Goal: Contribute content

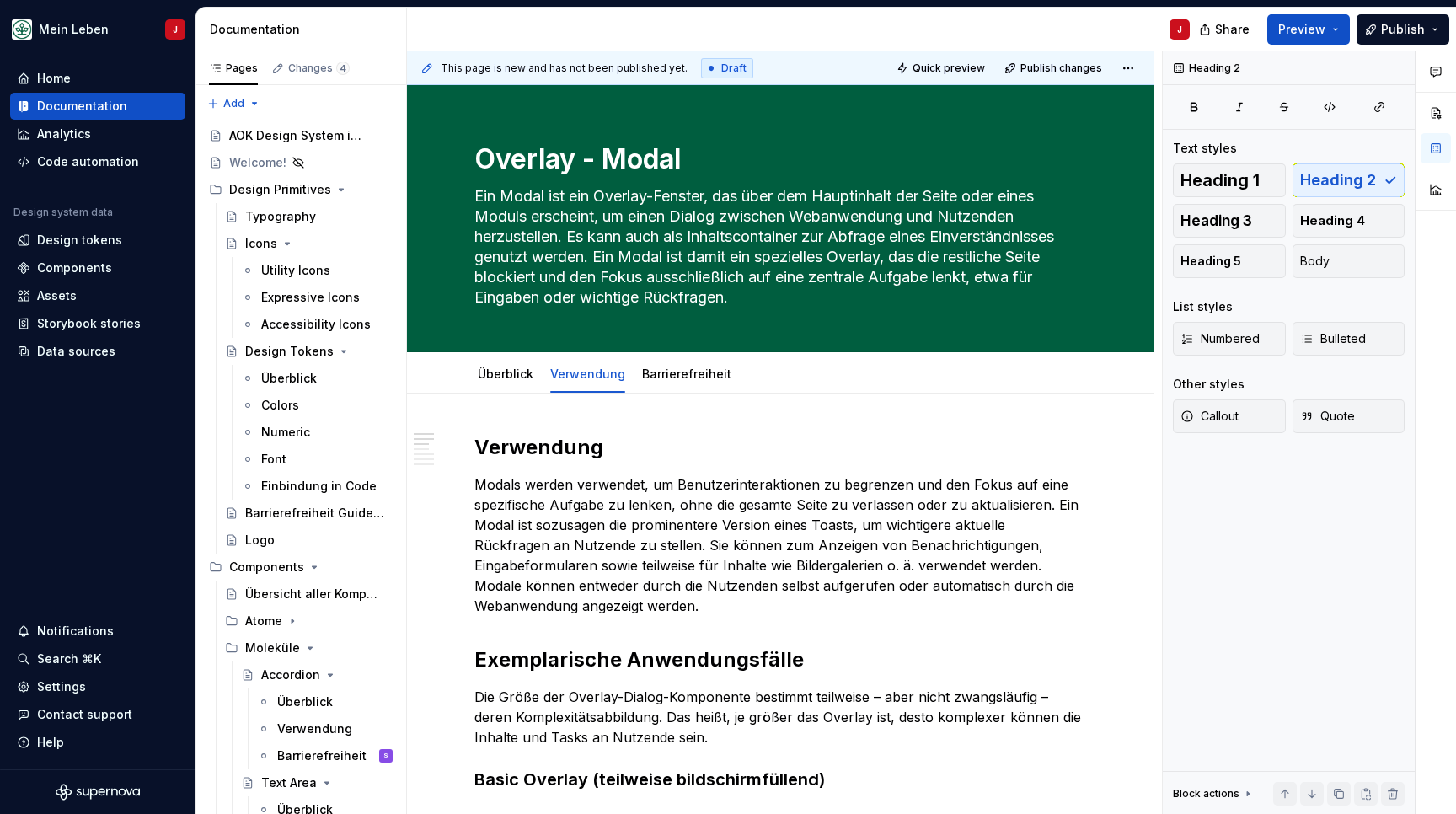
scroll to position [1945, 0]
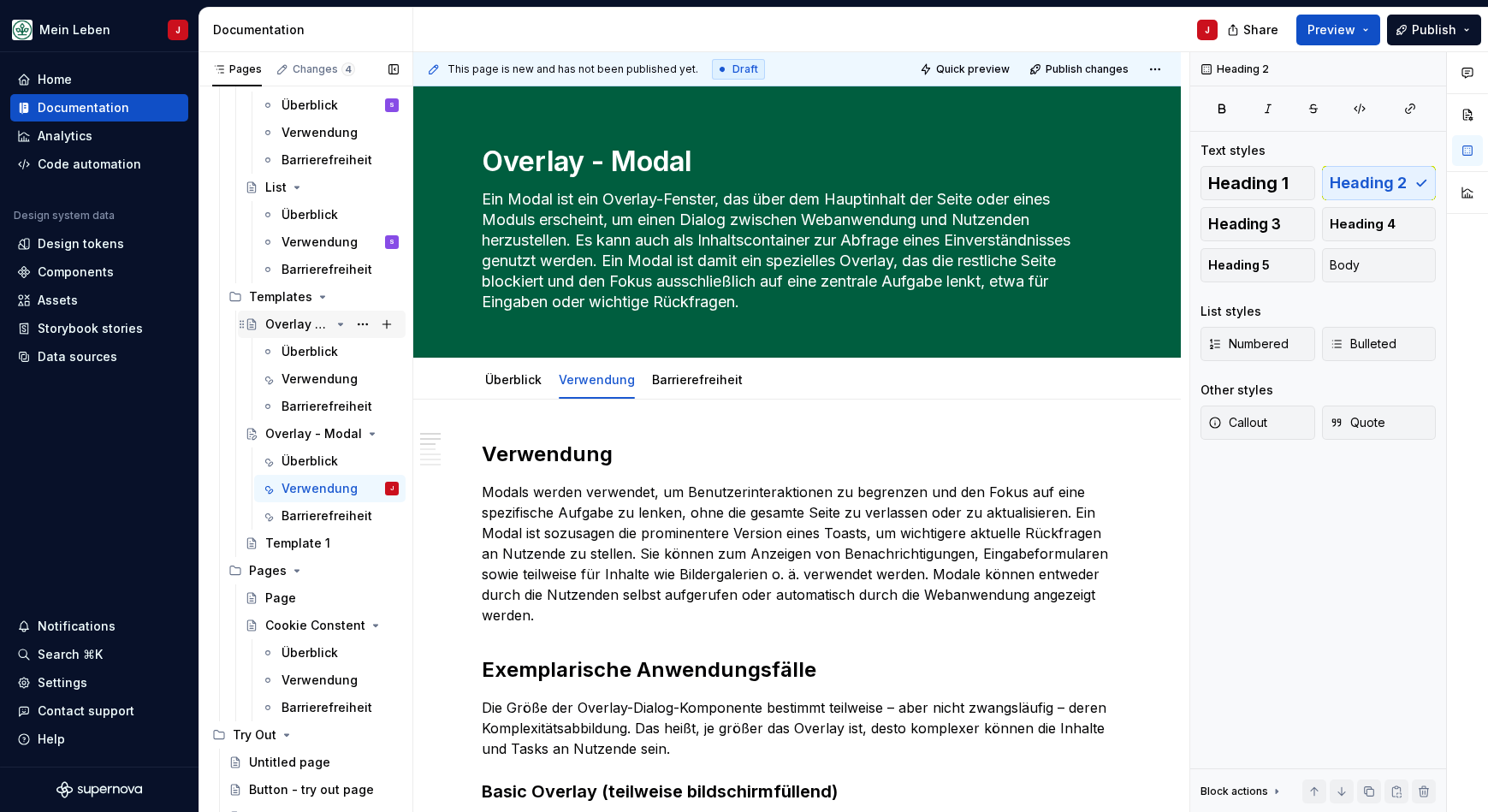
click at [300, 320] on div "Overlay - Dialog" at bounding box center [298, 324] width 65 height 17
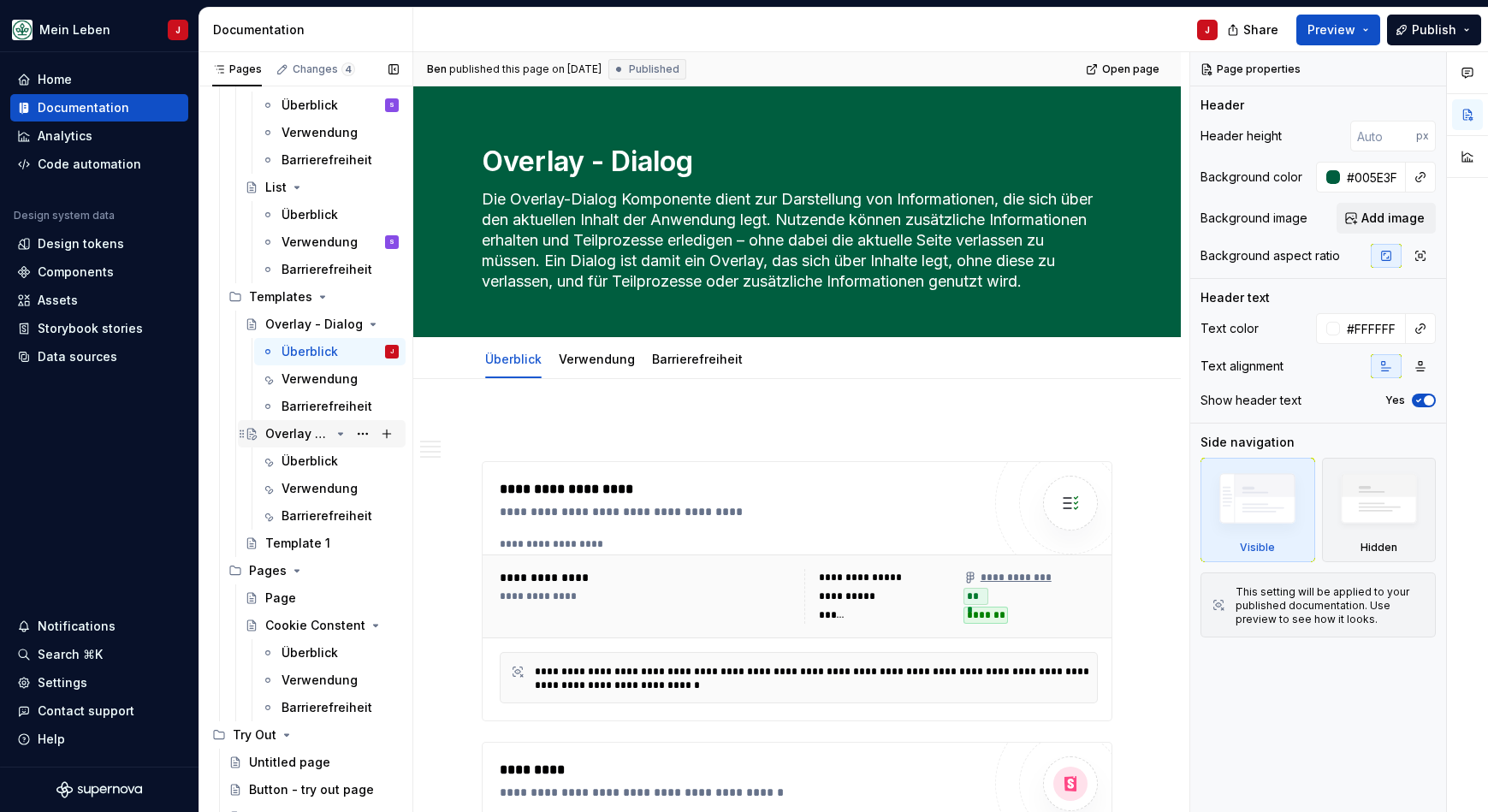
click at [303, 434] on div "Overlay - Modal" at bounding box center [298, 434] width 65 height 17
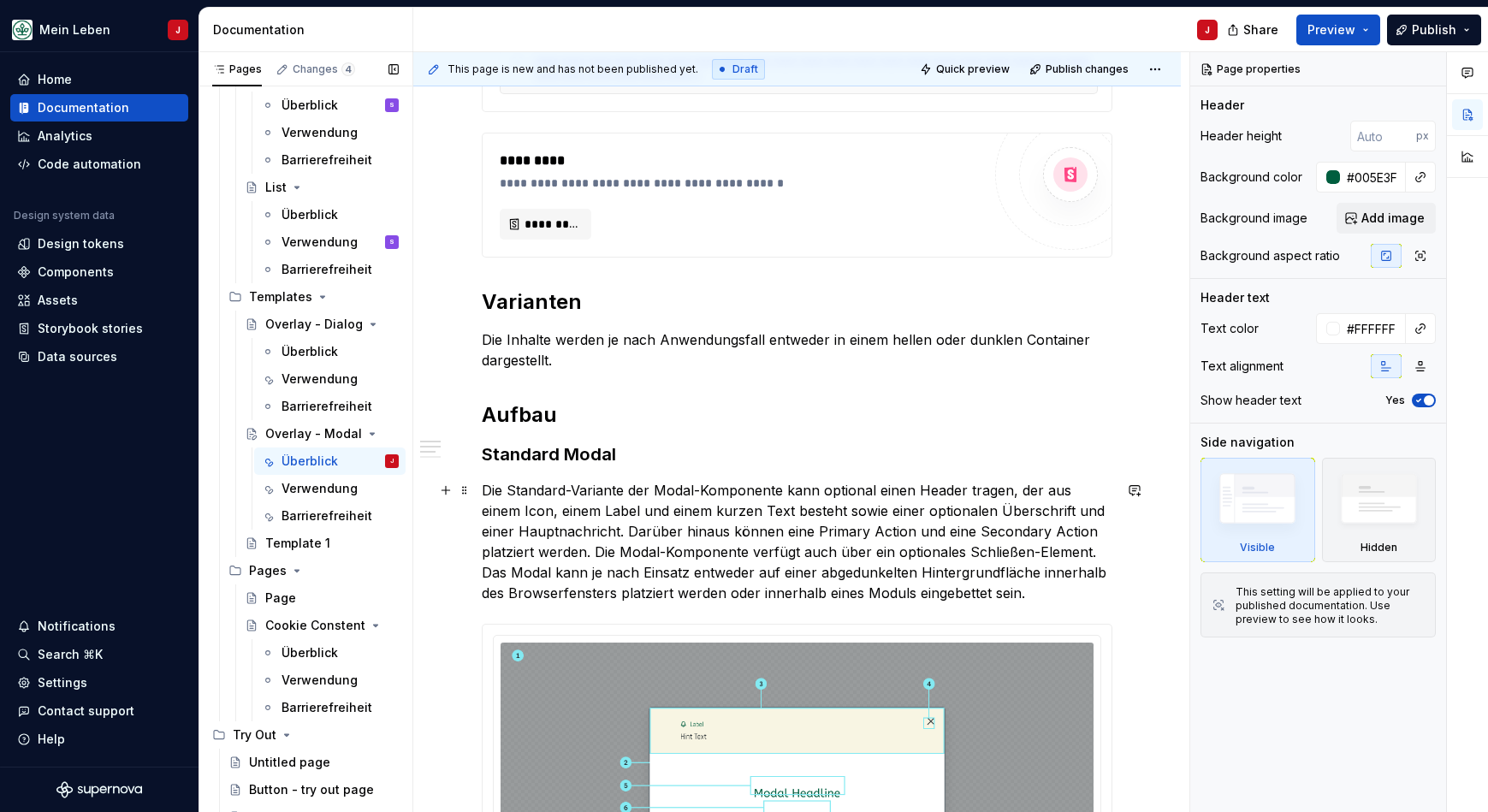
scroll to position [631, 0]
click at [770, 504] on p "Die Standard-Variante der Modal-Komponente kann optional einen Header tragen, d…" at bounding box center [796, 540] width 630 height 123
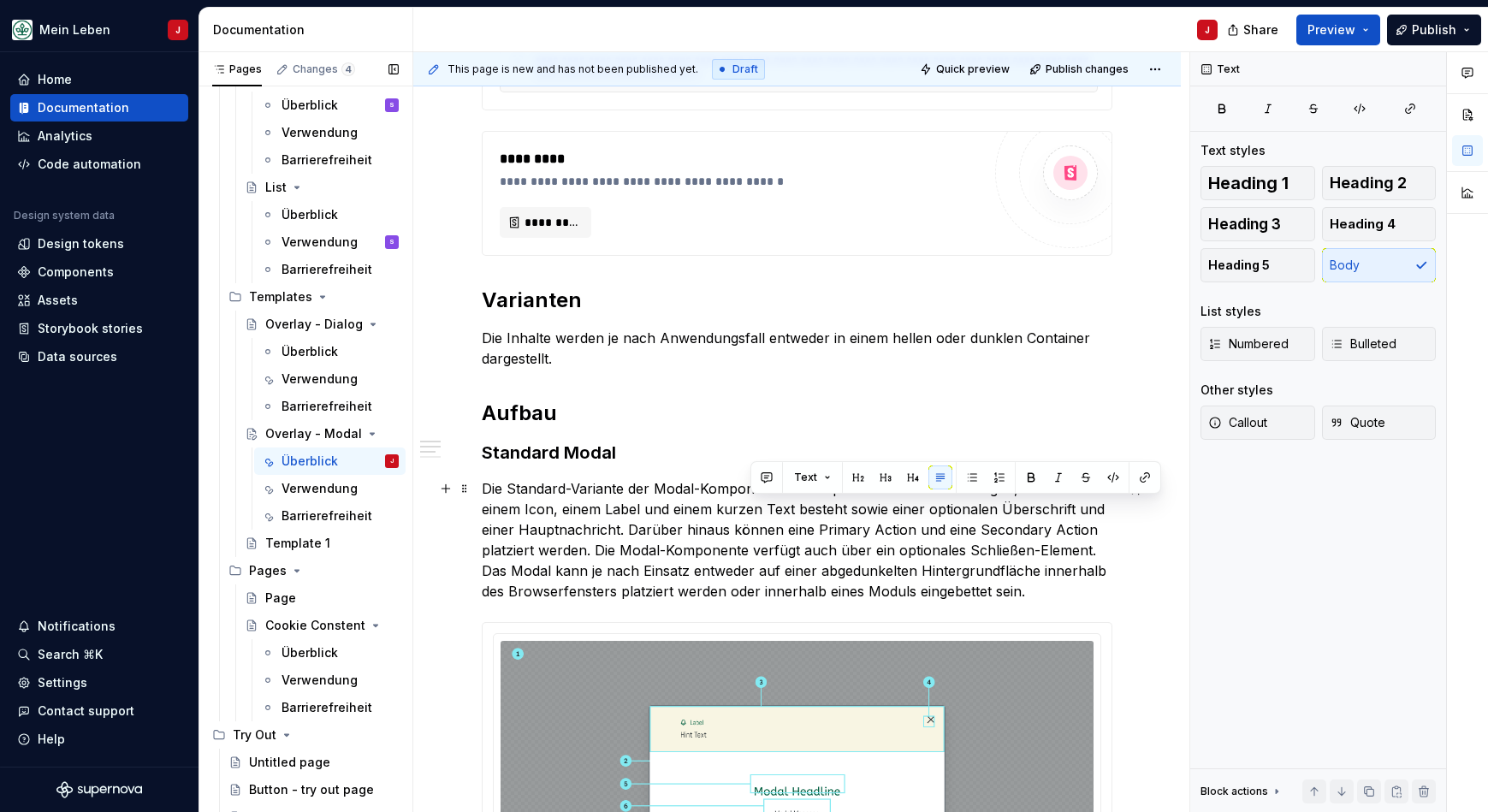
click at [770, 504] on p "Die Standard-Variante der Modal-Komponente kann optional einen Header tragen, d…" at bounding box center [796, 540] width 630 height 123
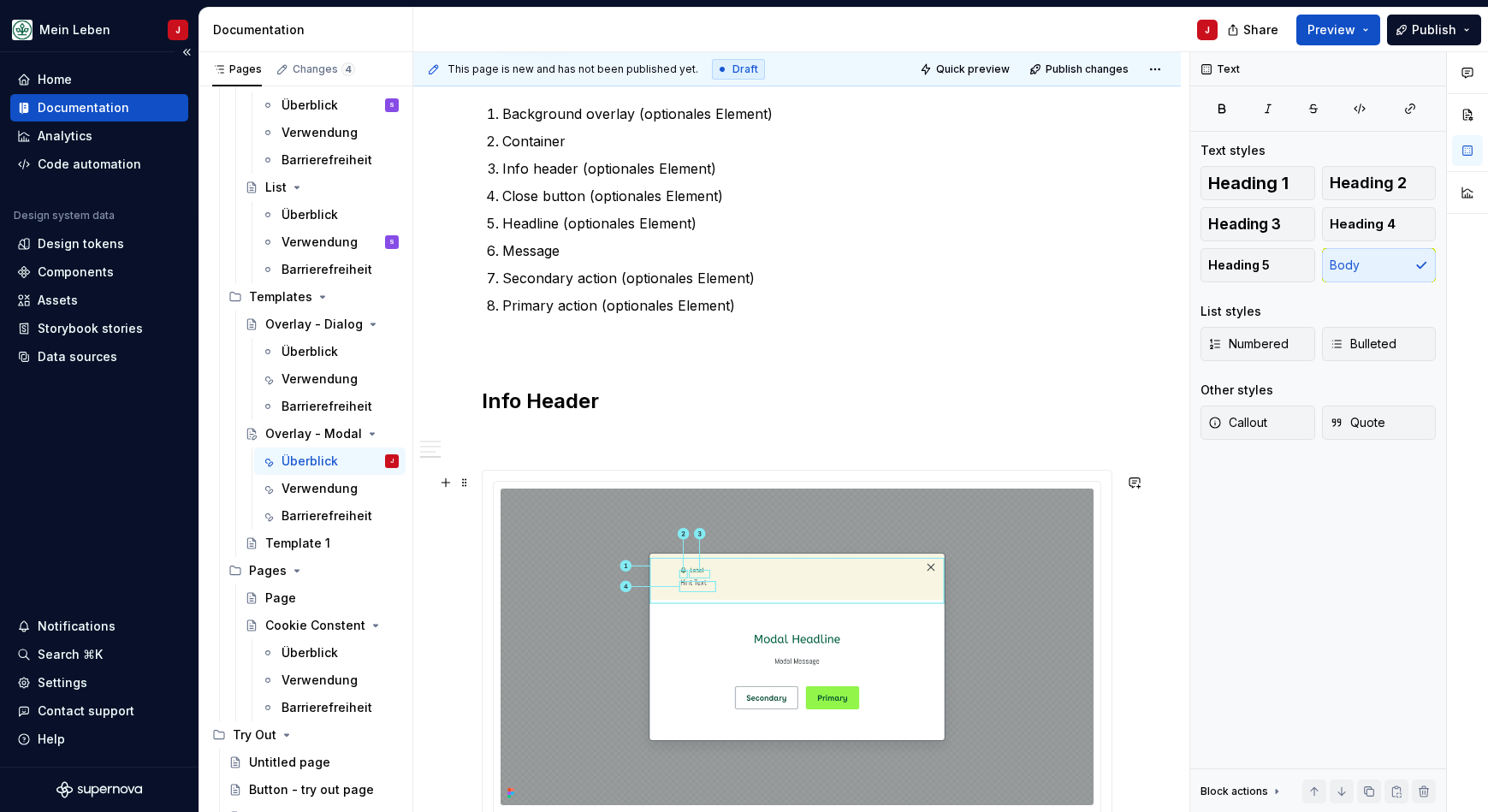
scroll to position [1653, 0]
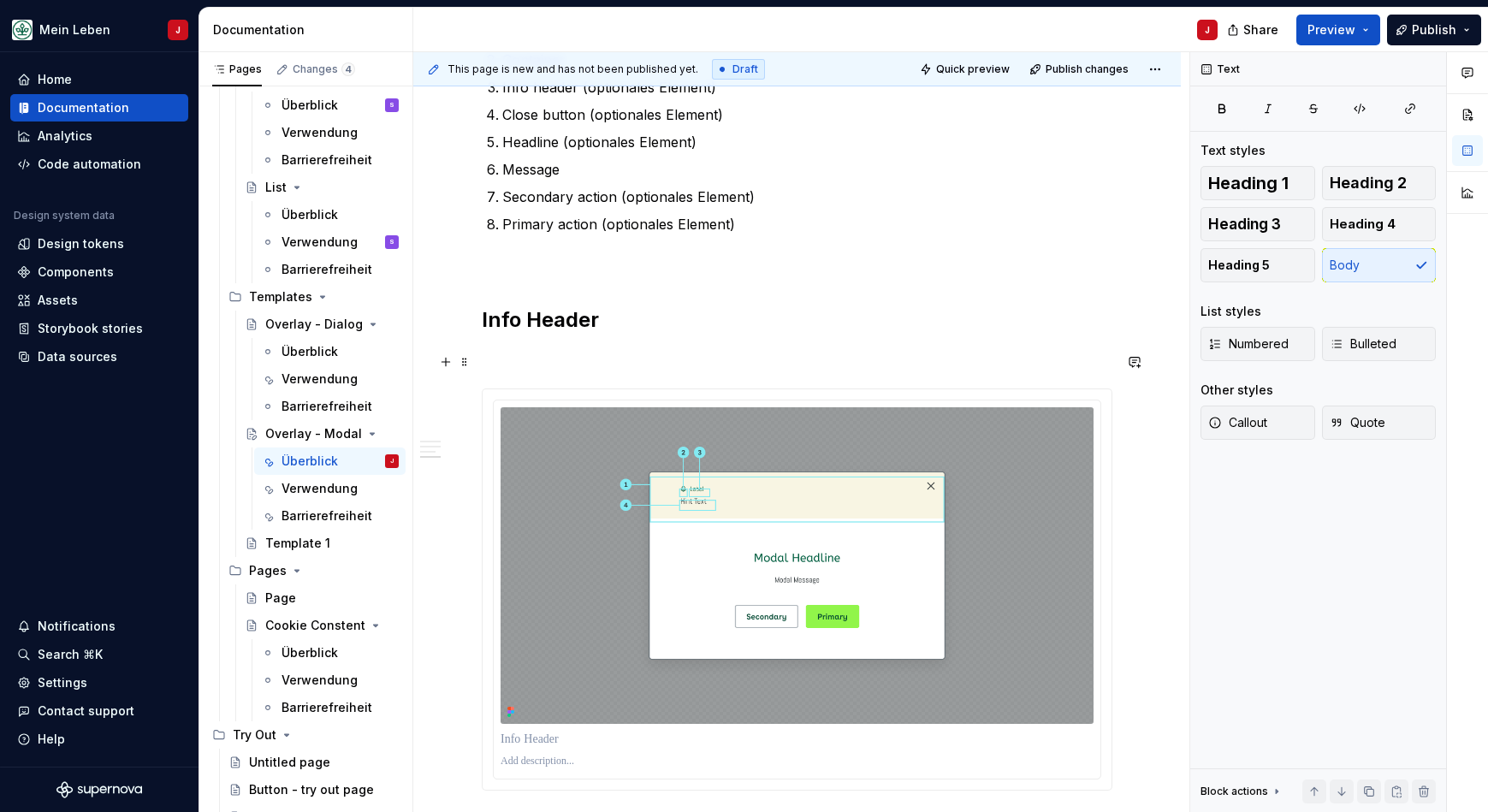
click at [504, 367] on p at bounding box center [796, 357] width 630 height 20
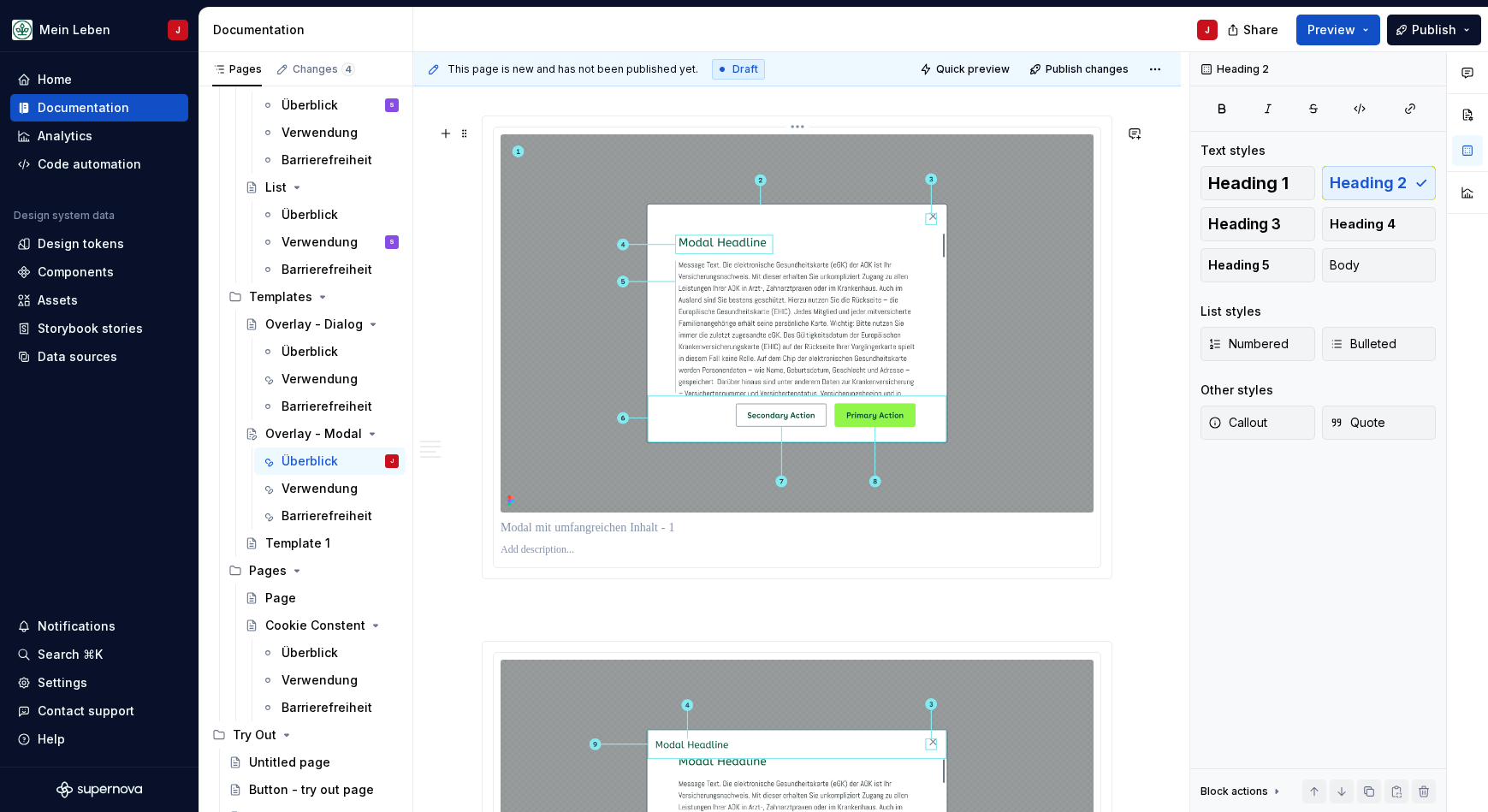
scroll to position [2633, 0]
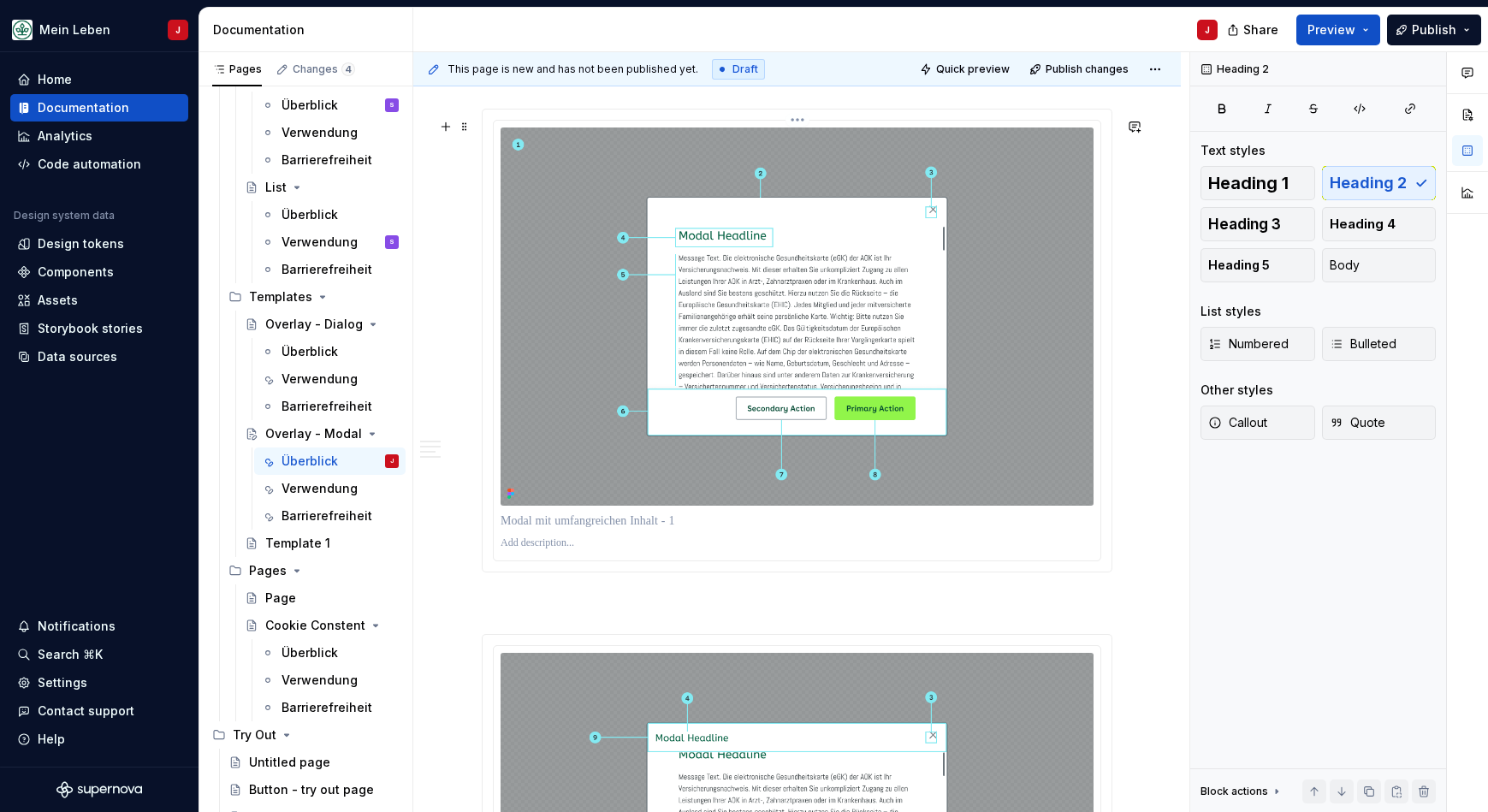
type textarea "*"
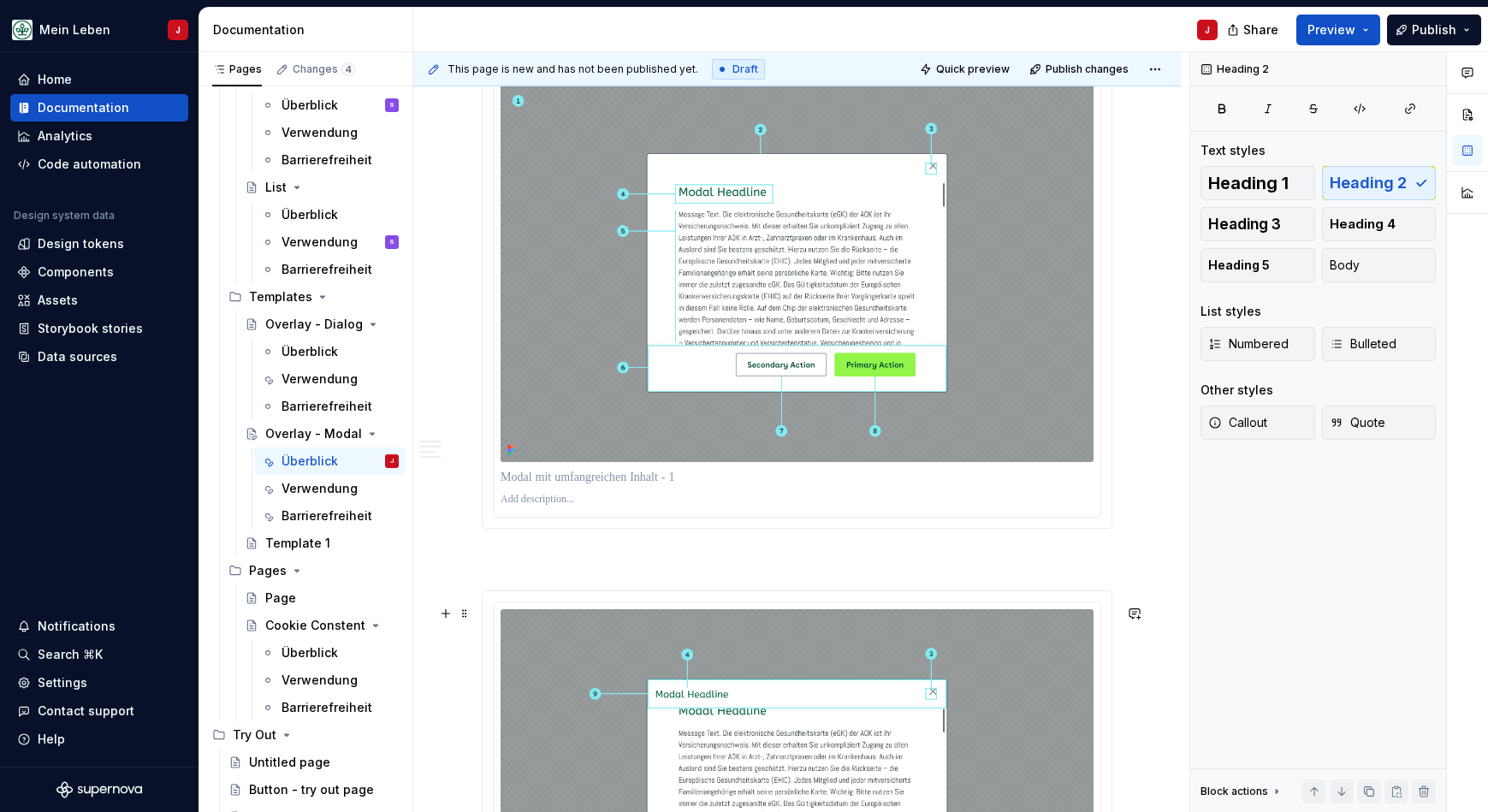
scroll to position [2760, 0]
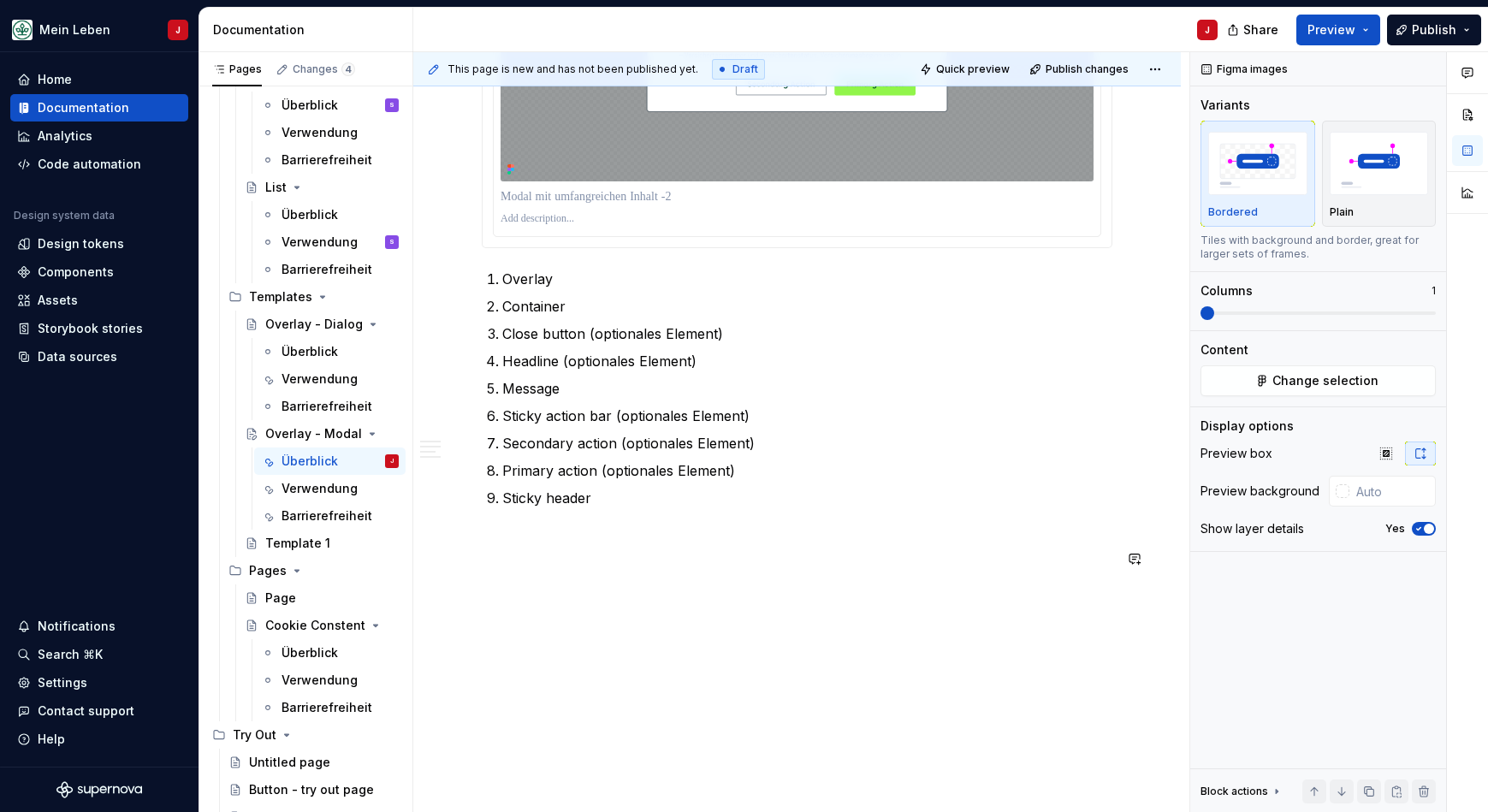
scroll to position [3463, 0]
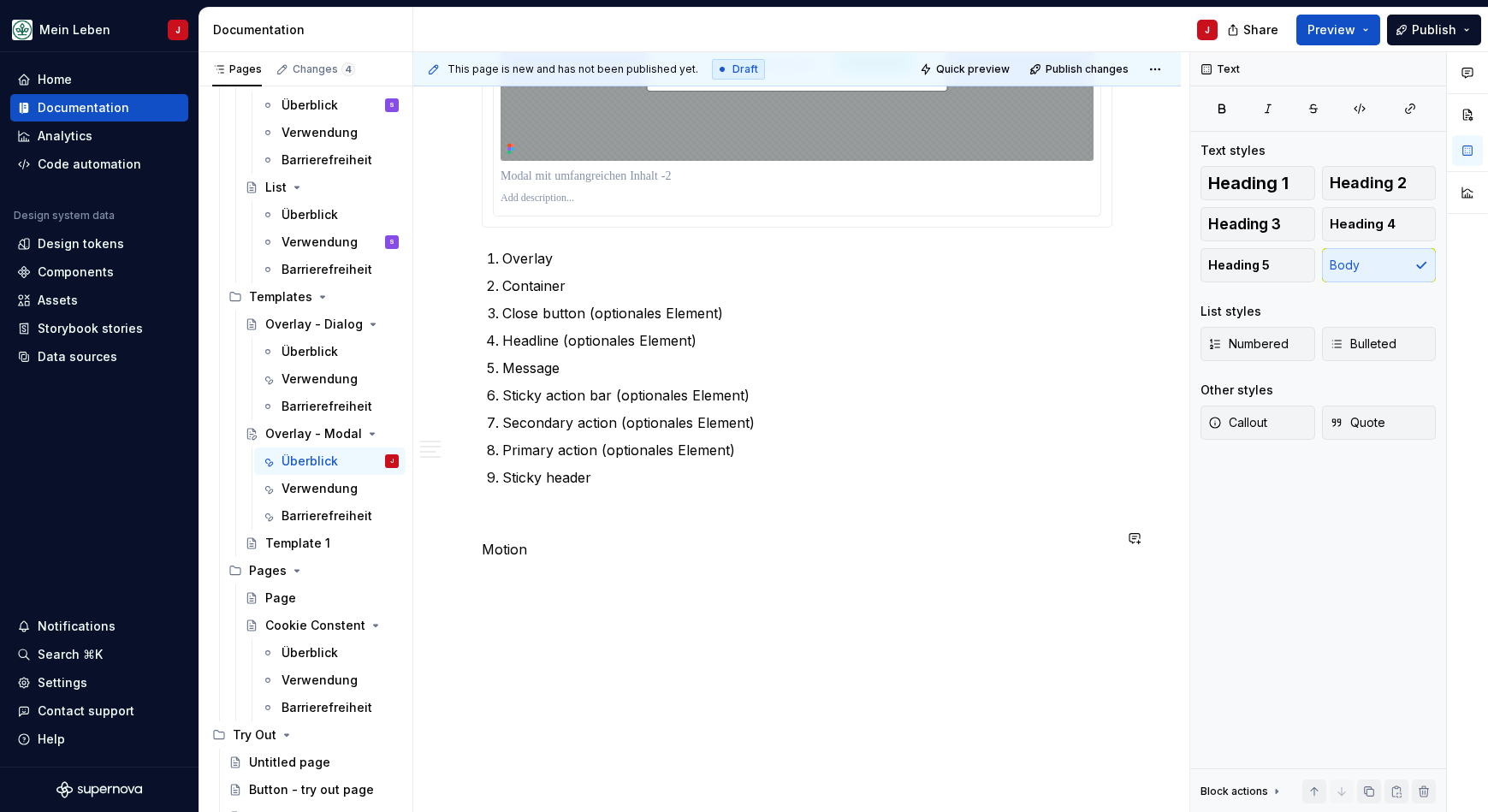
click at [1396, 183] on span "Heading 2" at bounding box center [1368, 183] width 77 height 17
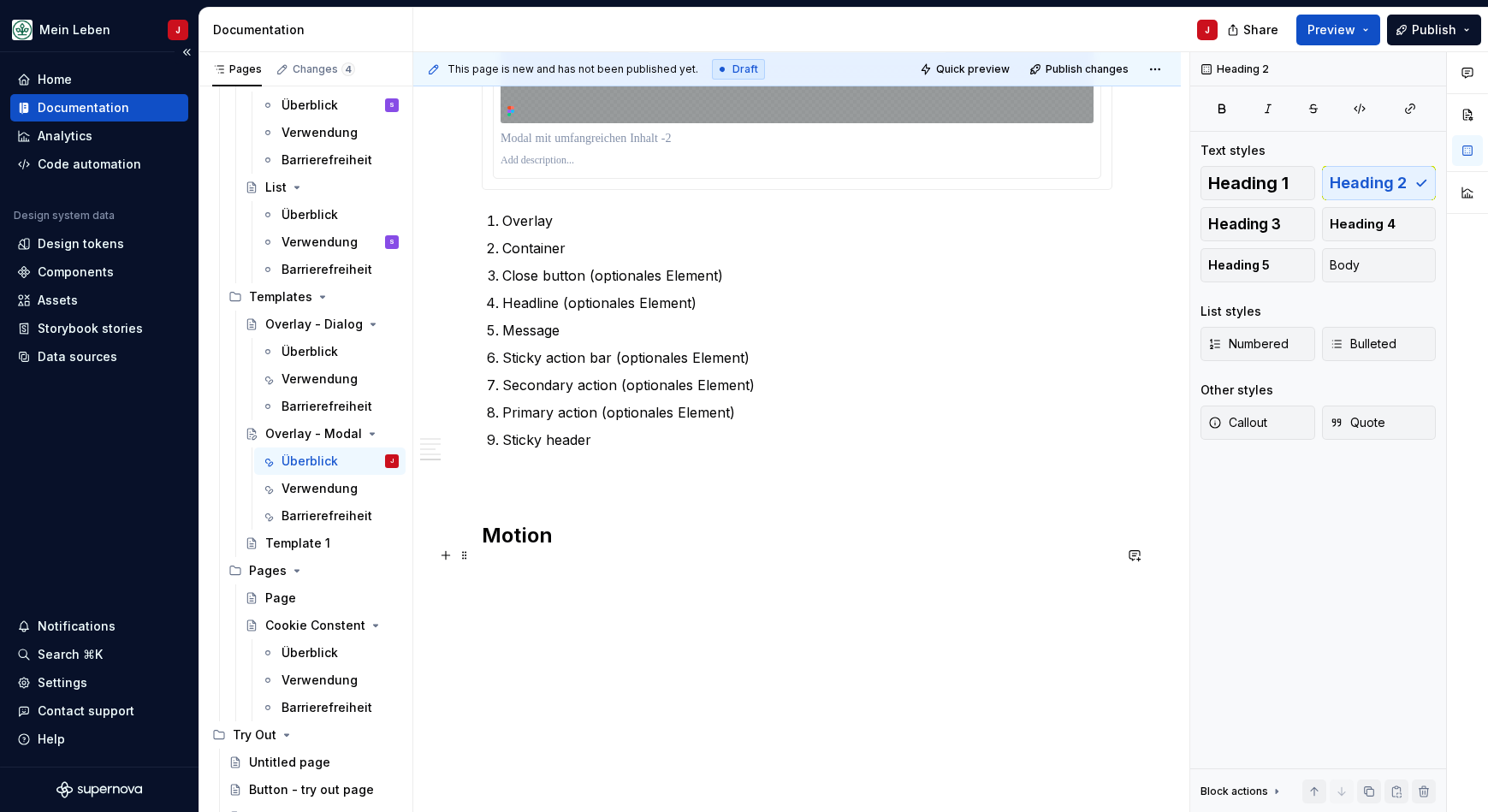
scroll to position [3521, 0]
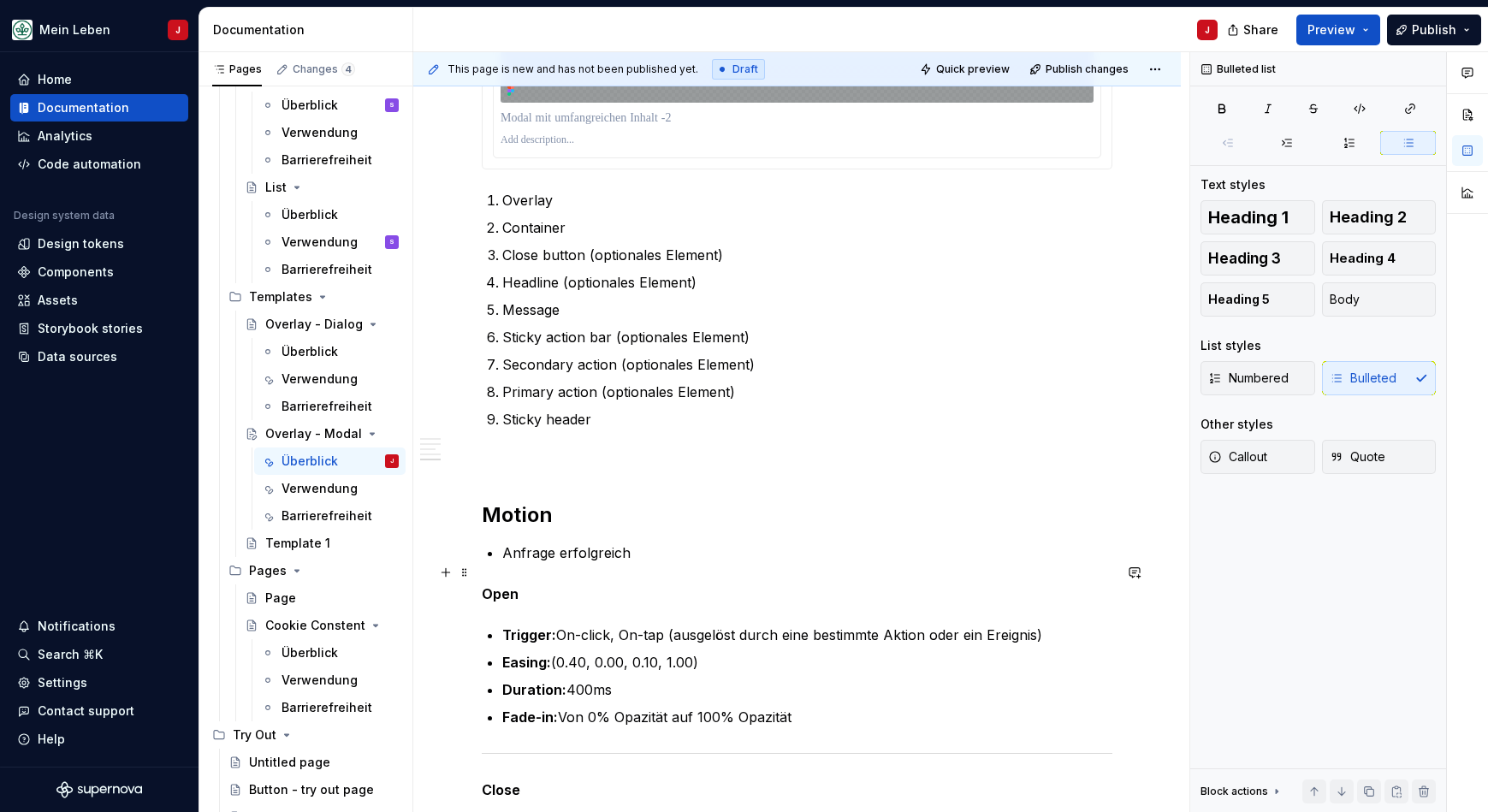
click at [578, 563] on p "Anfrage erfolgreich" at bounding box center [807, 552] width 610 height 20
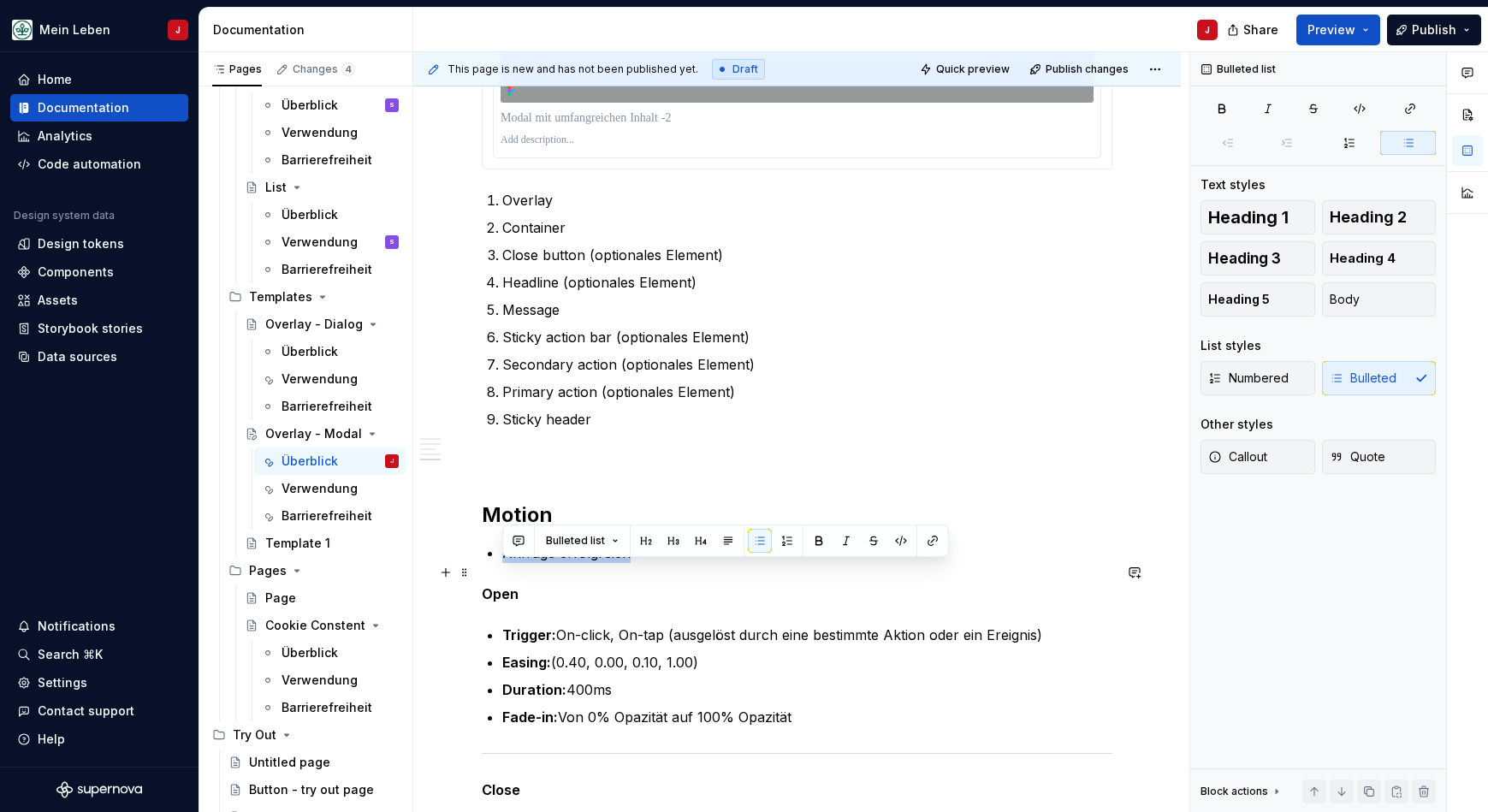
click at [578, 563] on p "Anfrage erfolgreich" at bounding box center [807, 552] width 610 height 20
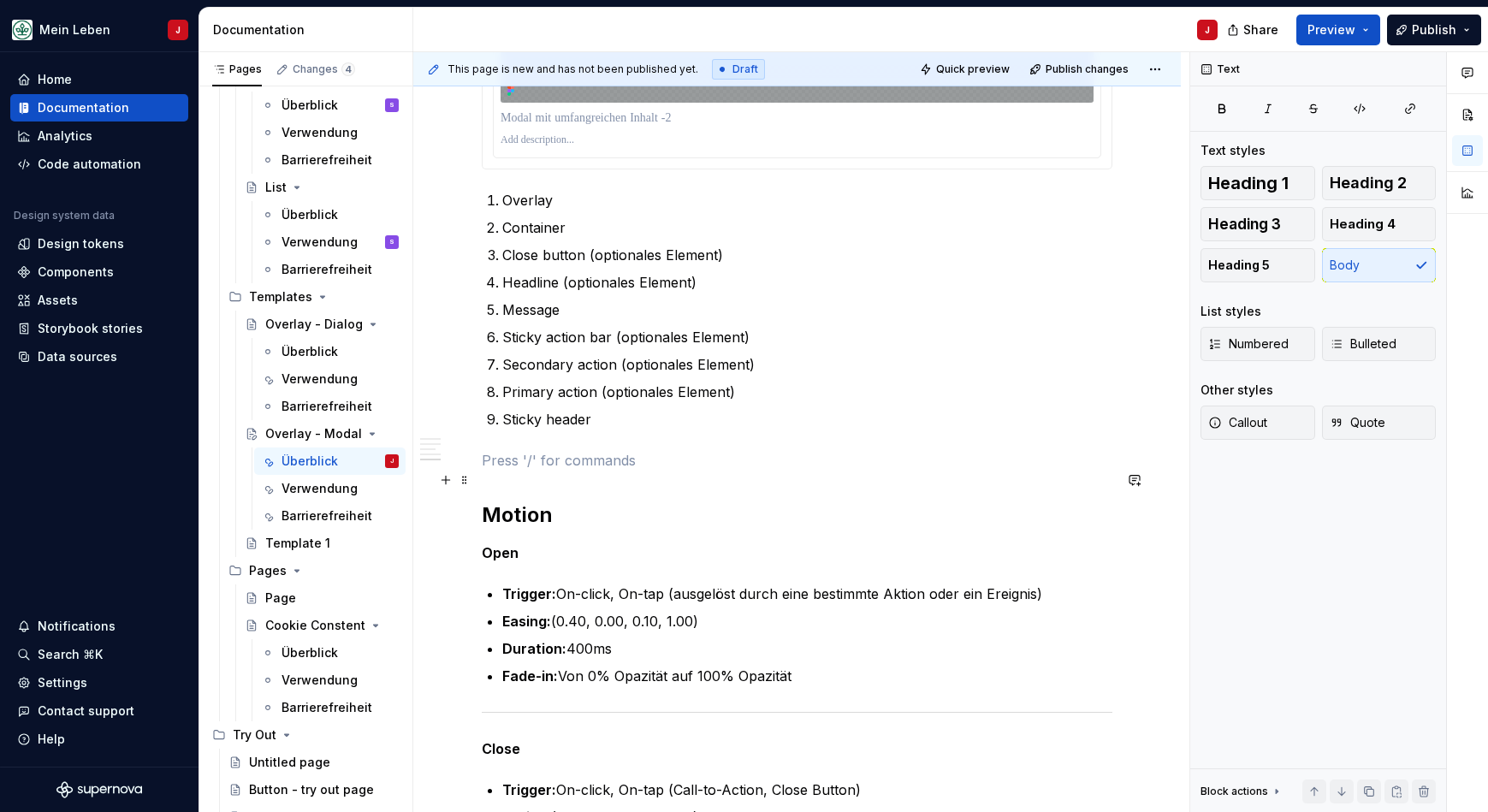
click at [515, 470] on p at bounding box center [796, 460] width 630 height 20
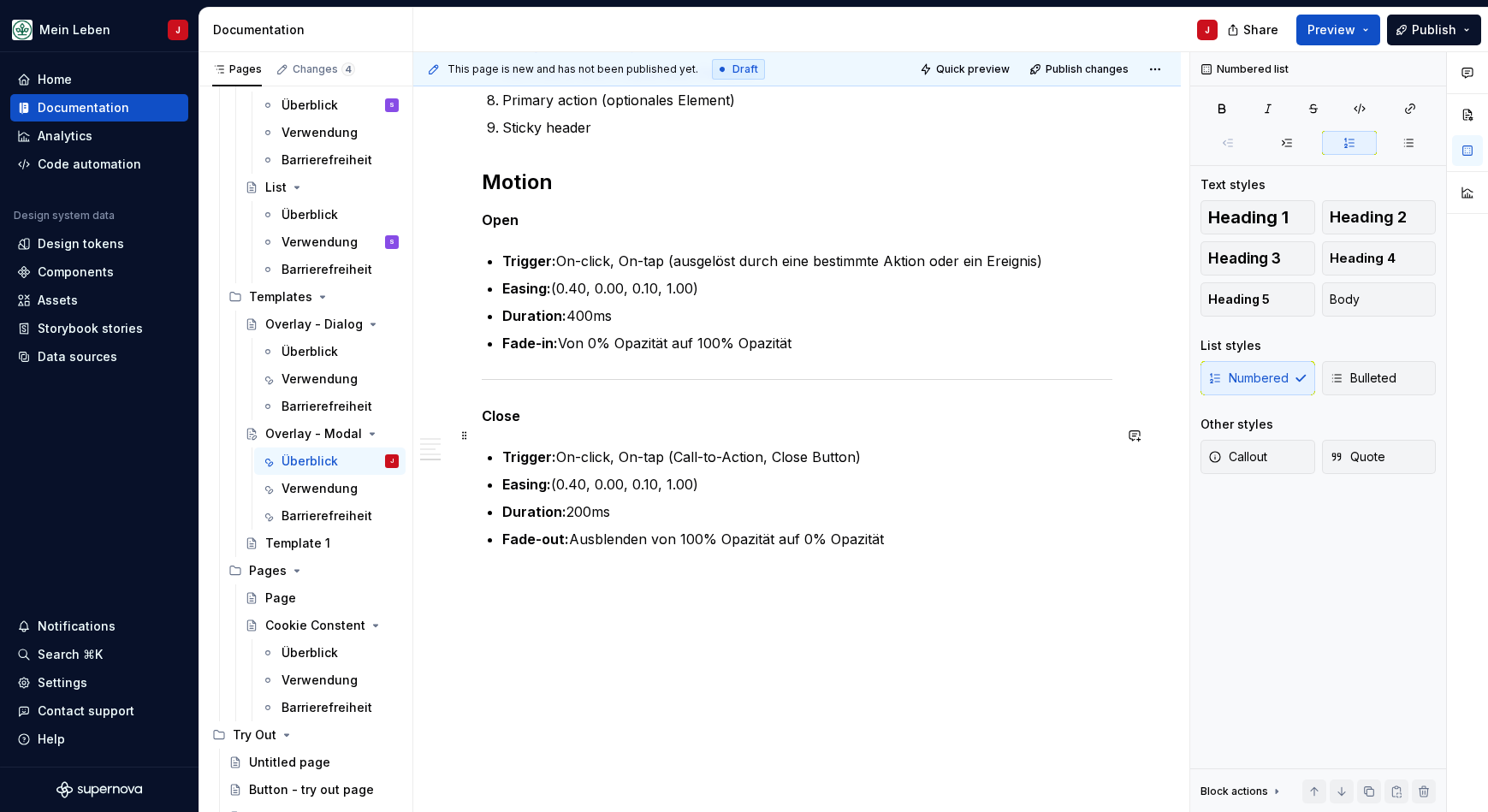
scroll to position [3833, 0]
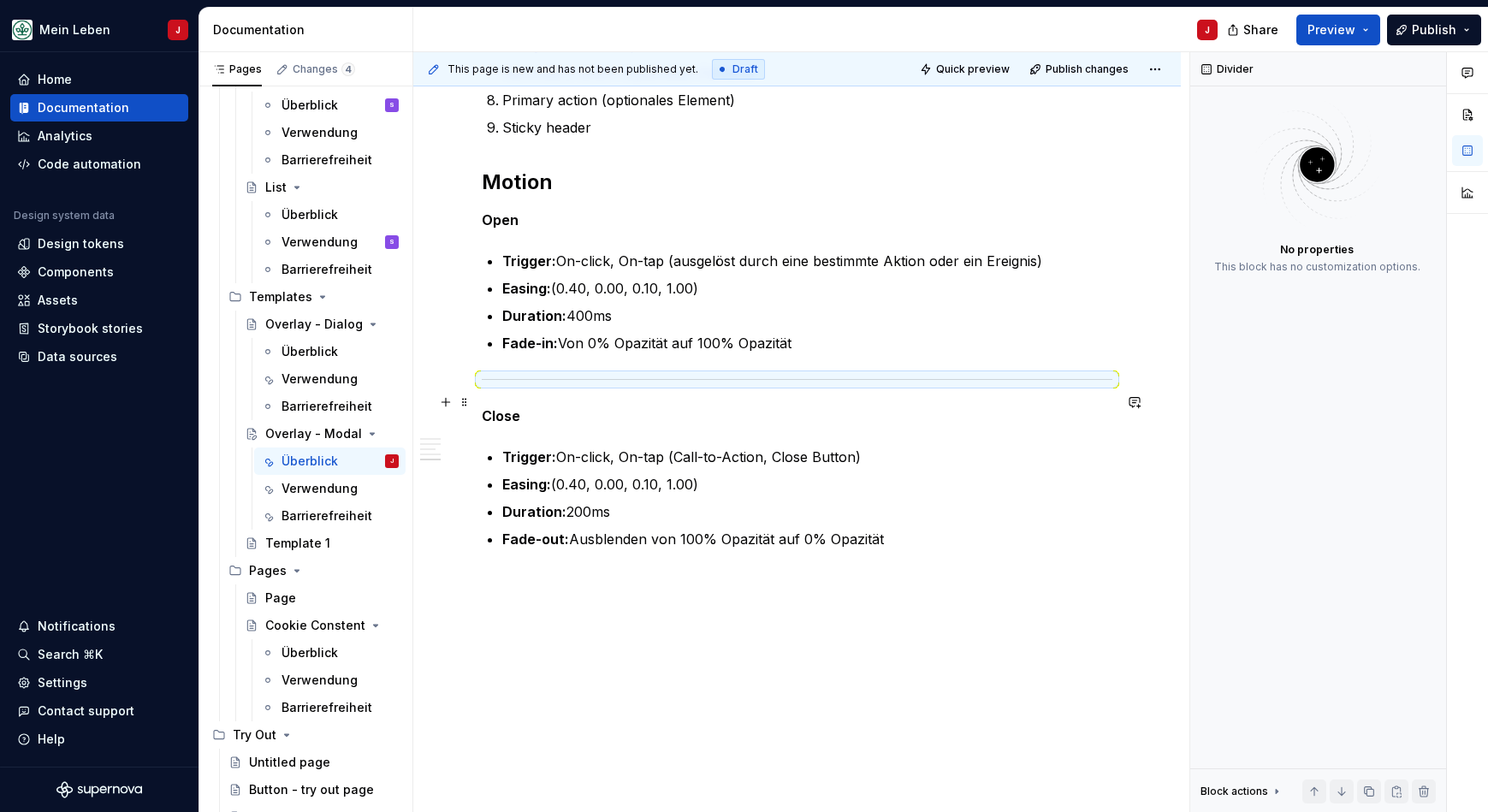
click at [665, 378] on div at bounding box center [796, 379] width 630 height 11
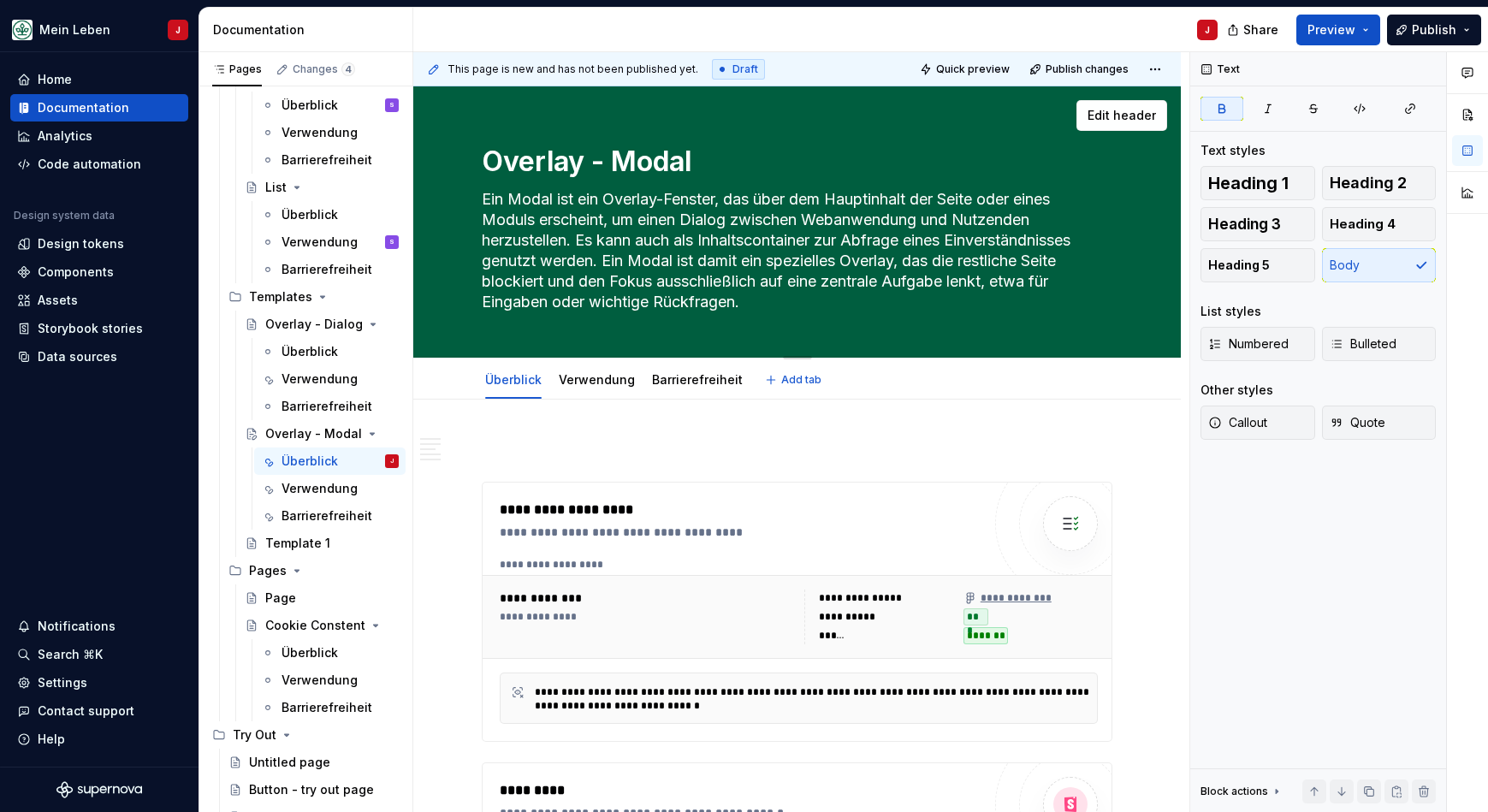
scroll to position [0, 0]
click at [580, 378] on link "Verwendung" at bounding box center [596, 379] width 76 height 15
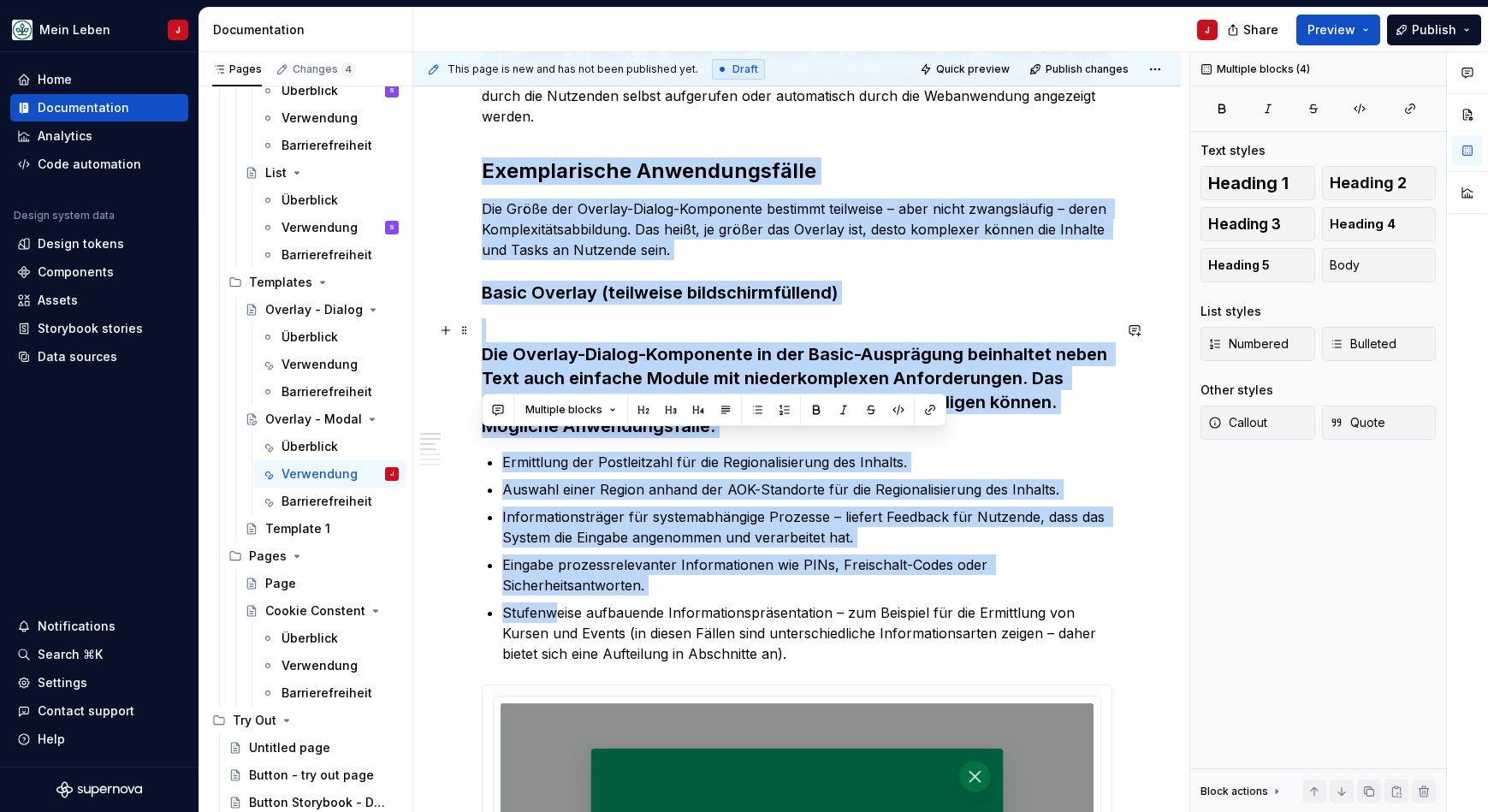
scroll to position [754, 0]
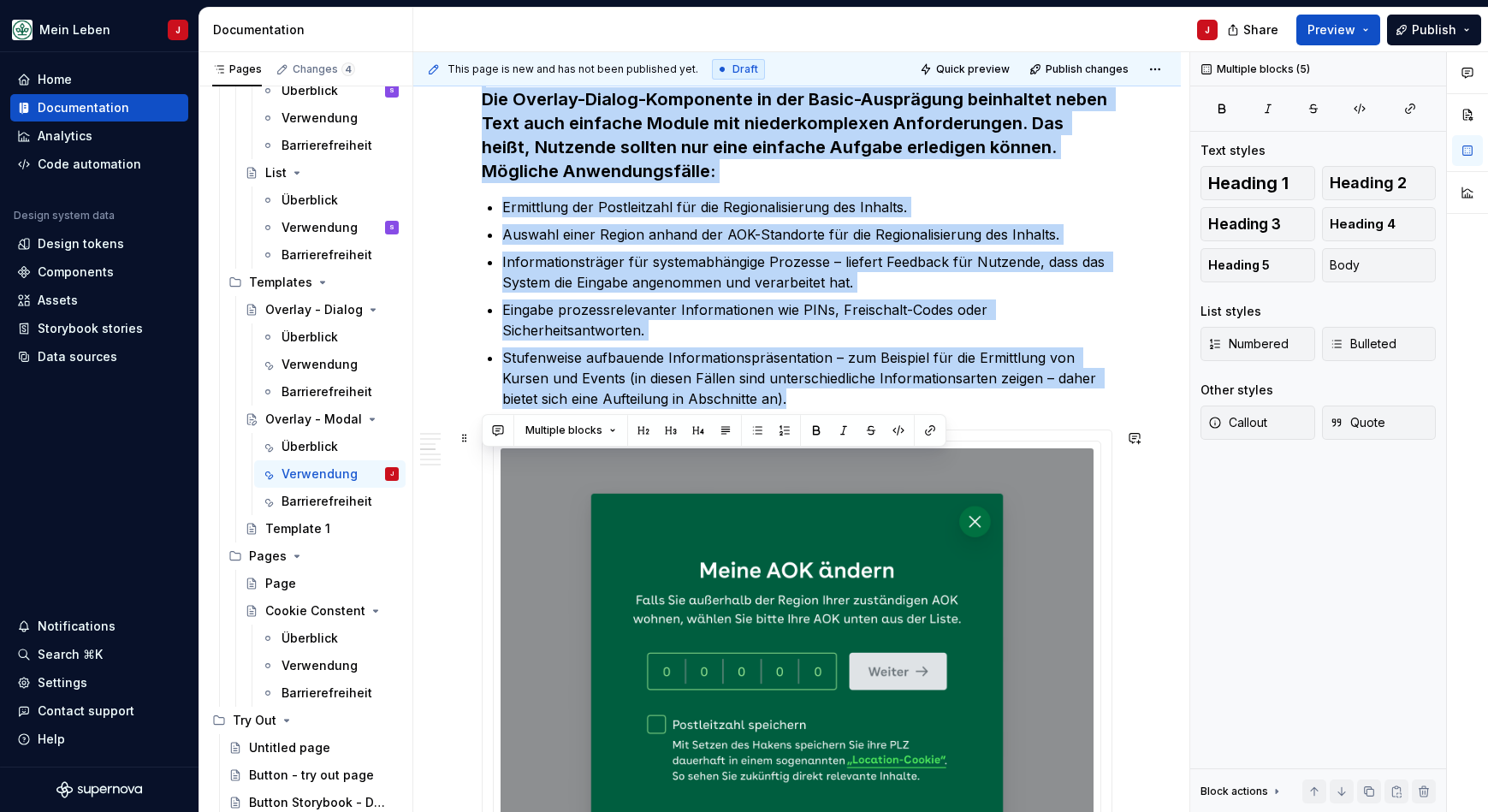
drag, startPoint x: 483, startPoint y: 443, endPoint x: 552, endPoint y: 613, distance: 183.5
click at [552, 613] on div "Verwendung Modals werden verwendet, um Benutzerinteraktionen zu begrenzen und d…" at bounding box center [796, 712] width 630 height 2051
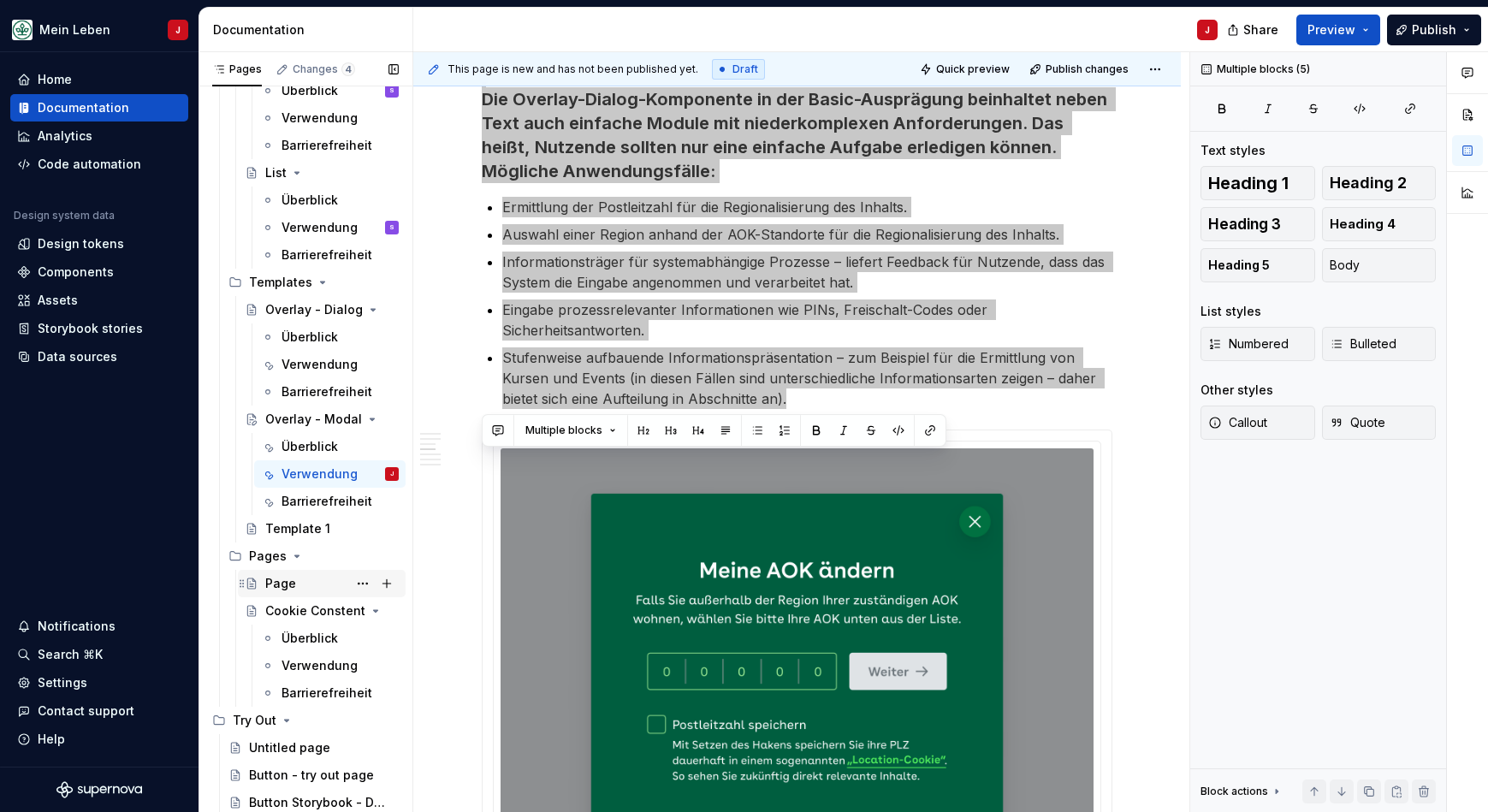
click at [736, 359] on p "Stufenweise aufbauende Informationspräsentation – zum Beispiel für die Ermittlu…" at bounding box center [807, 378] width 610 height 62
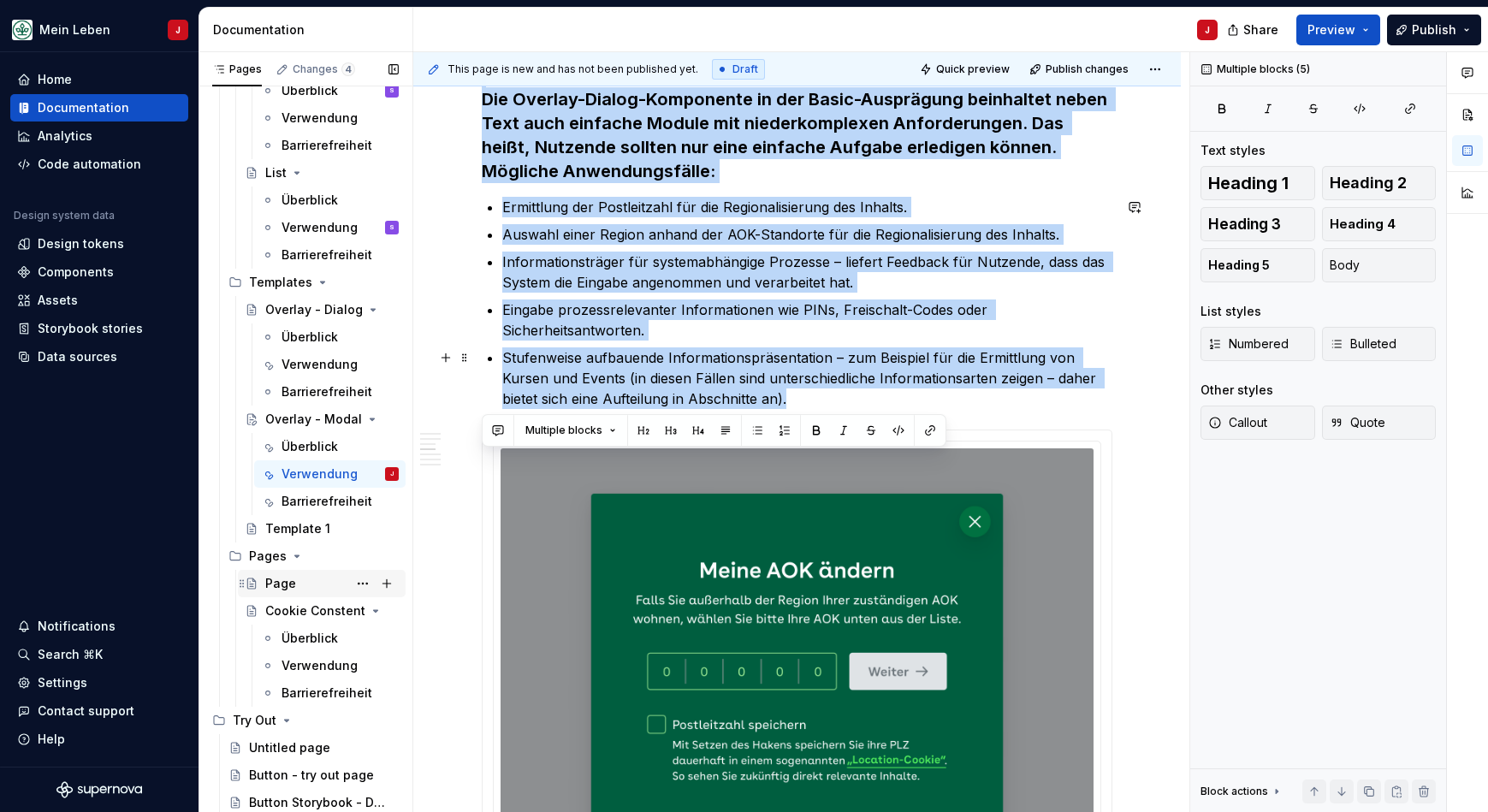
scroll to position [443, 0]
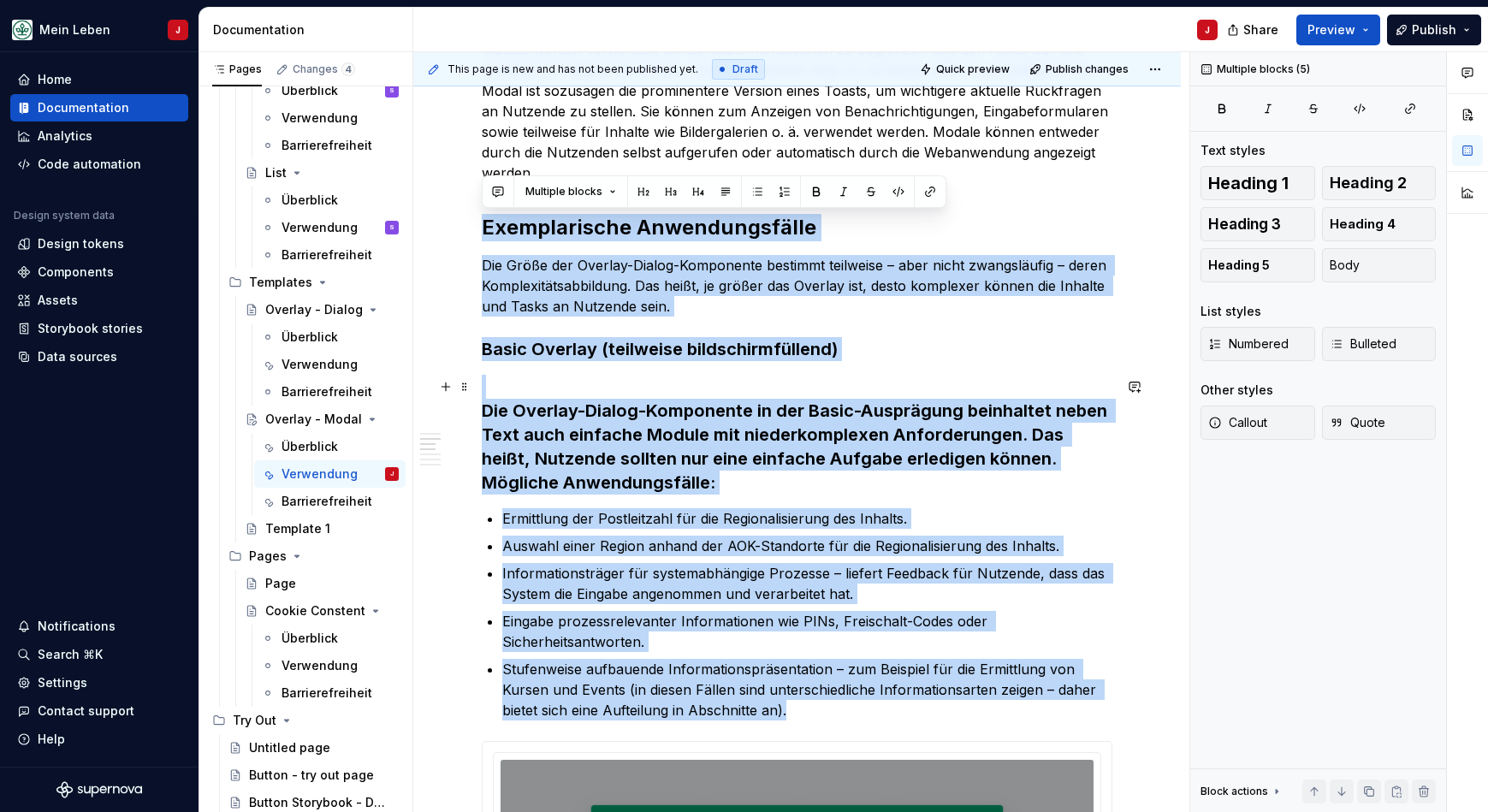
click at [604, 422] on h3 "Die Overlay-Dialog-Komponente in der Basic-Ausprägung beinhaltet neben Text auc…" at bounding box center [796, 434] width 630 height 119
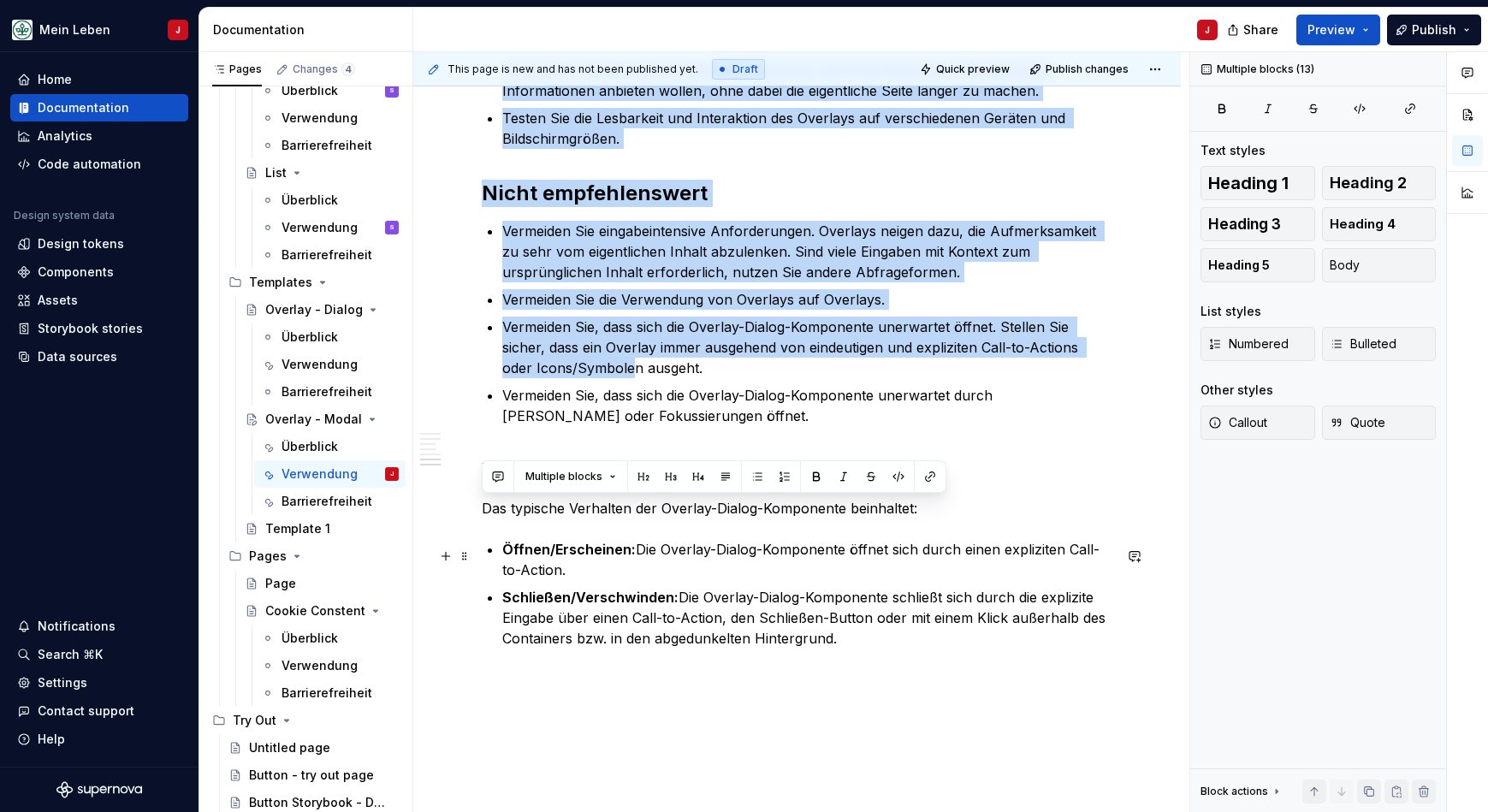
scroll to position [1950, 0]
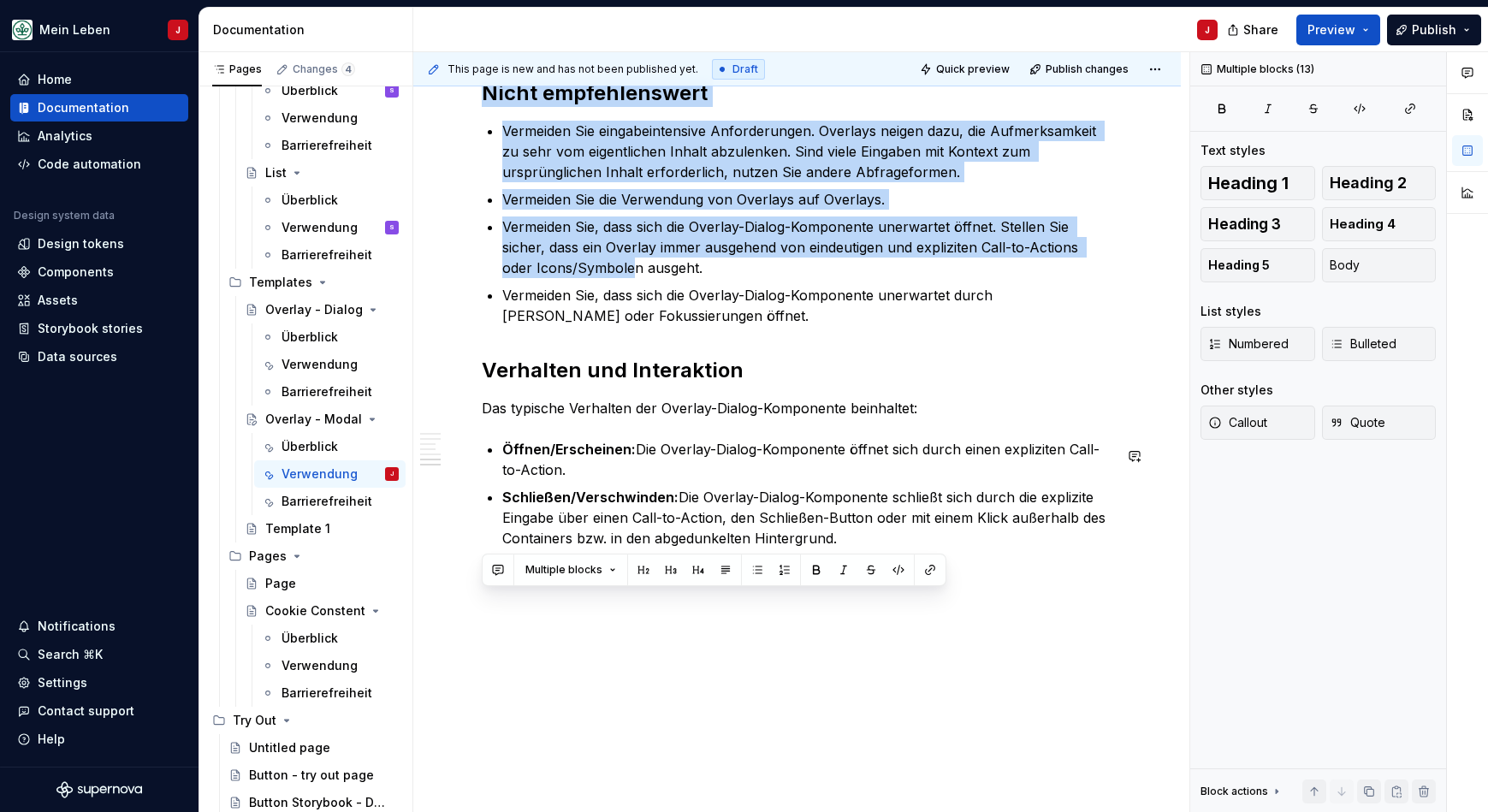
drag, startPoint x: 481, startPoint y: 224, endPoint x: 773, endPoint y: 626, distance: 496.9
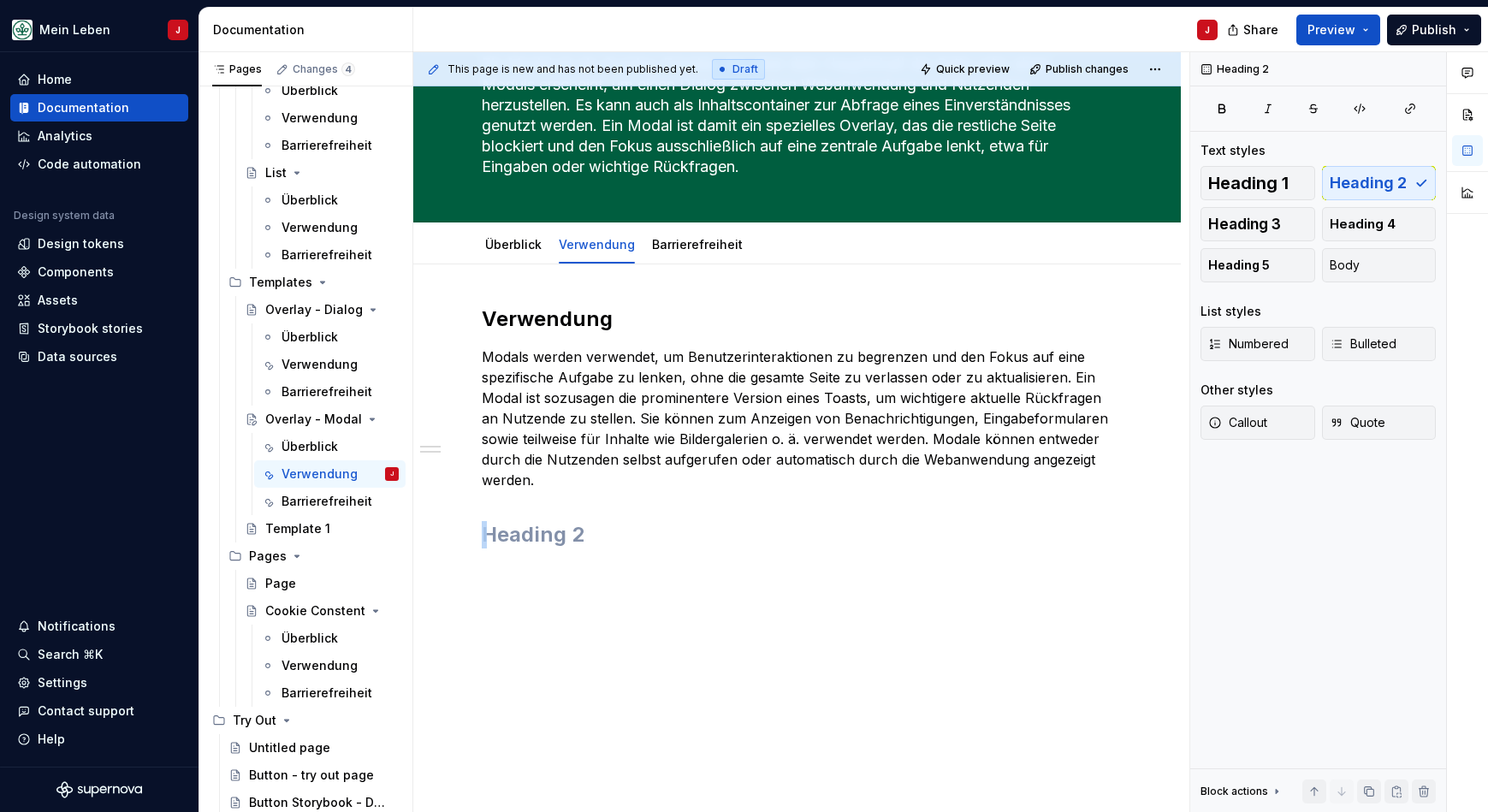
scroll to position [107, 0]
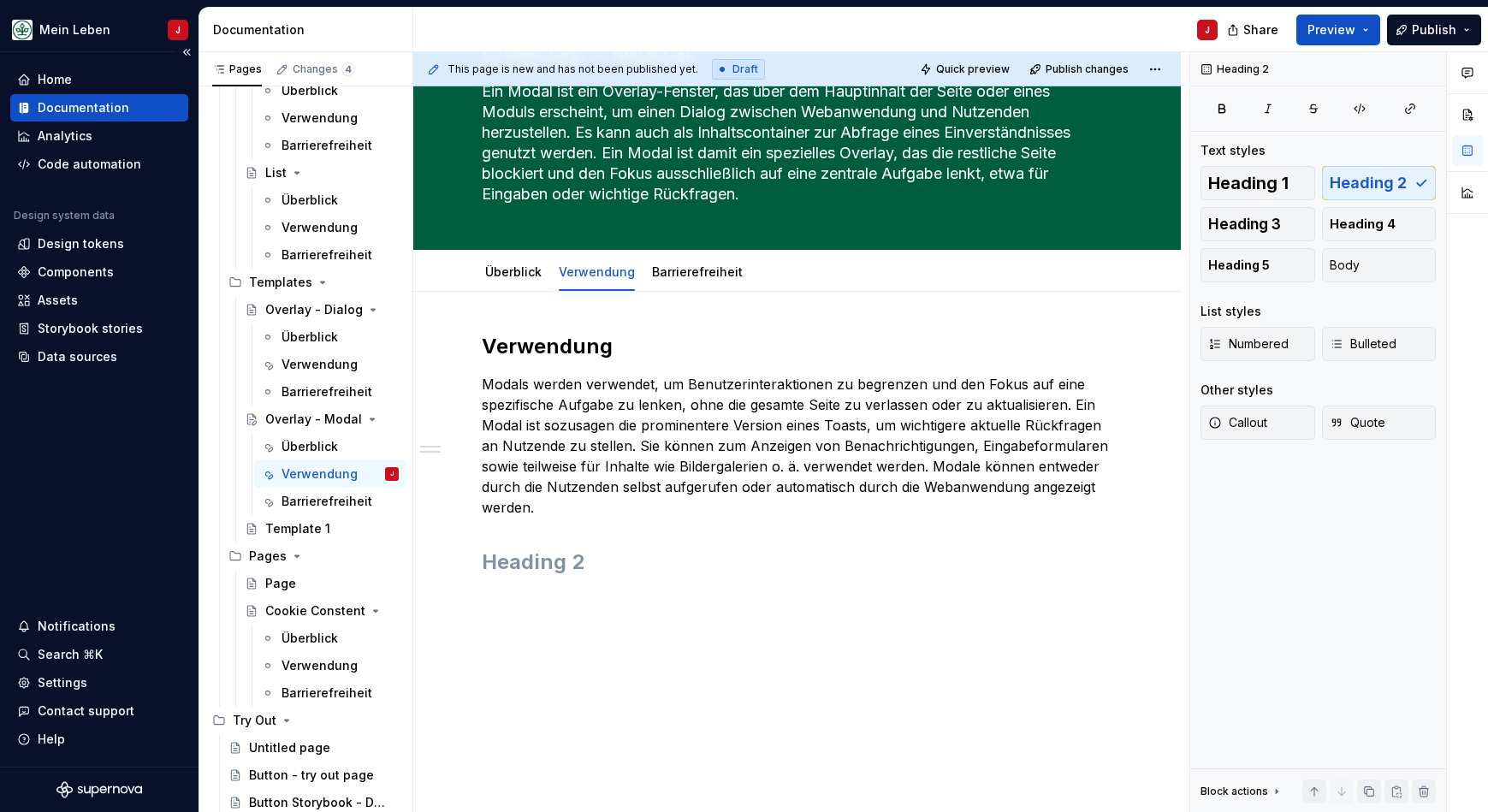
type textarea "*"
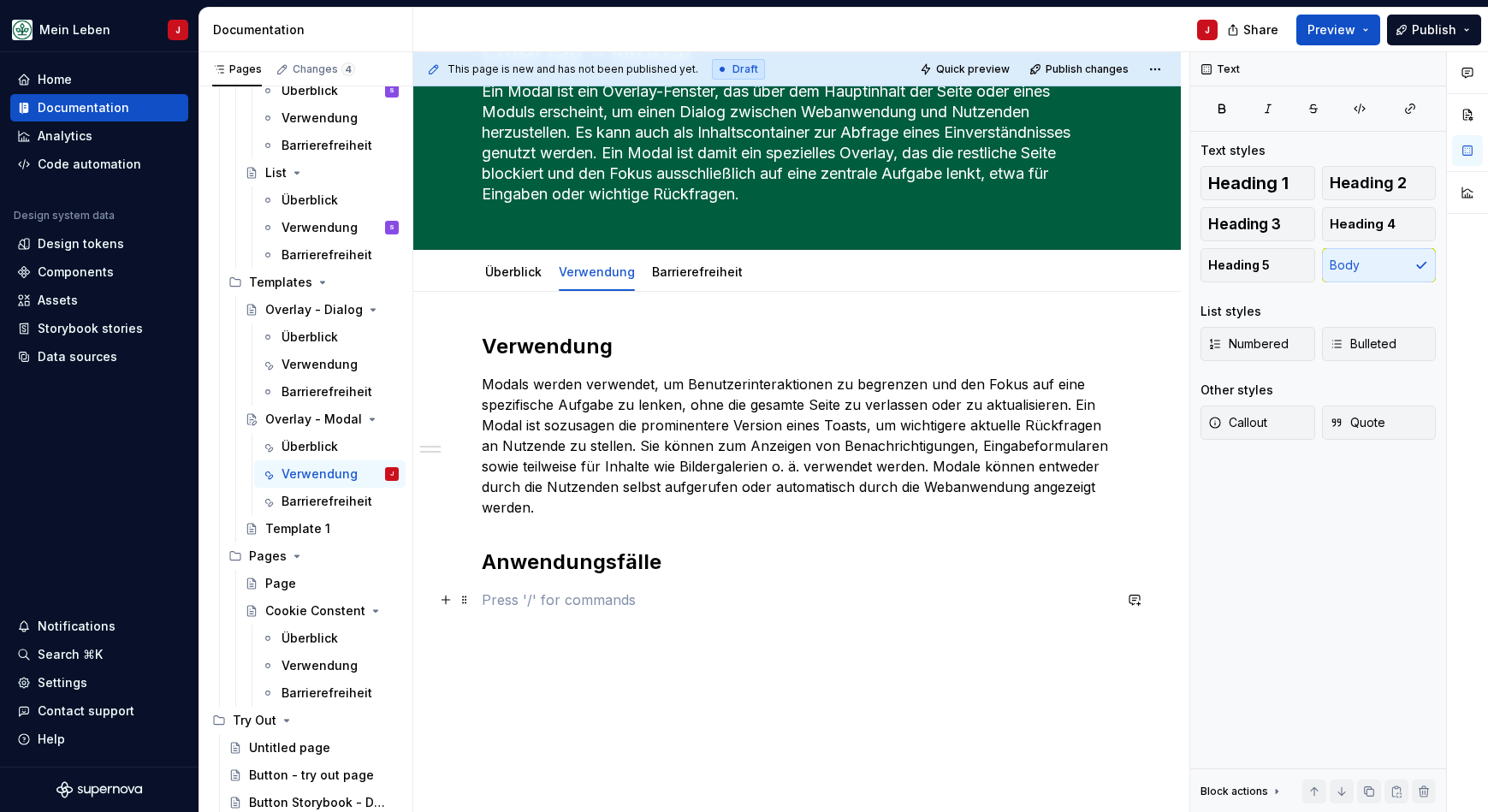
click at [498, 594] on p at bounding box center [796, 600] width 630 height 20
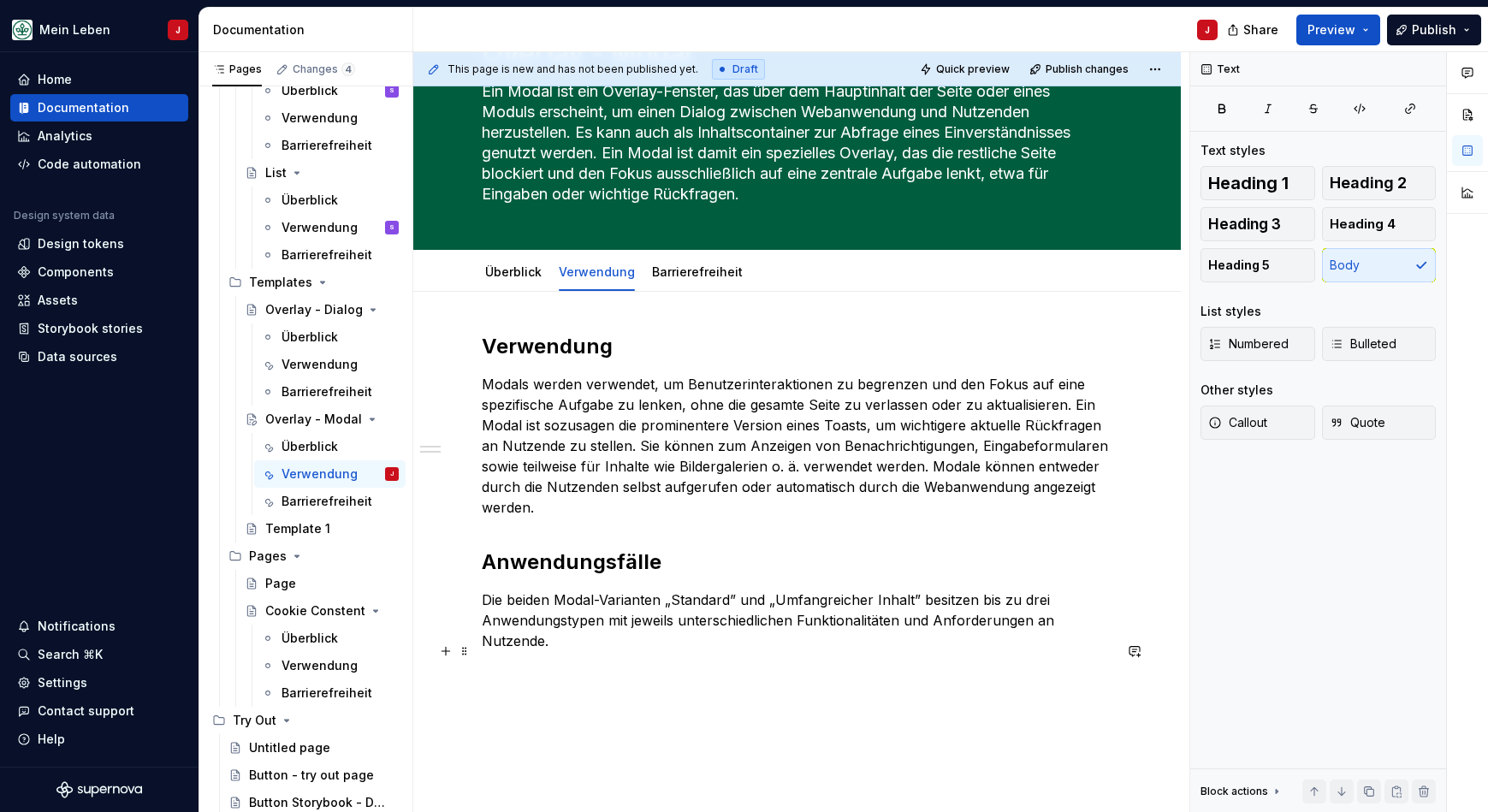
click at [513, 661] on p at bounding box center [796, 671] width 630 height 20
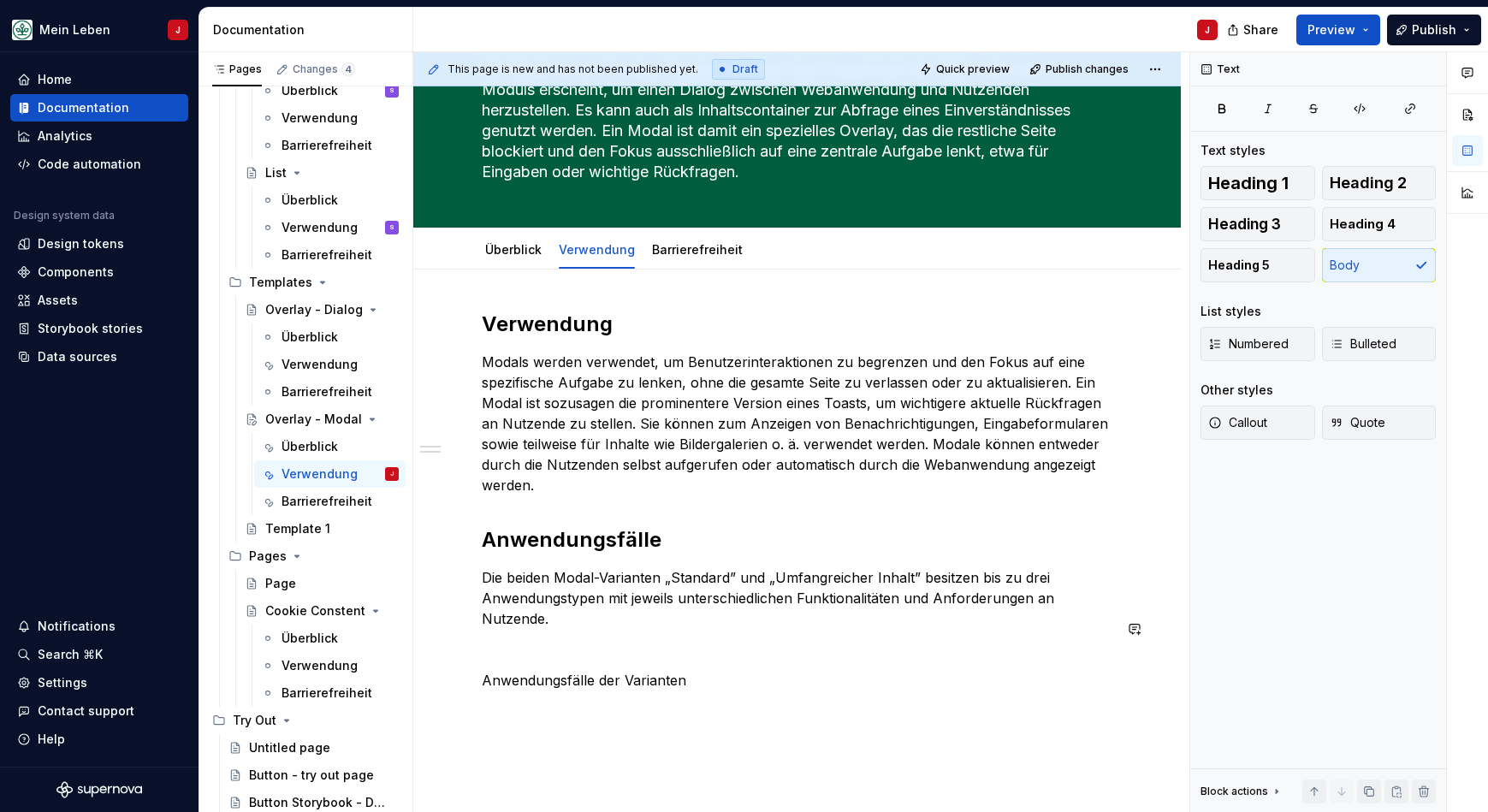
scroll to position [156, 0]
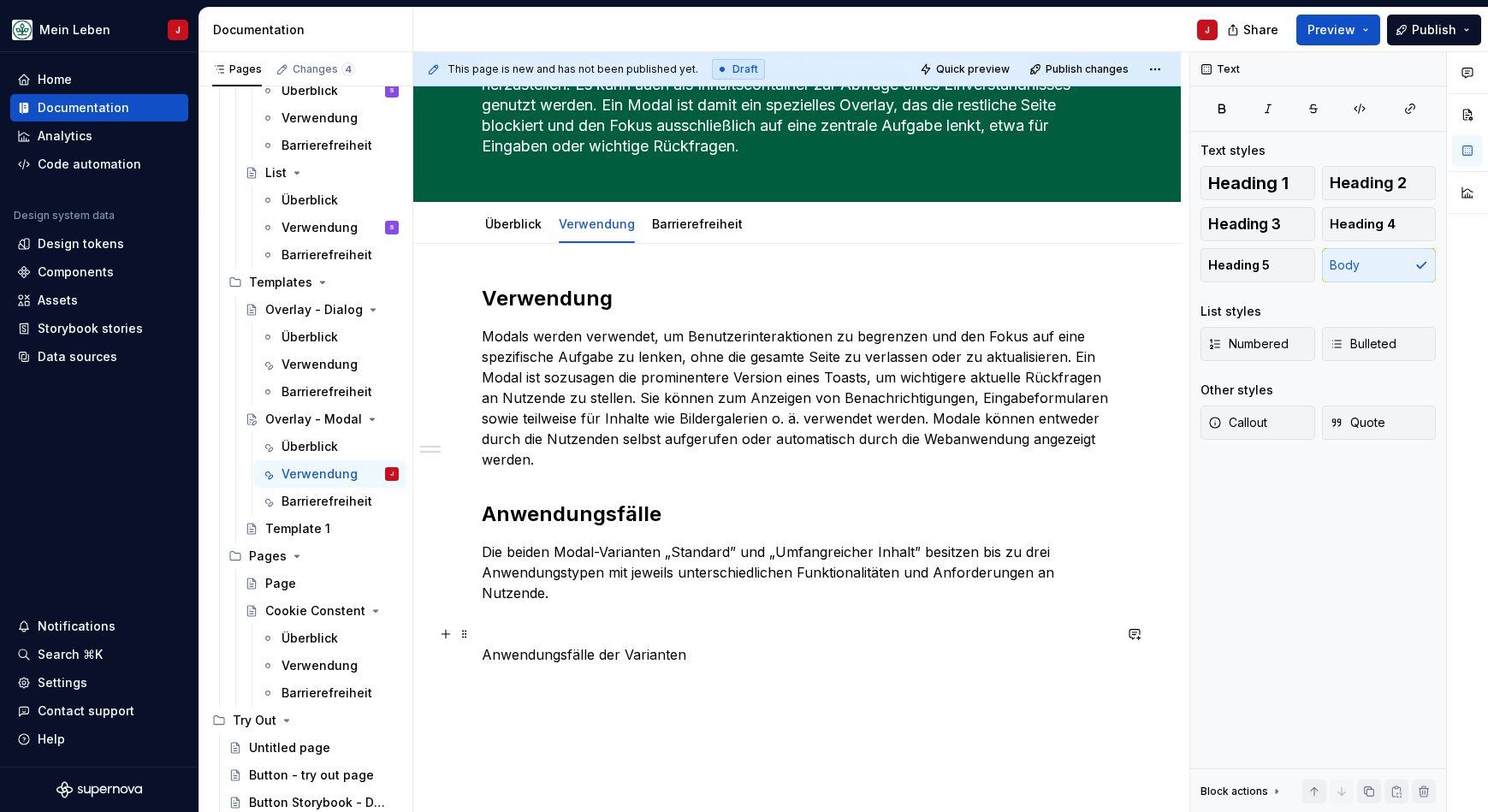
click at [564, 644] on p "Anwendungsfälle der Varianten" at bounding box center [796, 654] width 630 height 20
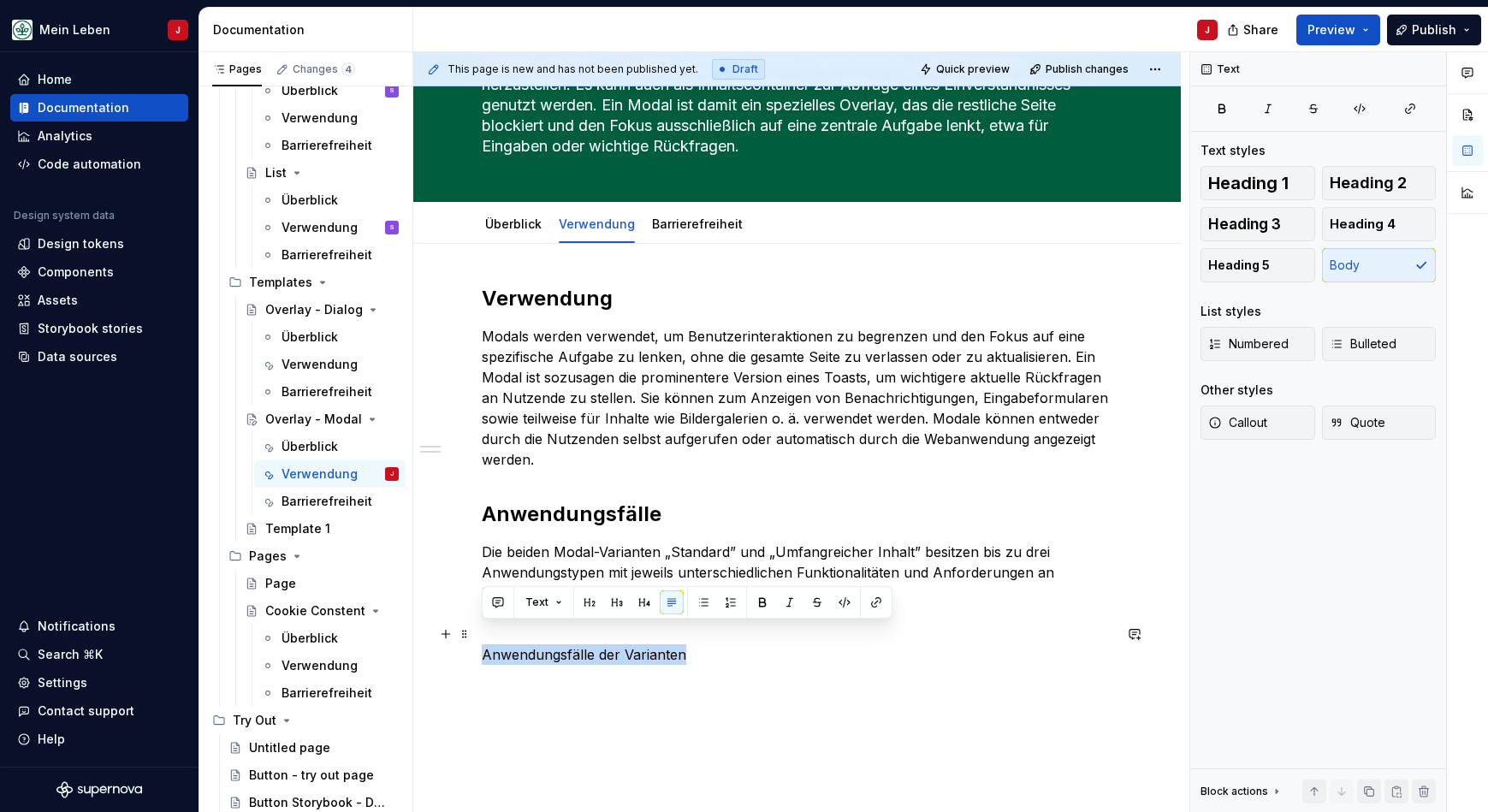
click at [564, 644] on p "Anwendungsfälle der Varianten" at bounding box center [796, 654] width 630 height 20
click at [1271, 226] on span "Heading 3" at bounding box center [1244, 224] width 73 height 17
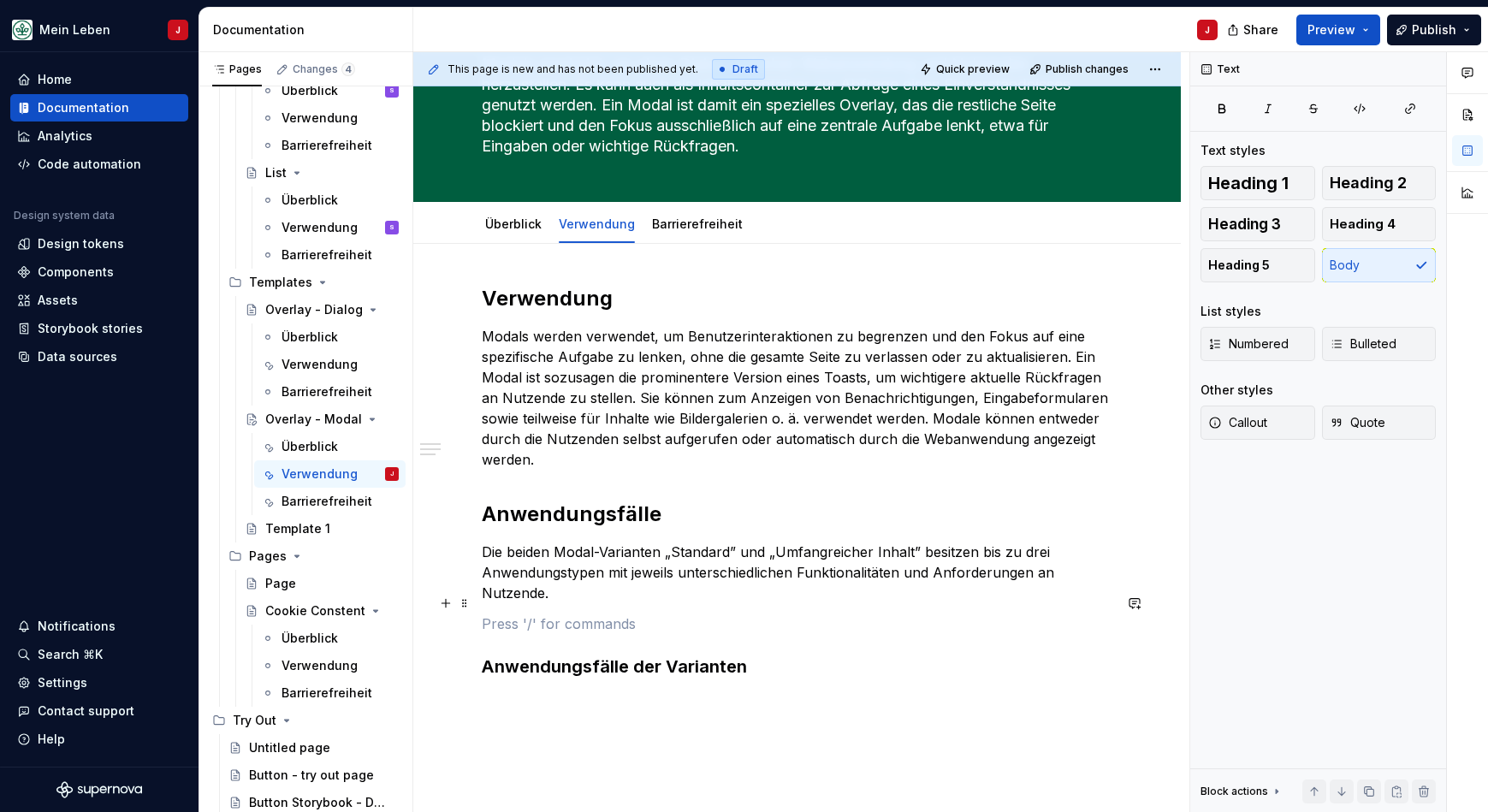
click at [496, 614] on p at bounding box center [796, 624] width 630 height 20
click at [572, 698] on div "Verwendung Modals werden verwendet, um Benutzerinteraktionen zu begrenzen und d…" at bounding box center [796, 592] width 767 height 699
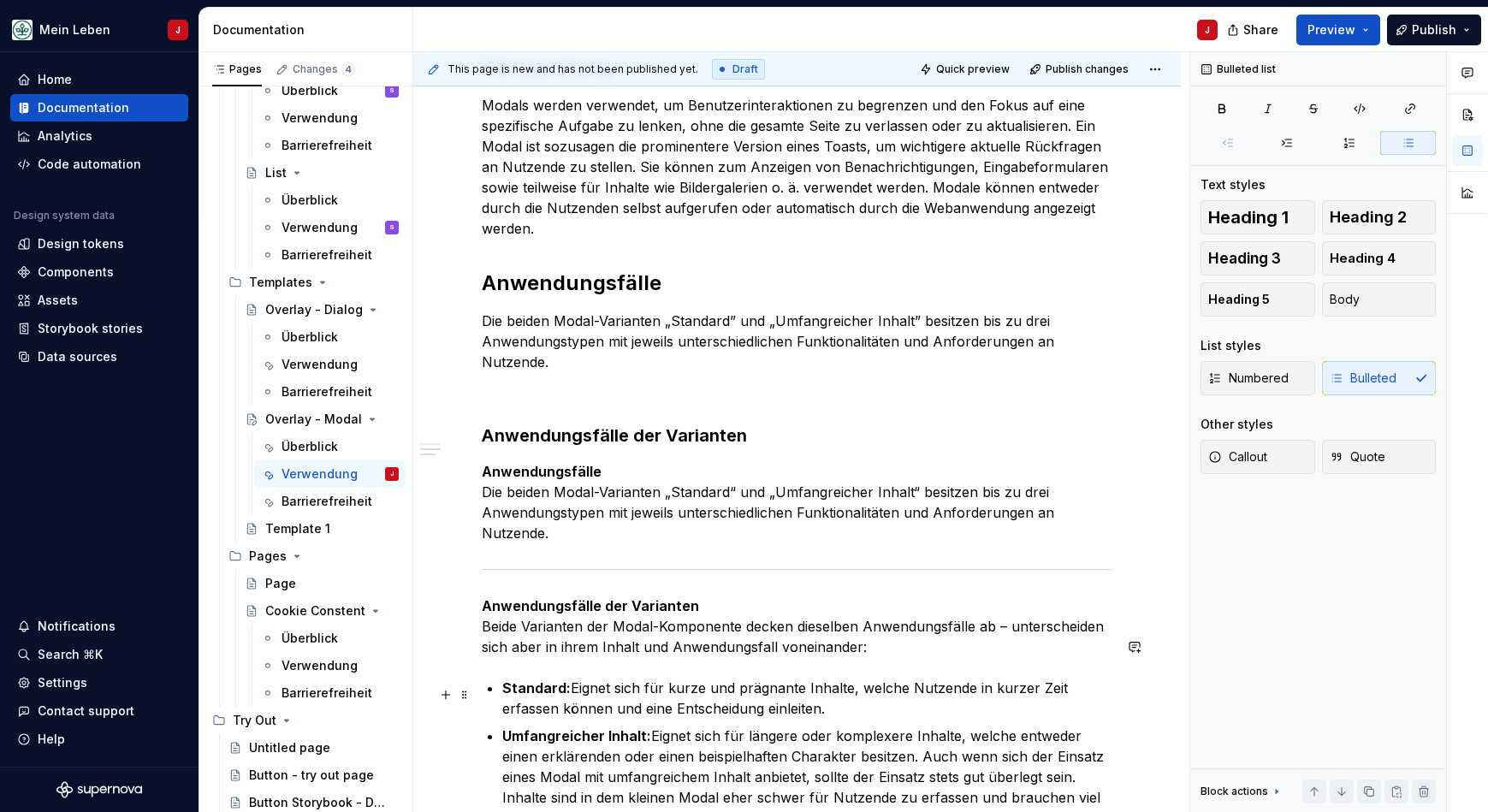
scroll to position [413, 0]
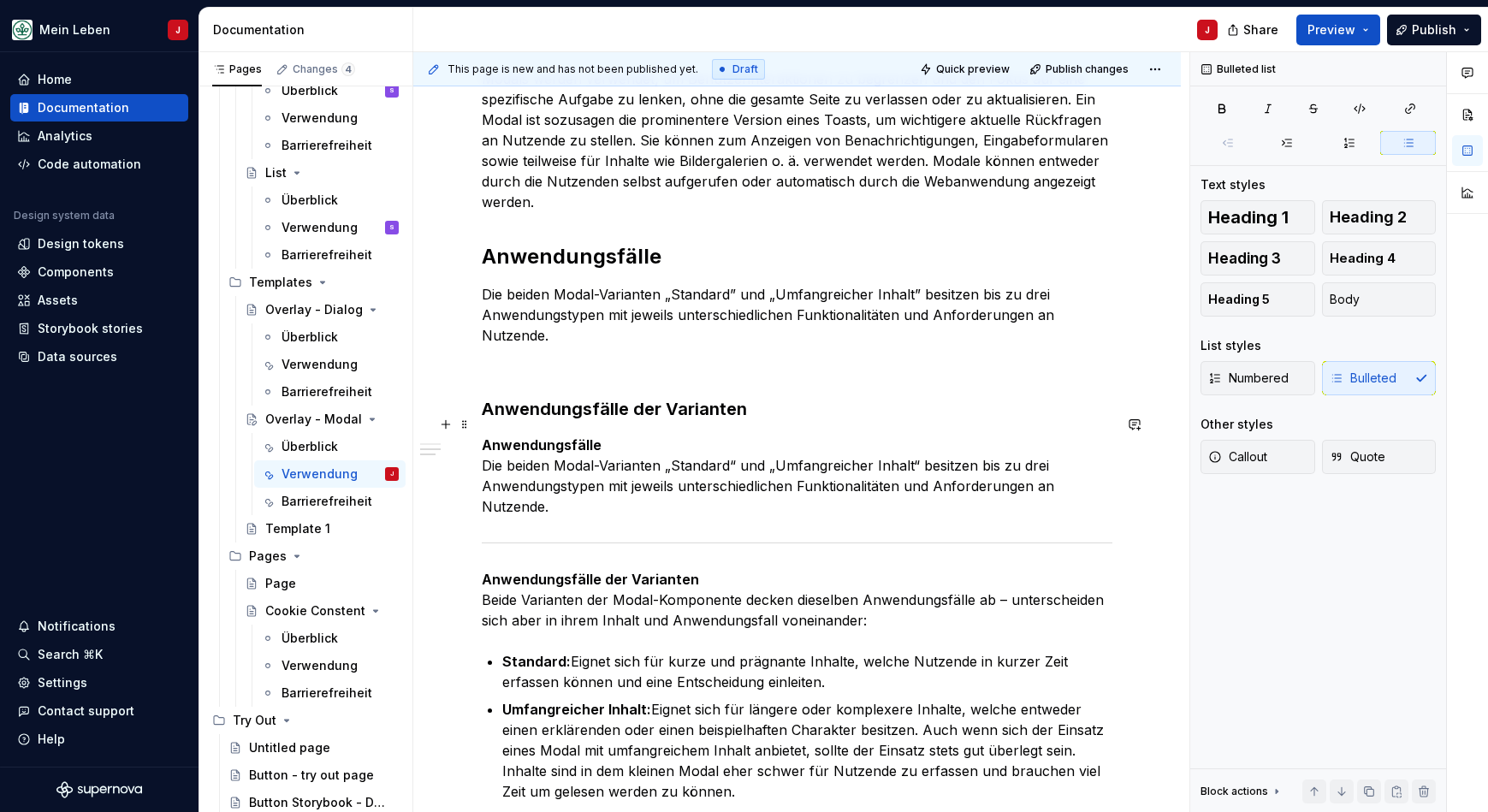
click at [568, 436] on strong "Anwendungsfälle" at bounding box center [541, 445] width 119 height 17
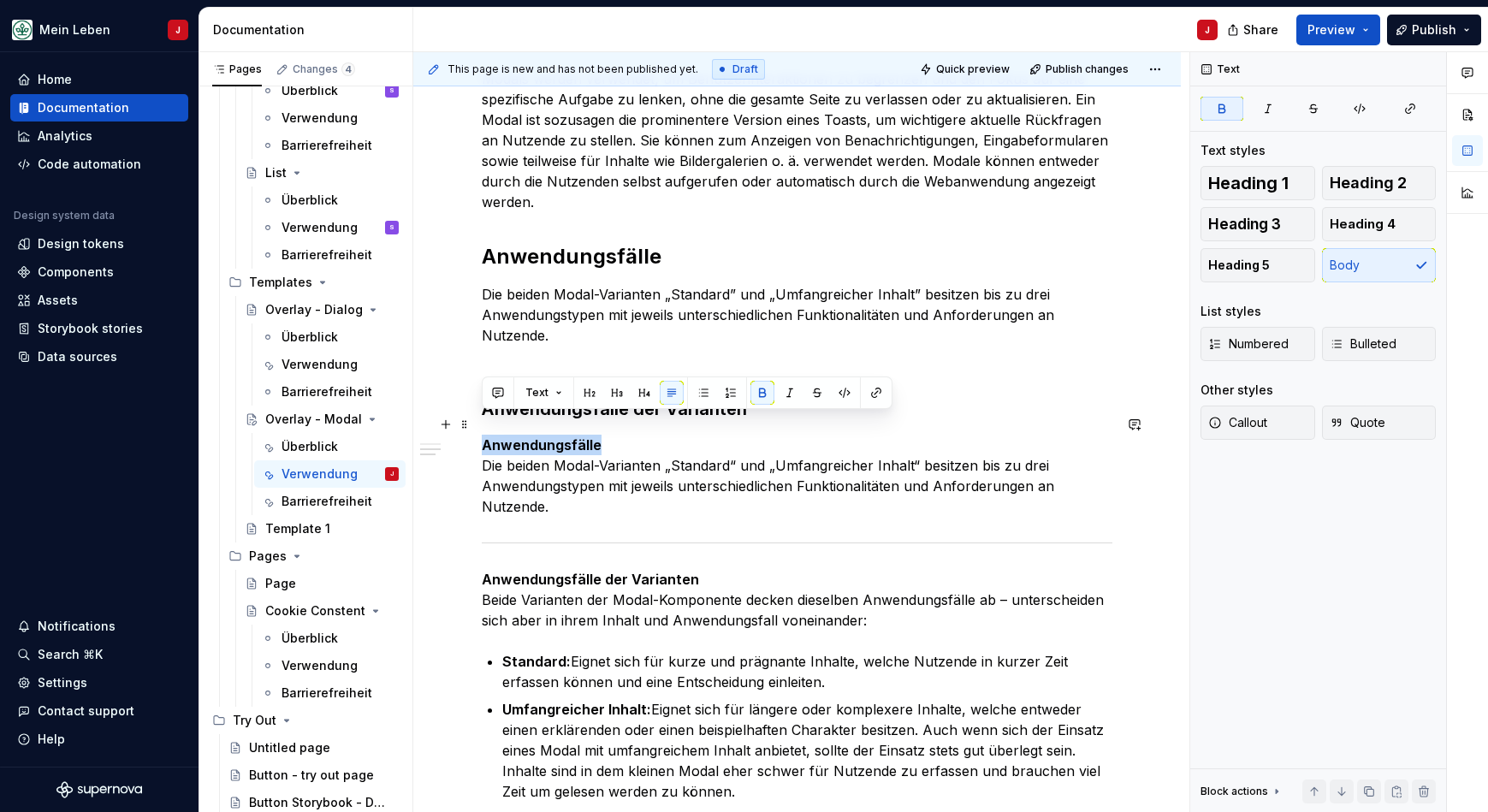
click at [568, 436] on strong "Anwendungsfälle" at bounding box center [541, 445] width 119 height 17
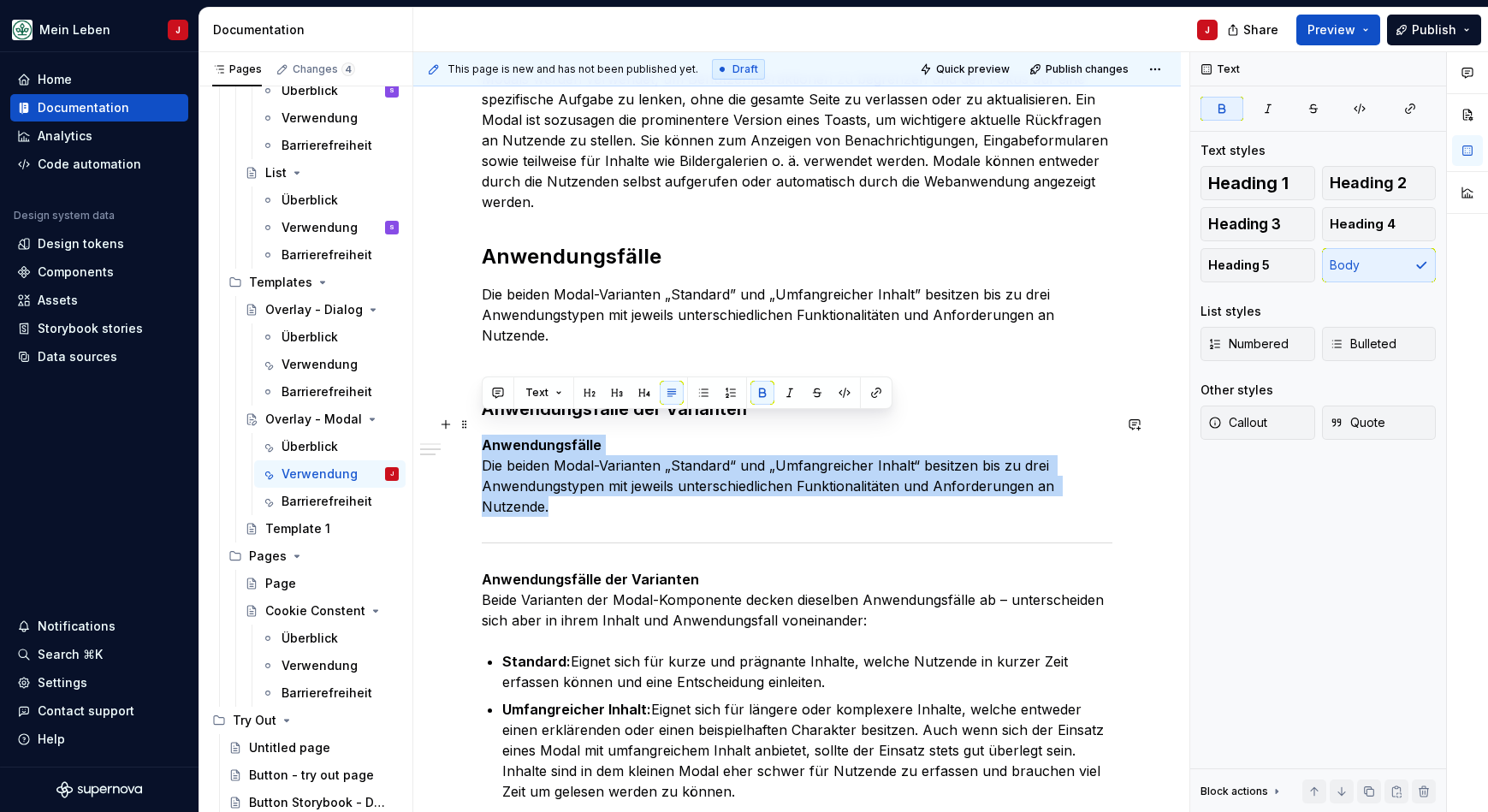
click at [568, 436] on strong "Anwendungsfälle" at bounding box center [541, 445] width 119 height 17
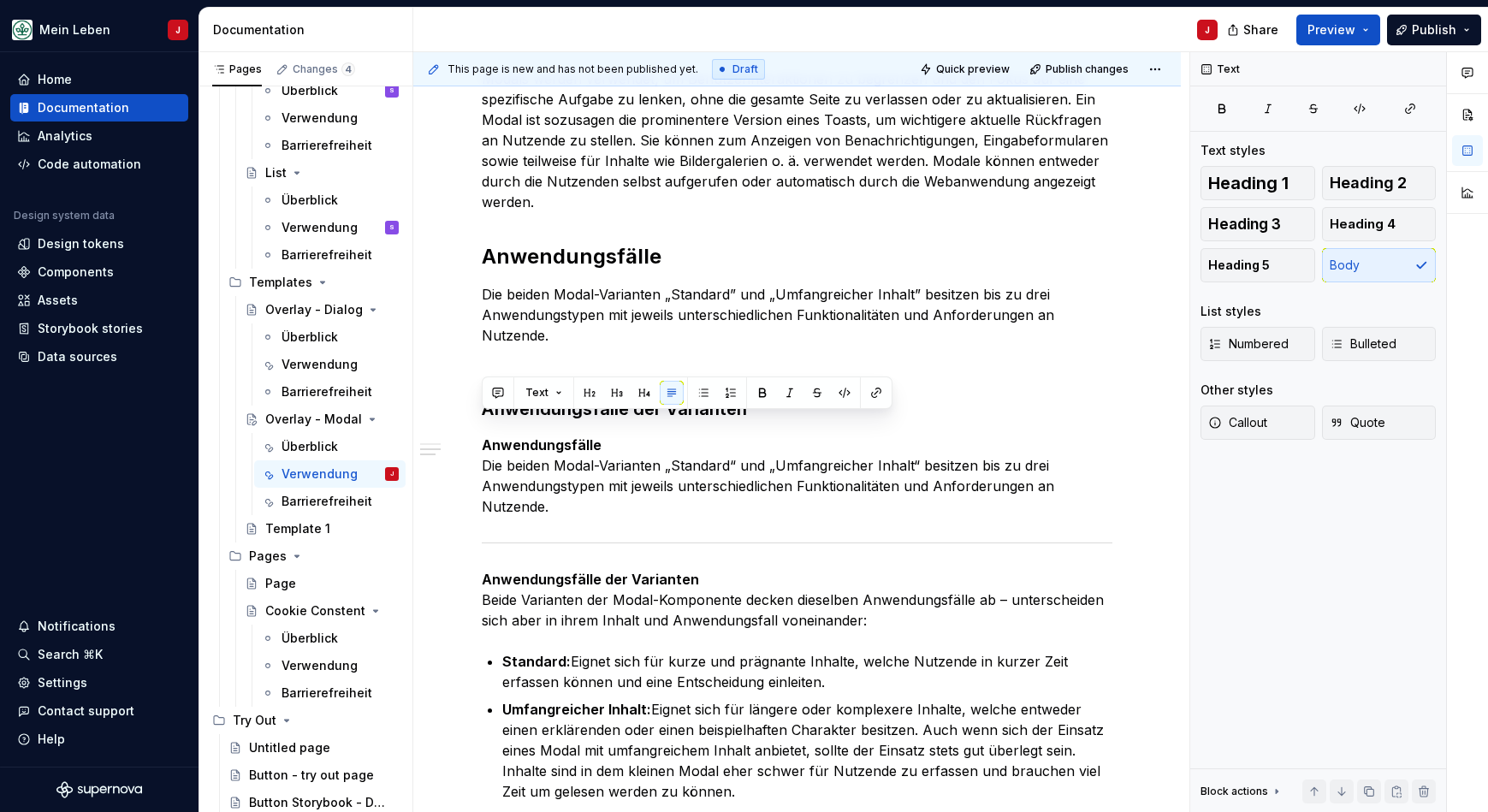
click at [670, 513] on div "Verwendung Modals werden verwendet, um Benutzerinteraktionen zu begrenzen und d…" at bounding box center [796, 557] width 630 height 1059
click at [548, 436] on strong "Anwendungsfälle" at bounding box center [541, 445] width 119 height 17
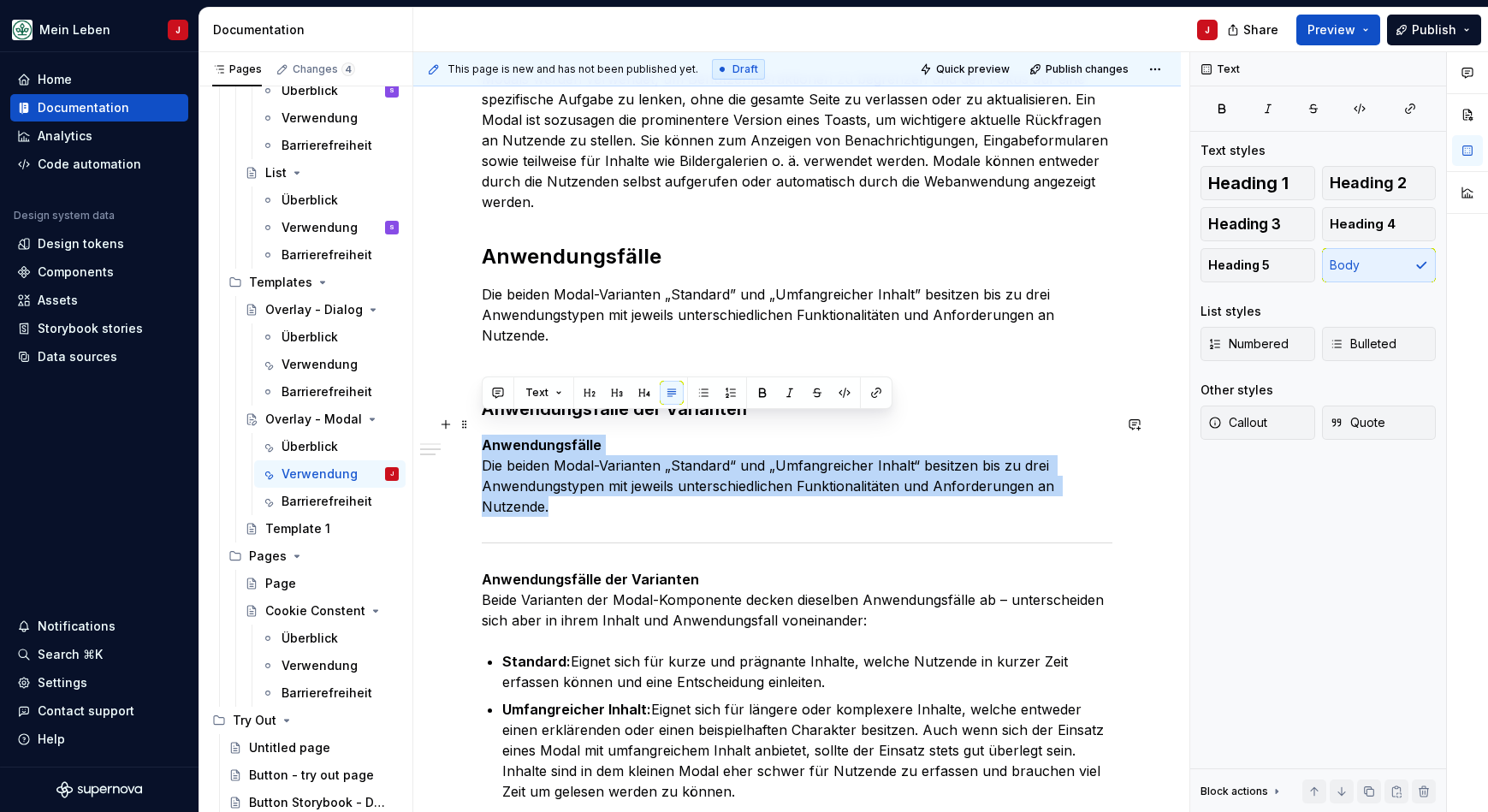
click at [548, 436] on strong "Anwendungsfälle" at bounding box center [541, 445] width 119 height 17
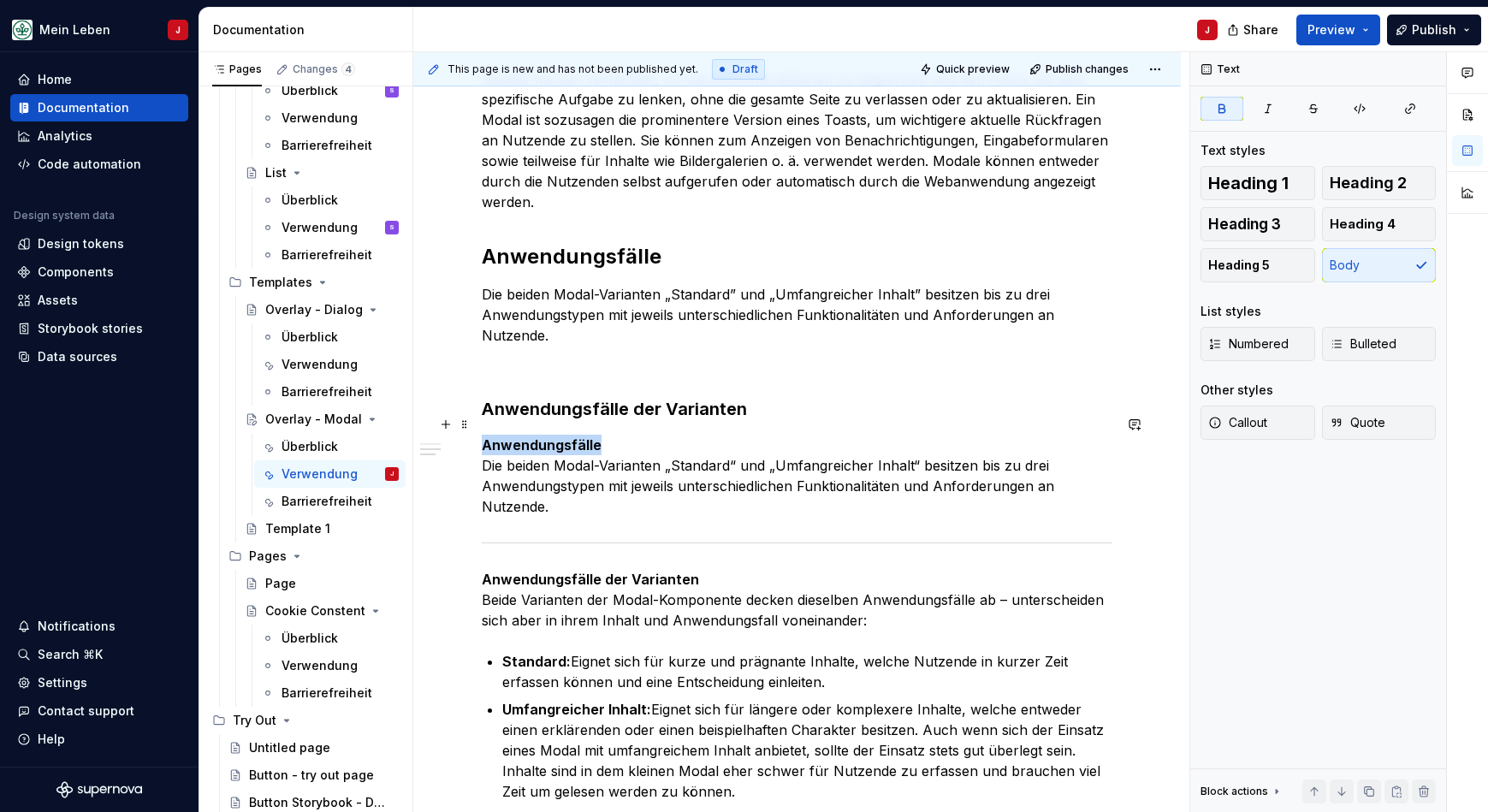
click at [548, 436] on strong "Anwendungsfälle" at bounding box center [541, 445] width 119 height 17
drag, startPoint x: 626, startPoint y: 430, endPoint x: 466, endPoint y: 421, distance: 160.3
click at [481, 421] on div "Verwendung Modals werden verwendet, um Benutzerinteraktionen zu begrenzen und d…" at bounding box center [796, 567] width 630 height 1079
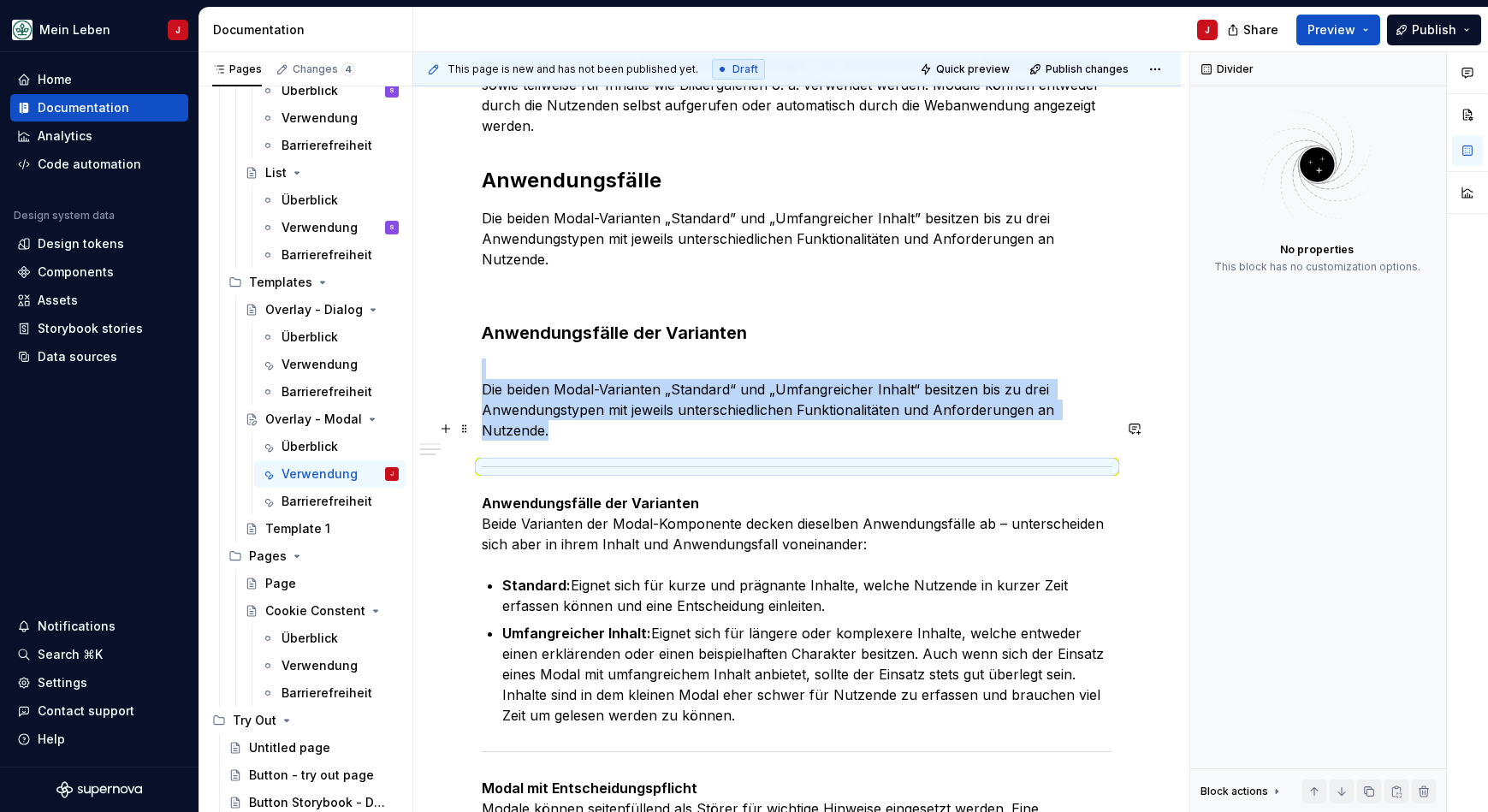
click at [710, 461] on div at bounding box center [796, 467] width 630 height 11
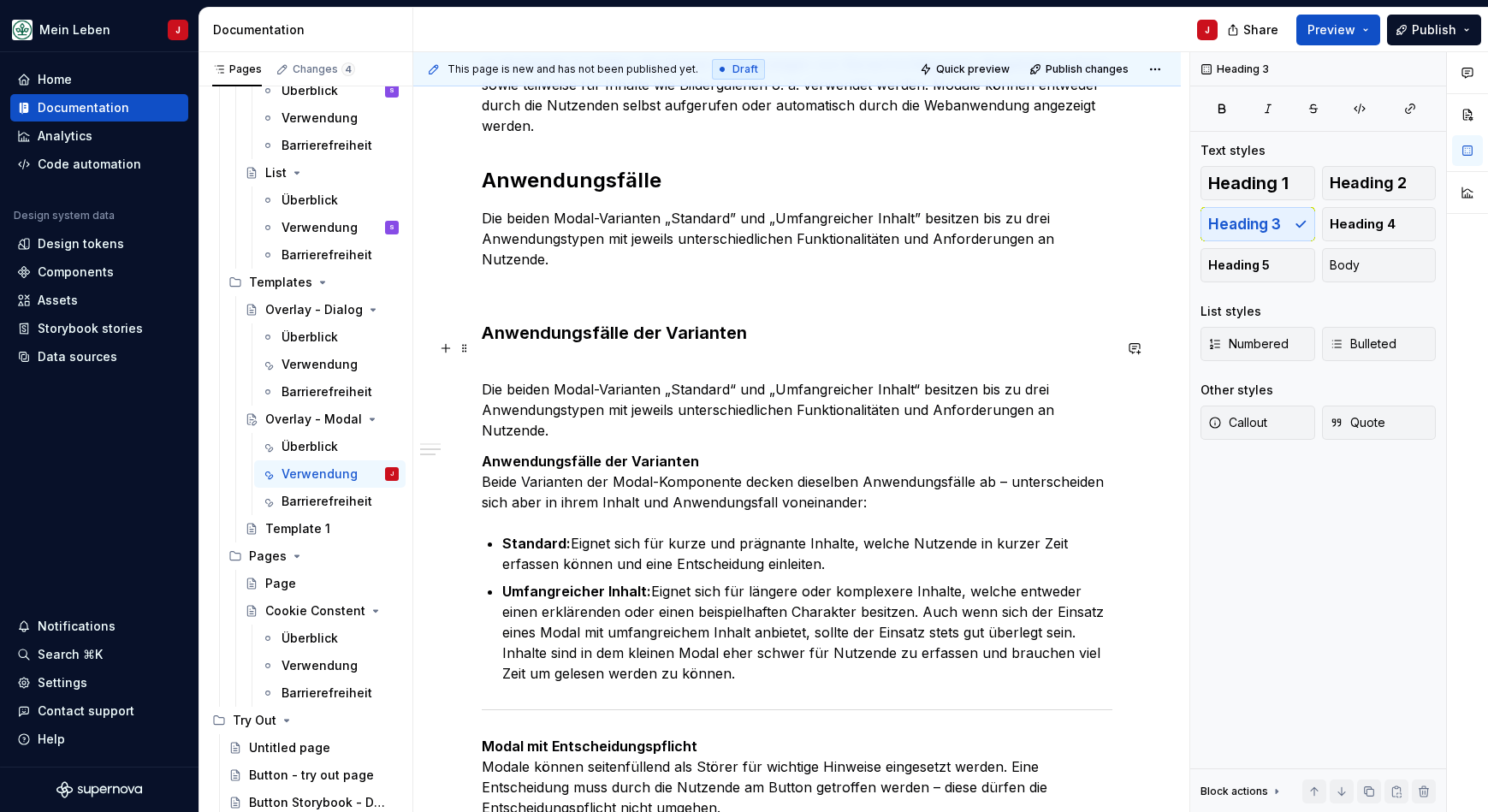
click at [1127, 380] on div "Verwendung Modals werden verwendet, um Benutzerinteraktionen zu begrenzen und d…" at bounding box center [796, 571] width 767 height 1323
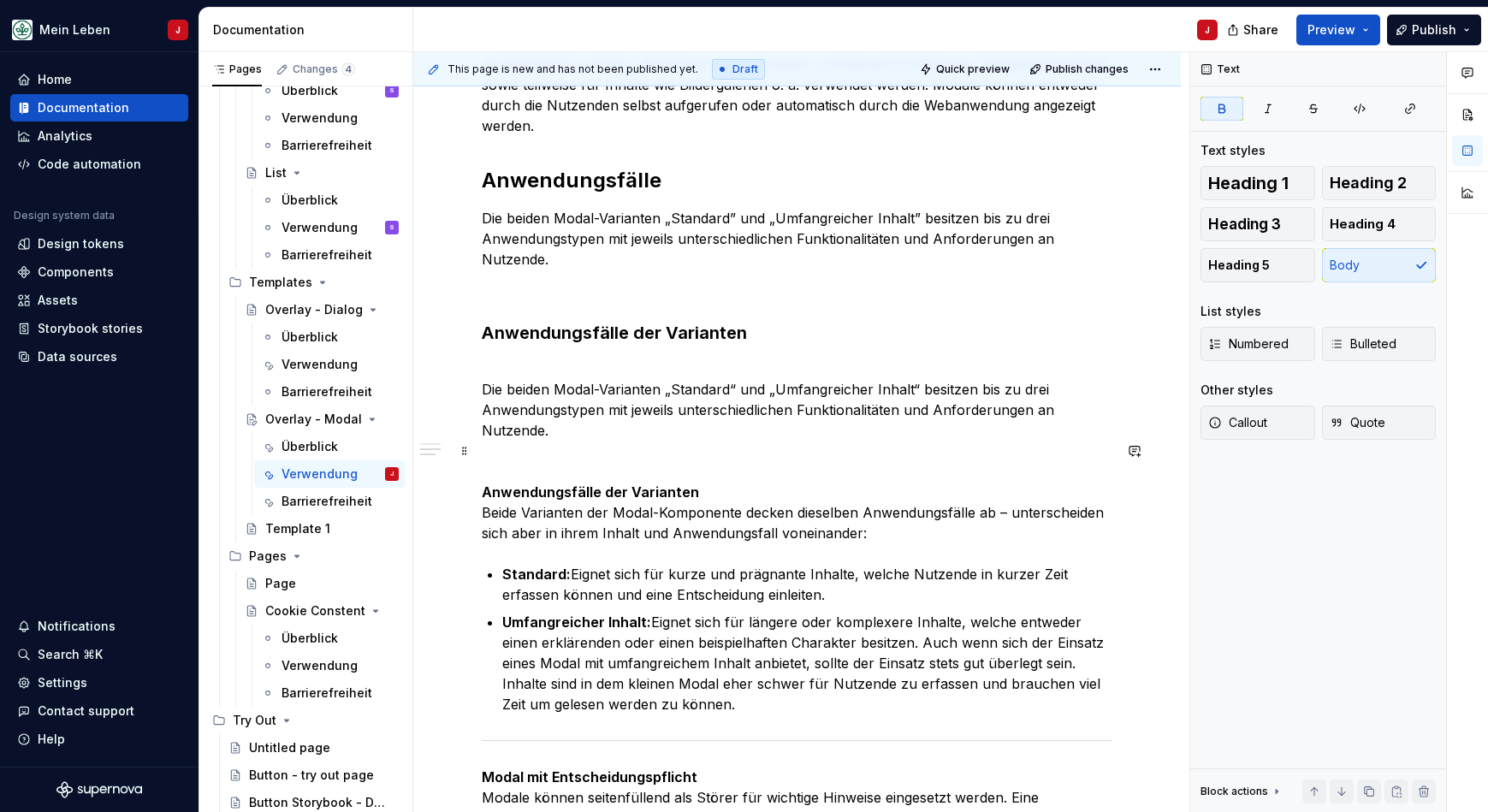
click at [618, 481] on p "Anwendungsfälle der Varianten Beide Varianten der Modal-Komponente decken diese…" at bounding box center [796, 512] width 630 height 62
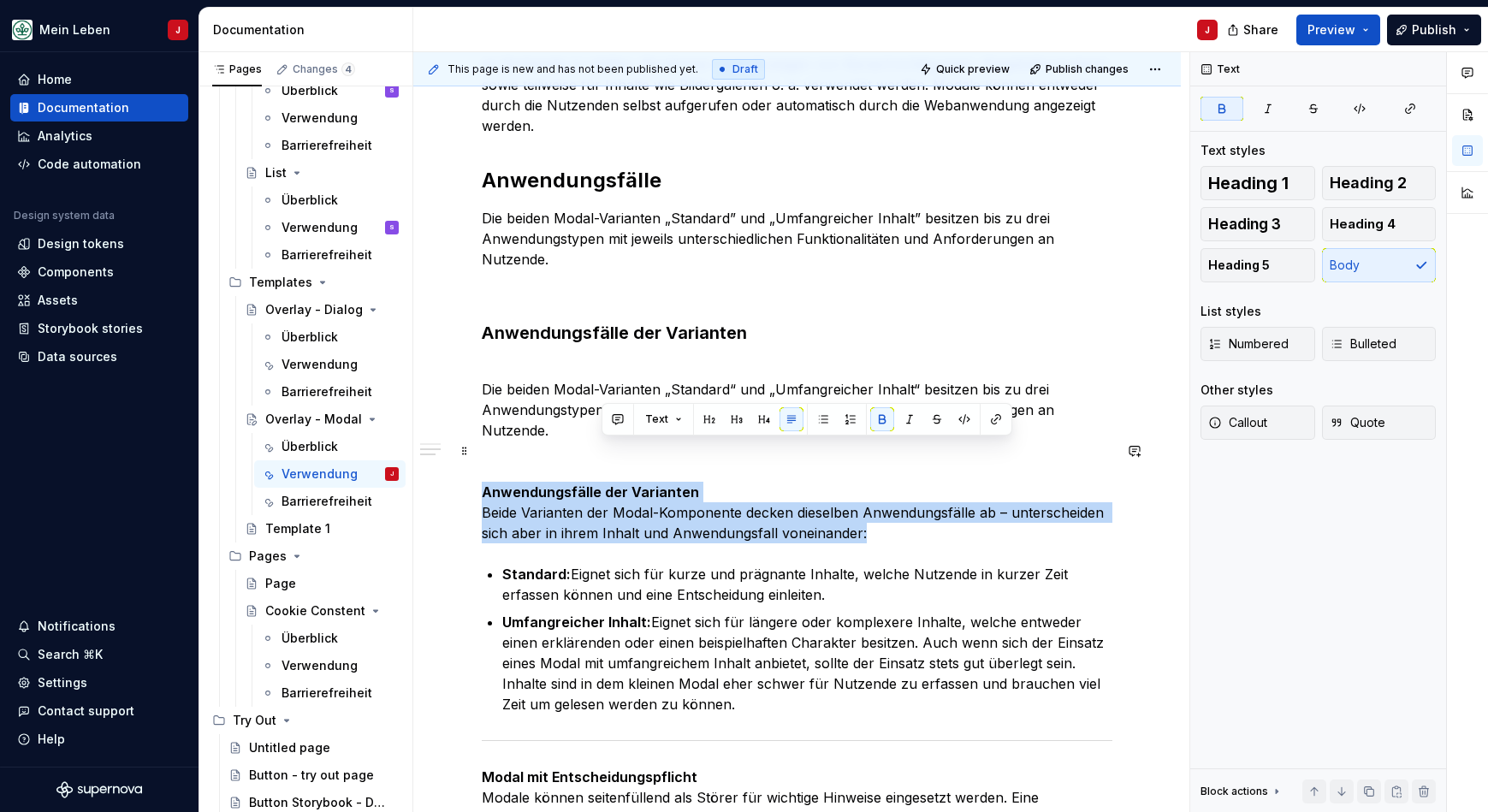
click at [618, 481] on p "Anwendungsfälle der Varianten Beide Varianten der Modal-Komponente decken diese…" at bounding box center [796, 512] width 630 height 62
click at [1257, 230] on span "Heading 3" at bounding box center [1244, 224] width 73 height 17
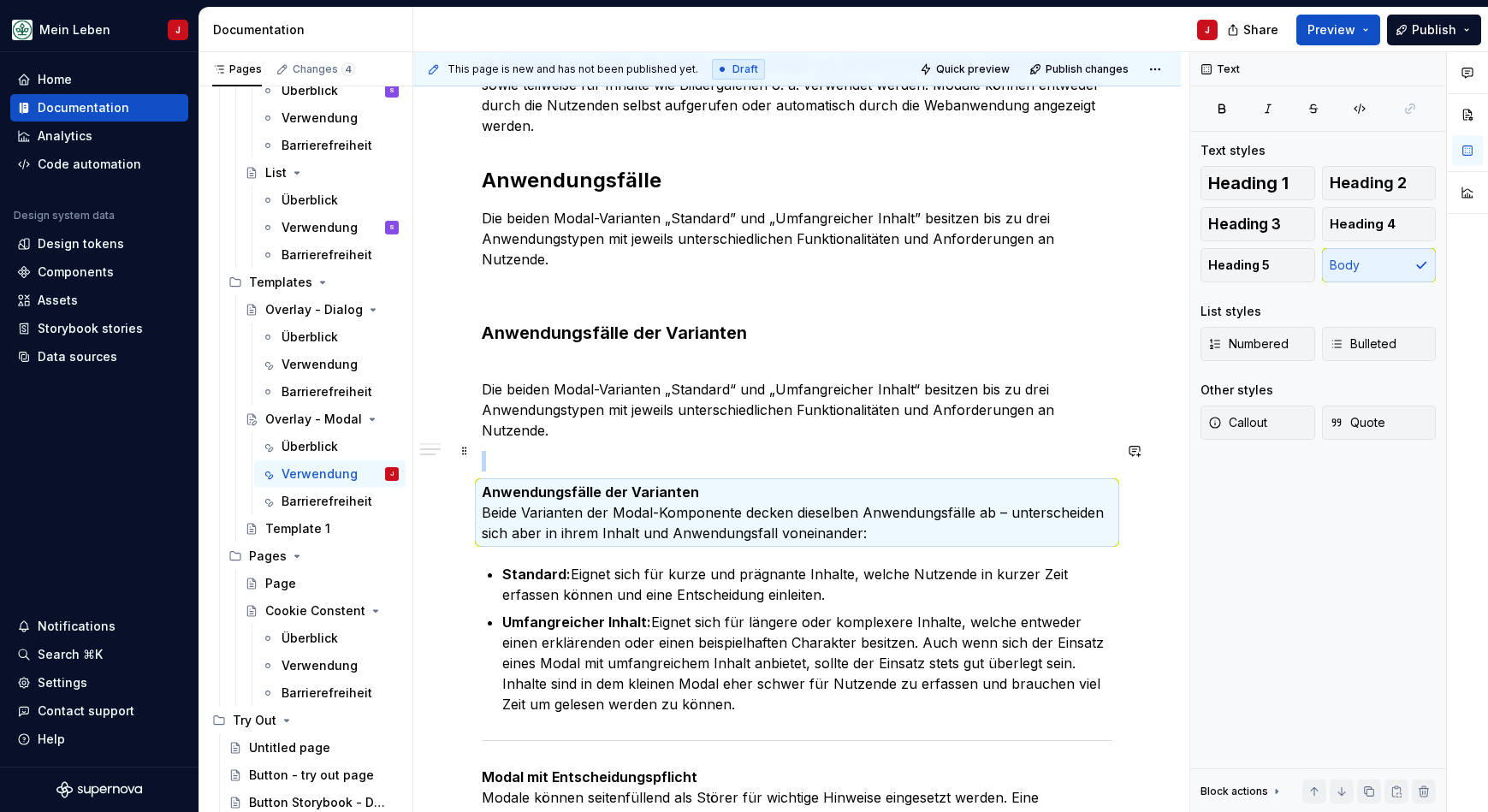
click at [695, 481] on p "Anwendungsfälle der Varianten Beide Varianten der Modal-Komponente decken diese…" at bounding box center [796, 512] width 630 height 62
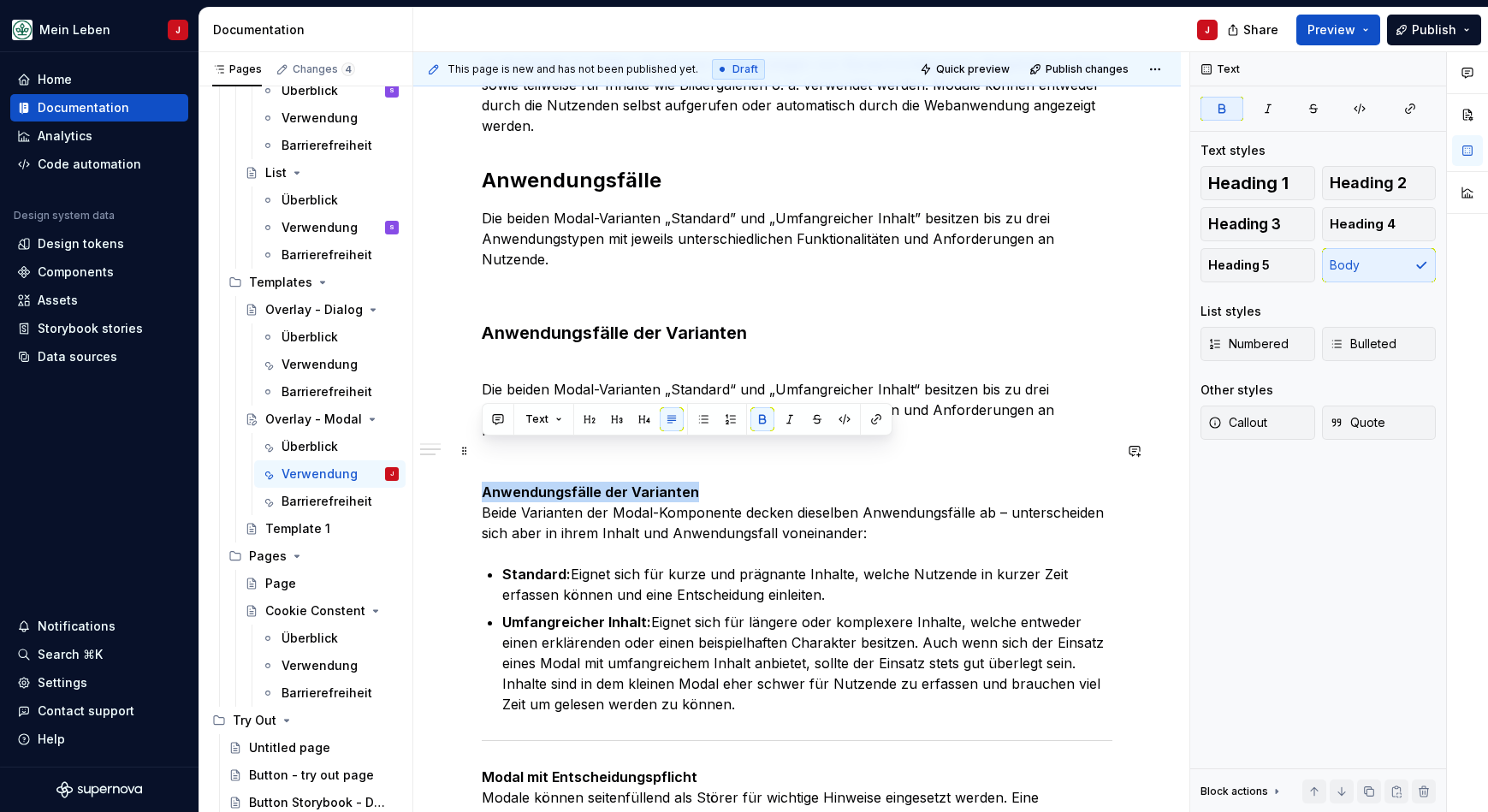
drag, startPoint x: 705, startPoint y: 445, endPoint x: 481, endPoint y: 444, distance: 224.0
click at [481, 481] on p "Anwendungsfälle der Varianten Beide Varianten der Modal-Komponente decken diese…" at bounding box center [796, 512] width 630 height 62
click at [1268, 221] on span "Heading 3" at bounding box center [1244, 224] width 73 height 17
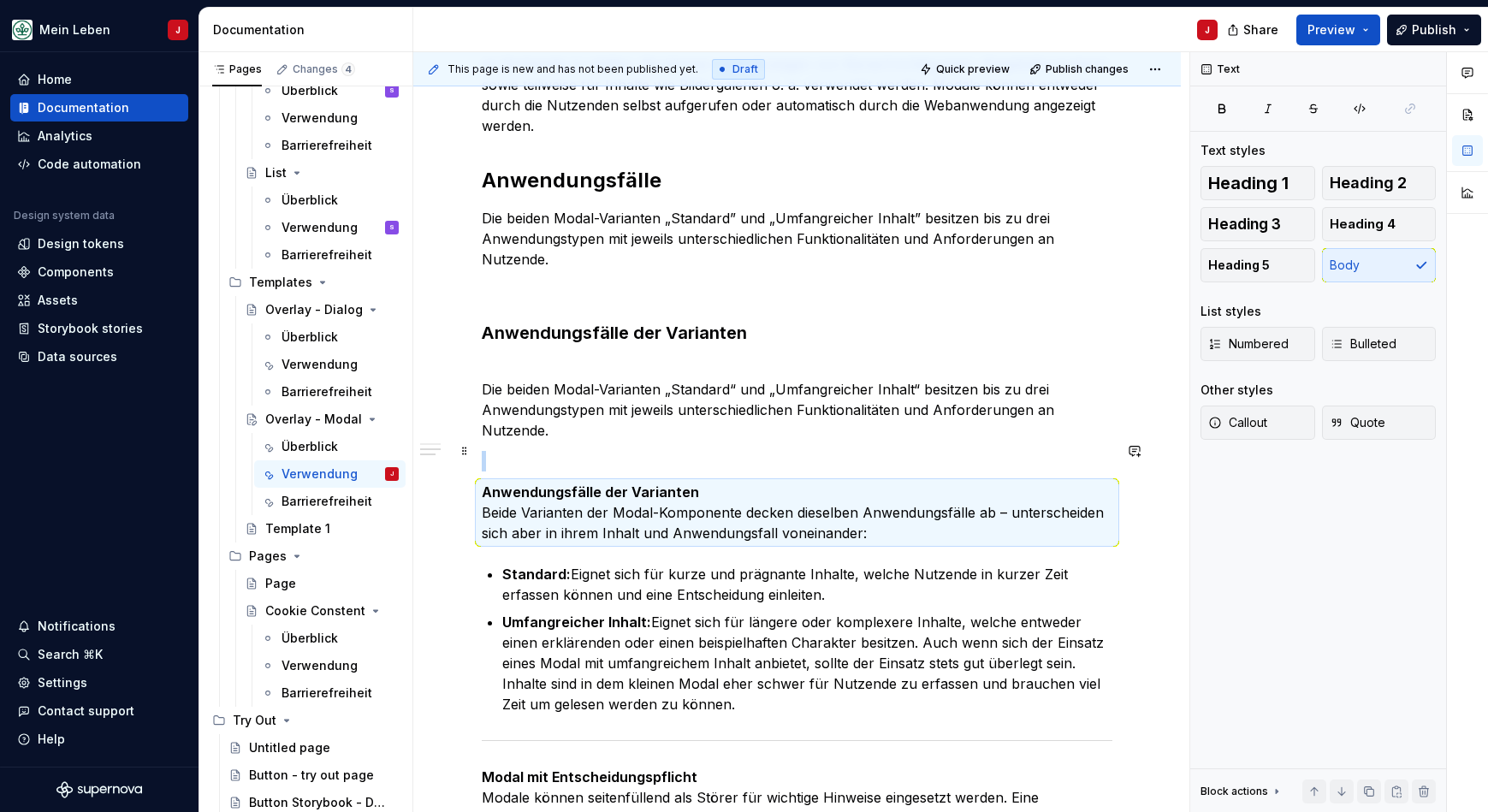
click at [737, 481] on p "Anwendungsfälle der Varianten Beide Varianten der Modal-Komponente decken diese…" at bounding box center [796, 512] width 630 height 62
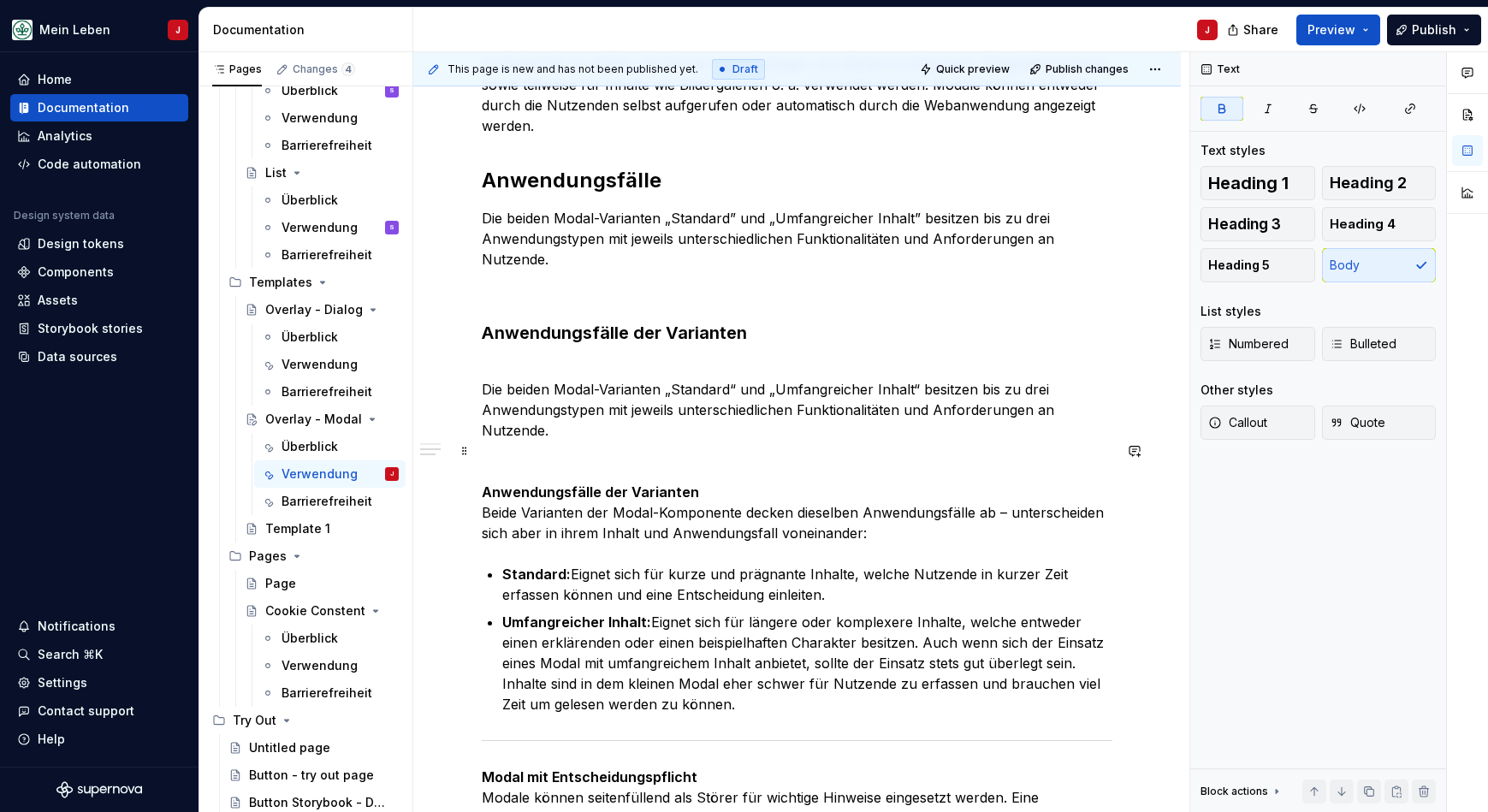
click at [744, 481] on p "Anwendungsfälle der Varianten Beide Varianten der Modal-Komponente decken diese…" at bounding box center [796, 512] width 630 height 62
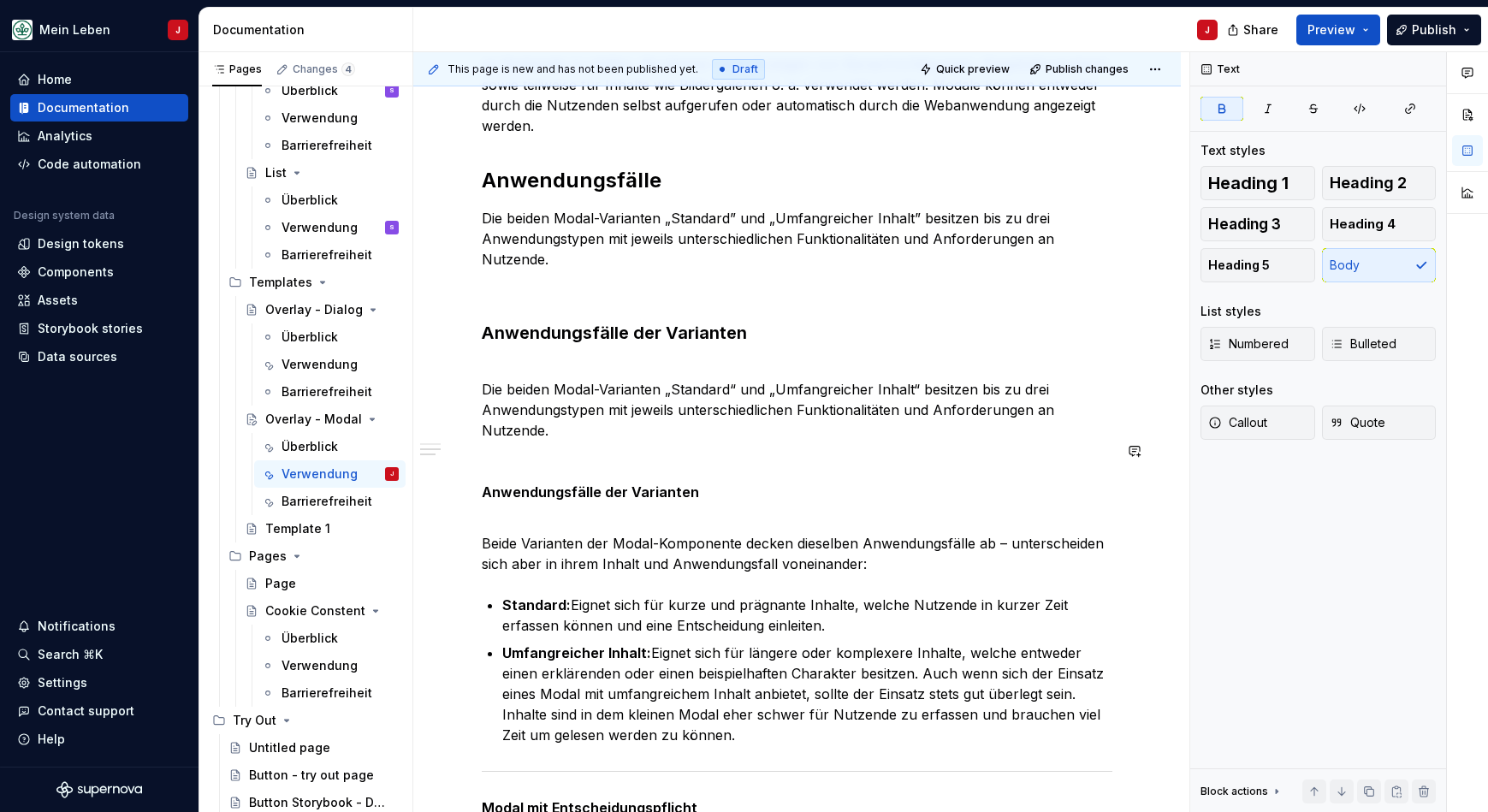
click at [744, 481] on p "Anwendungsfälle der Varianten" at bounding box center [796, 491] width 630 height 20
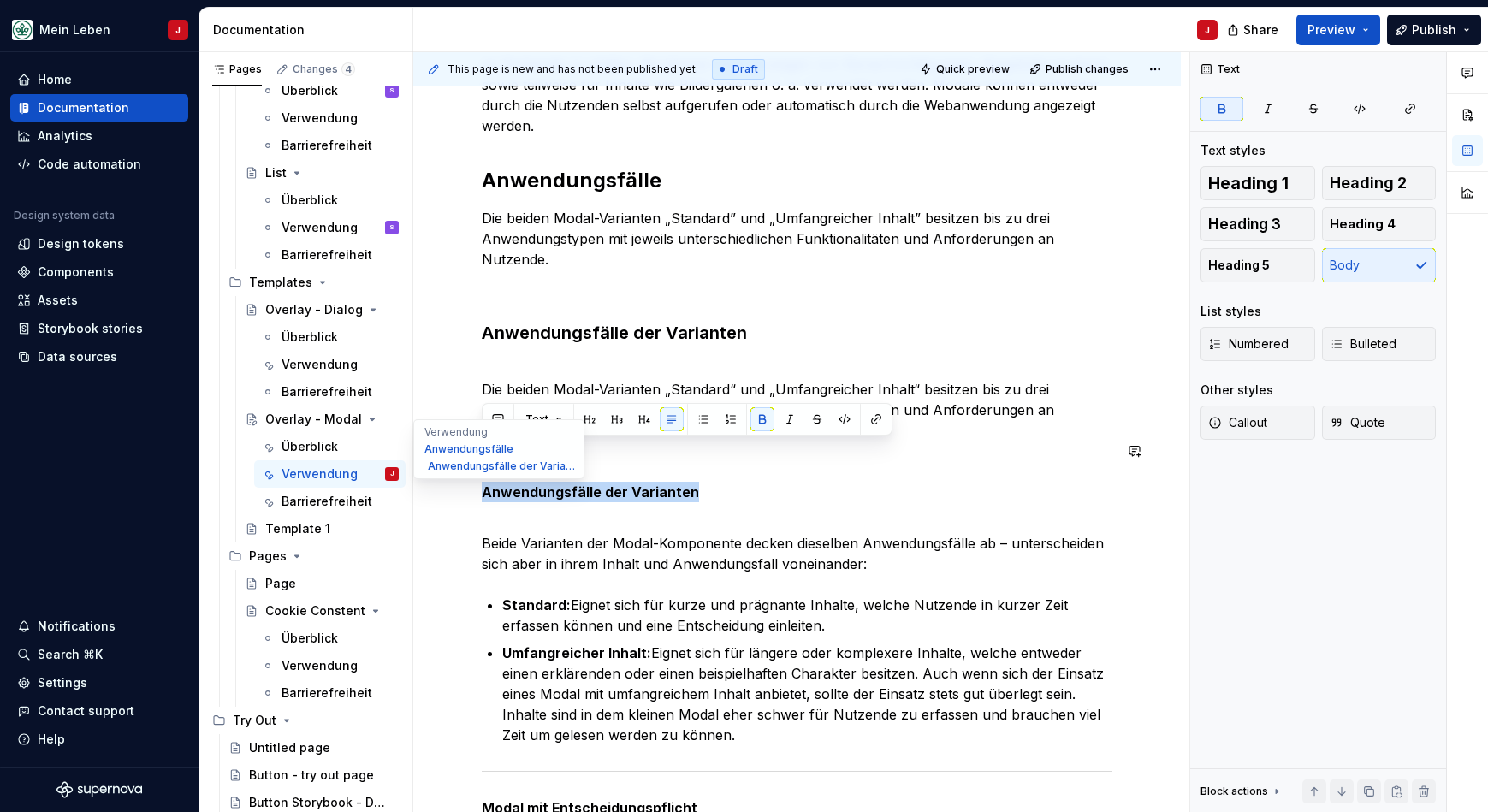
drag, startPoint x: 705, startPoint y: 446, endPoint x: 452, endPoint y: 446, distance: 253.0
click at [452, 446] on div "Overlay - Modal Ein Modal ist ein Overlay-Fenster, das über dem Hauptinhalt der…" at bounding box center [796, 445] width 767 height 1697
click at [1266, 226] on span "Heading 3" at bounding box center [1244, 224] width 73 height 17
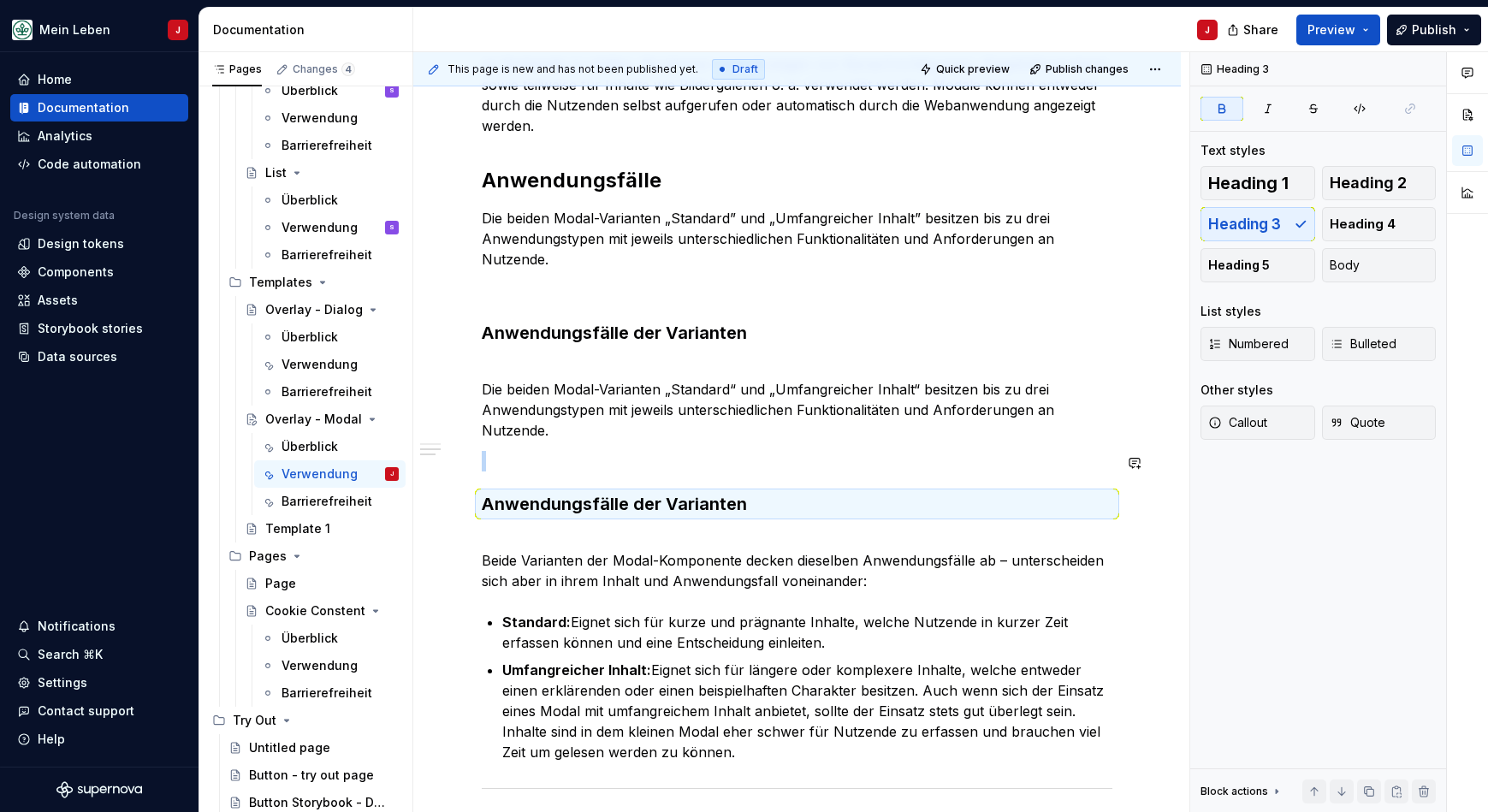
click at [493, 480] on div "Verwendung Modals werden verwendet, um Benutzerinteraktionen zu begrenzen und d…" at bounding box center [796, 499] width 630 height 1096
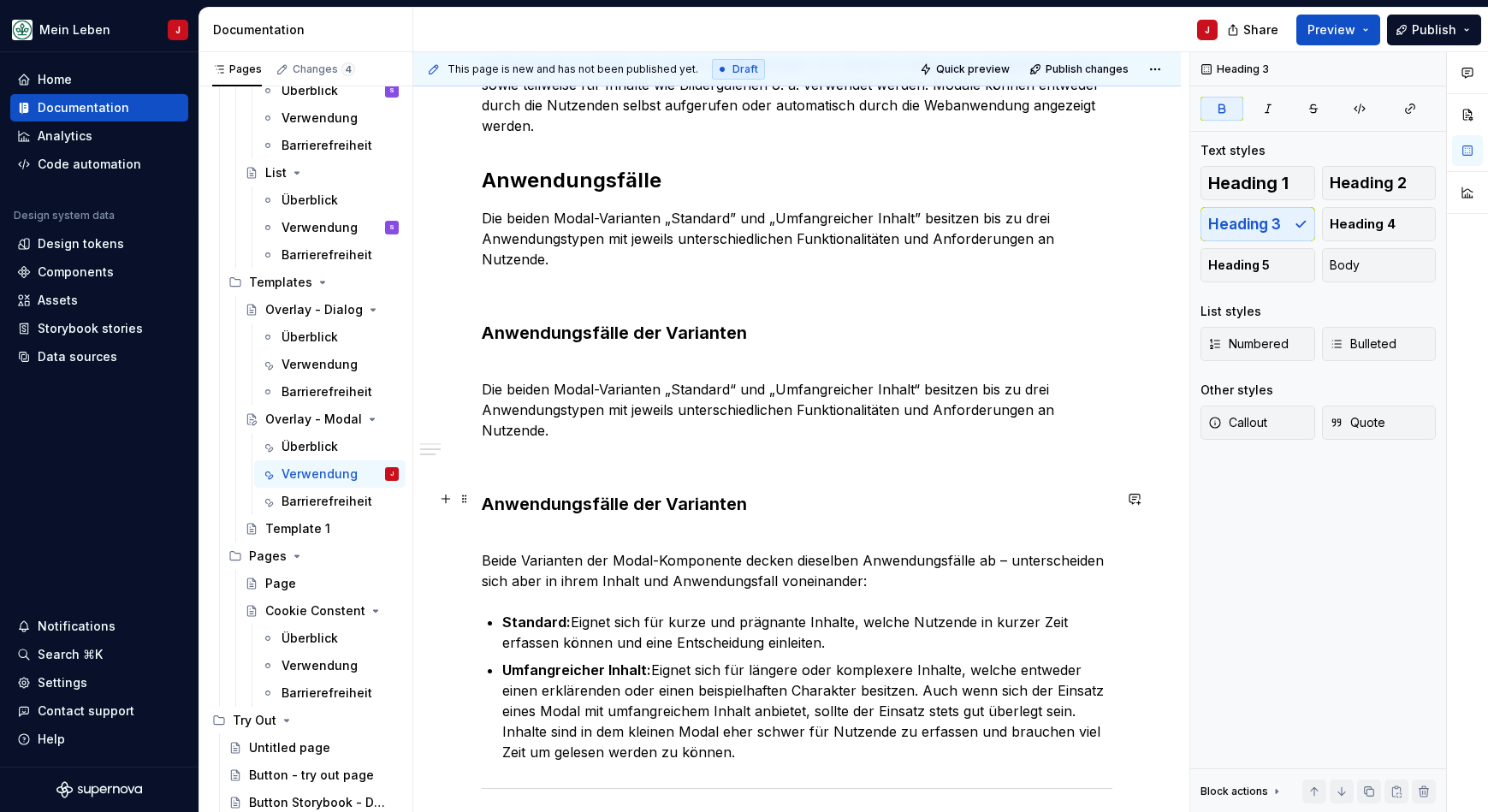
click at [479, 512] on div "Verwendung Modals werden verwendet, um Benutzerinteraktionen zu begrenzen und d…" at bounding box center [796, 611] width 767 height 1402
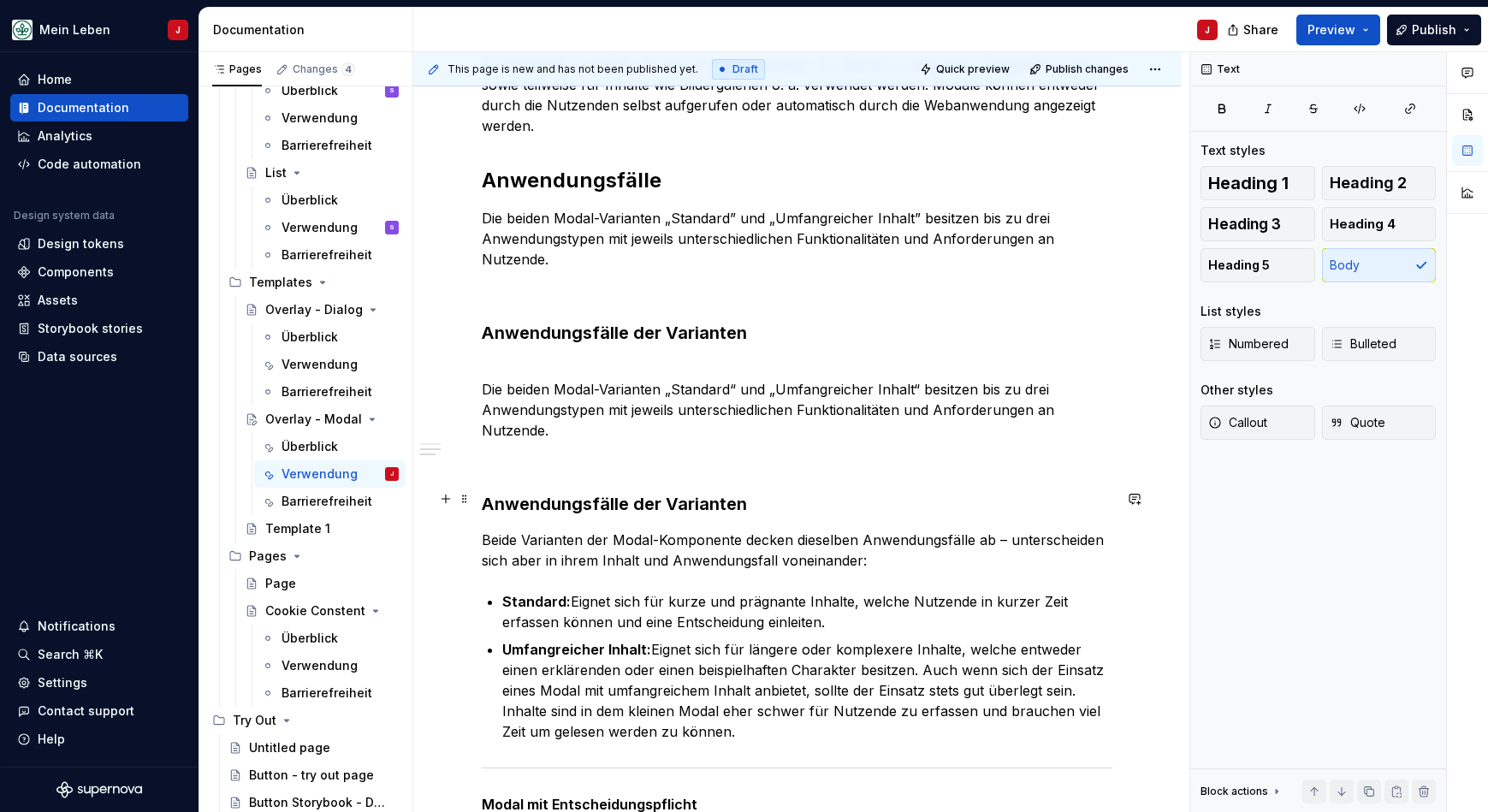
scroll to position [506, 0]
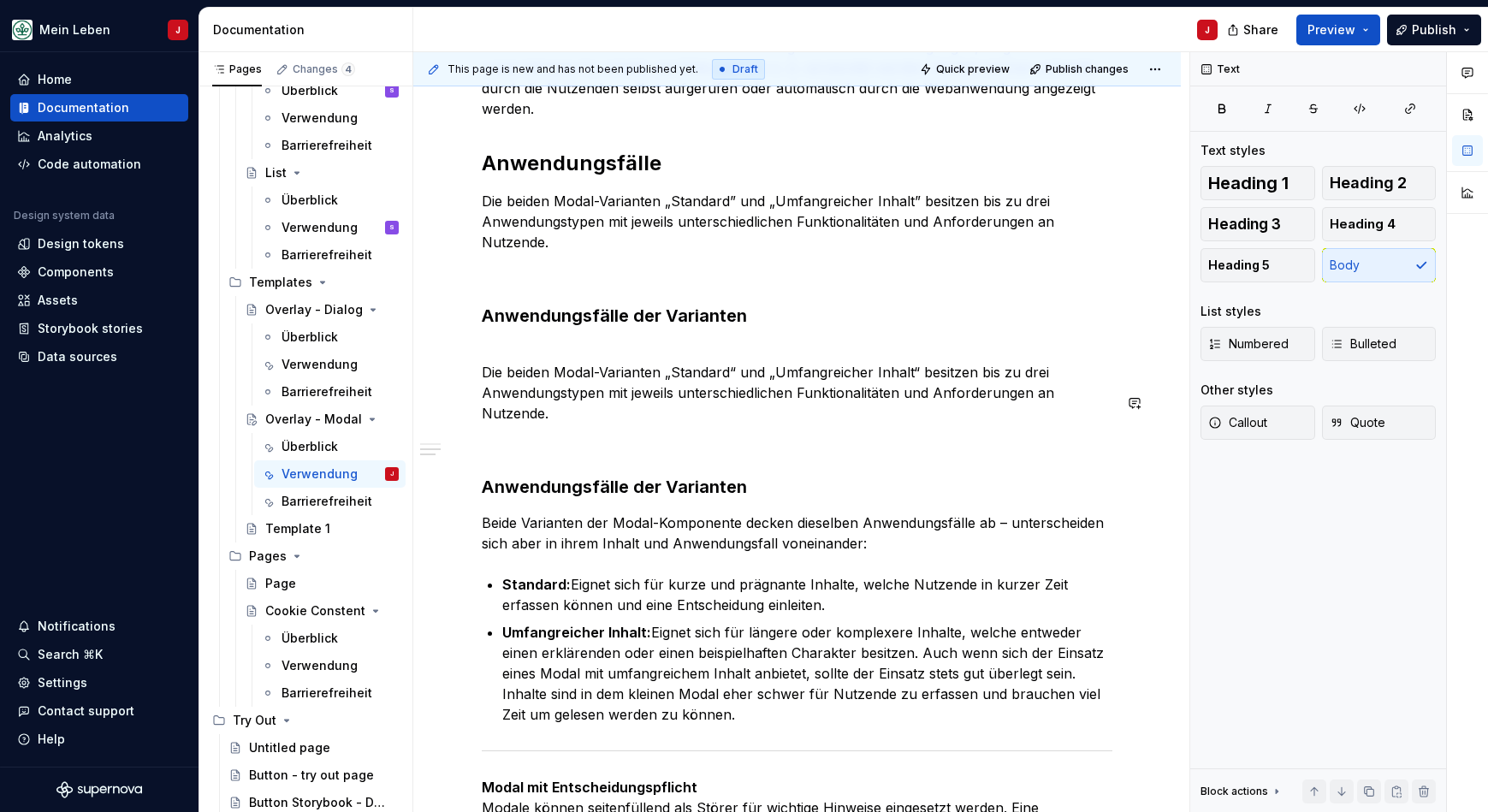
click at [529, 434] on p at bounding box center [796, 444] width 630 height 20
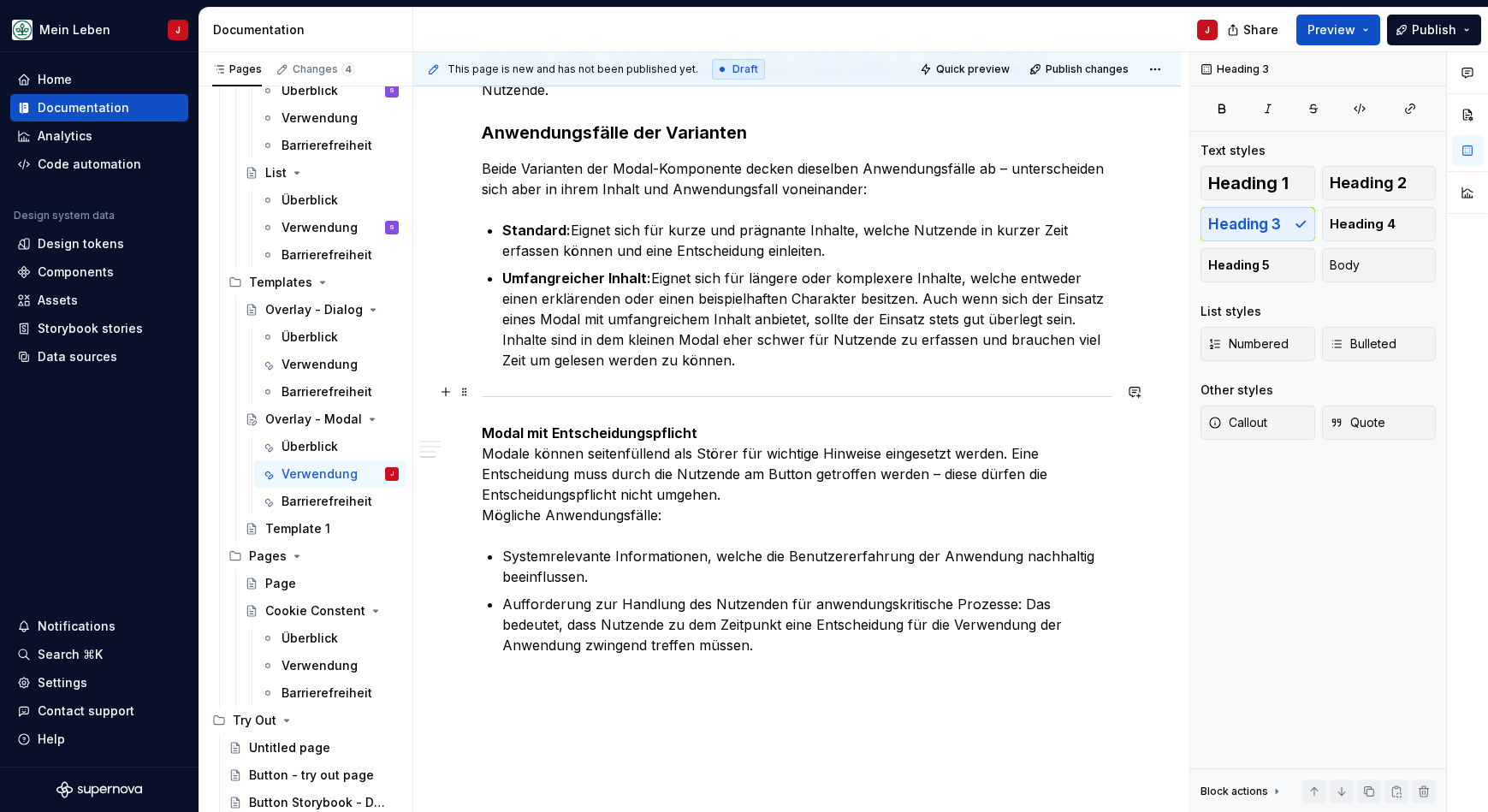
scroll to position [836, 0]
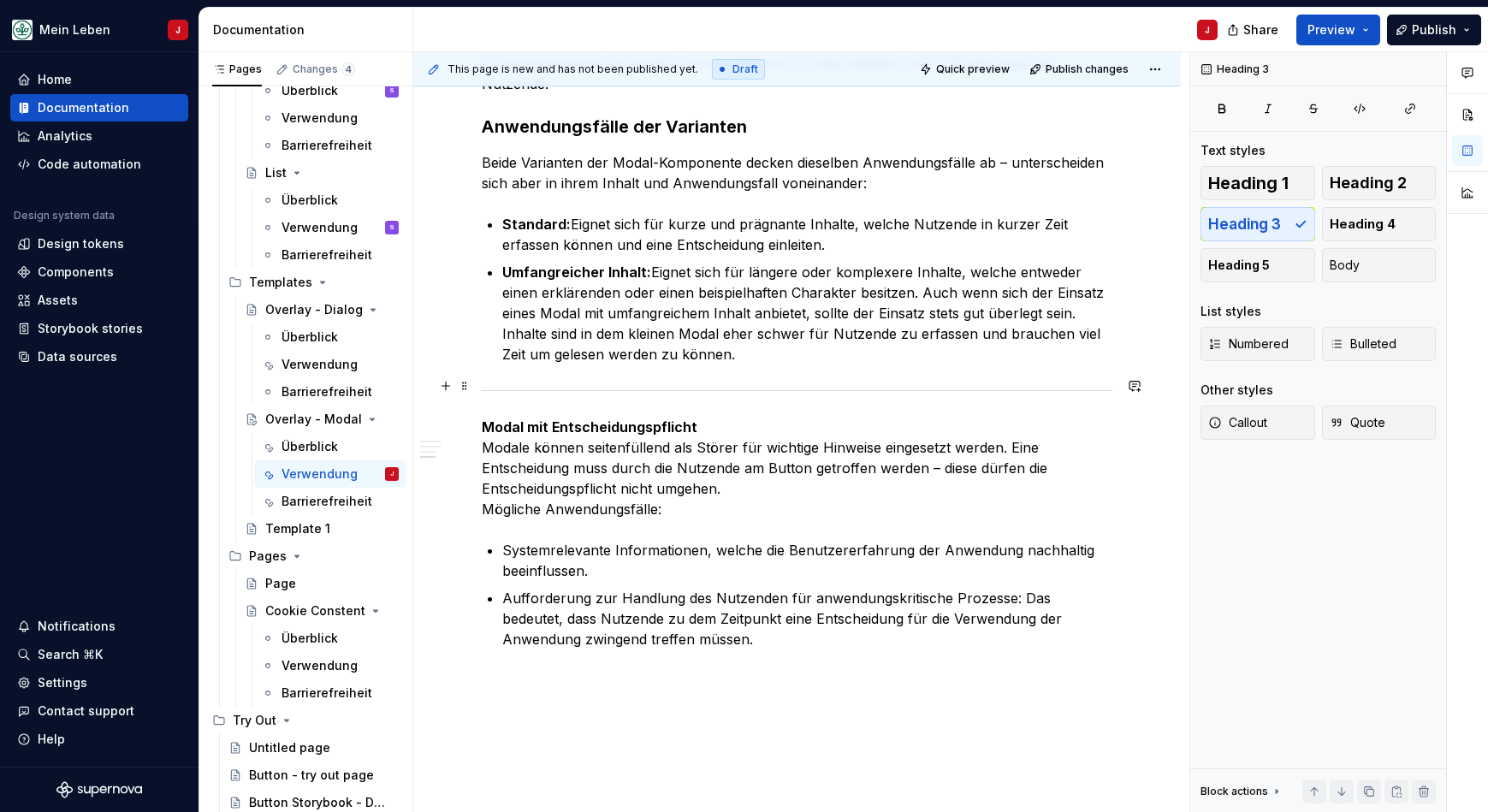
click at [633, 447] on p "Modal mit Entscheidungspflicht Modale können seitenfüllend als Störer für wicht…" at bounding box center [796, 468] width 630 height 103
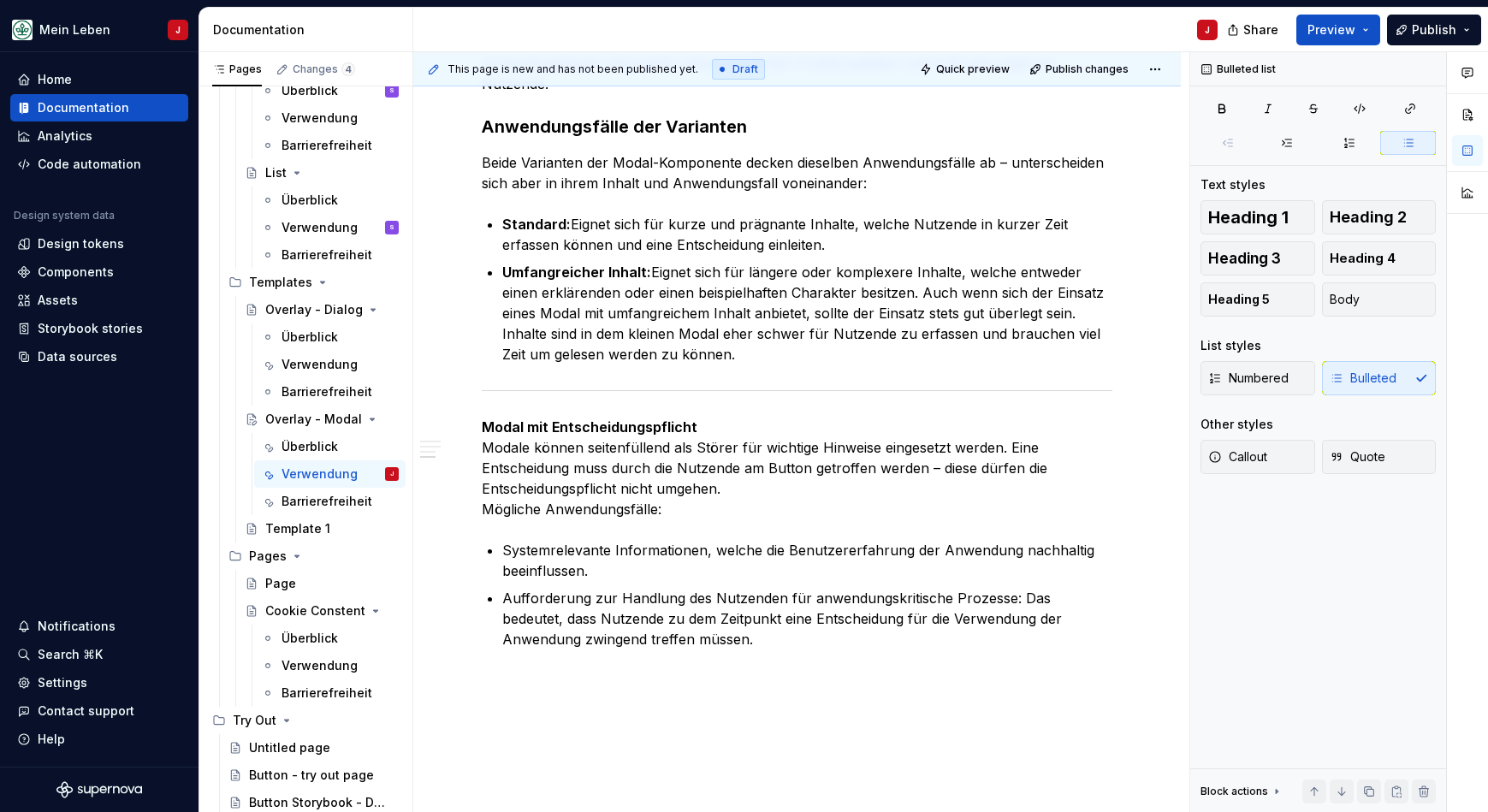
click at [543, 649] on div "Verwendung Modals werden verwendet, um Benutzerinteraktionen zu begrenzen und d…" at bounding box center [796, 239] width 767 height 1350
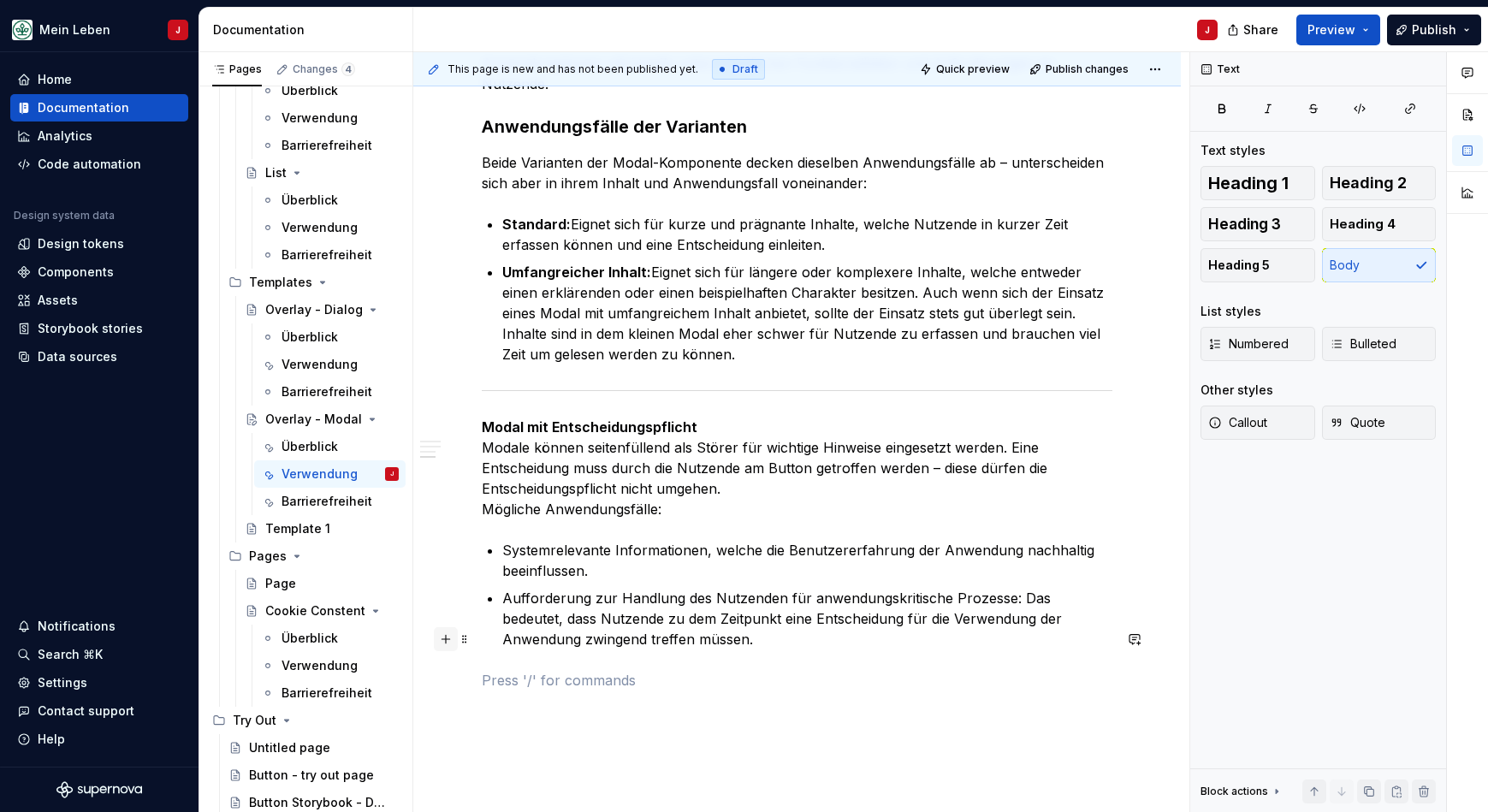
click at [449, 645] on button "button" at bounding box center [445, 639] width 24 height 24
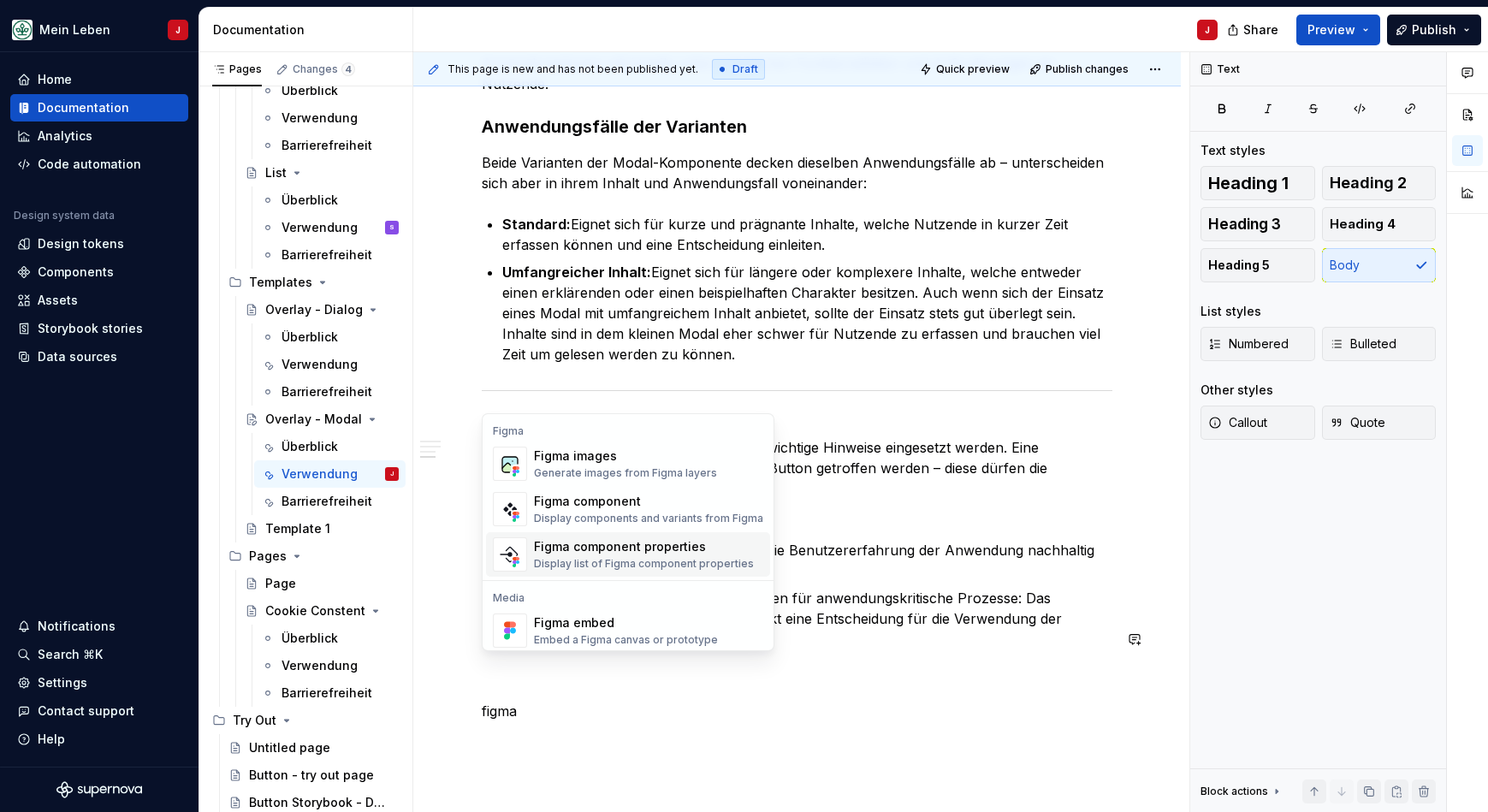
drag, startPoint x: 552, startPoint y: 542, endPoint x: 608, endPoint y: 466, distance: 94.4
click at [608, 466] on p "Modal mit Entscheidungspflicht Modale können seitenfüllend als Störer für wicht…" at bounding box center [796, 468] width 630 height 103
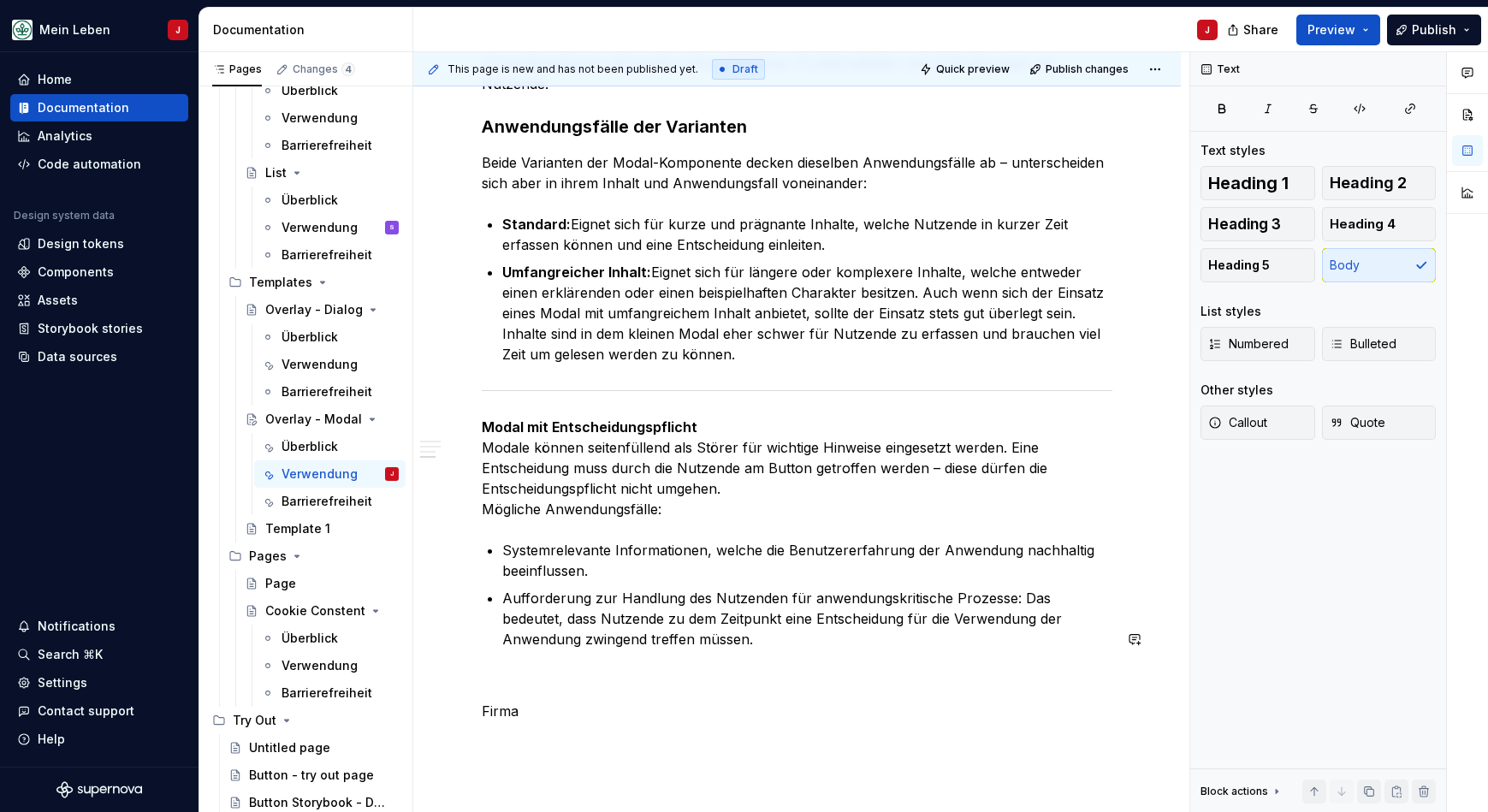
click at [502, 654] on div "Verwendung Modals werden verwendet, um Benutzerinteraktionen zu begrenzen und d…" at bounding box center [796, 163] width 630 height 1116
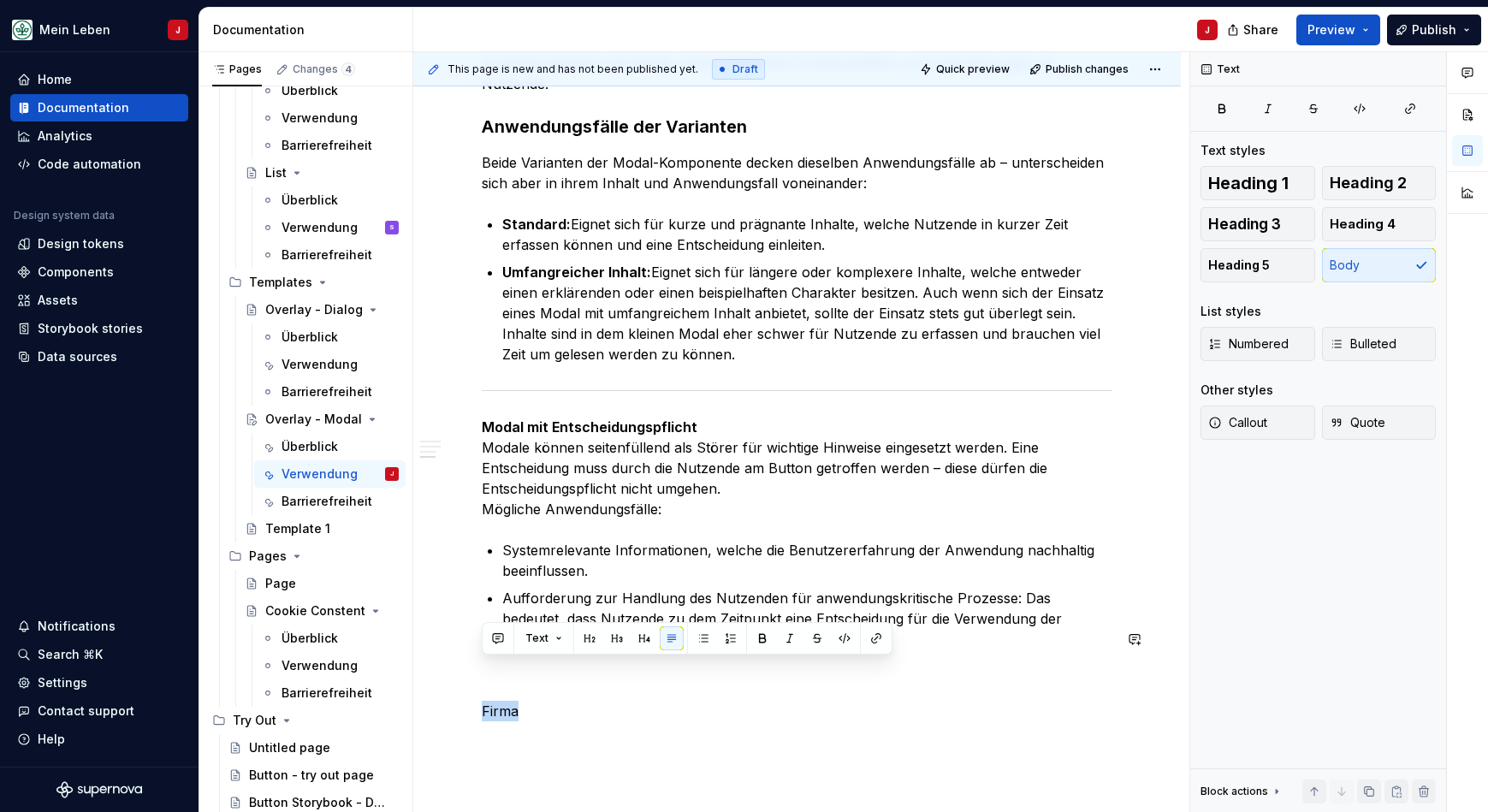
click at [502, 654] on div "Verwendung Modals werden verwendet, um Benutzerinteraktionen zu begrenzen und d…" at bounding box center [796, 163] width 630 height 1116
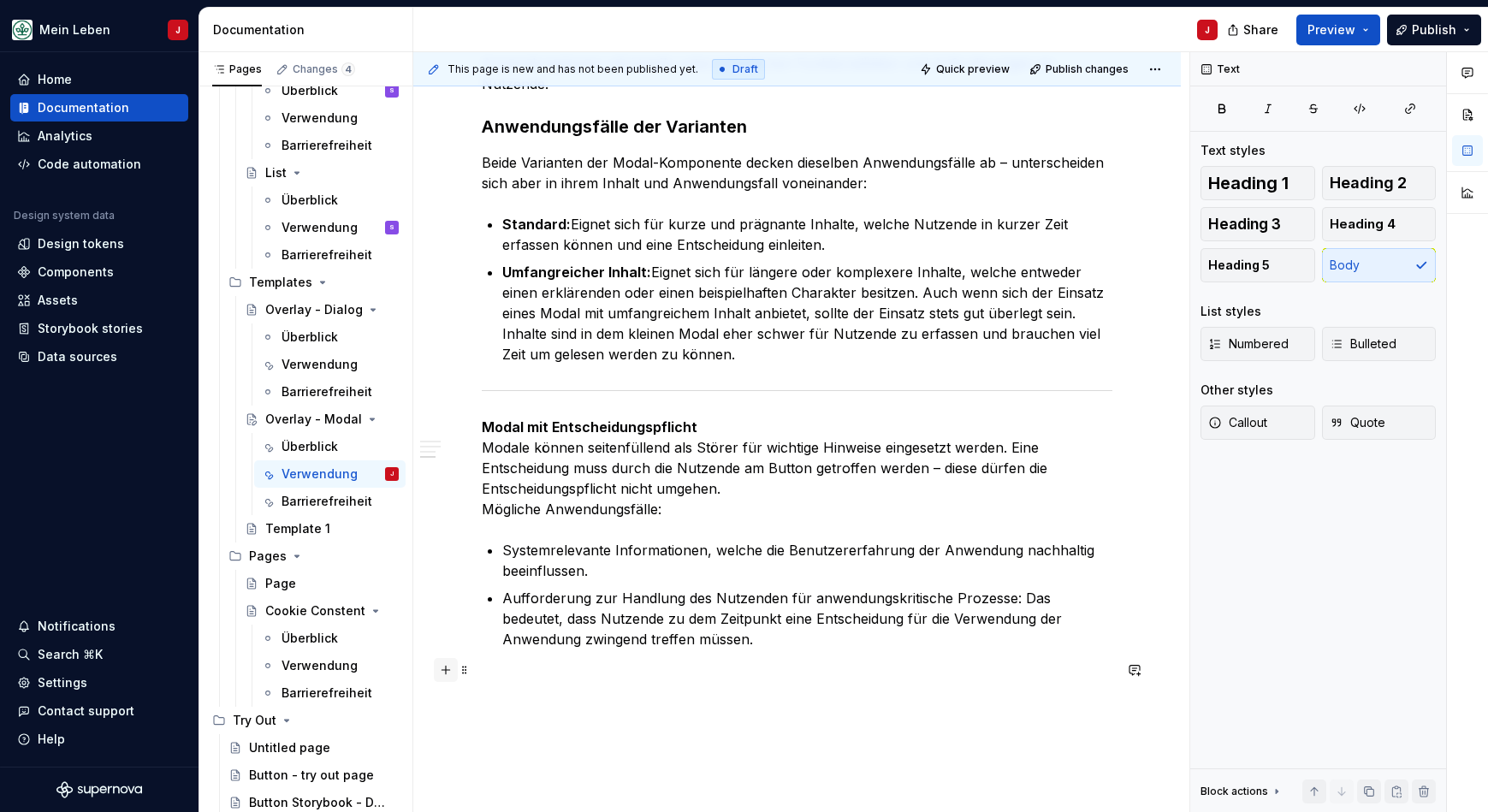
click at [439, 669] on button "button" at bounding box center [445, 670] width 24 height 24
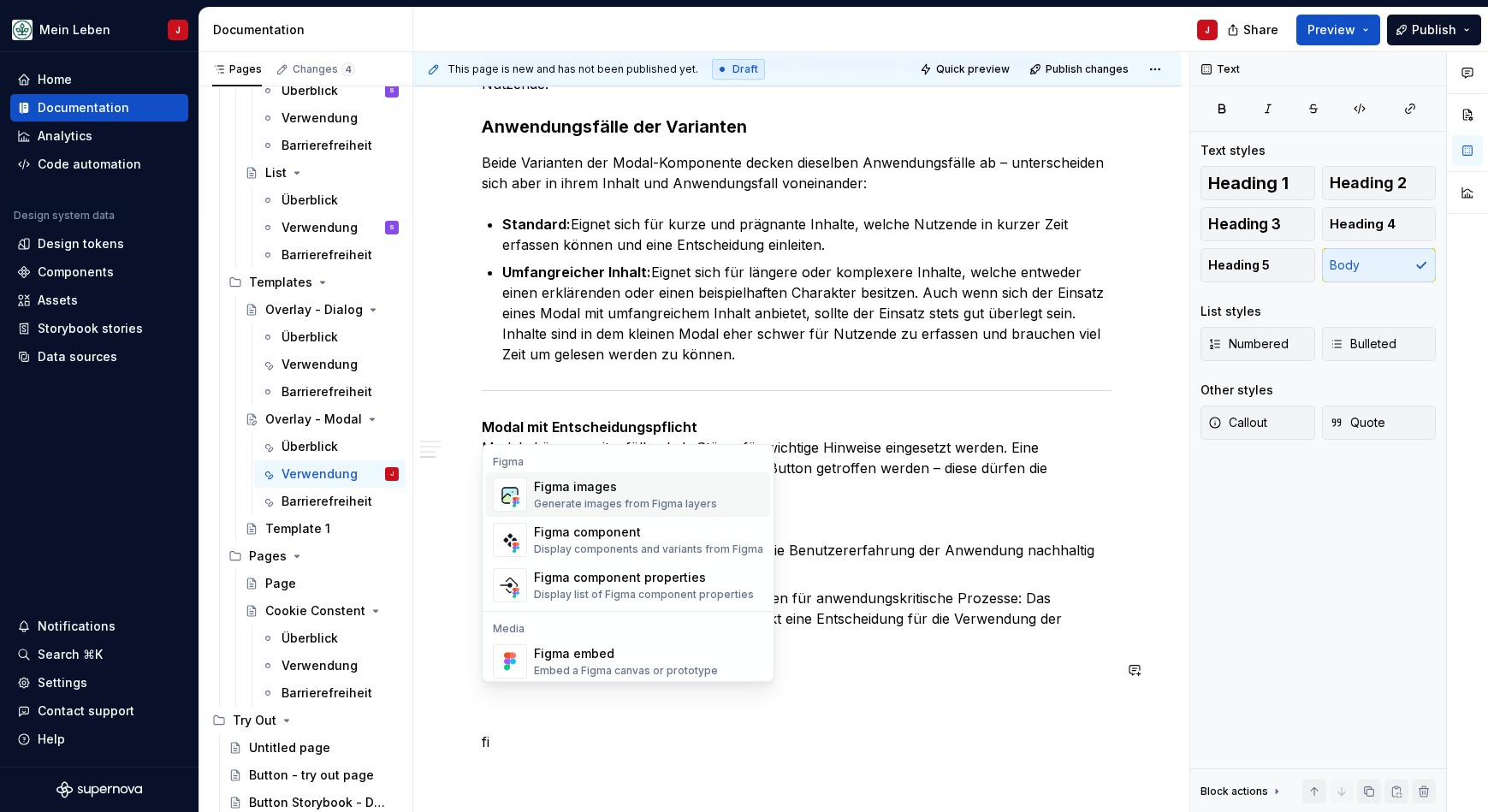
click at [625, 499] on div "Generate images from Figma layers" at bounding box center [625, 503] width 183 height 14
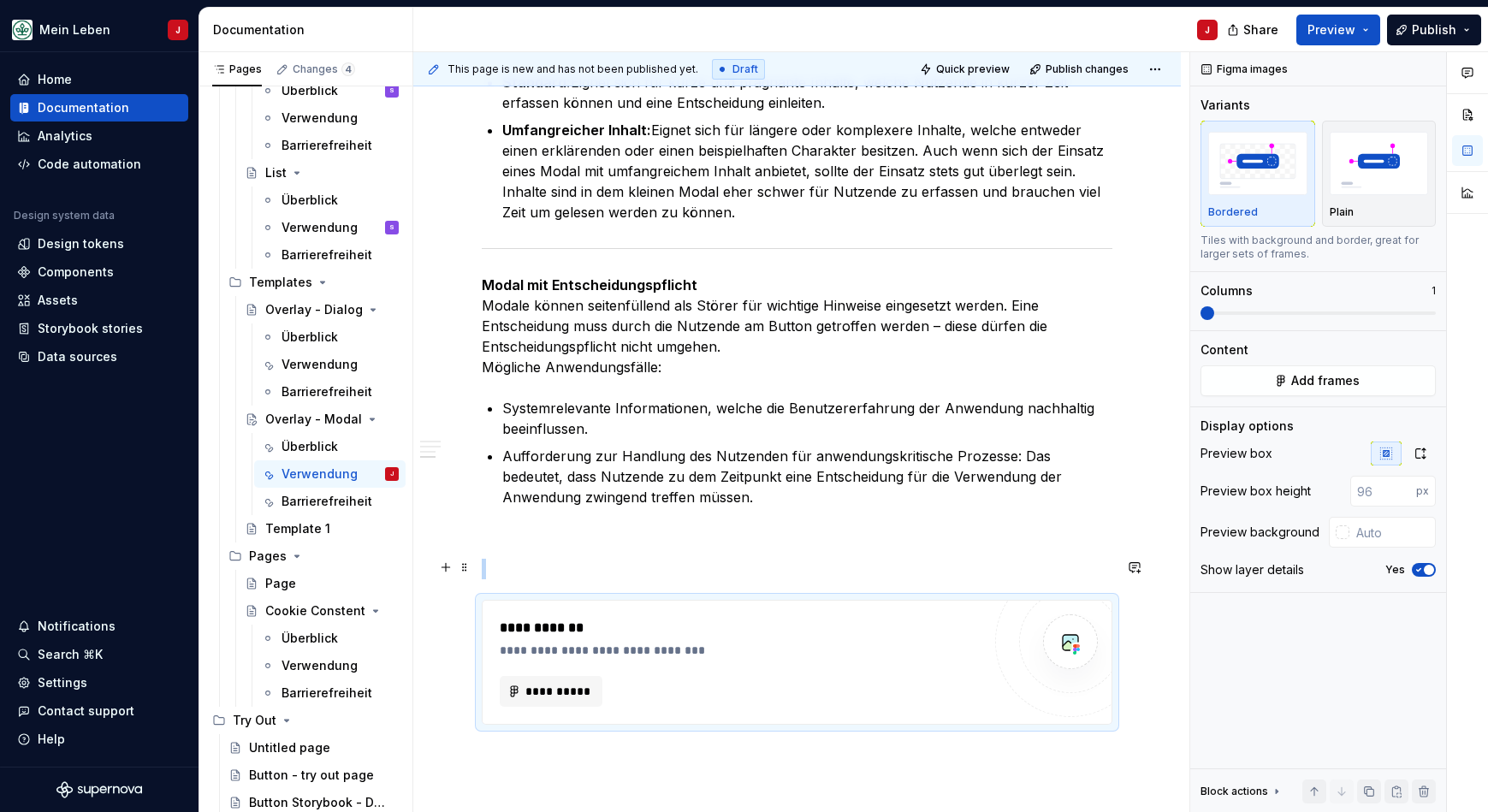
scroll to position [988, 0]
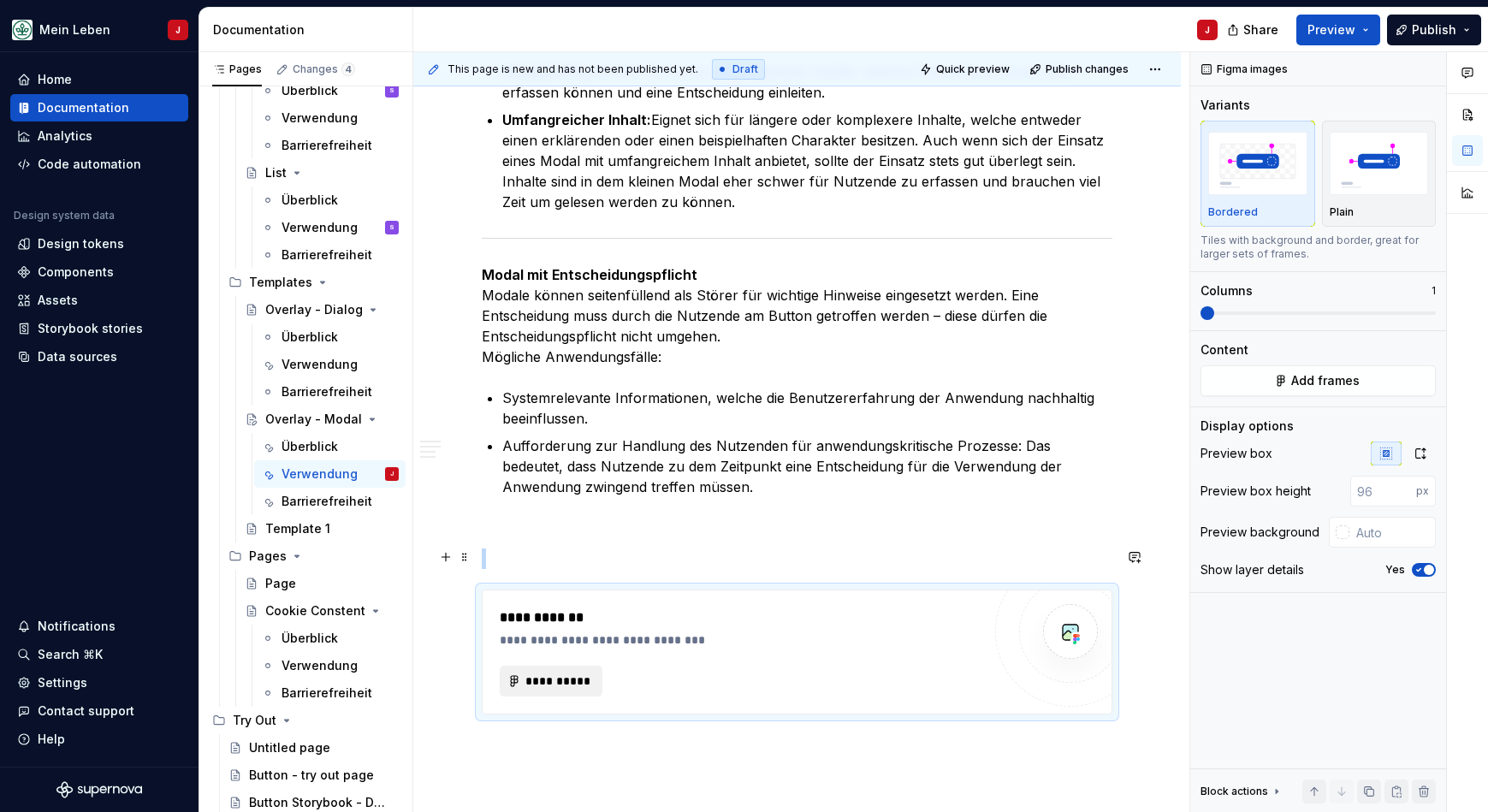
click at [566, 672] on span "**********" at bounding box center [558, 681] width 67 height 17
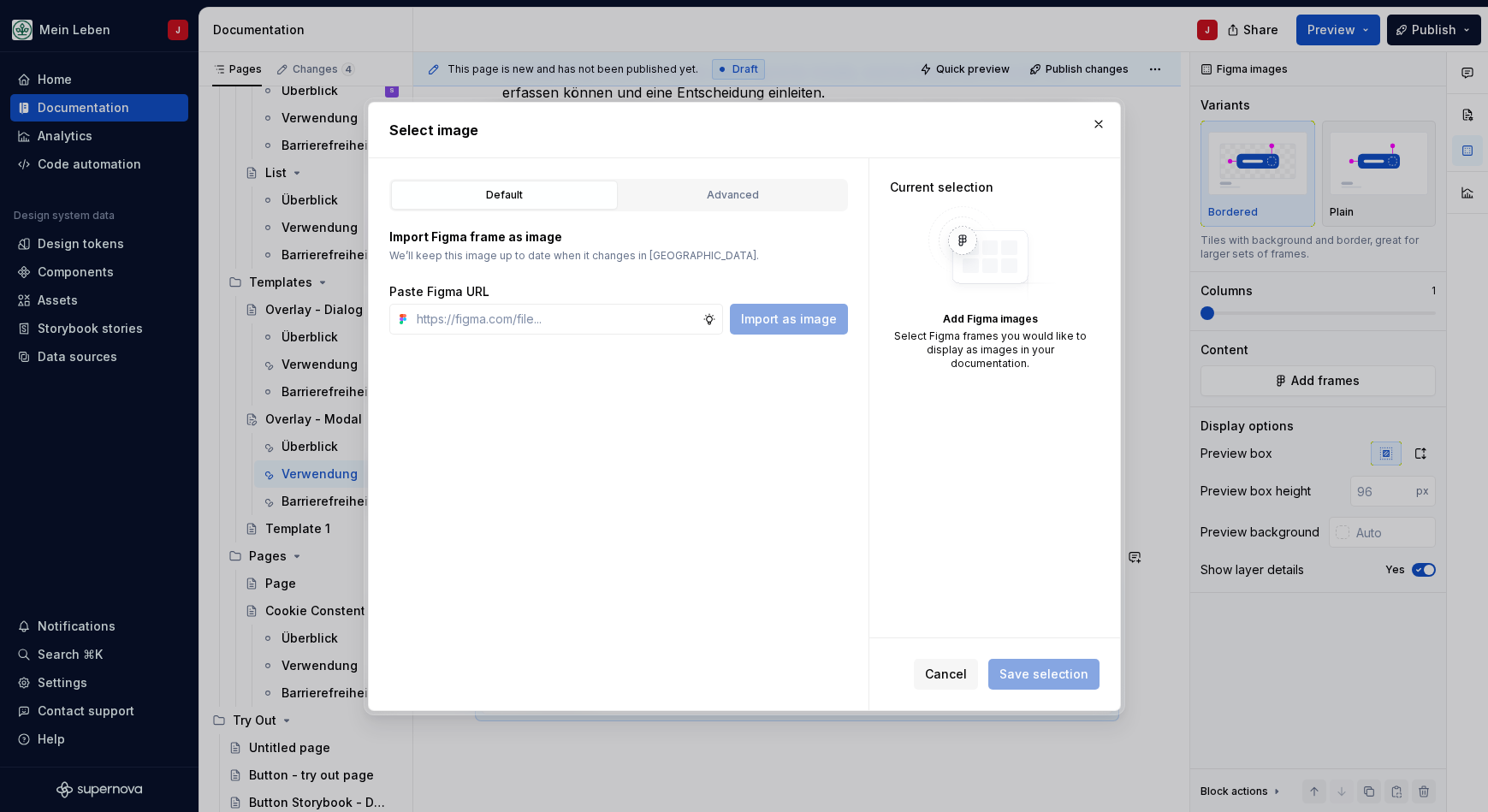
type textarea "*"
click at [571, 326] on input "text" at bounding box center [556, 320] width 293 height 31
type input "[URL][DOMAIN_NAME]"
click at [816, 311] on span "Import as image" at bounding box center [789, 319] width 96 height 17
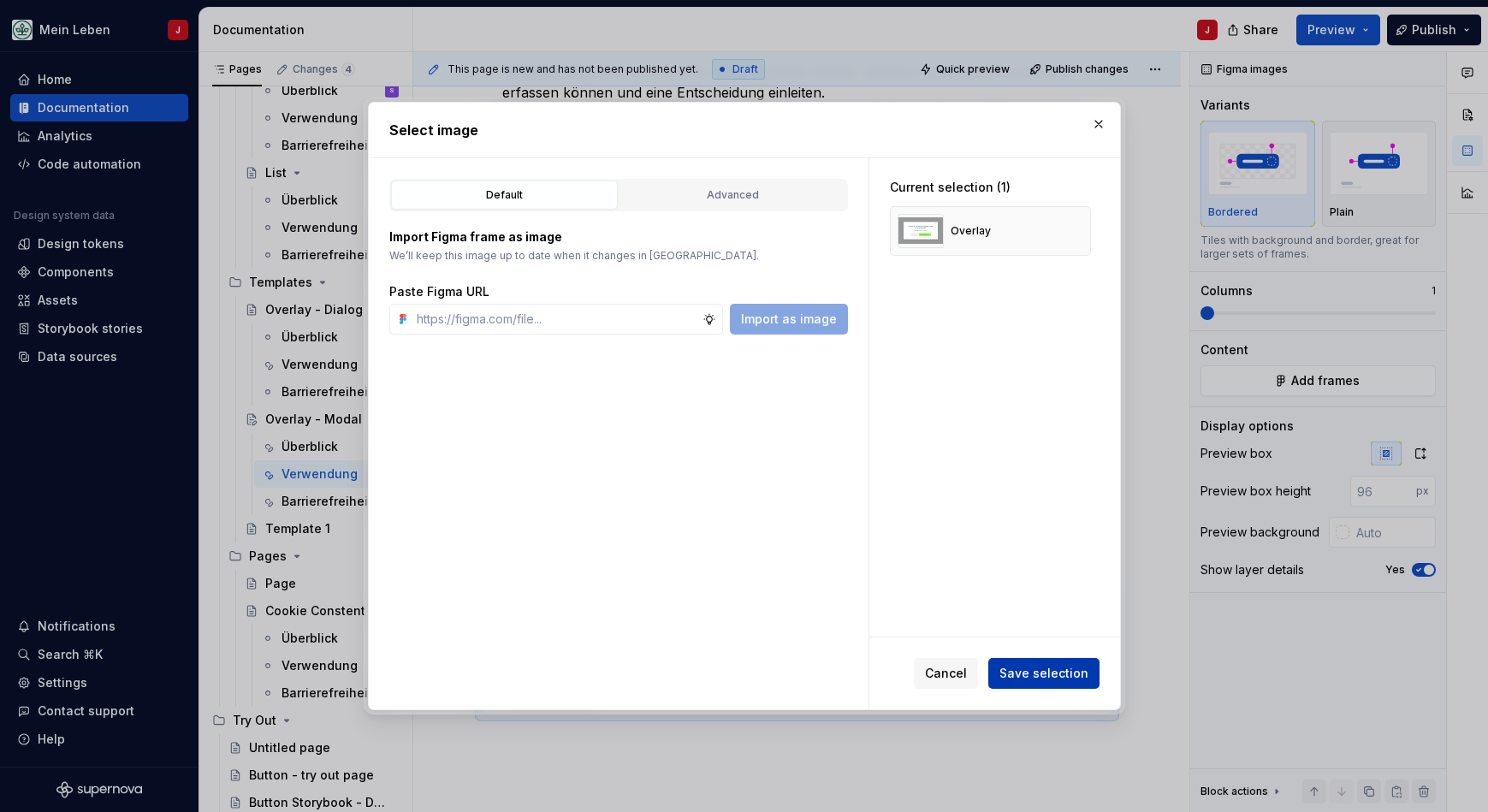
click at [1054, 678] on span "Save selection" at bounding box center [1043, 673] width 89 height 17
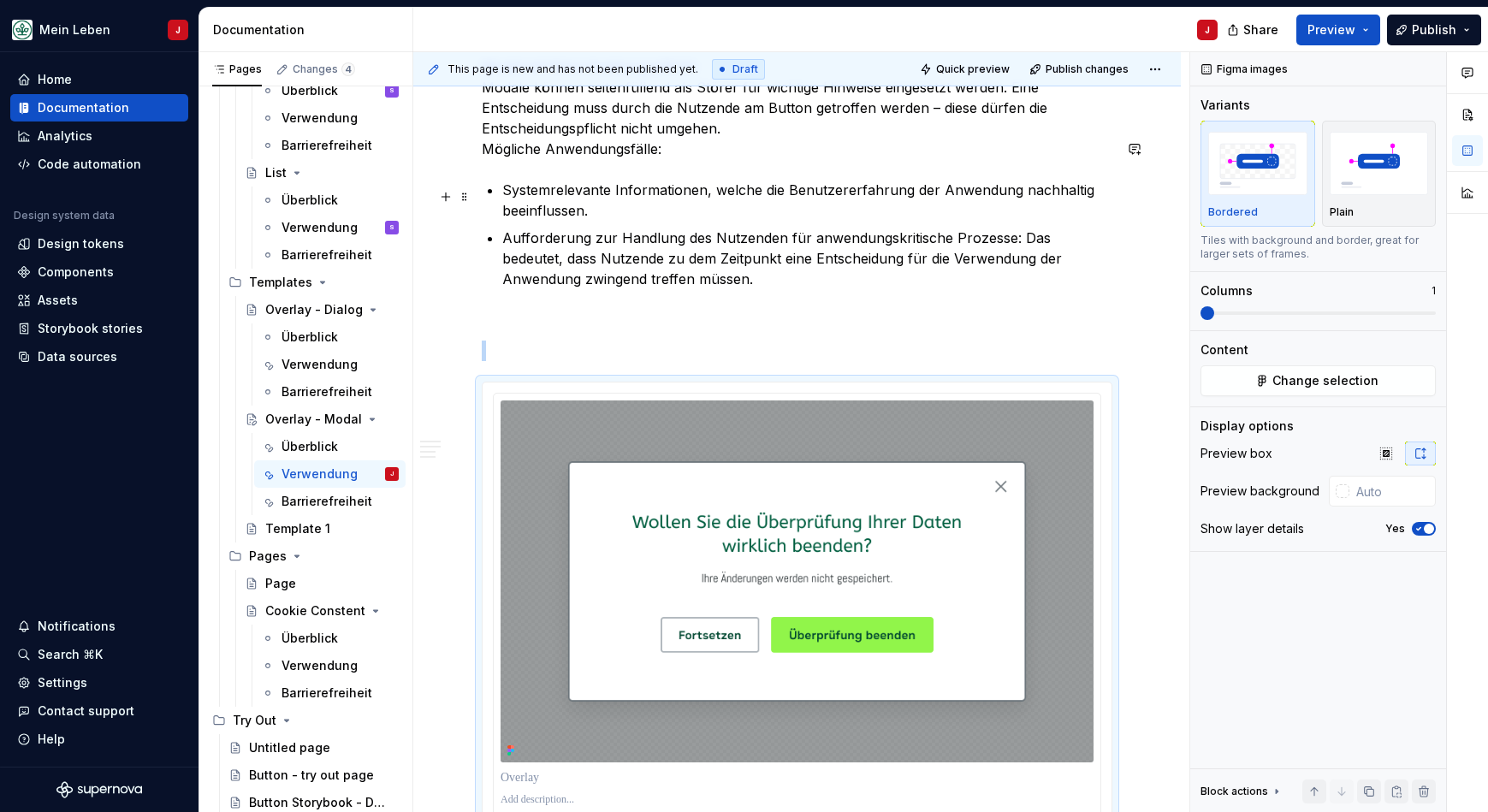
scroll to position [1074, 0]
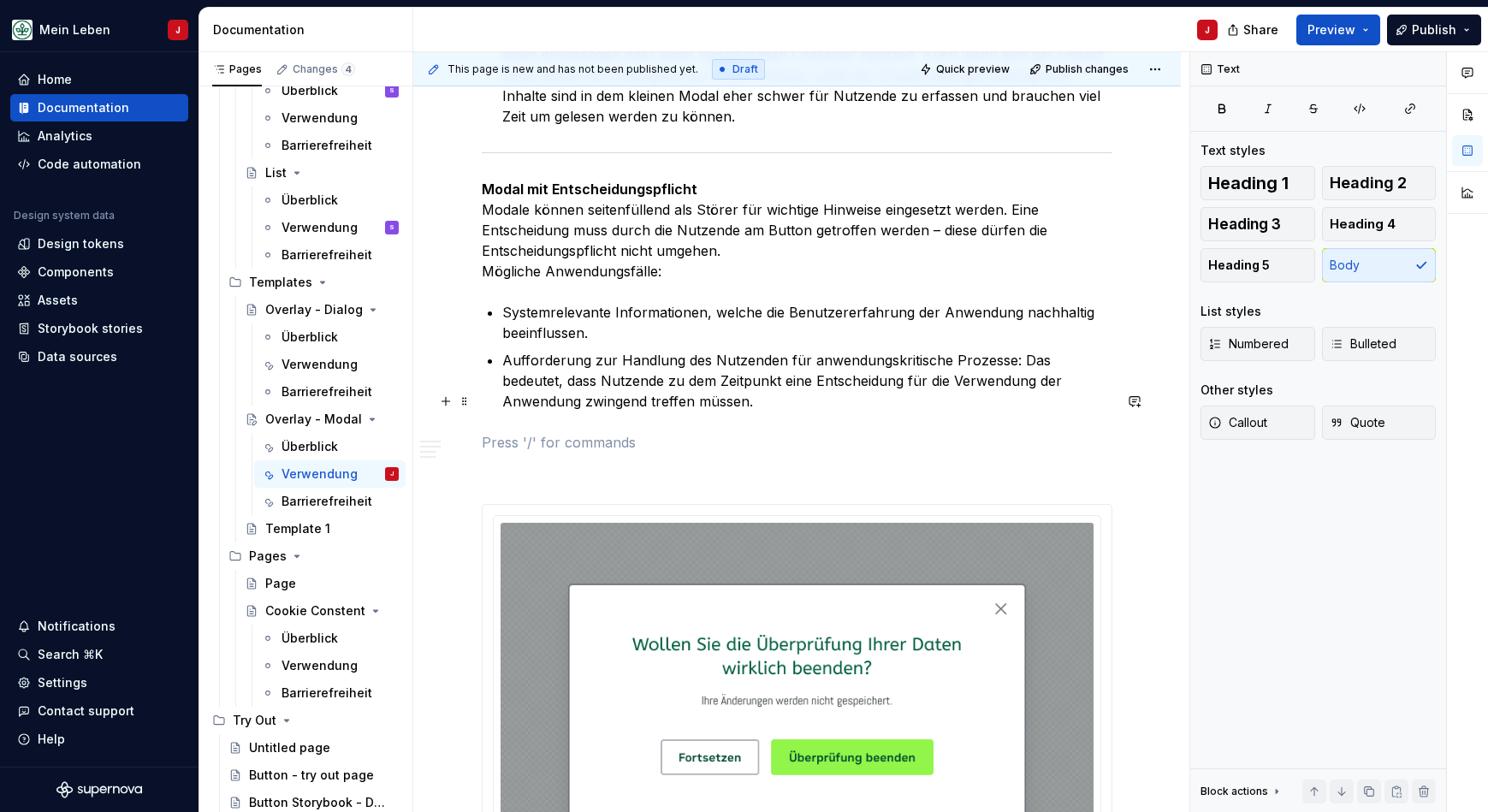
click at [513, 432] on p at bounding box center [796, 442] width 630 height 20
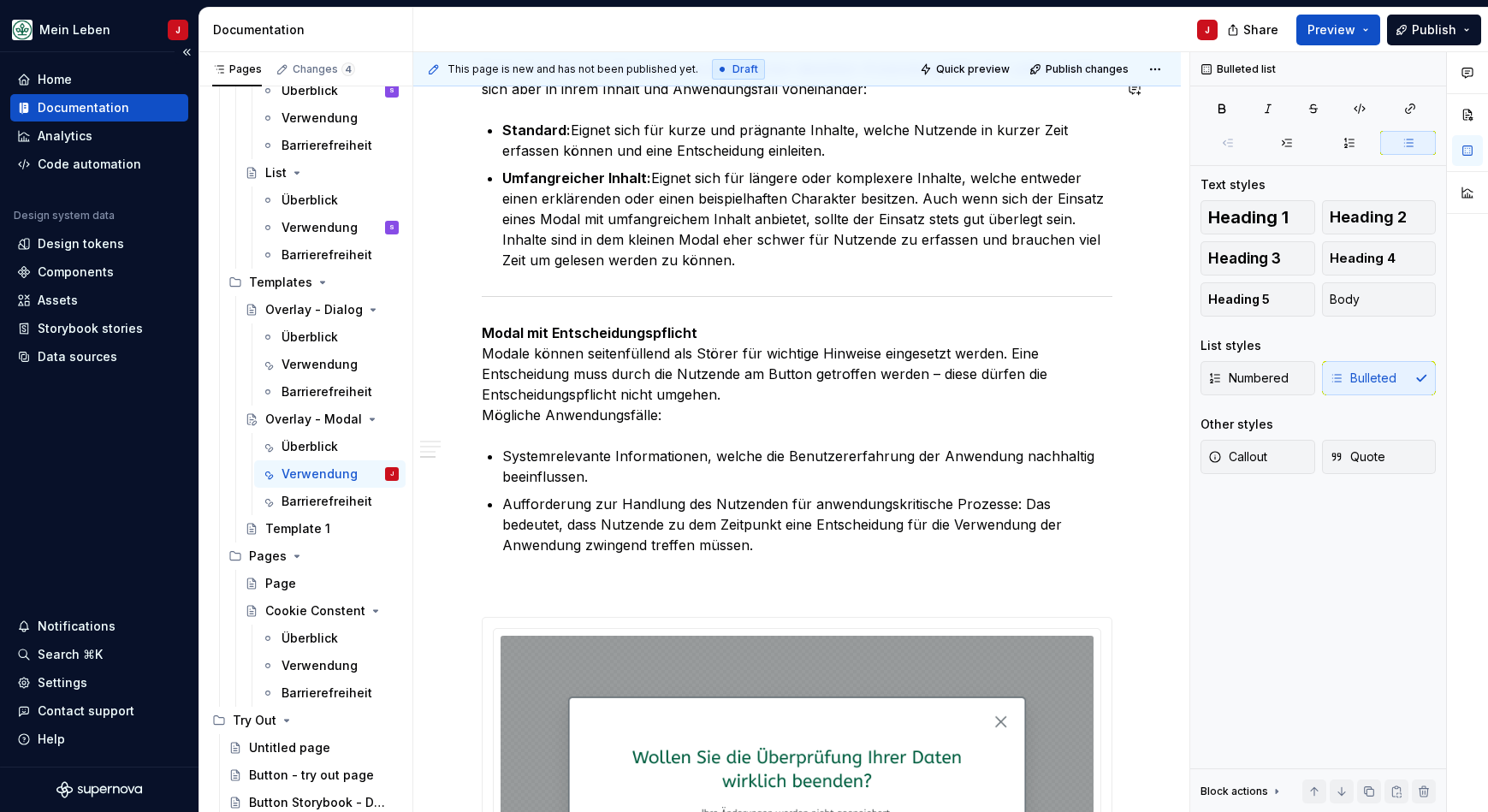
scroll to position [793, 0]
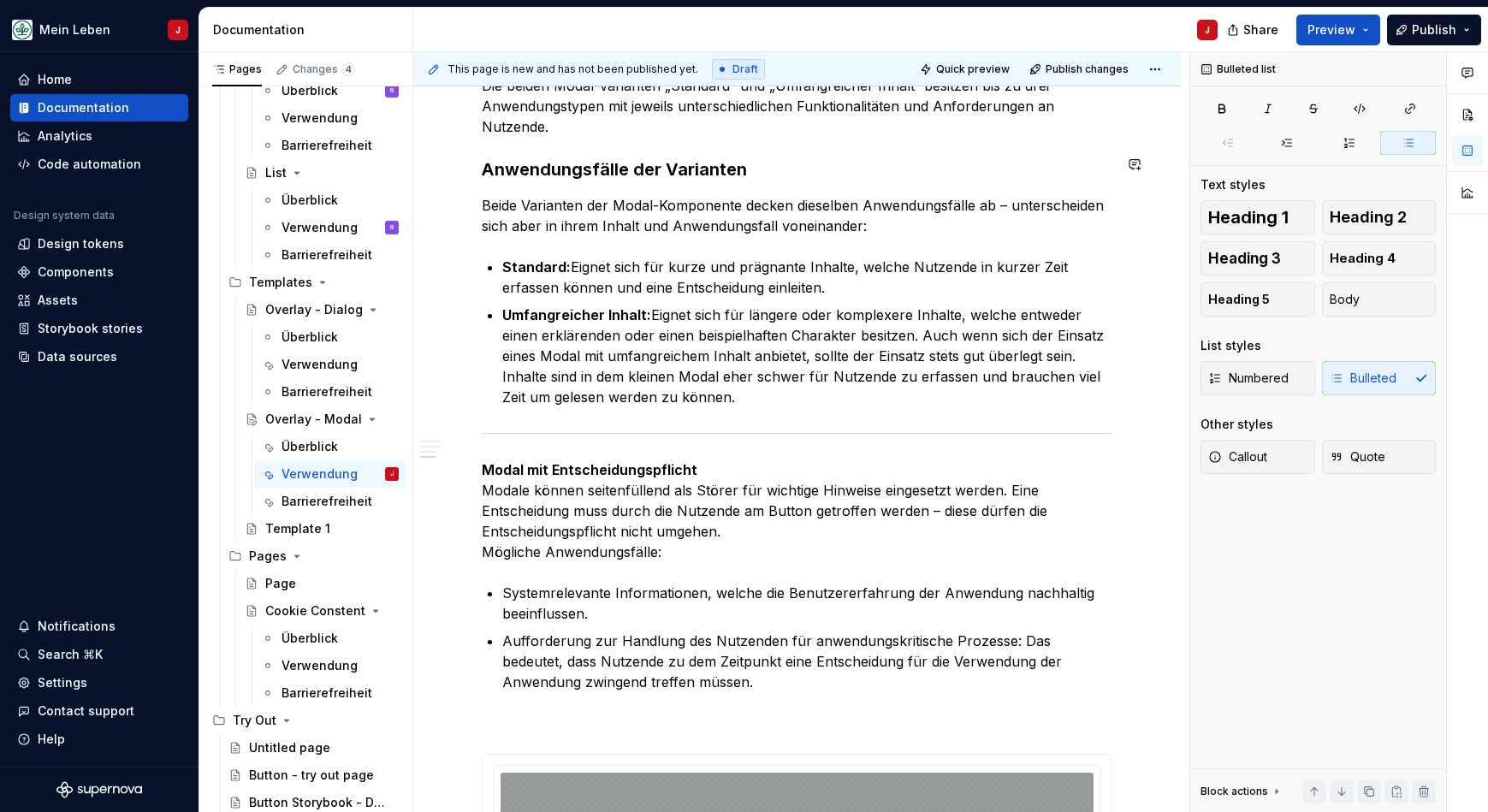
click at [692, 386] on div "Verwendung Modals werden verwendet, um Benutzerinteraktionen zu begrenzen und d…" at bounding box center [796, 423] width 630 height 1553
click at [711, 398] on div "Verwendung Modals werden verwendet, um Benutzerinteraktionen zu begrenzen und d…" at bounding box center [796, 423] width 630 height 1553
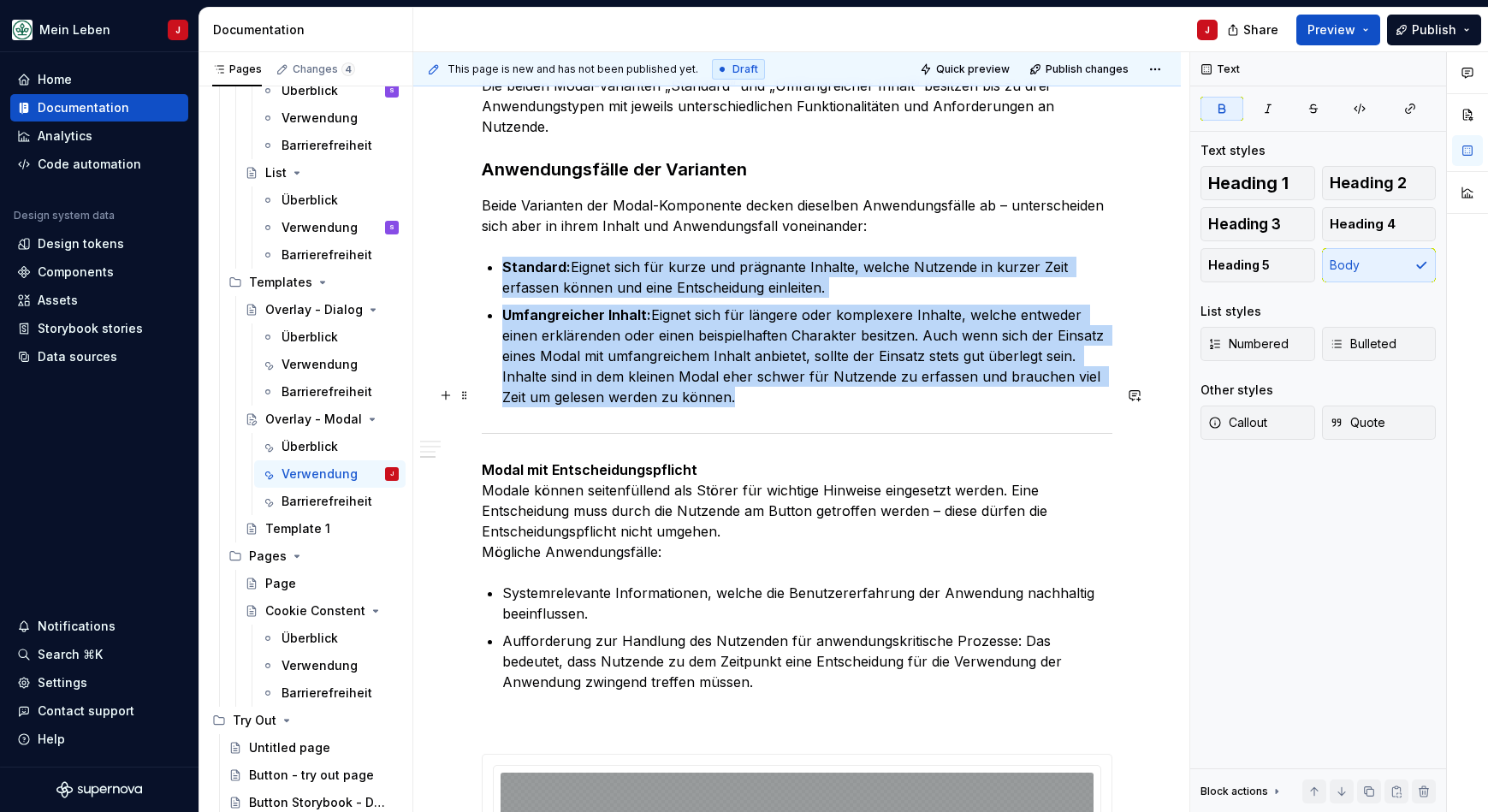
click at [737, 428] on div at bounding box center [796, 434] width 630 height 11
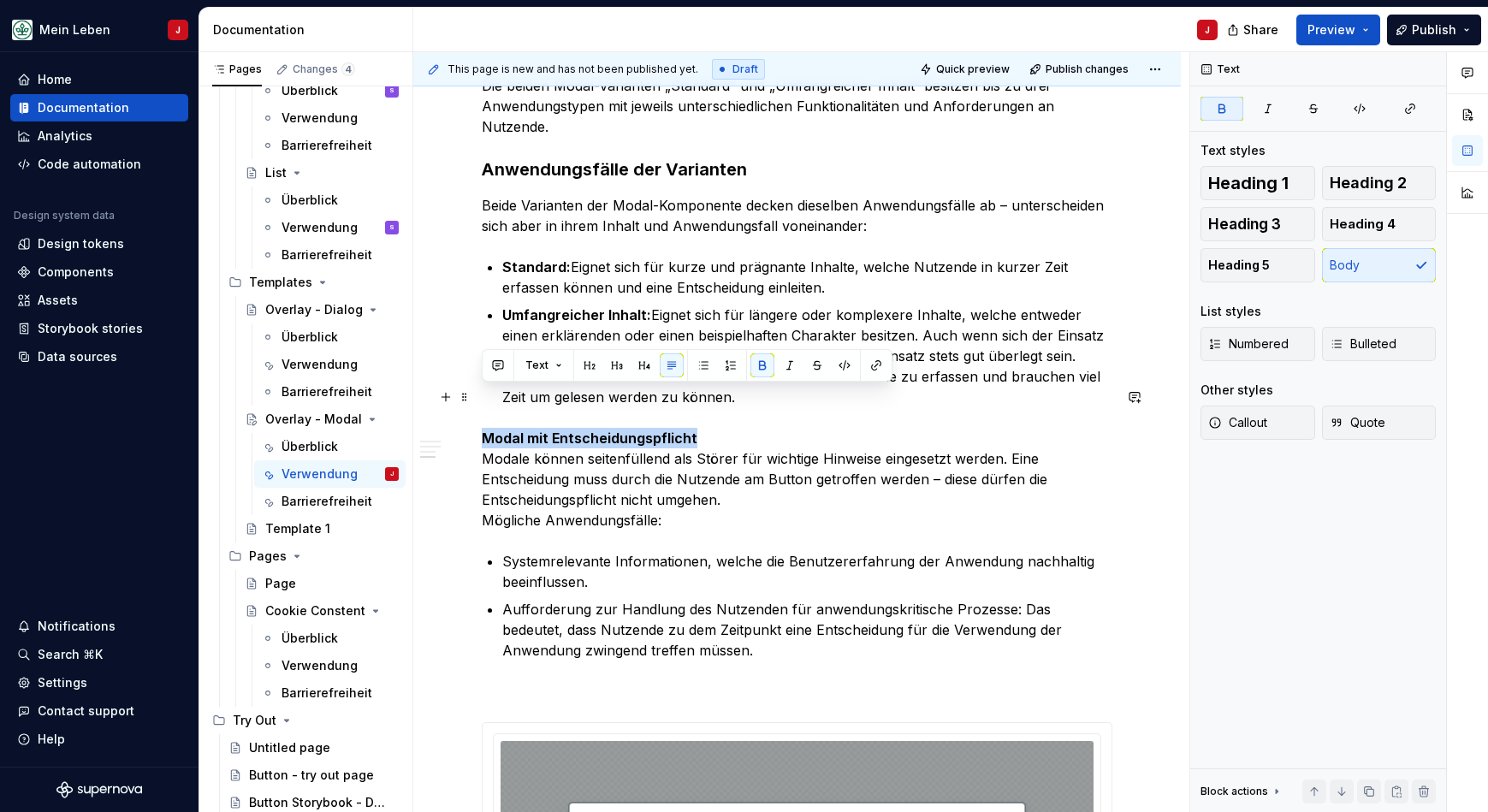
drag, startPoint x: 639, startPoint y: 390, endPoint x: 422, endPoint y: 390, distance: 217.0
click at [422, 390] on div "Verwendung Modals werden verwendet, um Benutzerinteraktionen zu begrenzen und d…" at bounding box center [796, 520] width 767 height 1826
click at [1240, 227] on span "Heading 3" at bounding box center [1244, 224] width 73 height 17
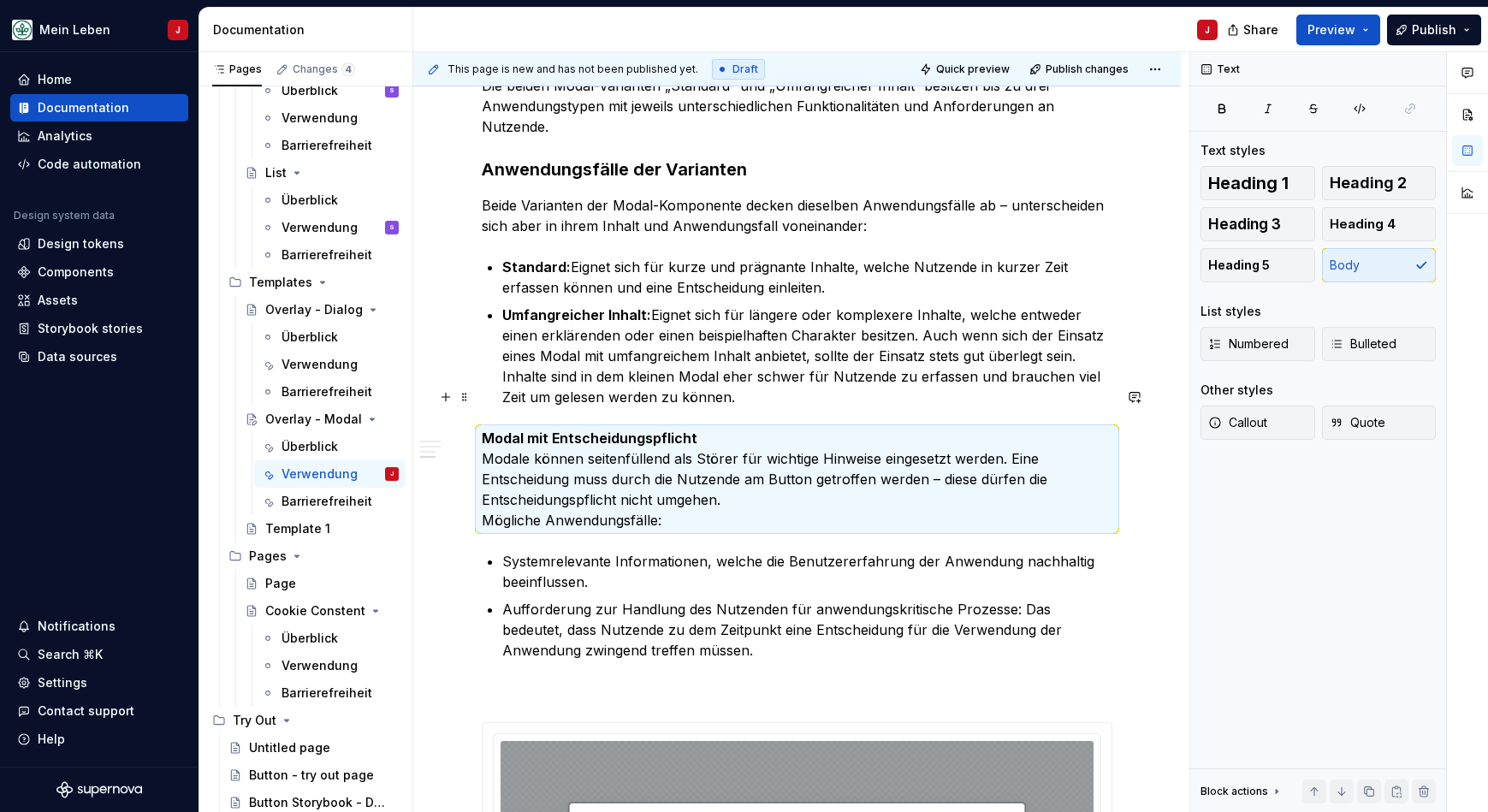
click at [694, 428] on p "Modal mit Entscheidungspflicht Modale können seitenfüllend als Störer für wicht…" at bounding box center [796, 479] width 630 height 103
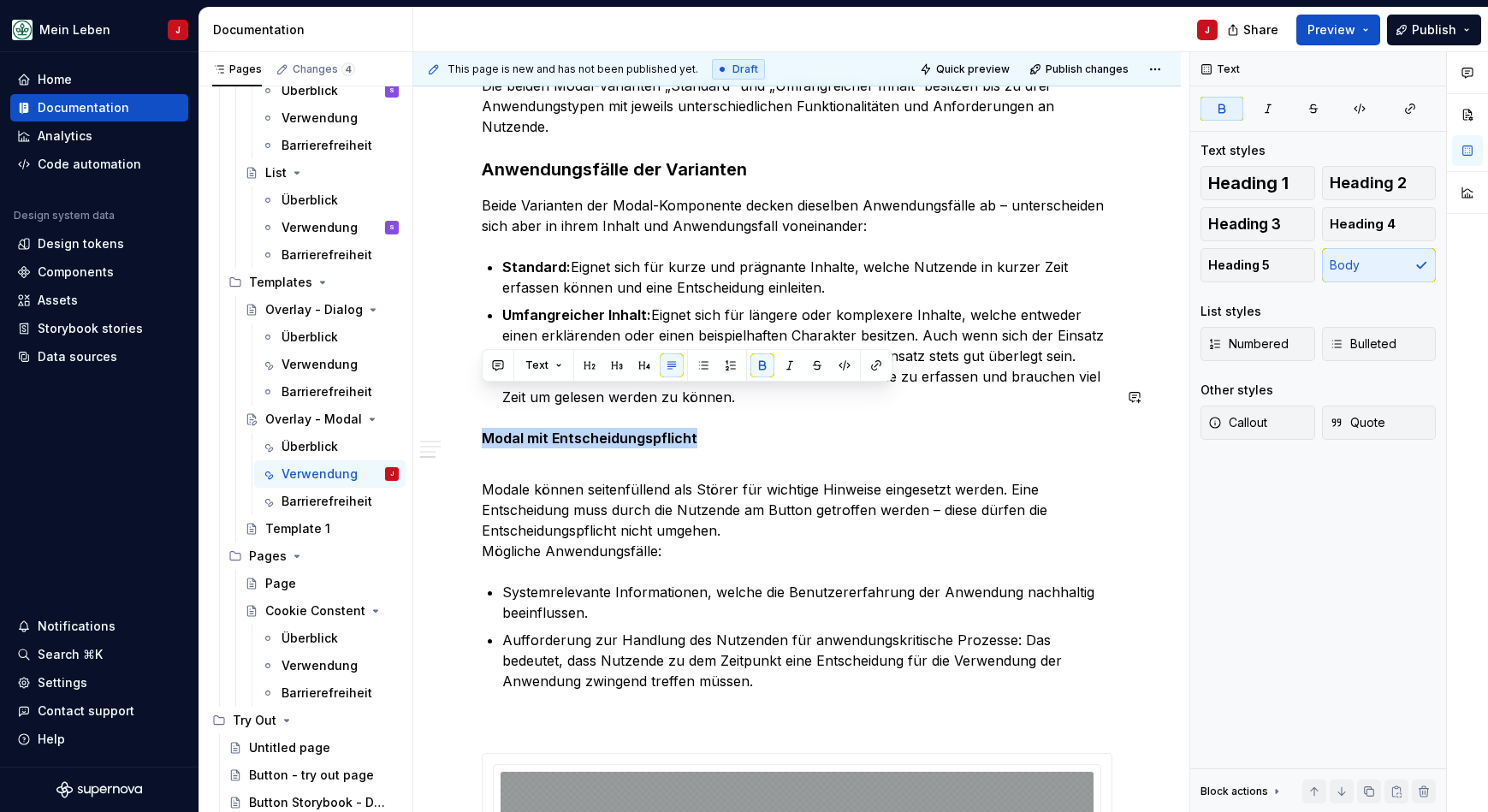
drag, startPoint x: 713, startPoint y: 400, endPoint x: 455, endPoint y: 380, distance: 258.8
click at [455, 380] on div "Verwendung Modals werden verwendet, um Benutzerinteraktionen zu begrenzen und d…" at bounding box center [796, 536] width 767 height 1857
click at [1285, 224] on button "Heading 3" at bounding box center [1257, 223] width 115 height 34
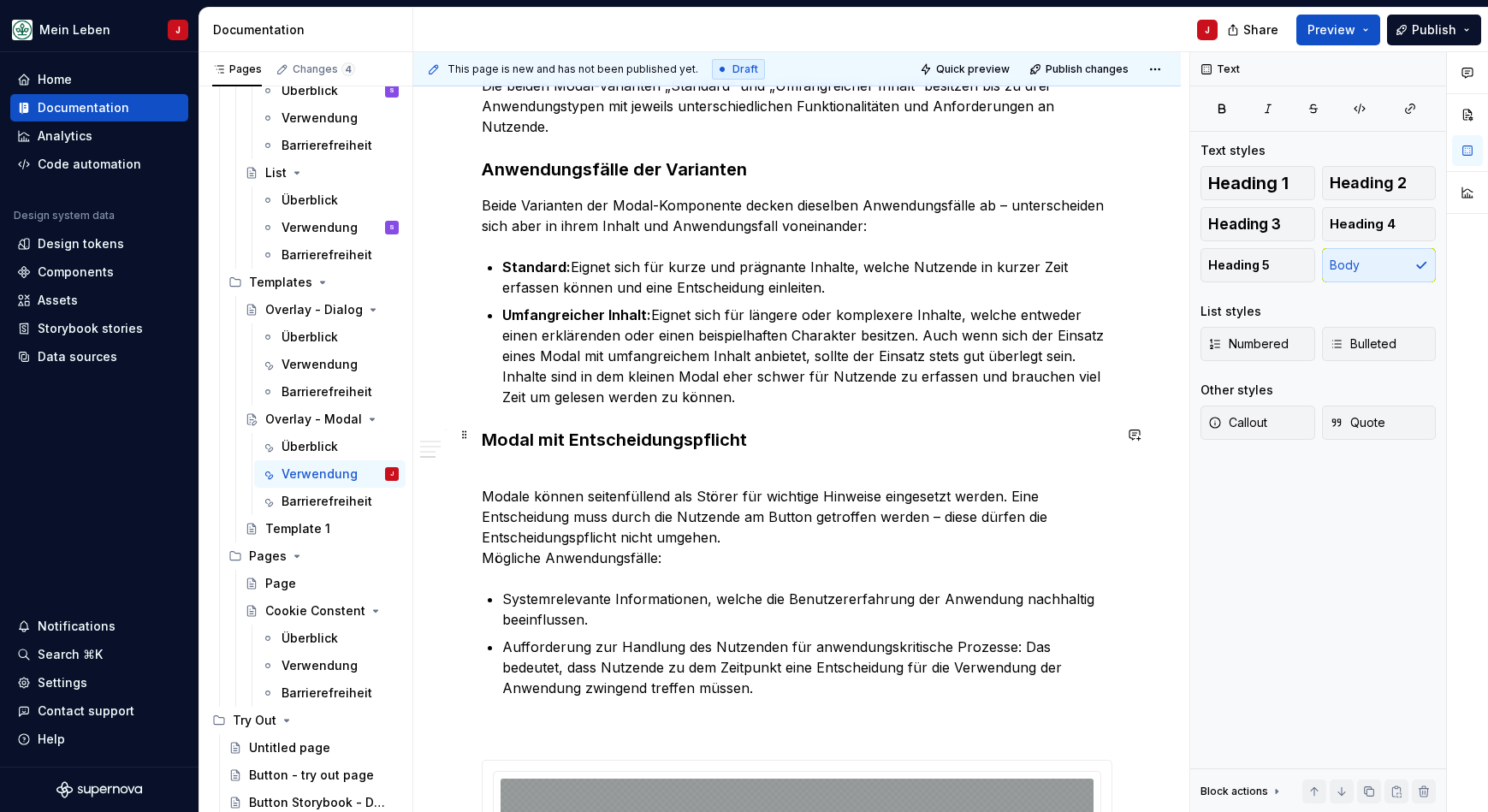
click at [468, 459] on div "Verwendung Modals werden verwendet, um Benutzerinteraktionen zu begrenzen und d…" at bounding box center [796, 538] width 767 height 1864
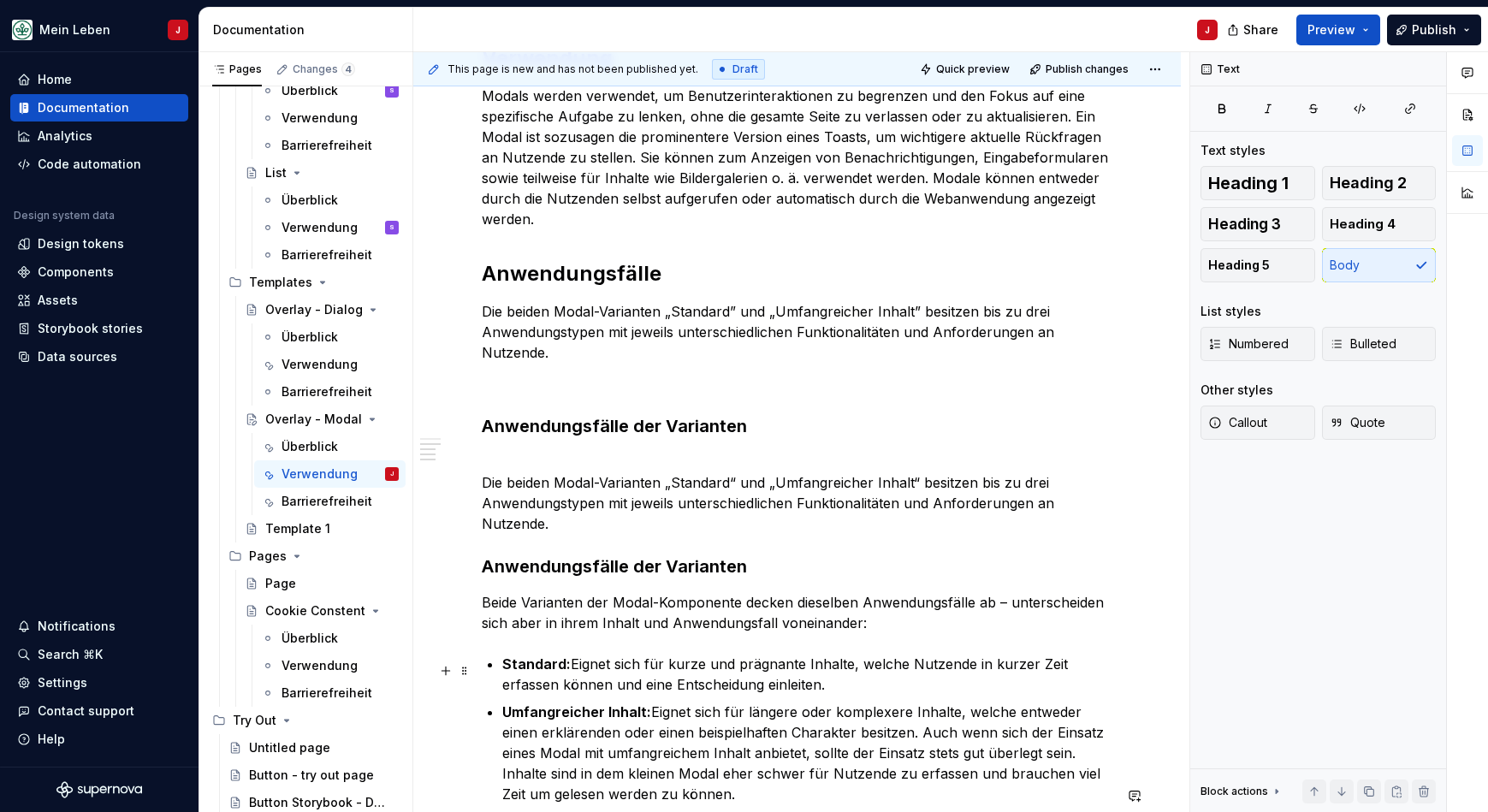
scroll to position [358, 0]
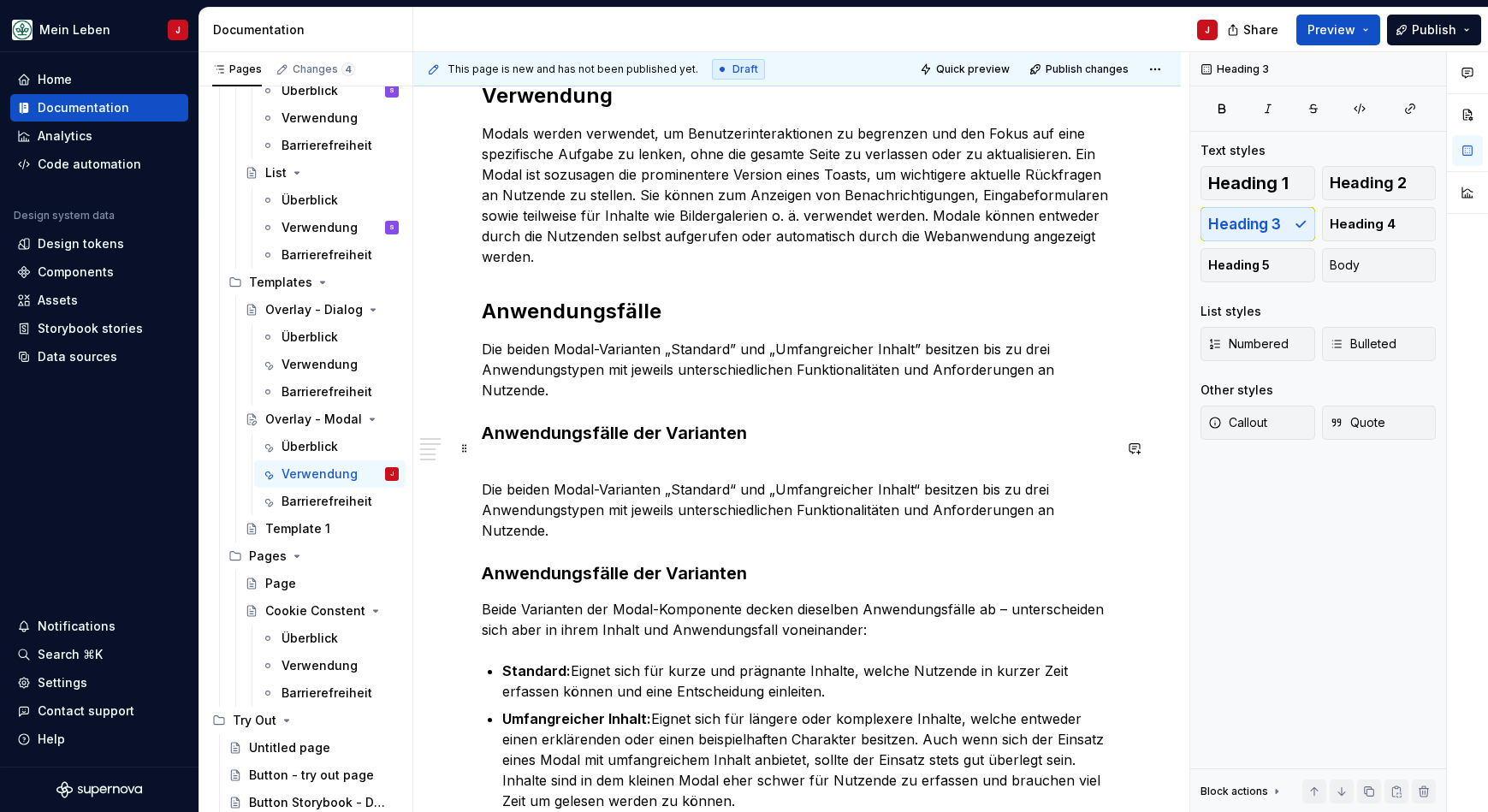
click at [483, 463] on p "Die beiden Modal-Varianten „Standard“ und „Umfangreicher Inhalt“ besitzen bis z…" at bounding box center [796, 499] width 630 height 82
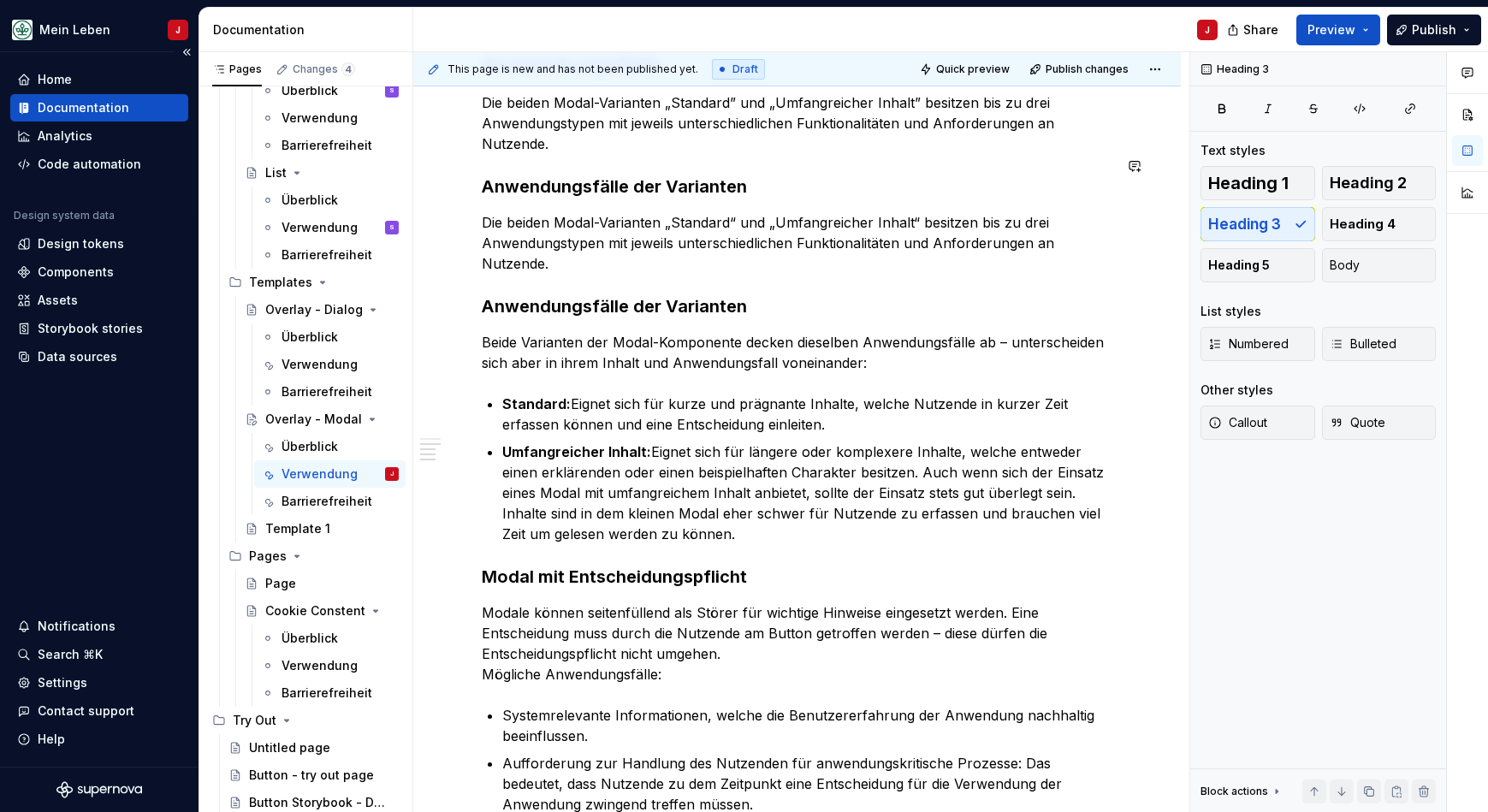
scroll to position [546, 0]
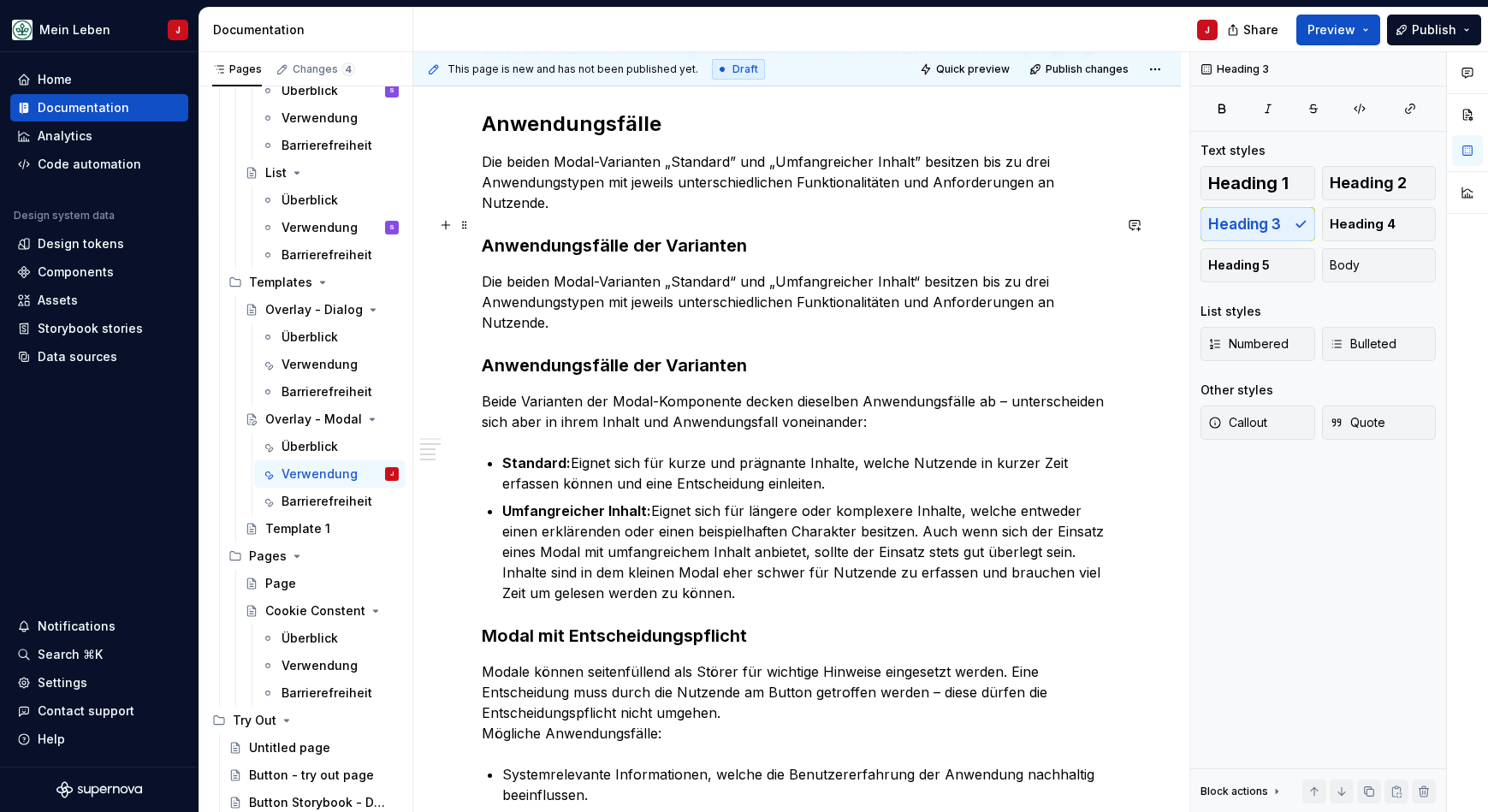
click at [648, 233] on h3 "Anwendungsfälle der Varianten" at bounding box center [796, 245] width 630 height 24
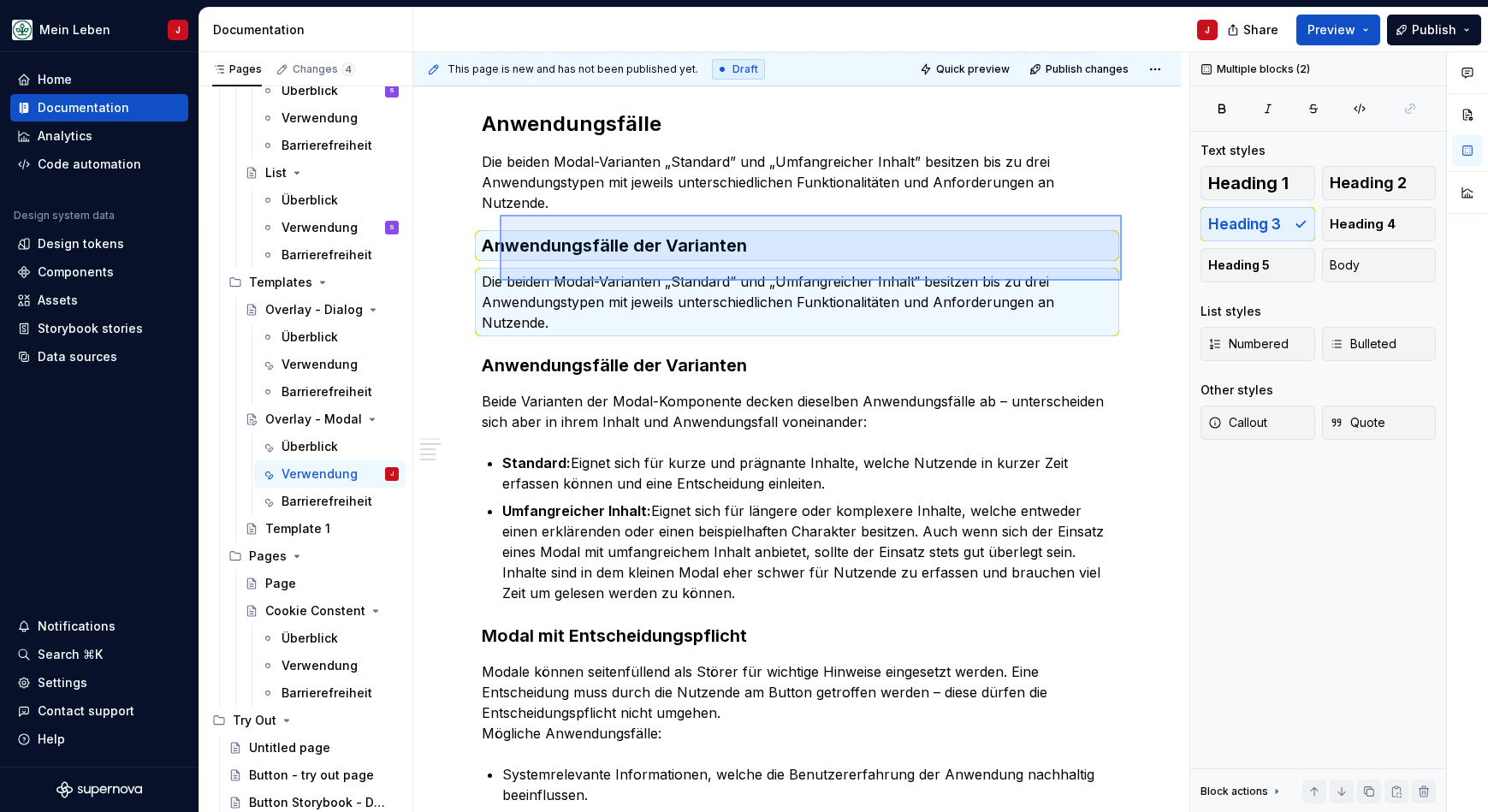
drag, startPoint x: 1007, startPoint y: 254, endPoint x: 487, endPoint y: 218, distance: 521.2
click at [487, 218] on div "This page is new and has not been published yet. Draft Quick preview Publish ch…" at bounding box center [801, 433] width 776 height 761
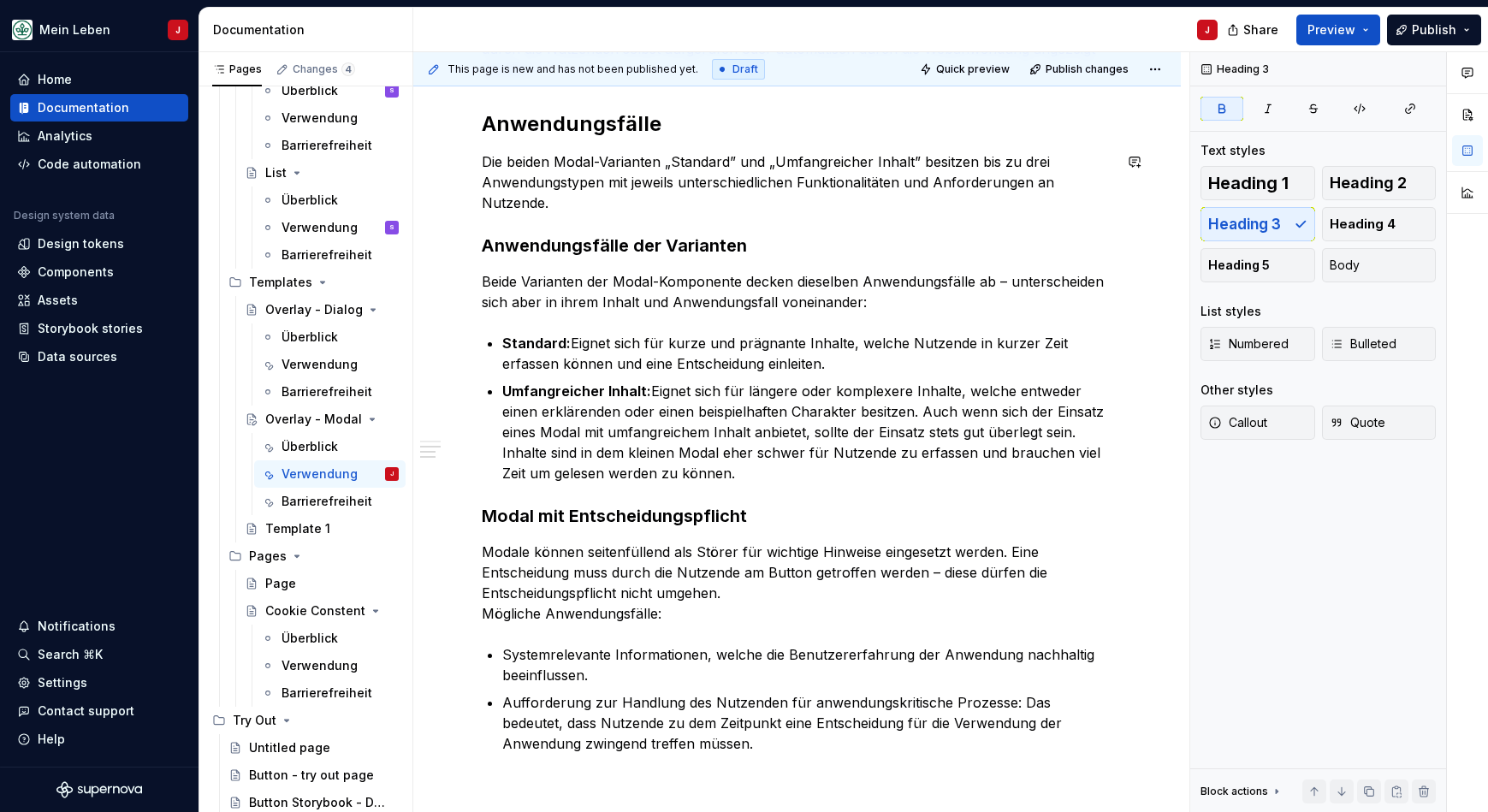
click at [477, 140] on div "Verwendung Modals werden verwendet, um Benutzerinteraktionen zu begrenzen und d…" at bounding box center [796, 690] width 767 height 1673
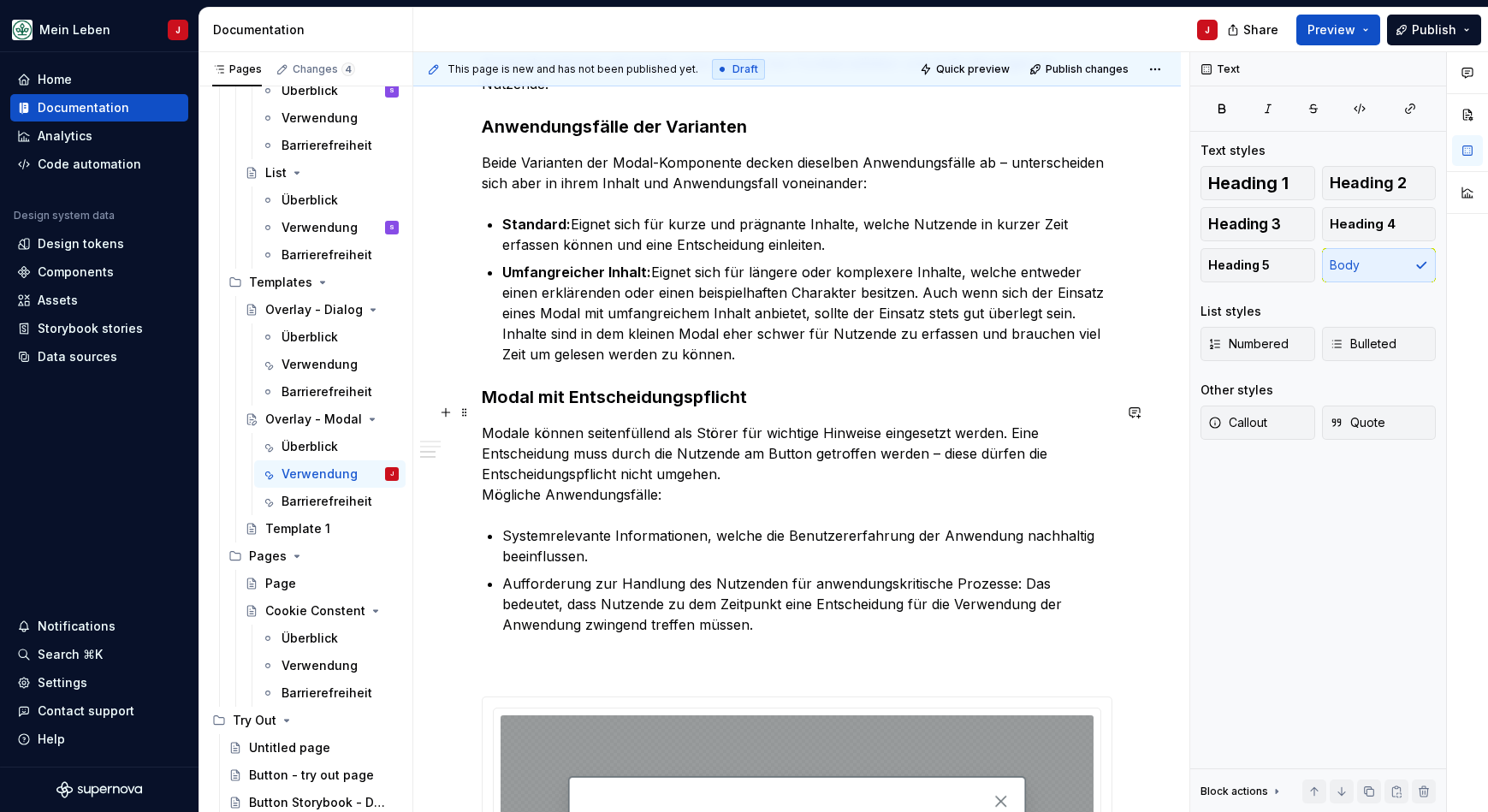
scroll to position [667, 0]
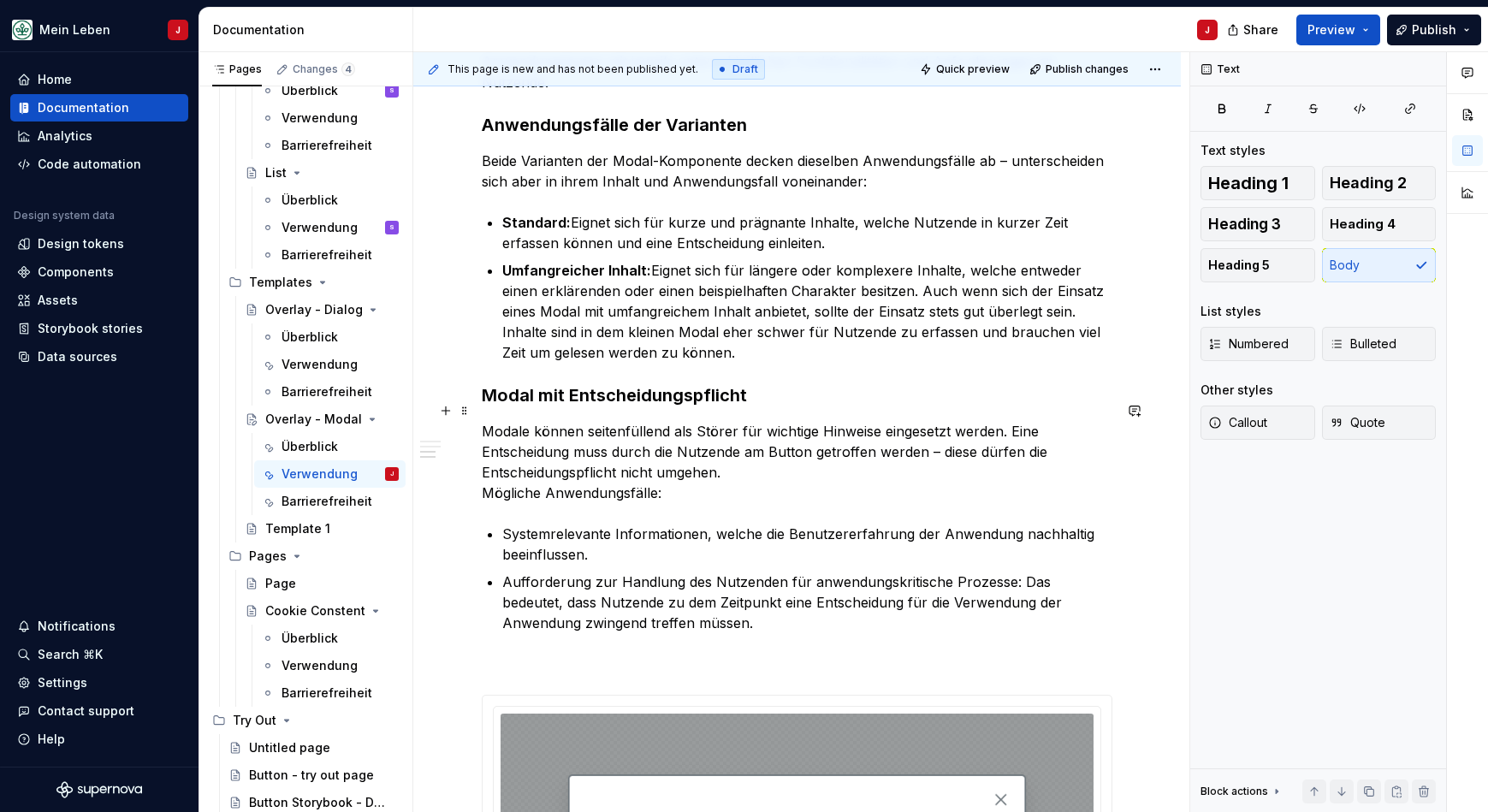
click at [698, 477] on p "Modale können seitenfüllend als Störer für wichtige Hinweise eingesetzt werden.…" at bounding box center [796, 461] width 630 height 82
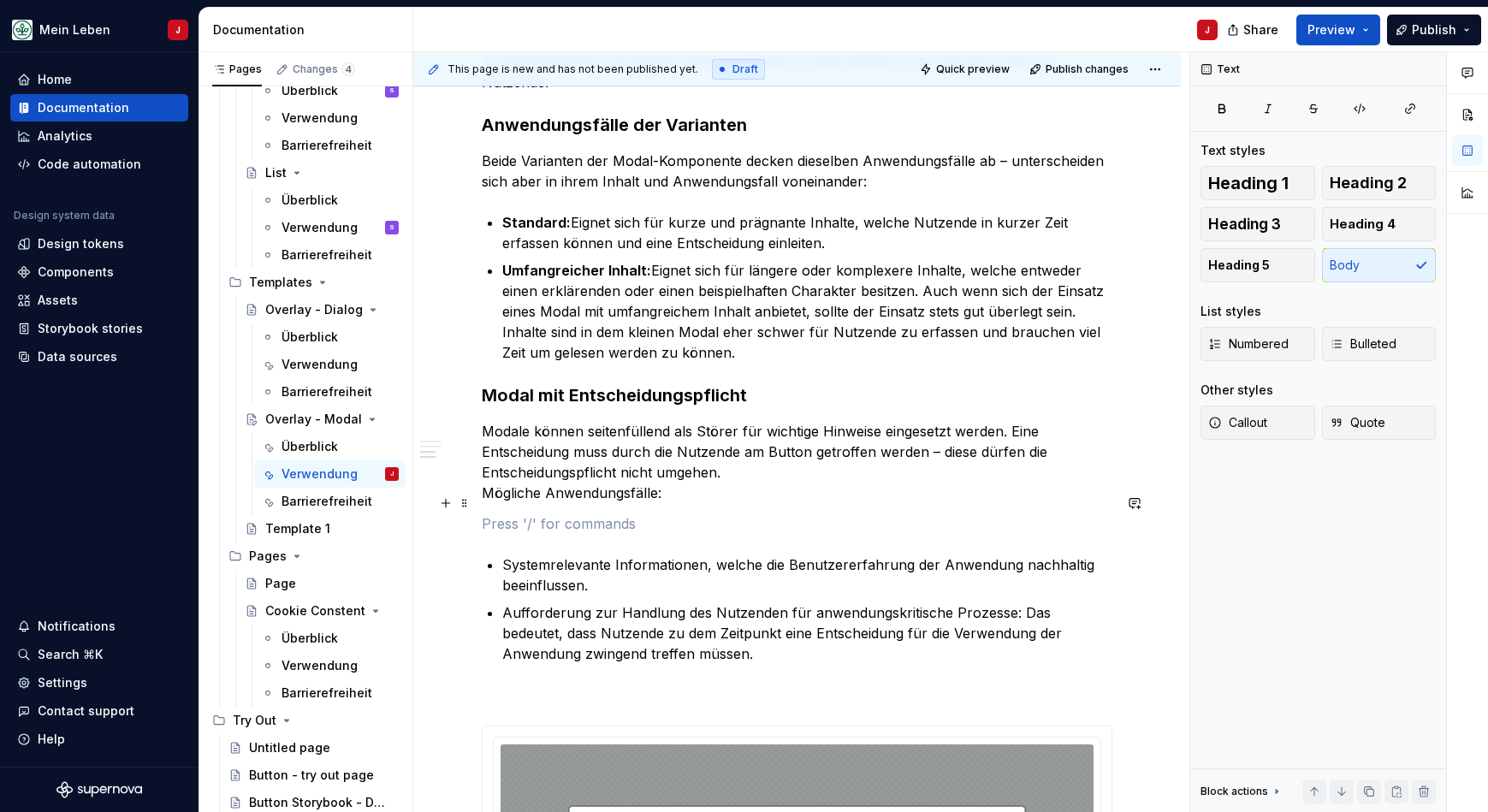
click at [533, 513] on p at bounding box center [796, 524] width 630 height 20
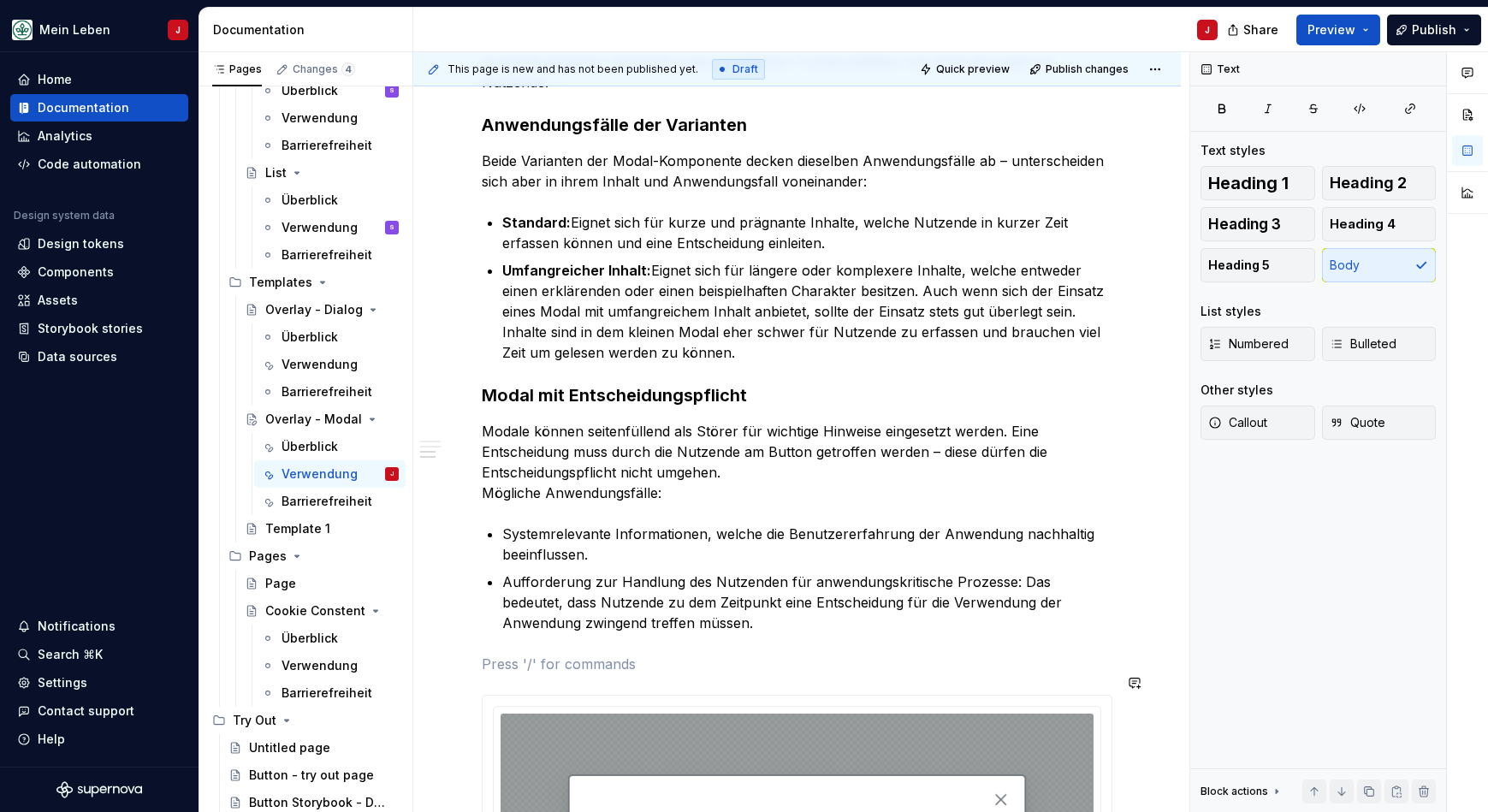
click at [526, 654] on div "Verwendung Modals werden verwendet, um Benutzerinteraktionen zu begrenzen und d…" at bounding box center [796, 457] width 630 height 1368
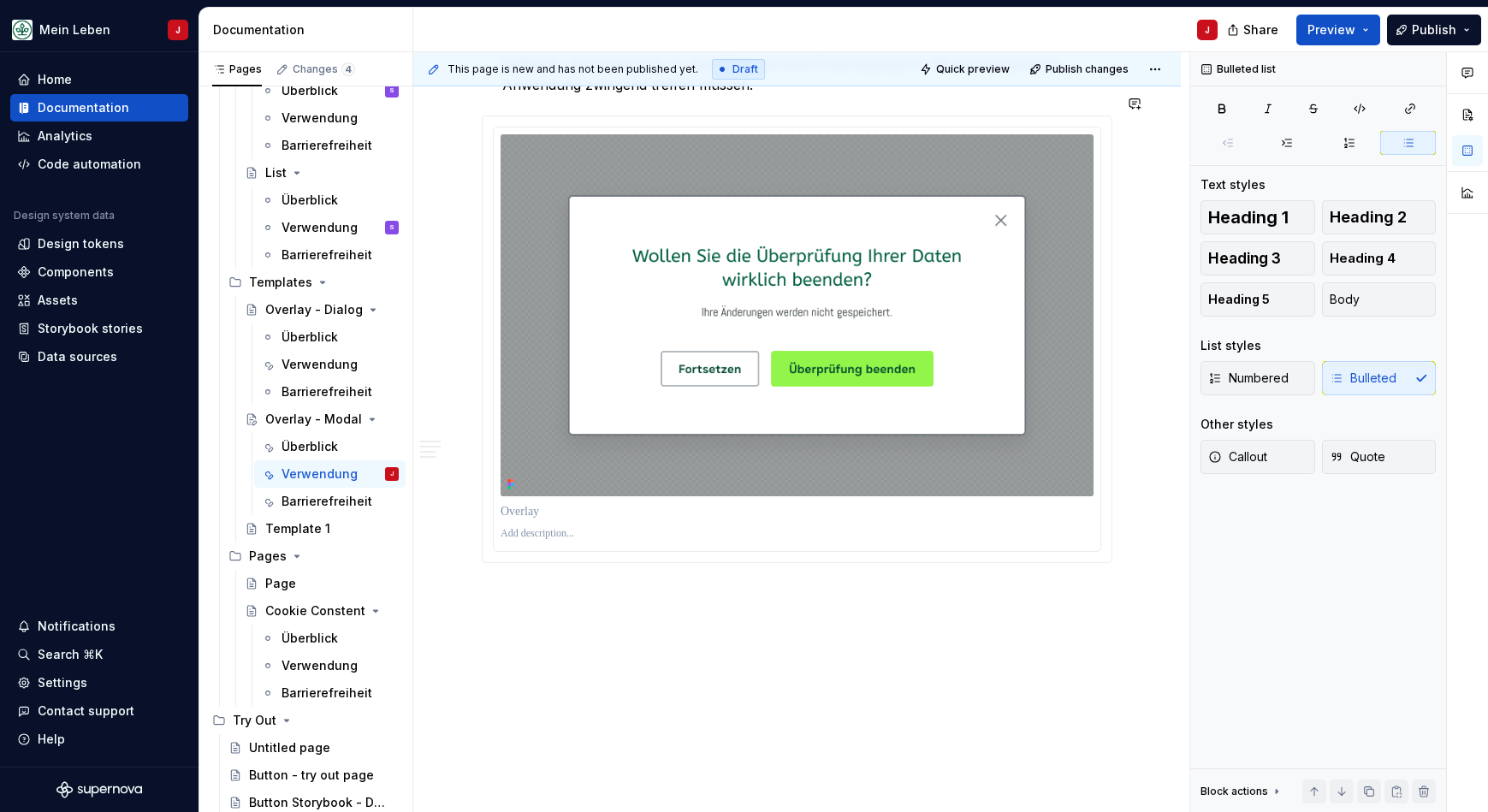
scroll to position [1203, 0]
click at [601, 577] on div "Verwendung Modals werden verwendet, um Benutzerinteraktionen zu begrenzen und d…" at bounding box center [796, 12] width 767 height 1631
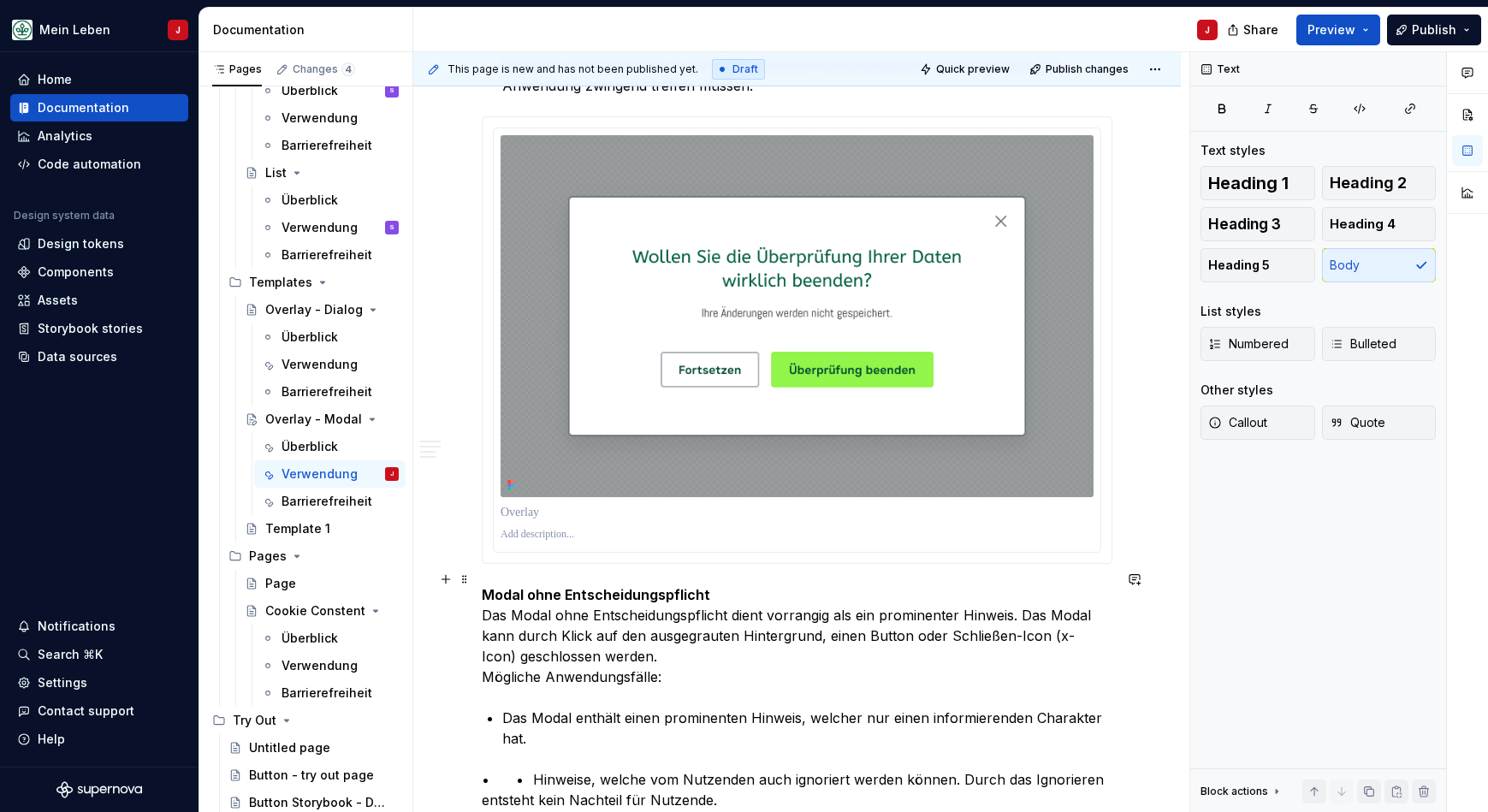
click at [759, 584] on p "Modal ohne Entscheidungspflicht Das Modal ohne Entscheidungspflicht dient vorra…" at bounding box center [796, 636] width 630 height 103
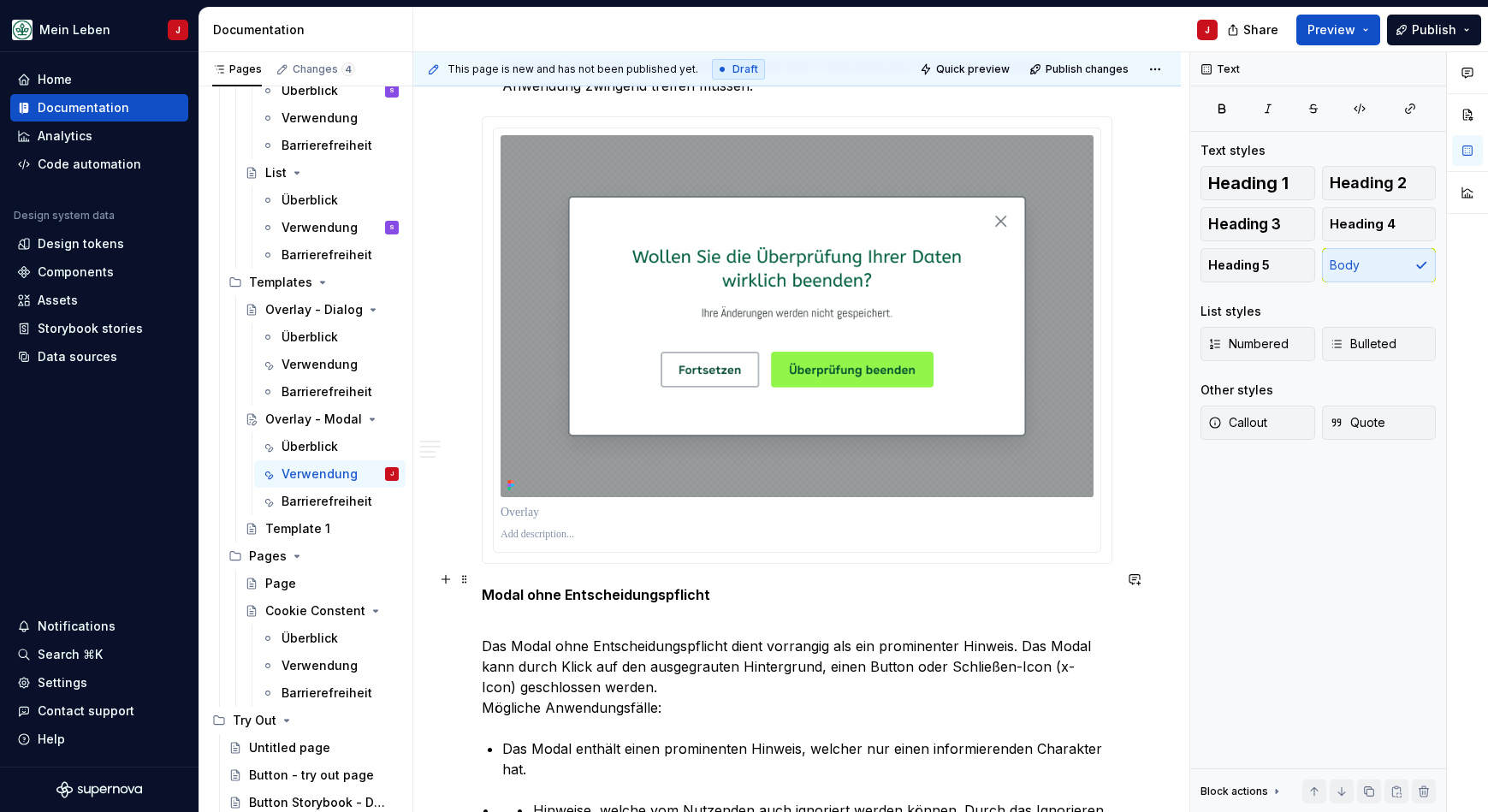
click at [664, 586] on strong "Modal ohne Entscheidungspflicht" at bounding box center [595, 594] width 229 height 17
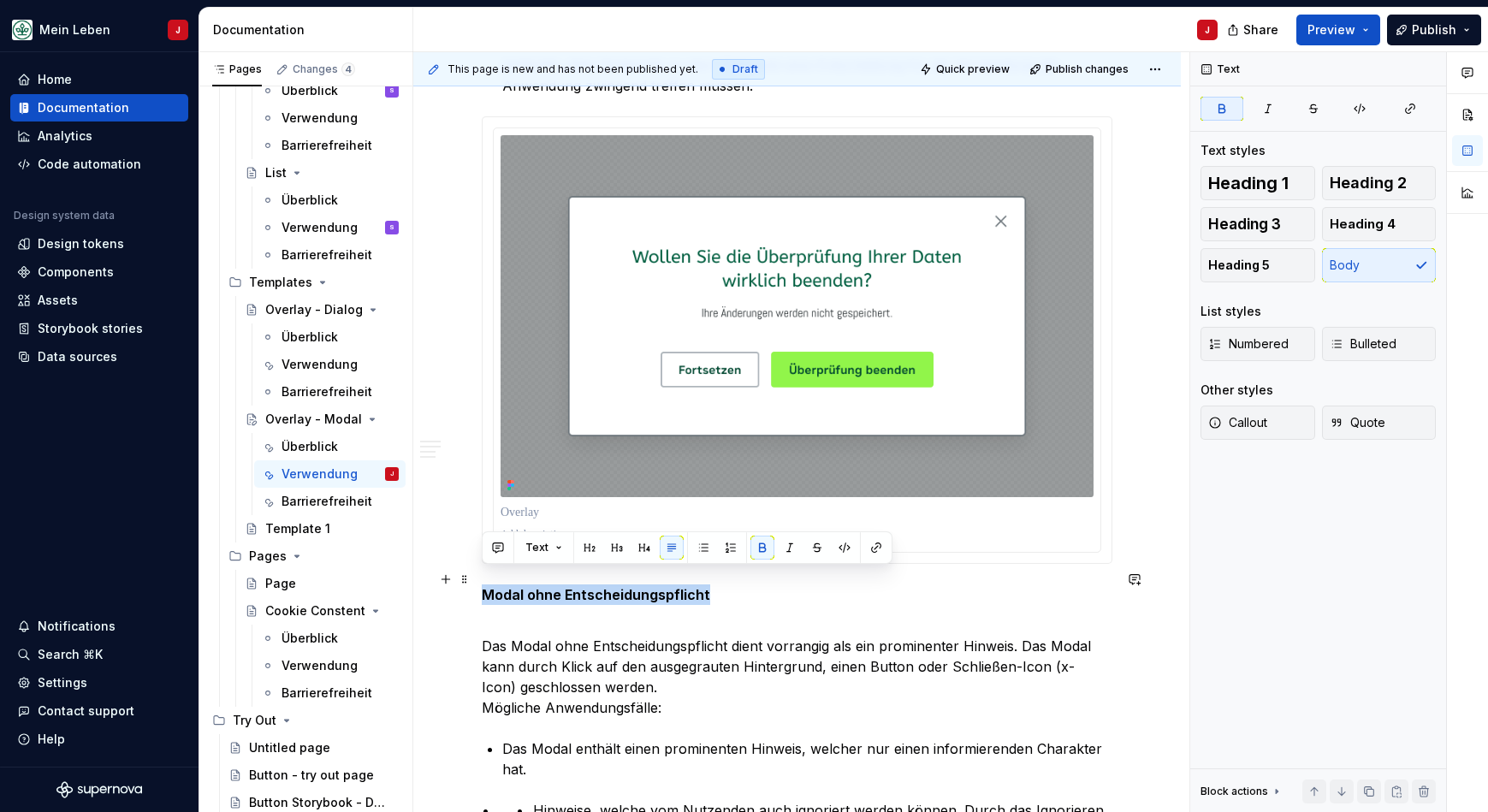
click at [664, 586] on strong "Modal ohne Entscheidungspflicht" at bounding box center [595, 594] width 229 height 17
click at [1382, 186] on span "Heading 2" at bounding box center [1368, 183] width 77 height 17
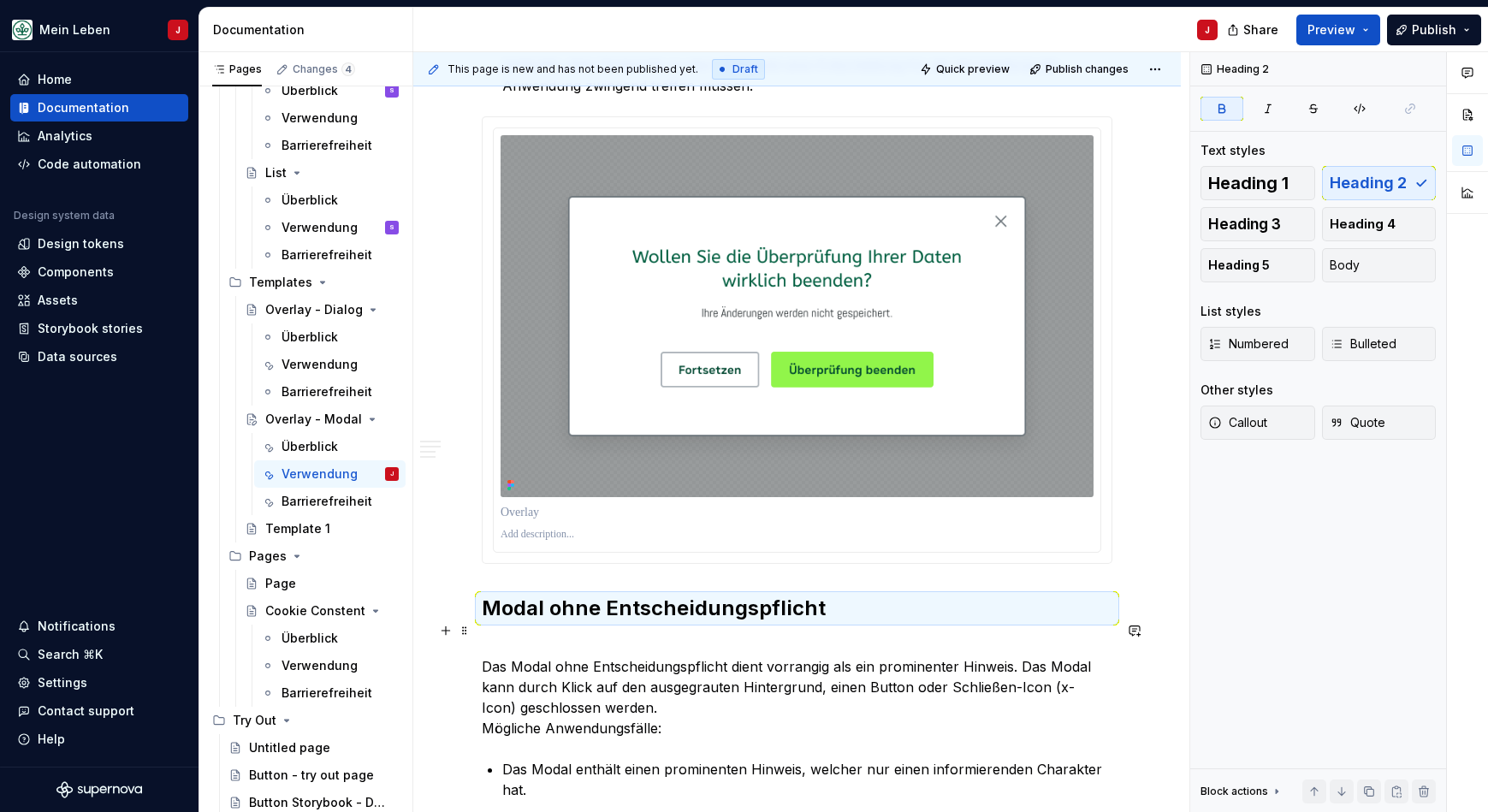
click at [542, 636] on p "Das Modal ohne Entscheidungspflicht dient vorrangig als ein prominenter Hinweis…" at bounding box center [796, 687] width 630 height 103
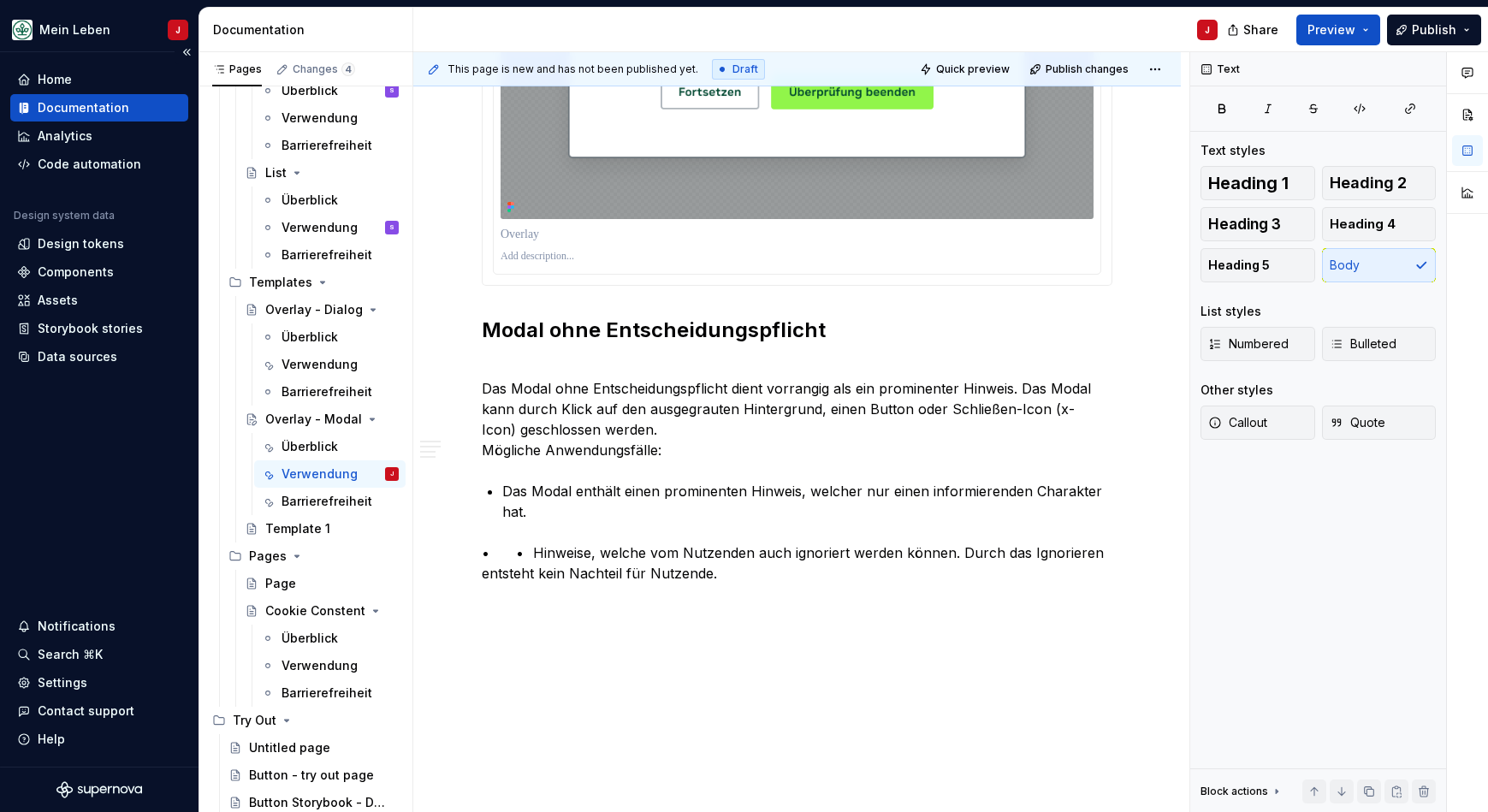
scroll to position [1481, 0]
click at [529, 543] on p "• • Hinweise, welche vom Nutzenden auch ignoriert werden können. Durch das Igno…" at bounding box center [796, 563] width 630 height 41
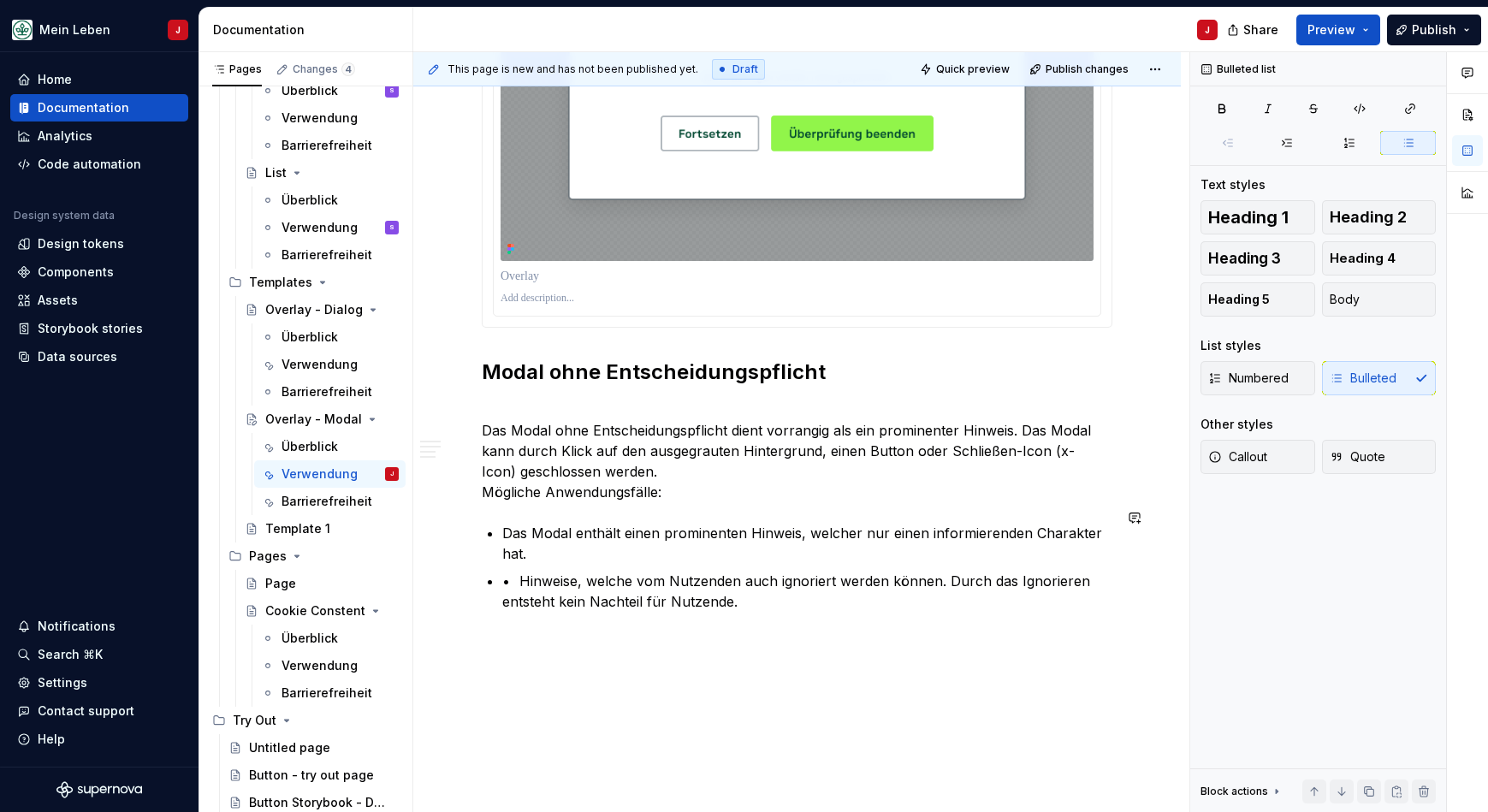
scroll to position [1419, 0]
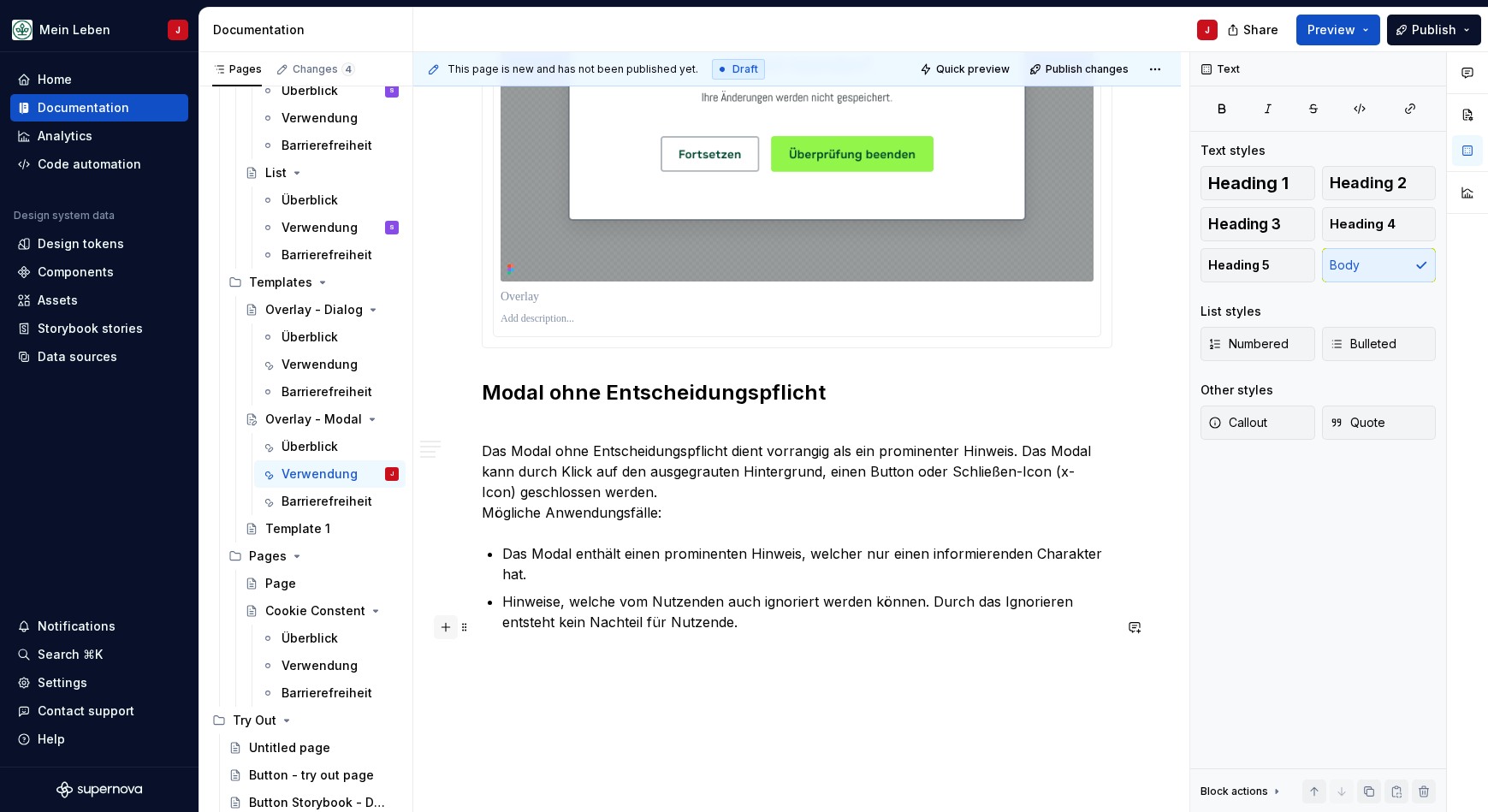
click at [446, 626] on button "button" at bounding box center [445, 627] width 24 height 24
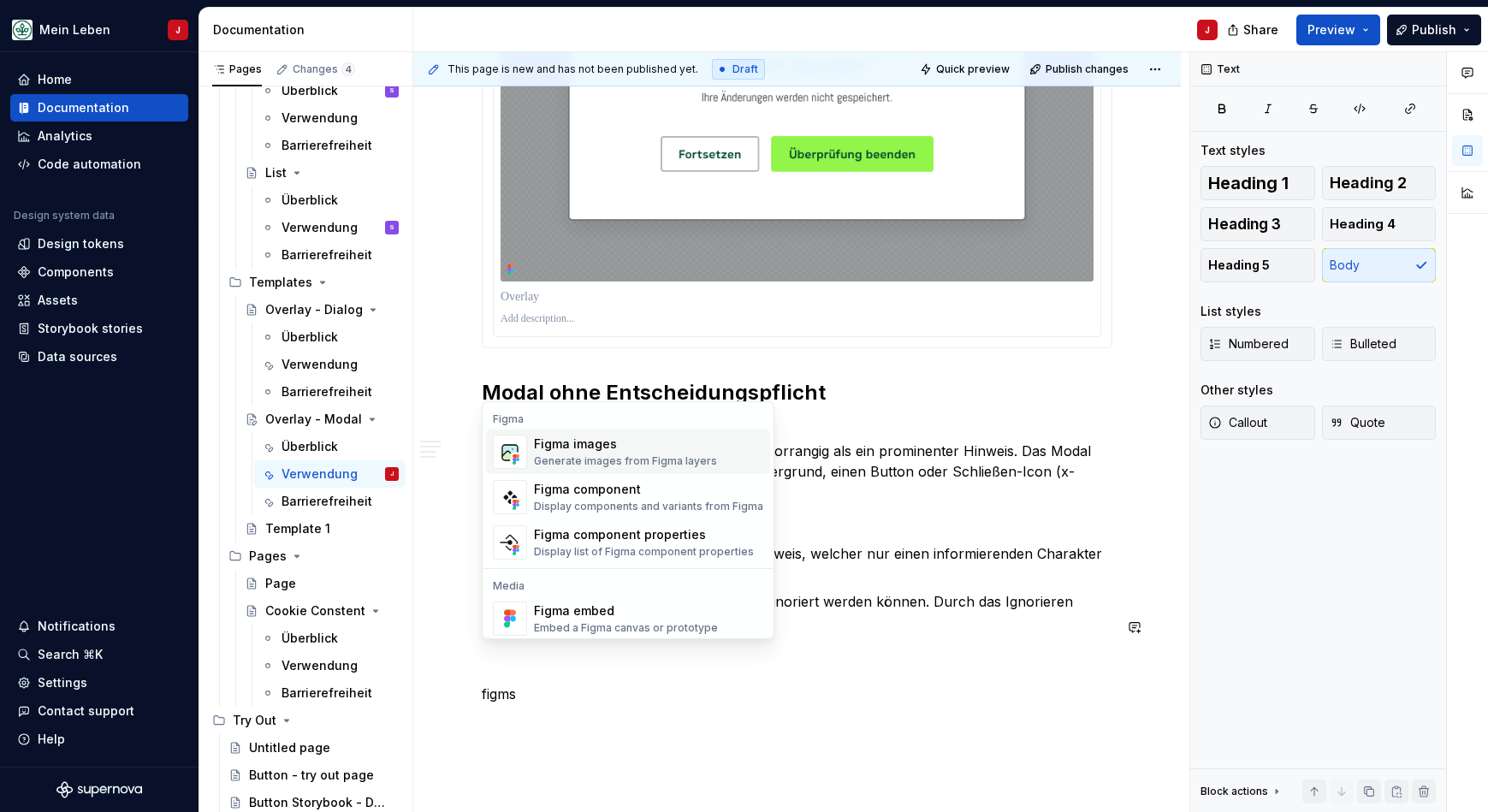
click at [682, 463] on div "Generate images from Figma layers" at bounding box center [625, 461] width 183 height 14
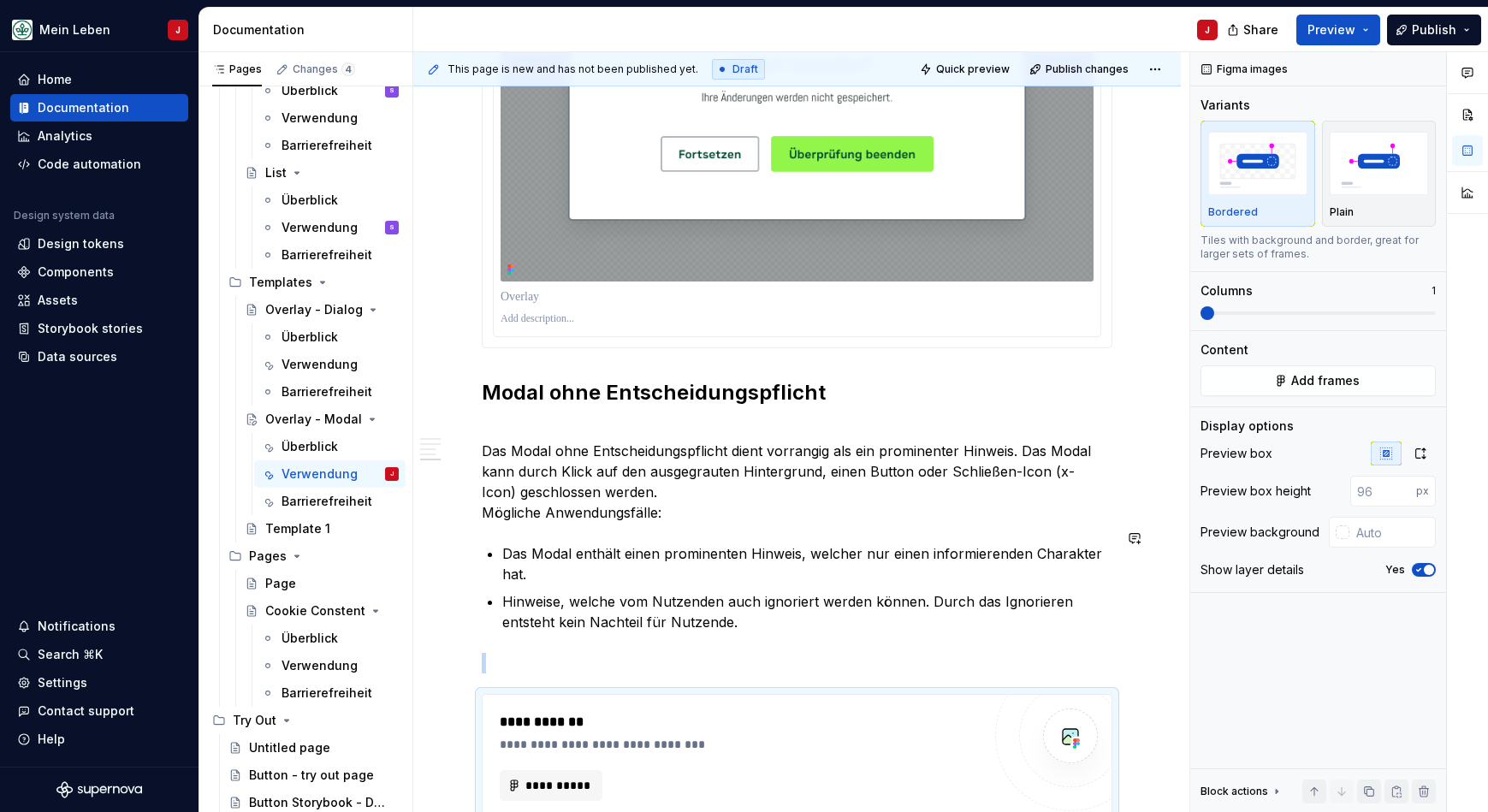
scroll to position [1539, 0]
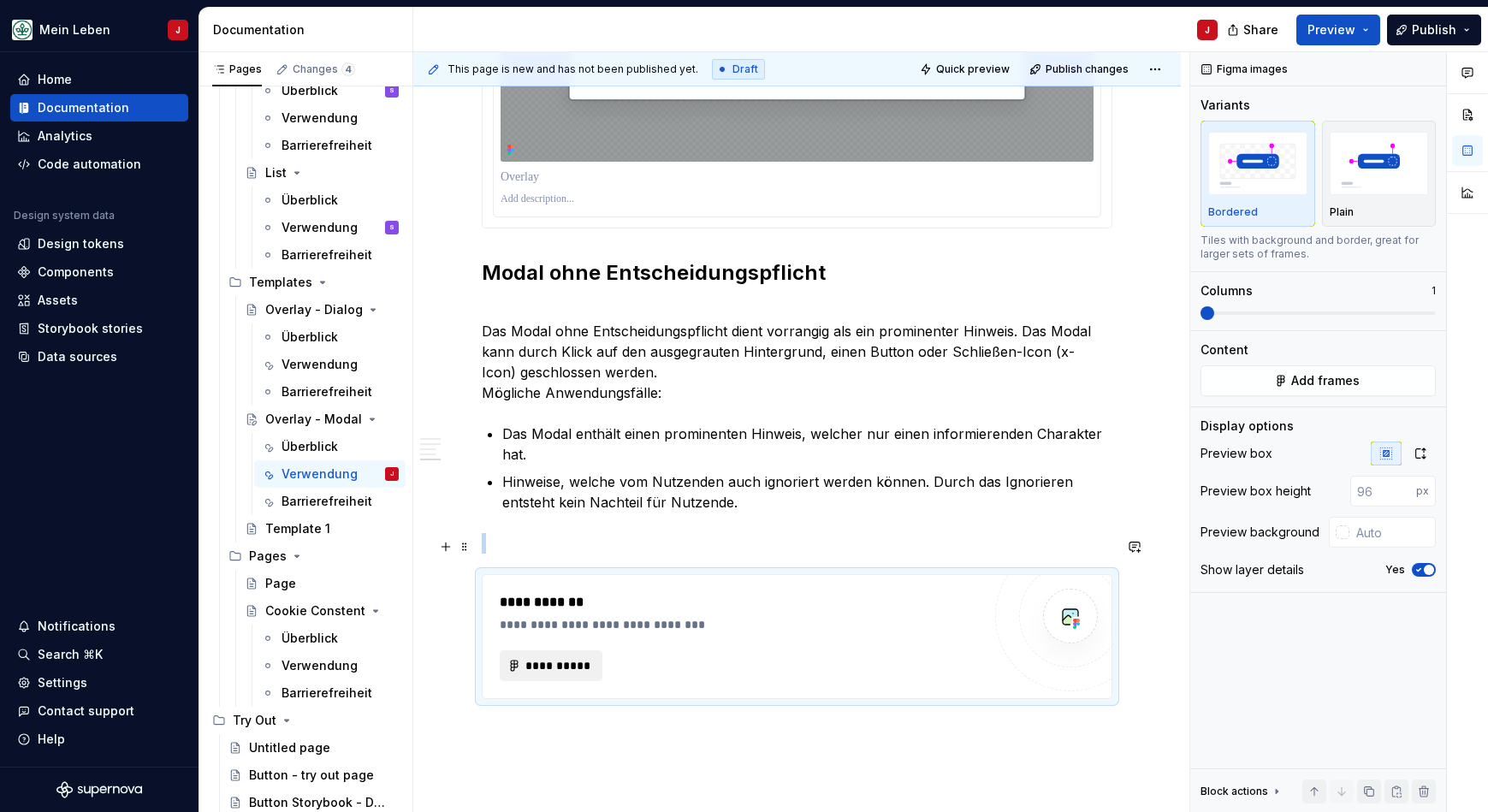
click at [567, 657] on span "**********" at bounding box center [558, 665] width 67 height 17
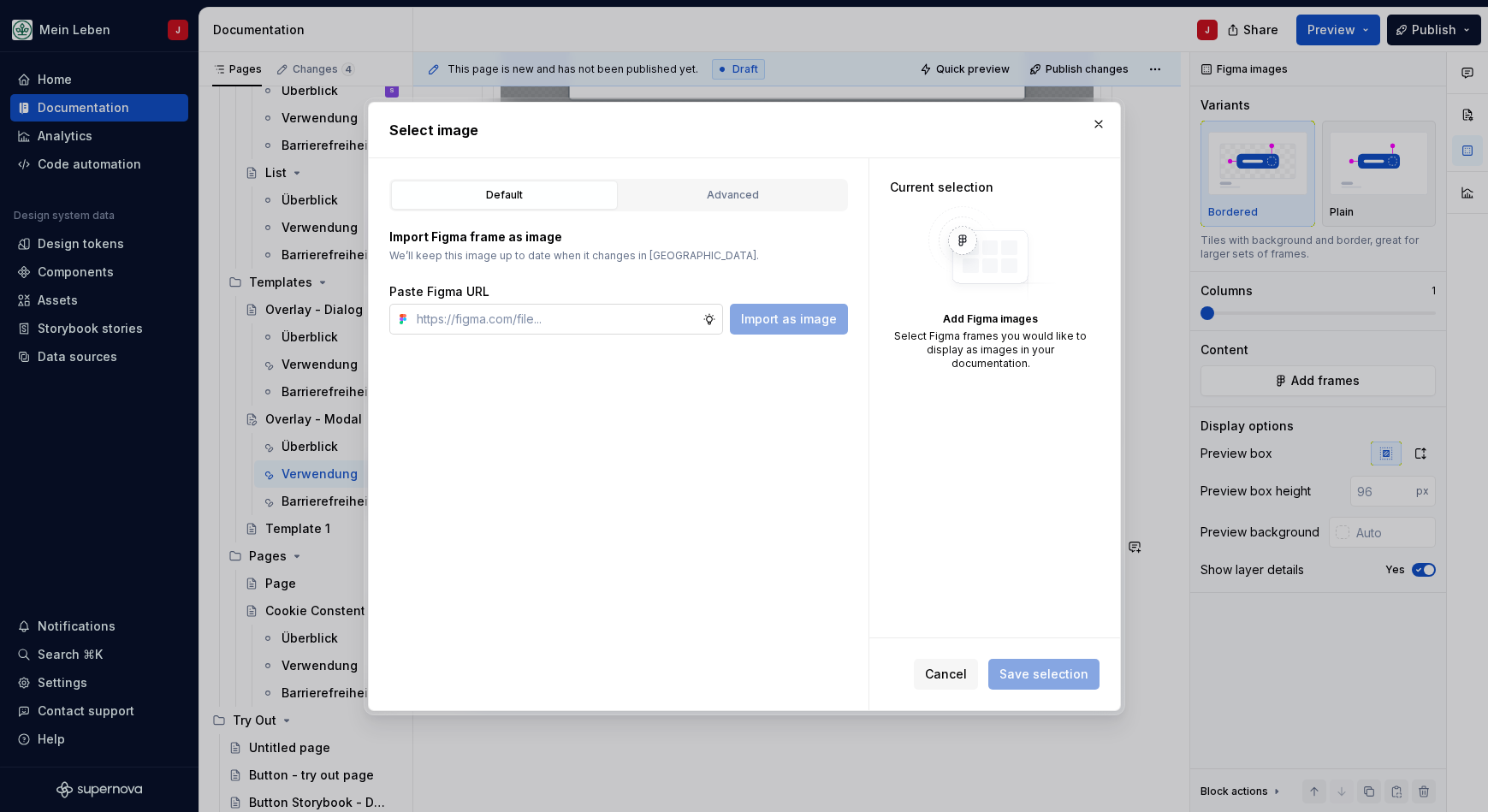
click at [559, 319] on input "text" at bounding box center [556, 320] width 293 height 31
type textarea "*"
type input "[URL][DOMAIN_NAME]"
click at [793, 326] on span "Import as image" at bounding box center [789, 319] width 96 height 17
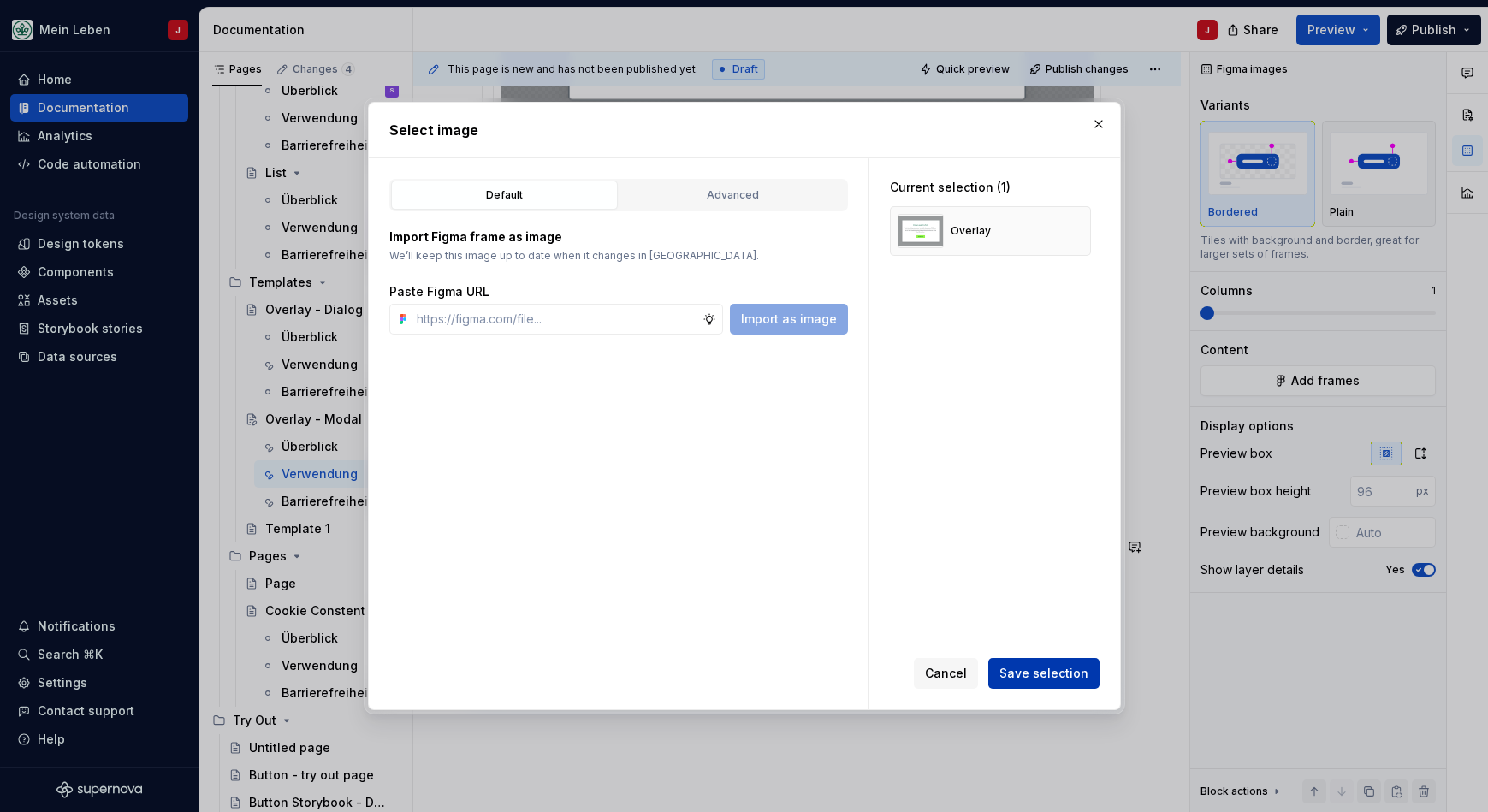
click at [1020, 664] on button "Save selection" at bounding box center [1043, 673] width 111 height 31
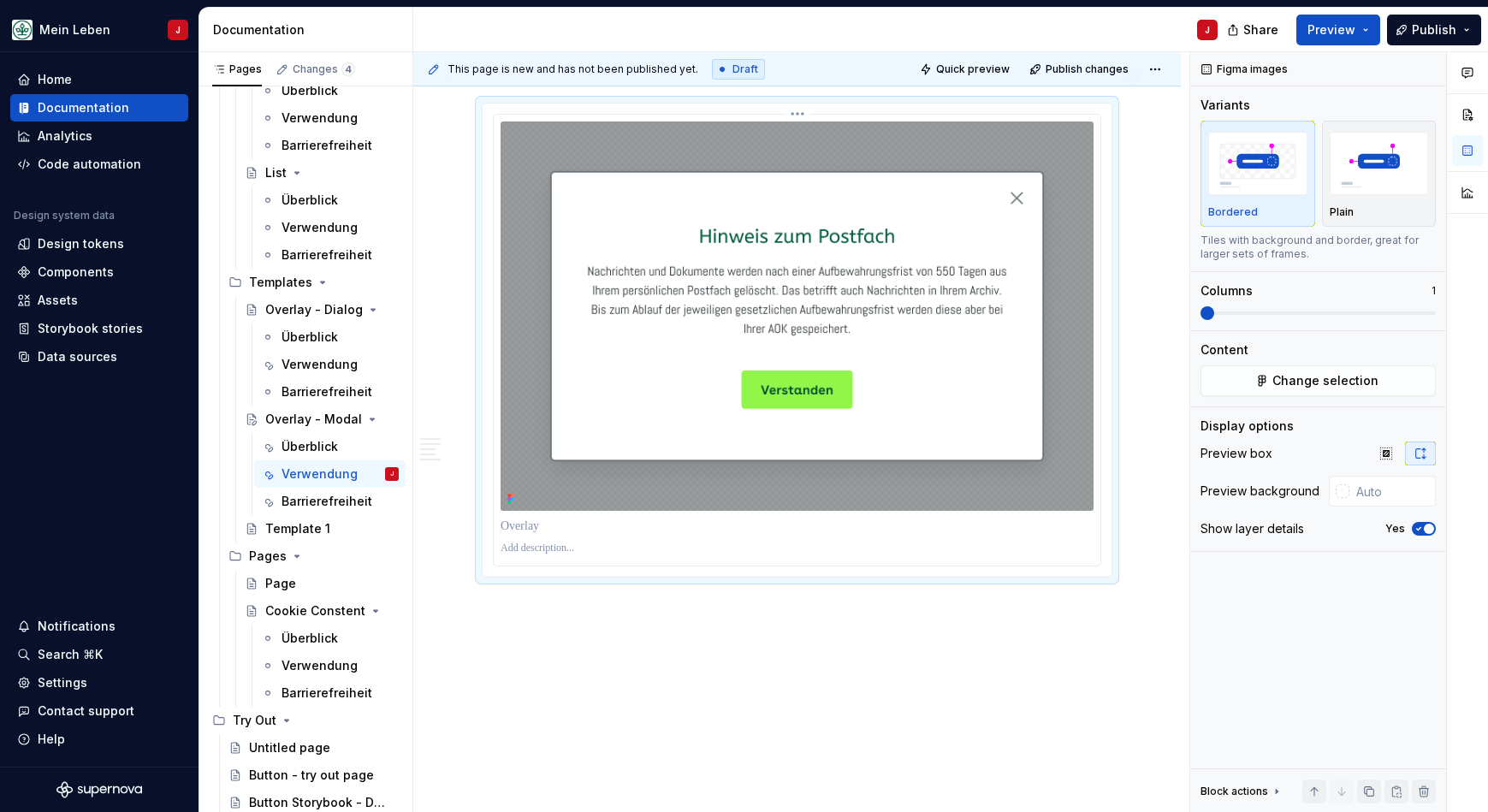
scroll to position [2010, 0]
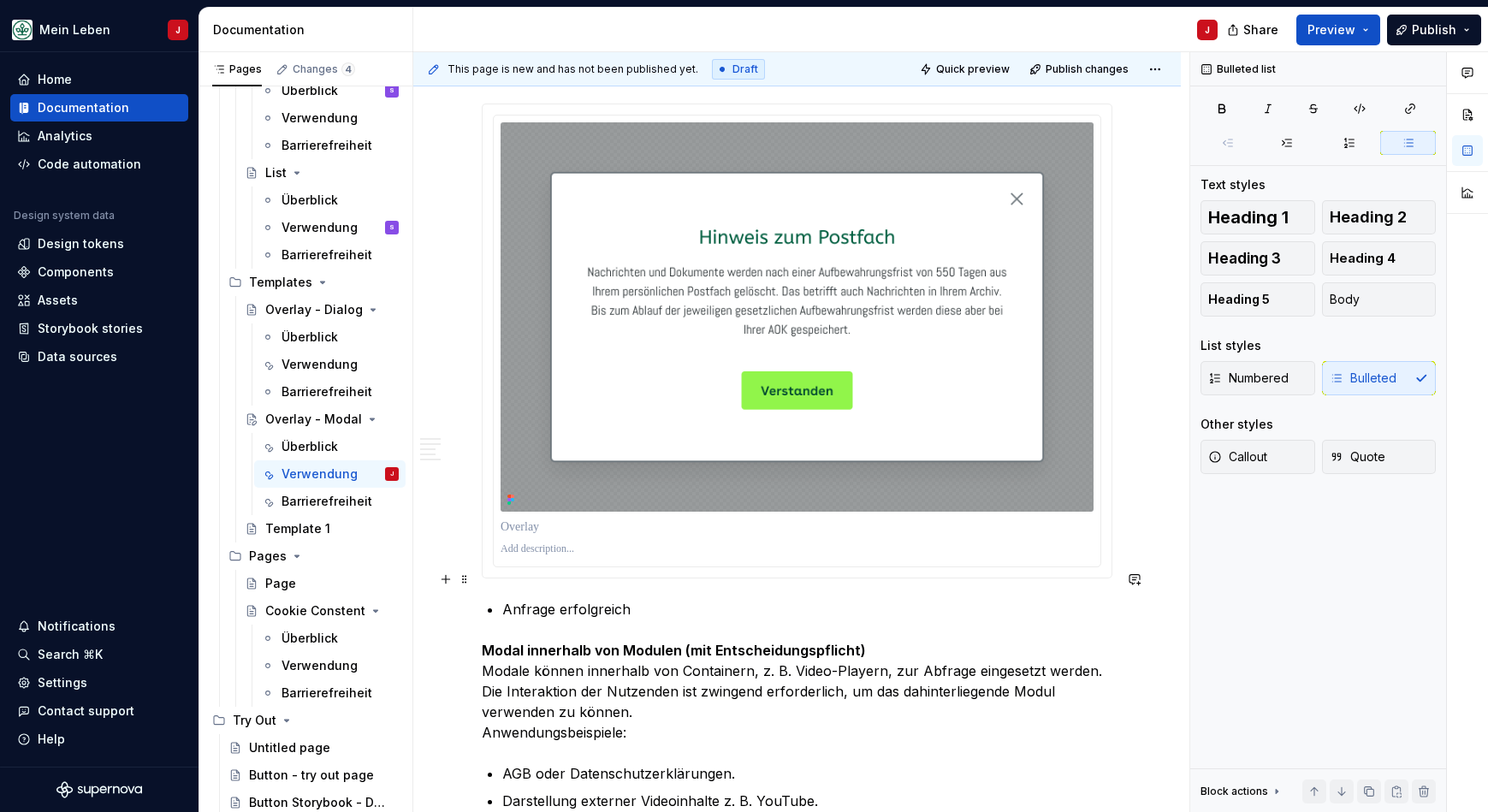
click at [603, 599] on p "Anfrage erfolgreich" at bounding box center [807, 609] width 610 height 20
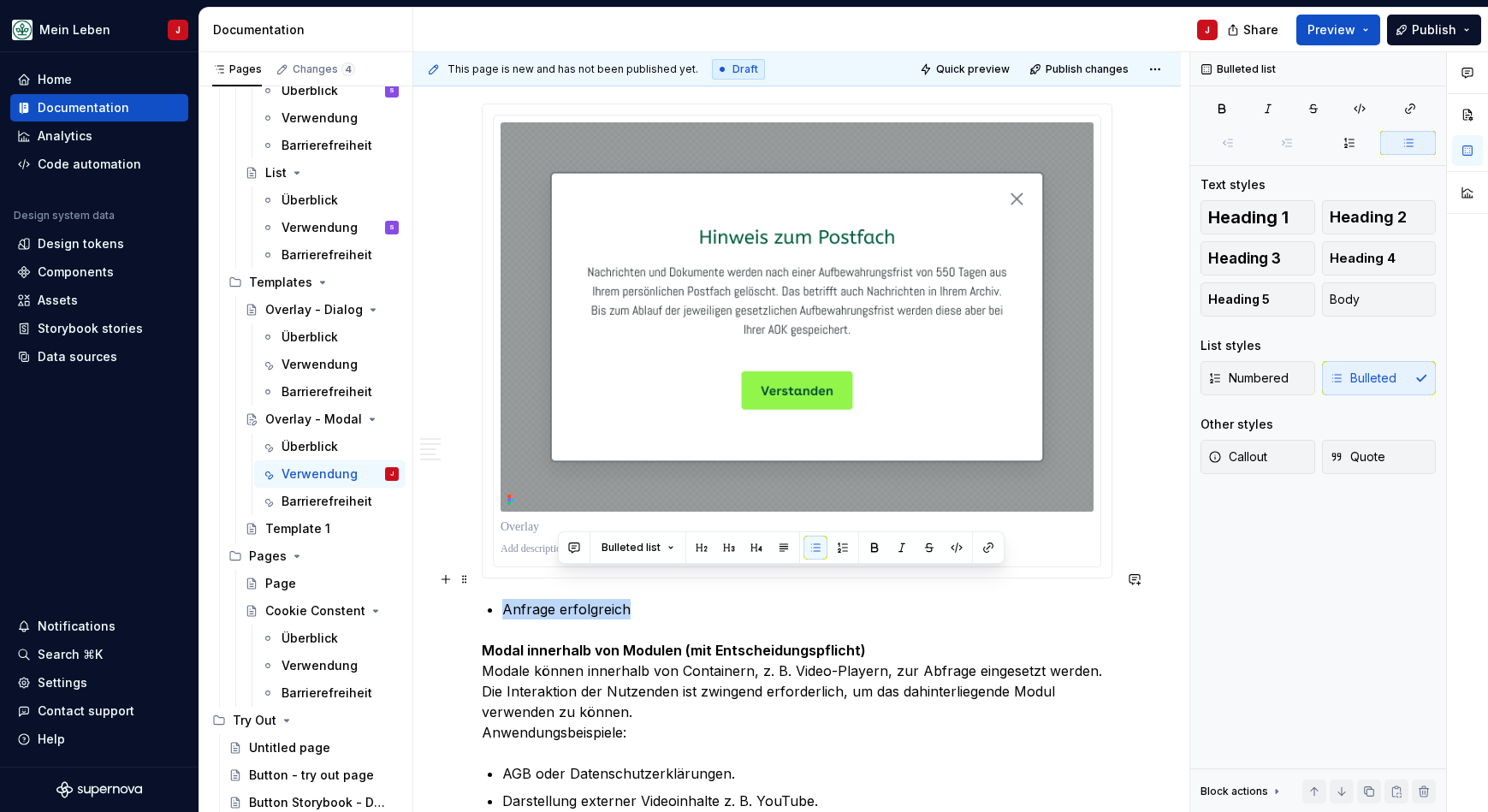
click at [603, 599] on p "Anfrage erfolgreich" at bounding box center [807, 609] width 610 height 20
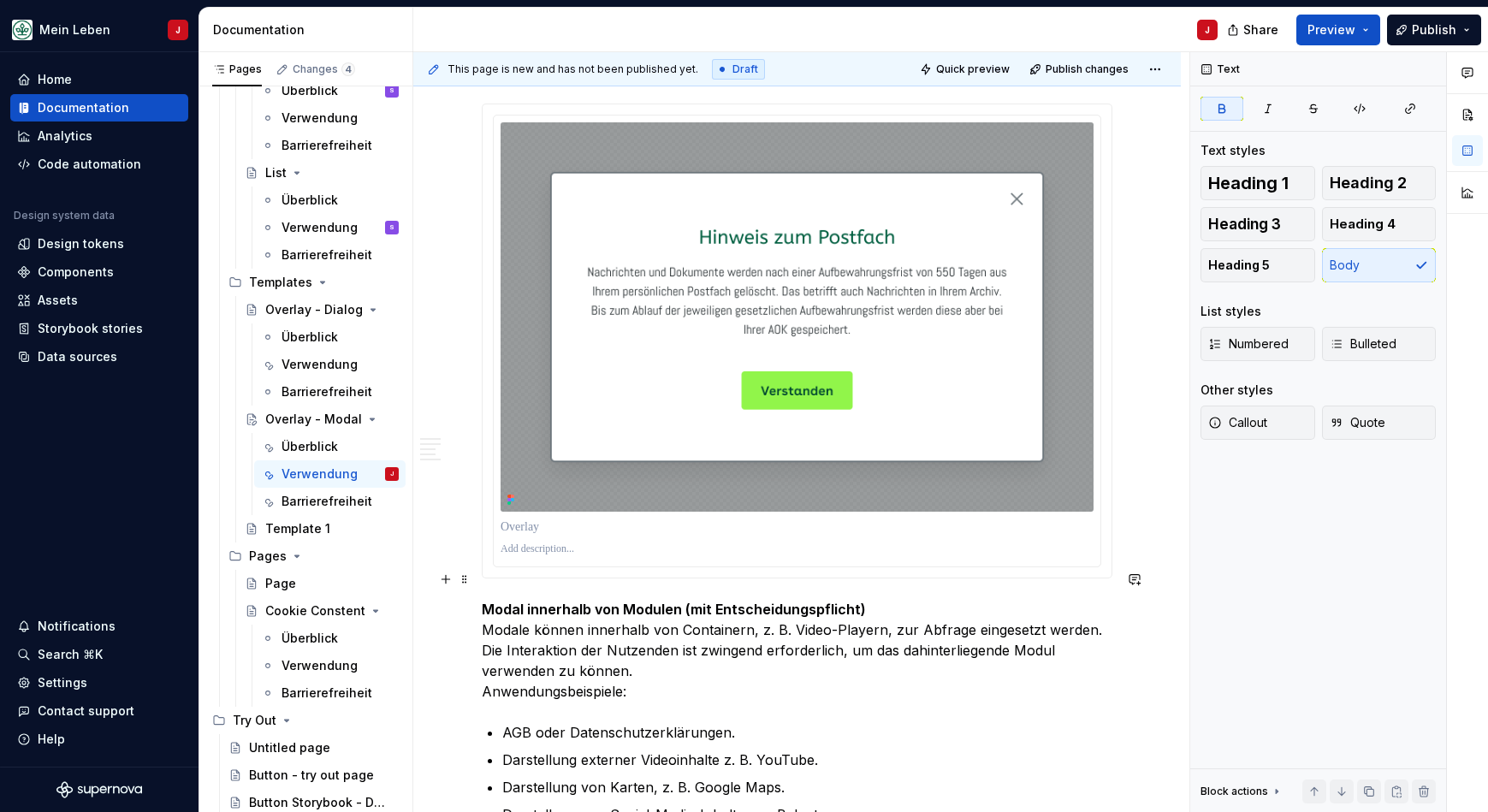
click at [896, 599] on p "Modal innerhalb von Modulen (mit Entscheidungspflicht) Modale können innerhalb …" at bounding box center [796, 650] width 630 height 103
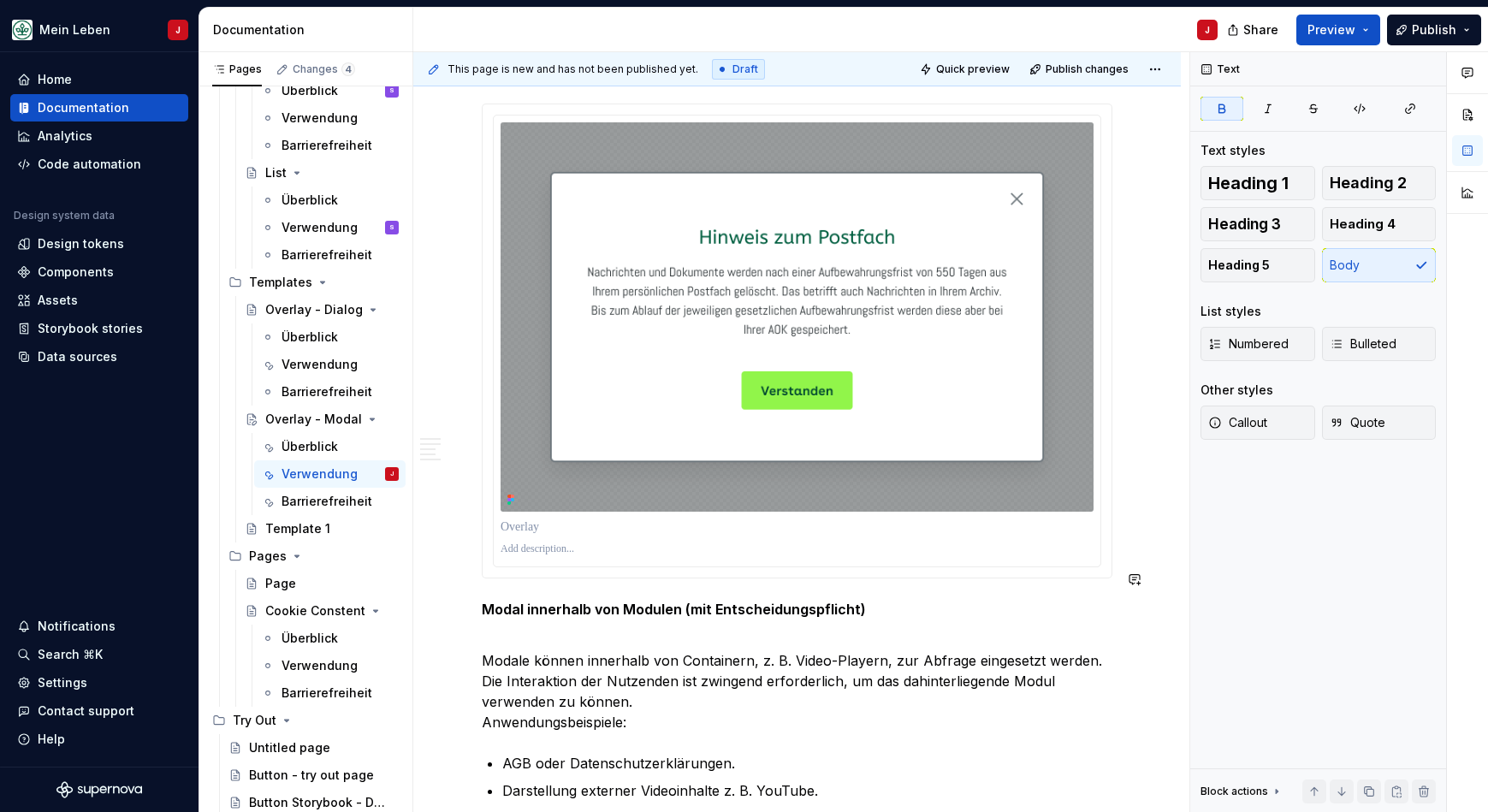
click at [806, 601] on strong "Modal innerhalb von Modulen (mit Entscheidungspflicht)" at bounding box center [673, 609] width 384 height 17
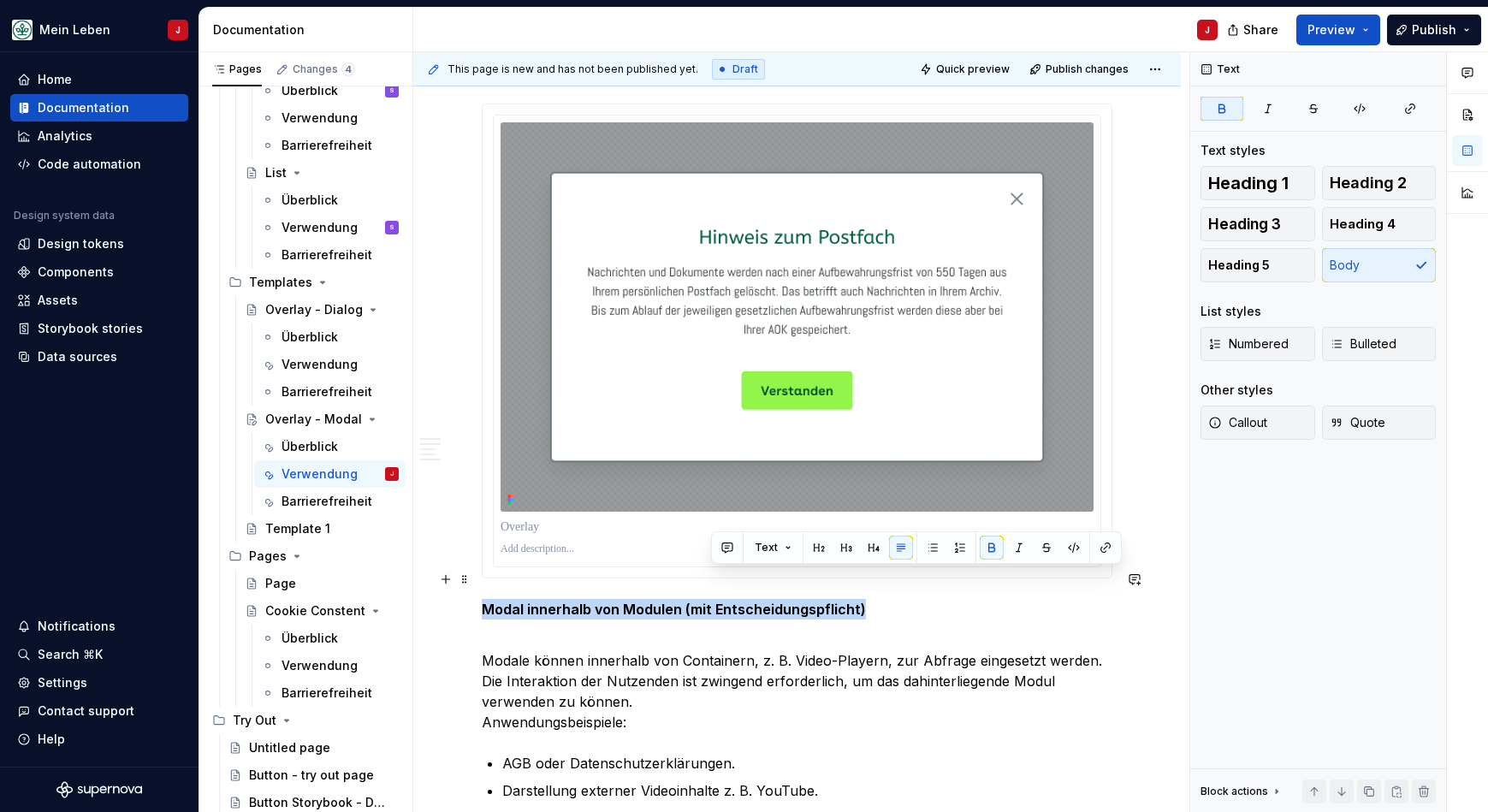
click at [806, 601] on strong "Modal innerhalb von Modulen (mit Entscheidungspflicht)" at bounding box center [673, 609] width 384 height 17
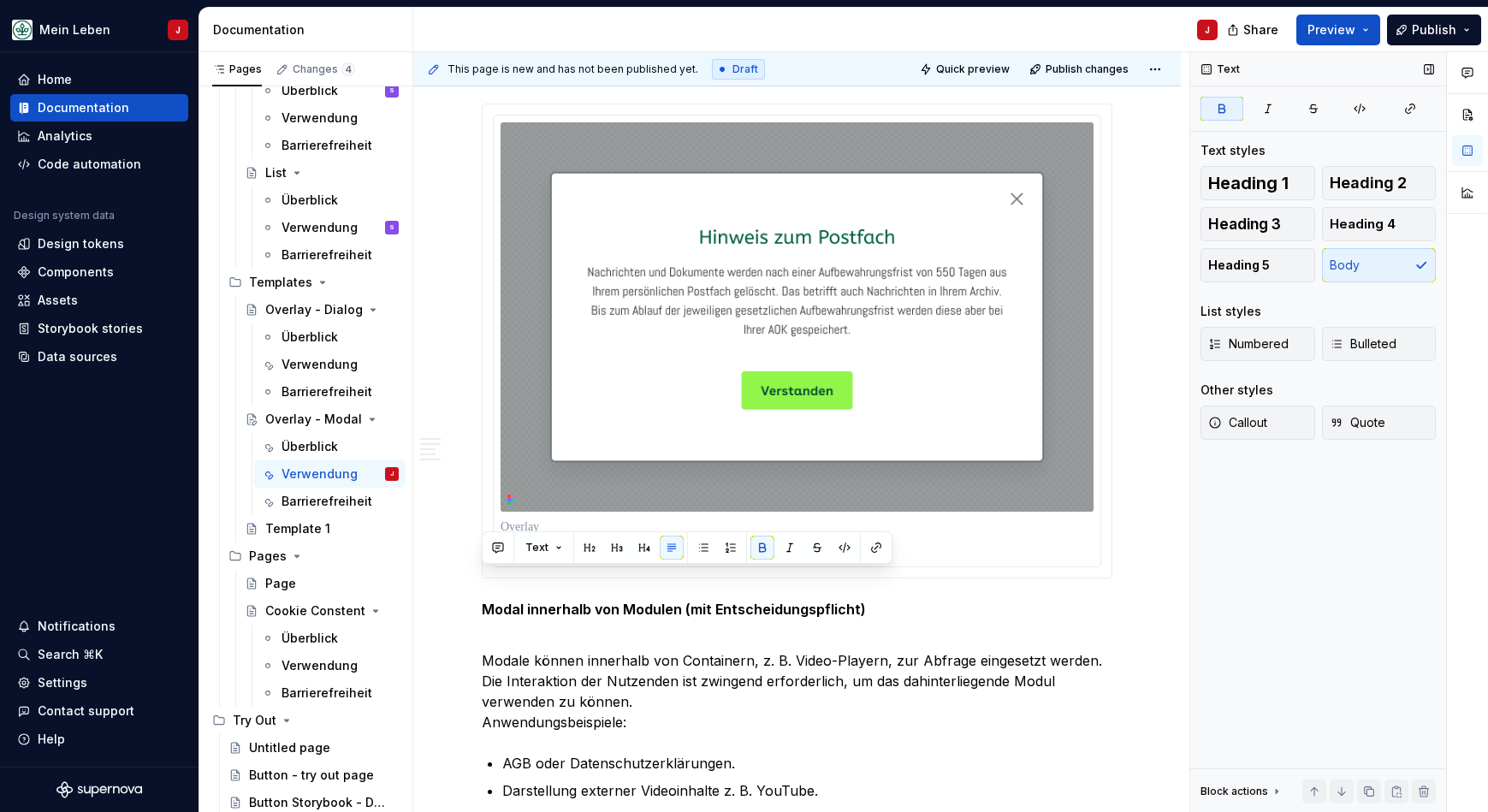
click at [1399, 165] on div "Text styles Heading 1 Heading 2 Heading 3 Heading 4 Heading 5 Body List styles …" at bounding box center [1318, 301] width 235 height 318
click at [1391, 175] on span "Heading 2" at bounding box center [1368, 183] width 77 height 17
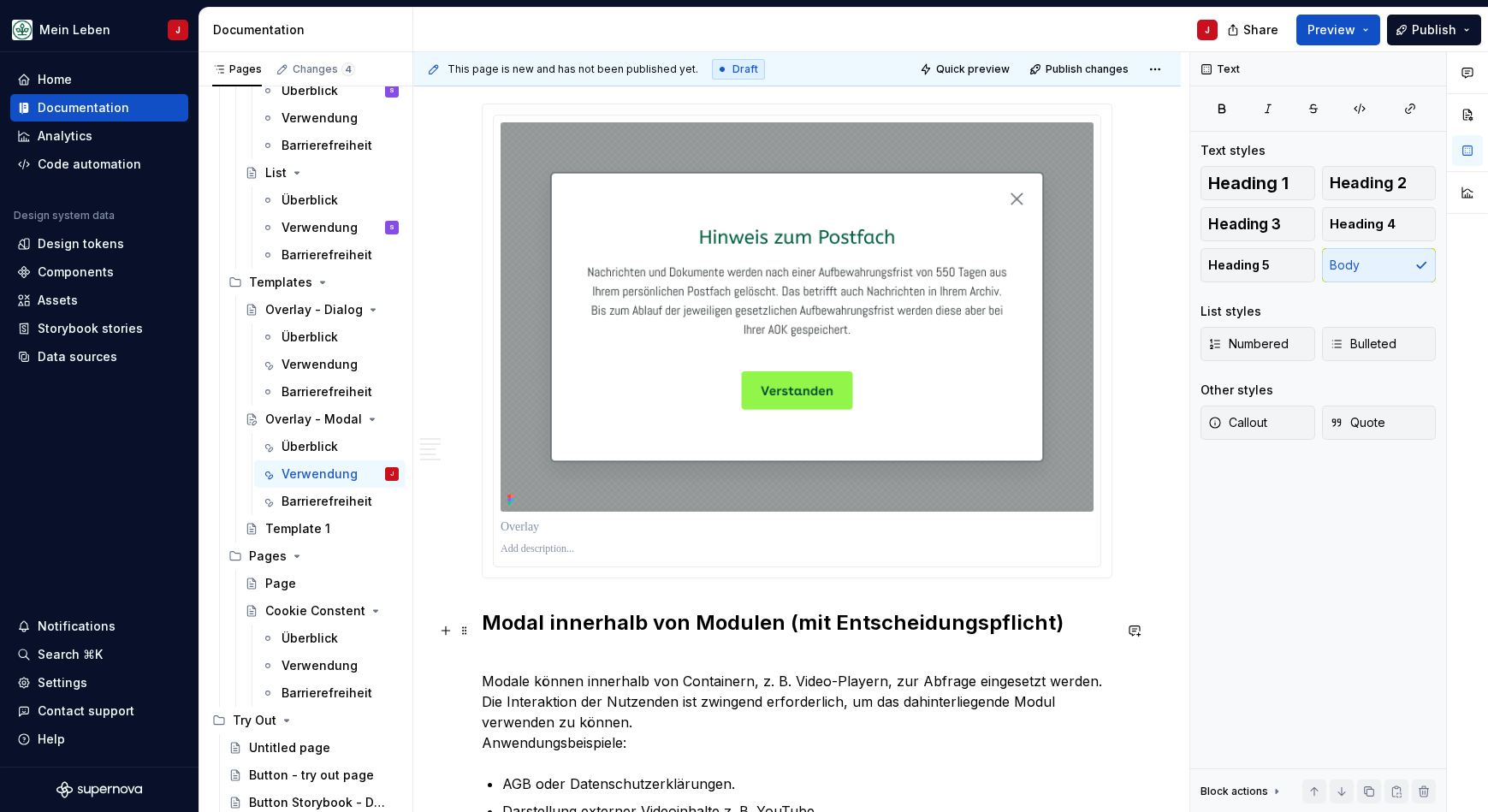
click at [545, 650] on p "Modale können innerhalb von Containern, z. B. Video-Playern, zur Abfrage einges…" at bounding box center [796, 702] width 630 height 103
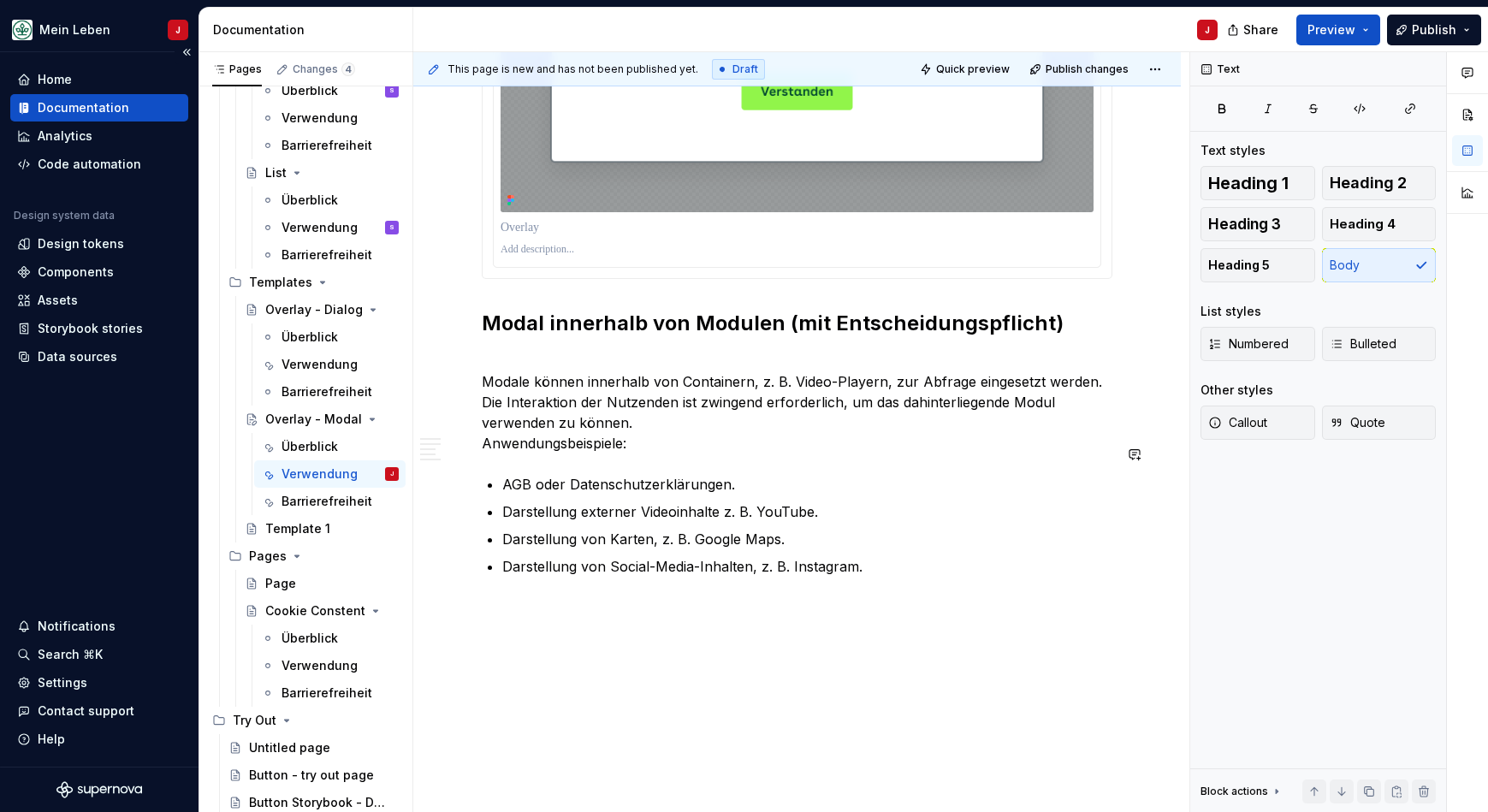
scroll to position [2307, 0]
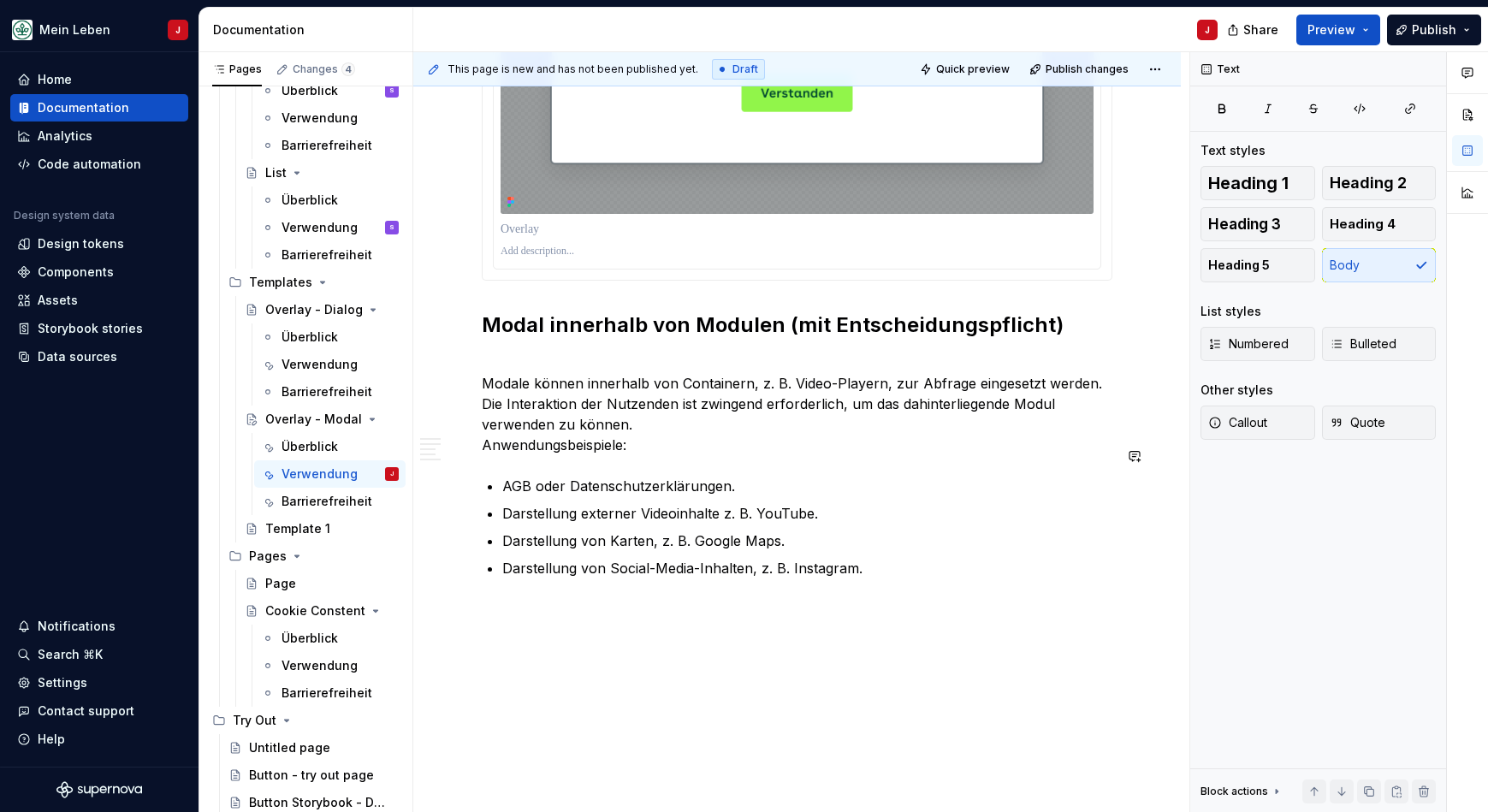
click at [446, 582] on button "button" at bounding box center [445, 579] width 24 height 24
drag, startPoint x: 446, startPoint y: 582, endPoint x: 704, endPoint y: 416, distance: 306.8
click at [704, 416] on p "Modale können innerhalb von Containern, z. B. Video-Playern, zur Abfrage einges…" at bounding box center [796, 404] width 630 height 103
click at [568, 629] on p "Firma" at bounding box center [796, 639] width 630 height 20
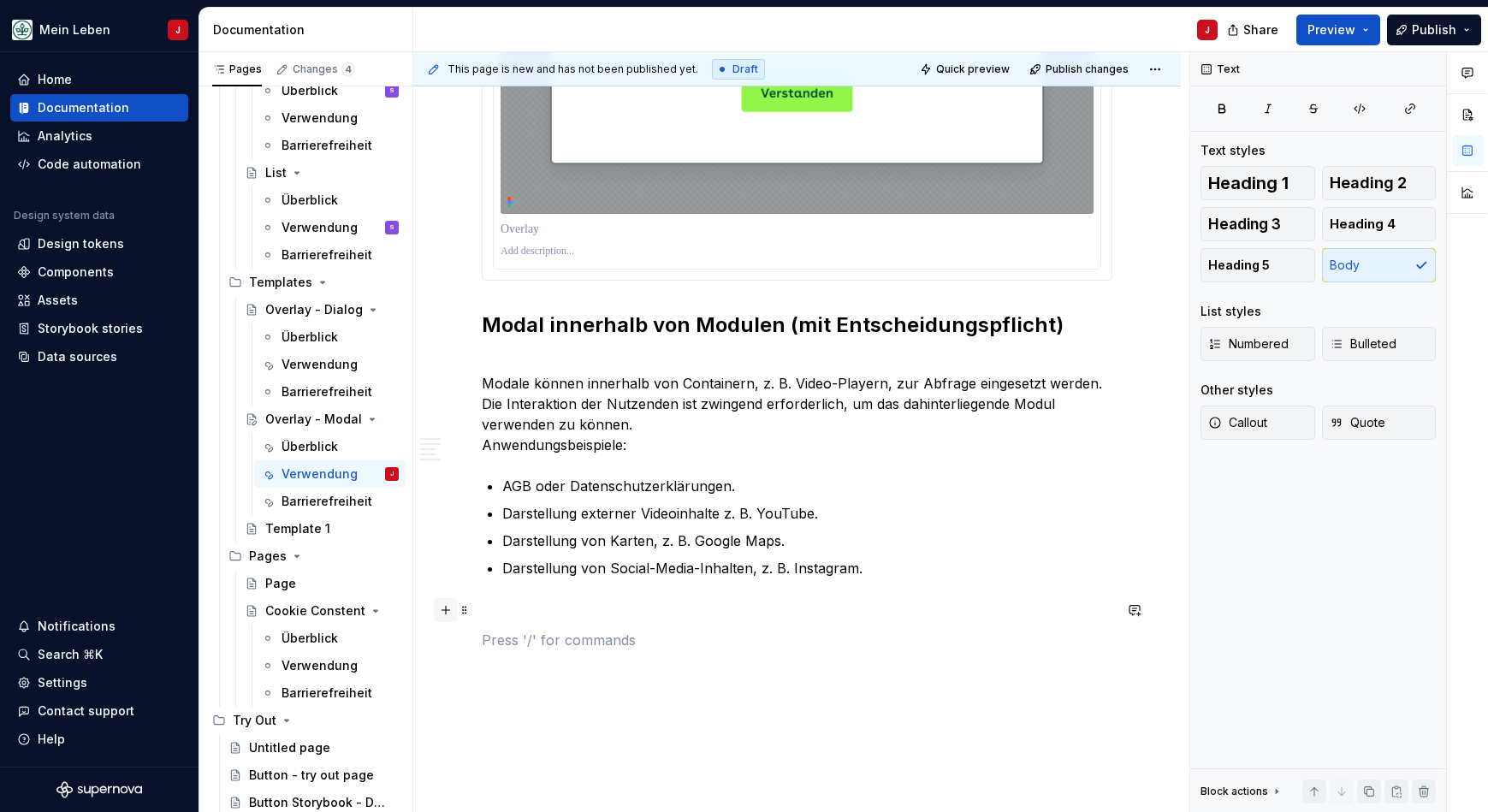
click at [447, 611] on button "button" at bounding box center [445, 610] width 24 height 24
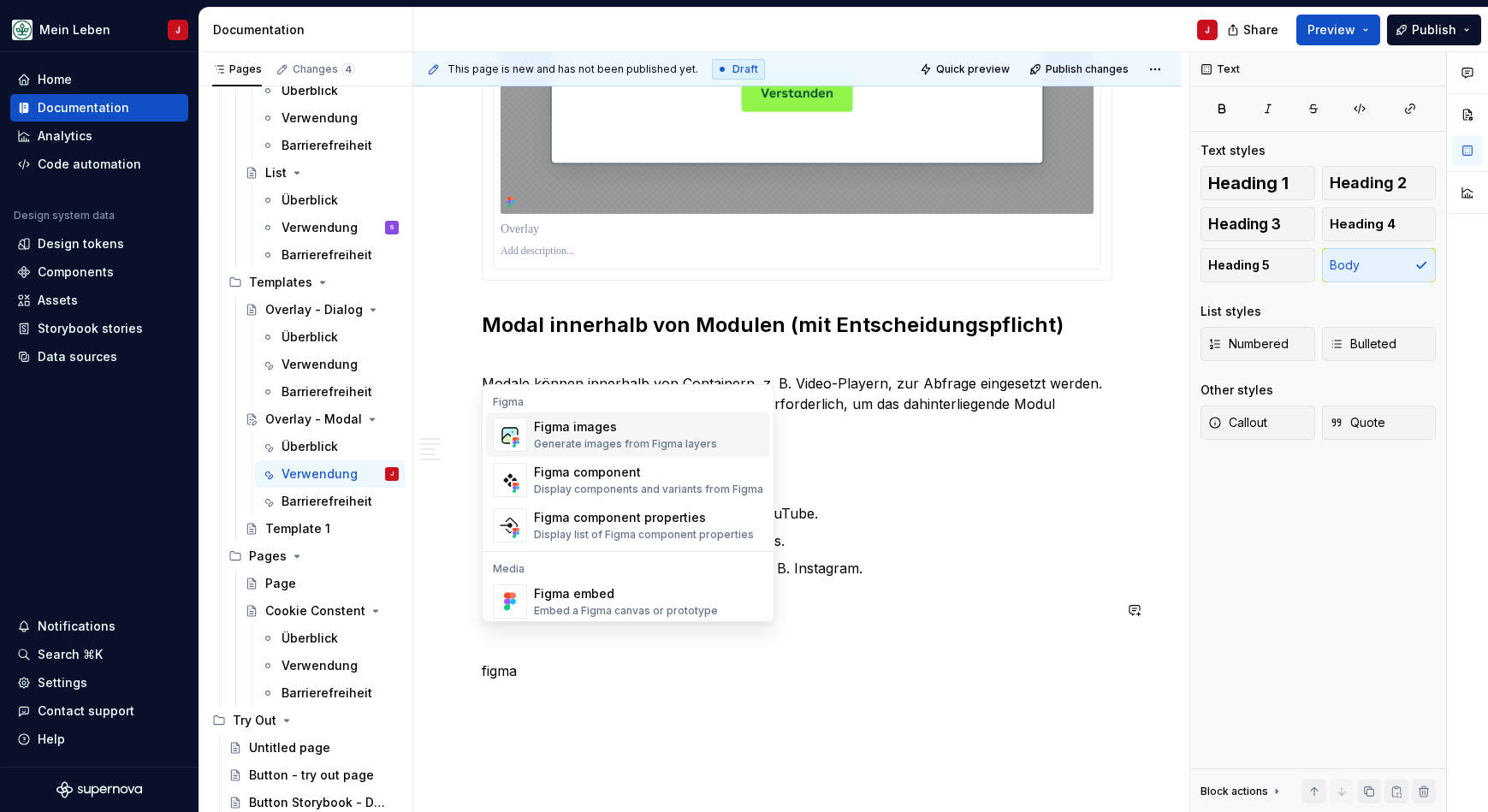
click at [705, 443] on div "Generate images from Figma layers" at bounding box center [625, 444] width 183 height 14
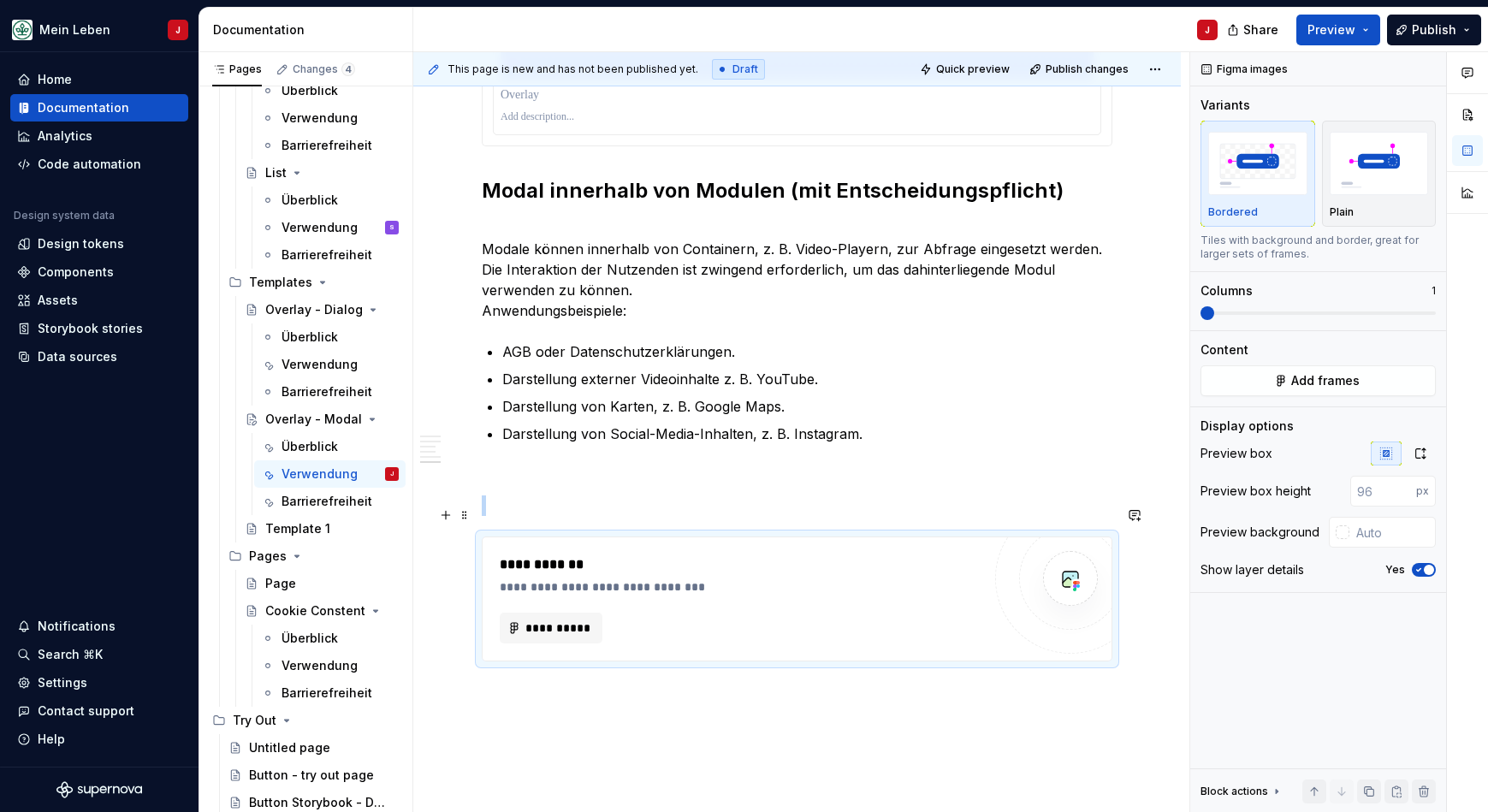
scroll to position [2479, 0]
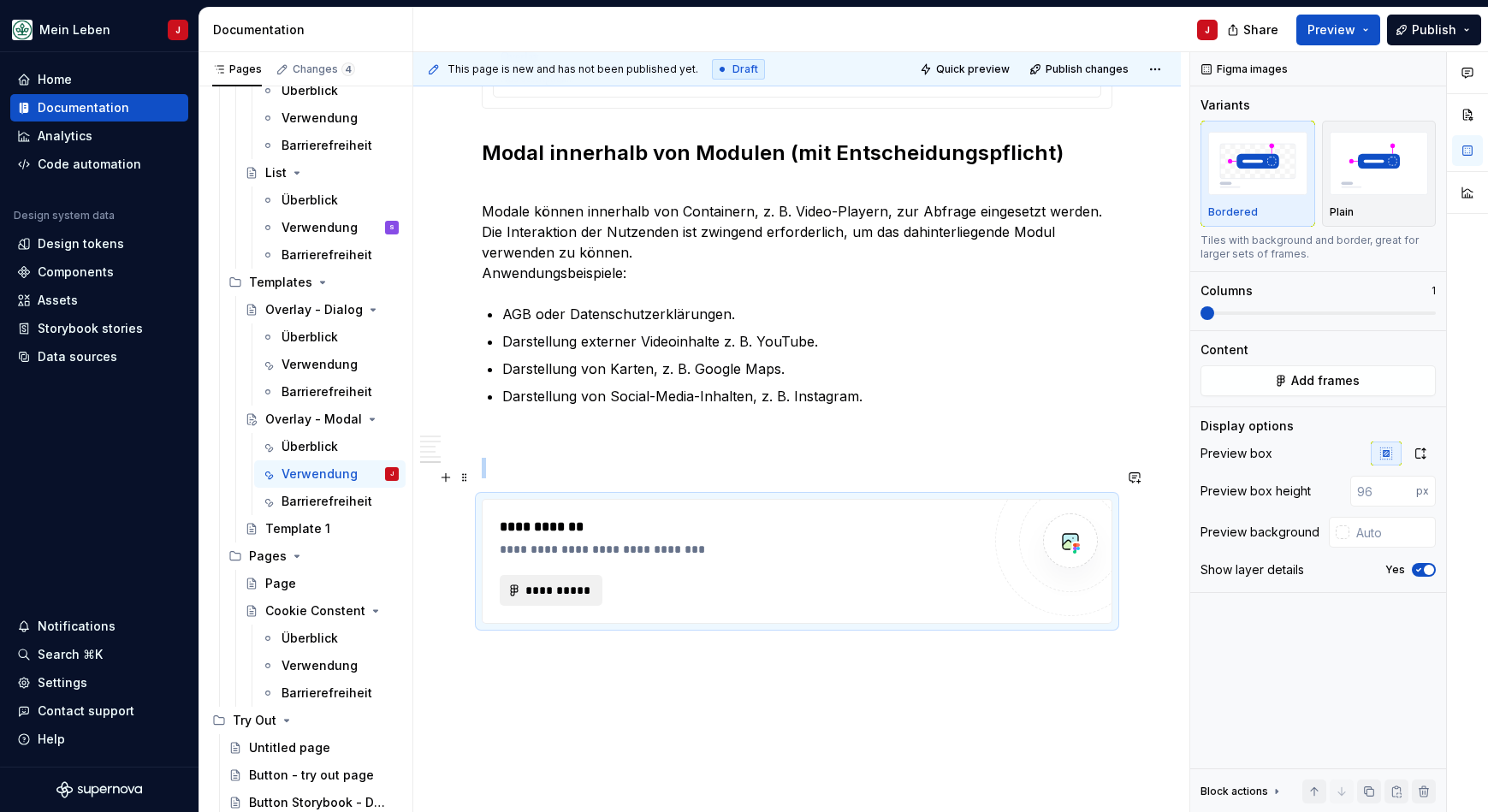
click at [555, 581] on span "**********" at bounding box center [558, 590] width 67 height 17
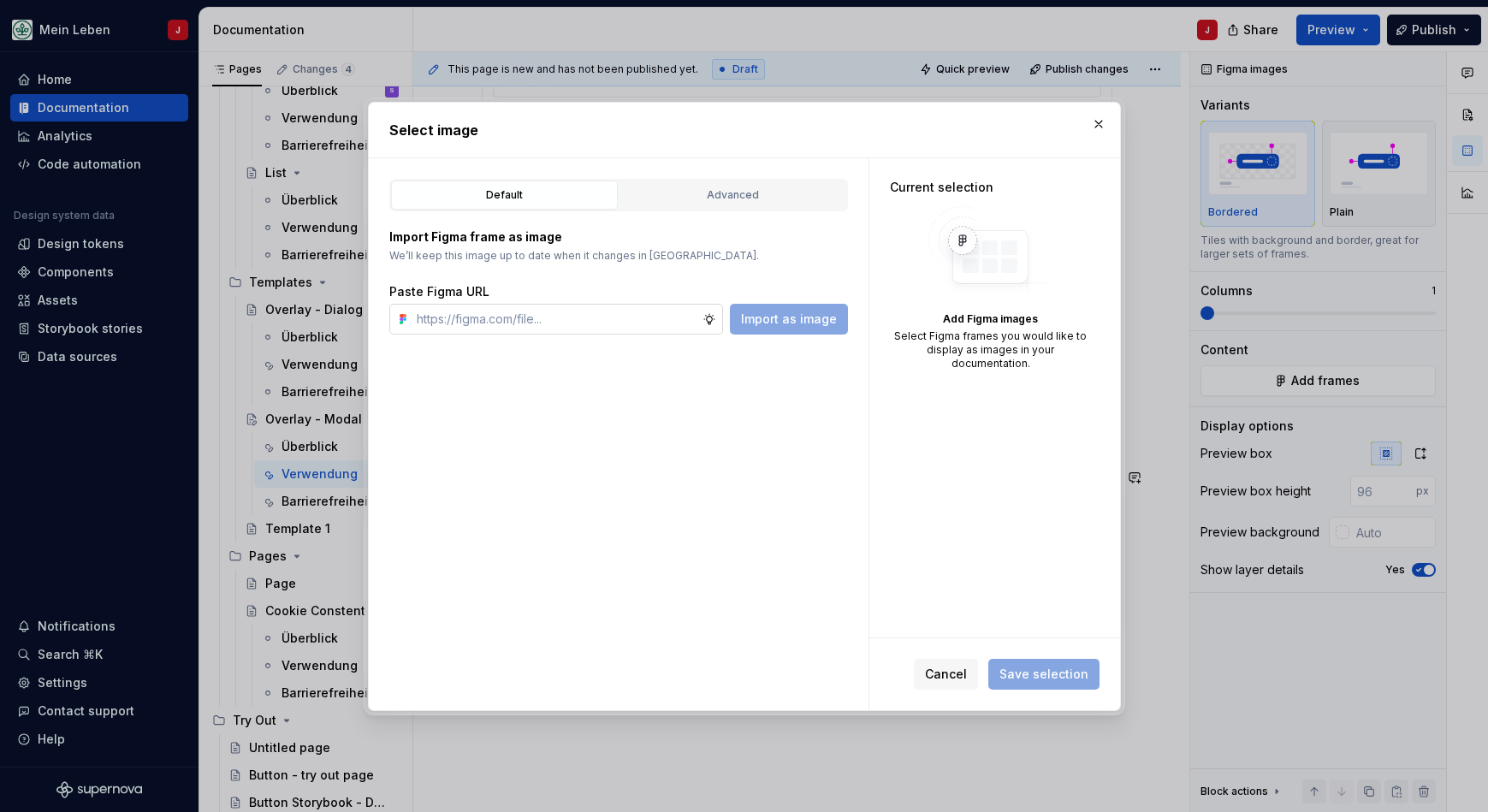
click at [581, 322] on input "text" at bounding box center [556, 320] width 293 height 31
type textarea "*"
type input "[URL][DOMAIN_NAME]"
click at [840, 321] on button "Import as image" at bounding box center [788, 320] width 118 height 31
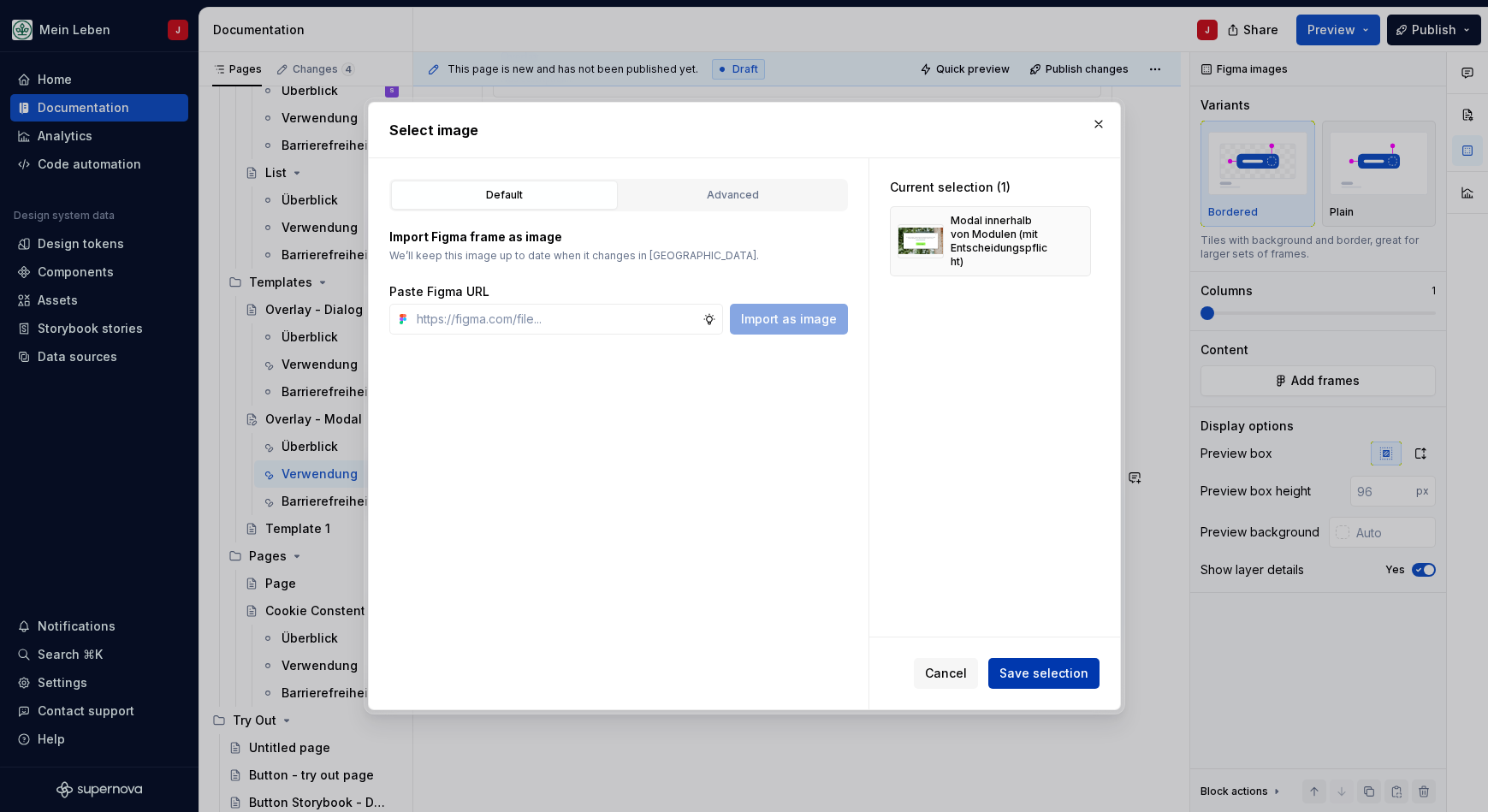
click at [1037, 680] on span "Save selection" at bounding box center [1043, 673] width 89 height 17
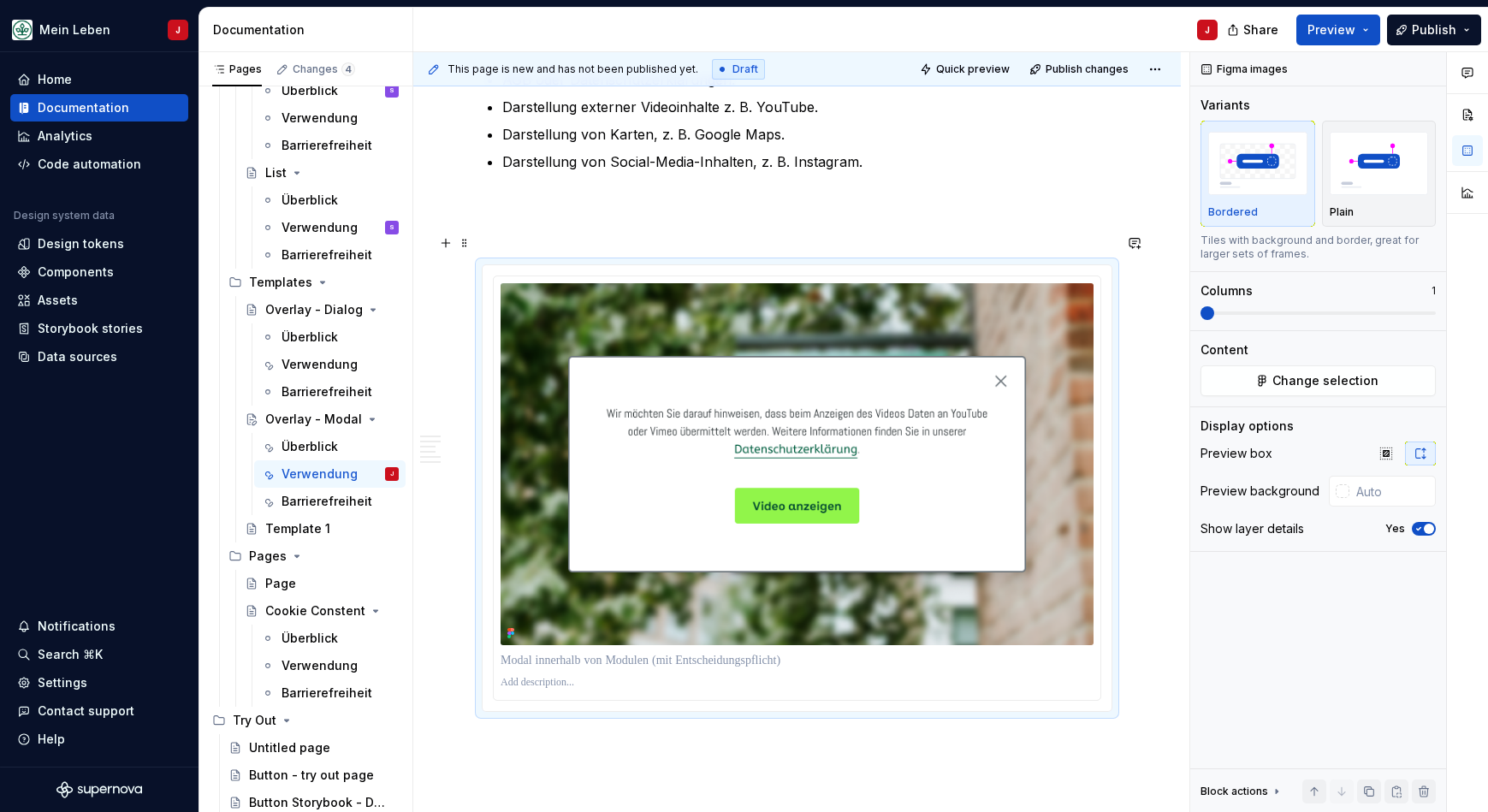
scroll to position [2786, 0]
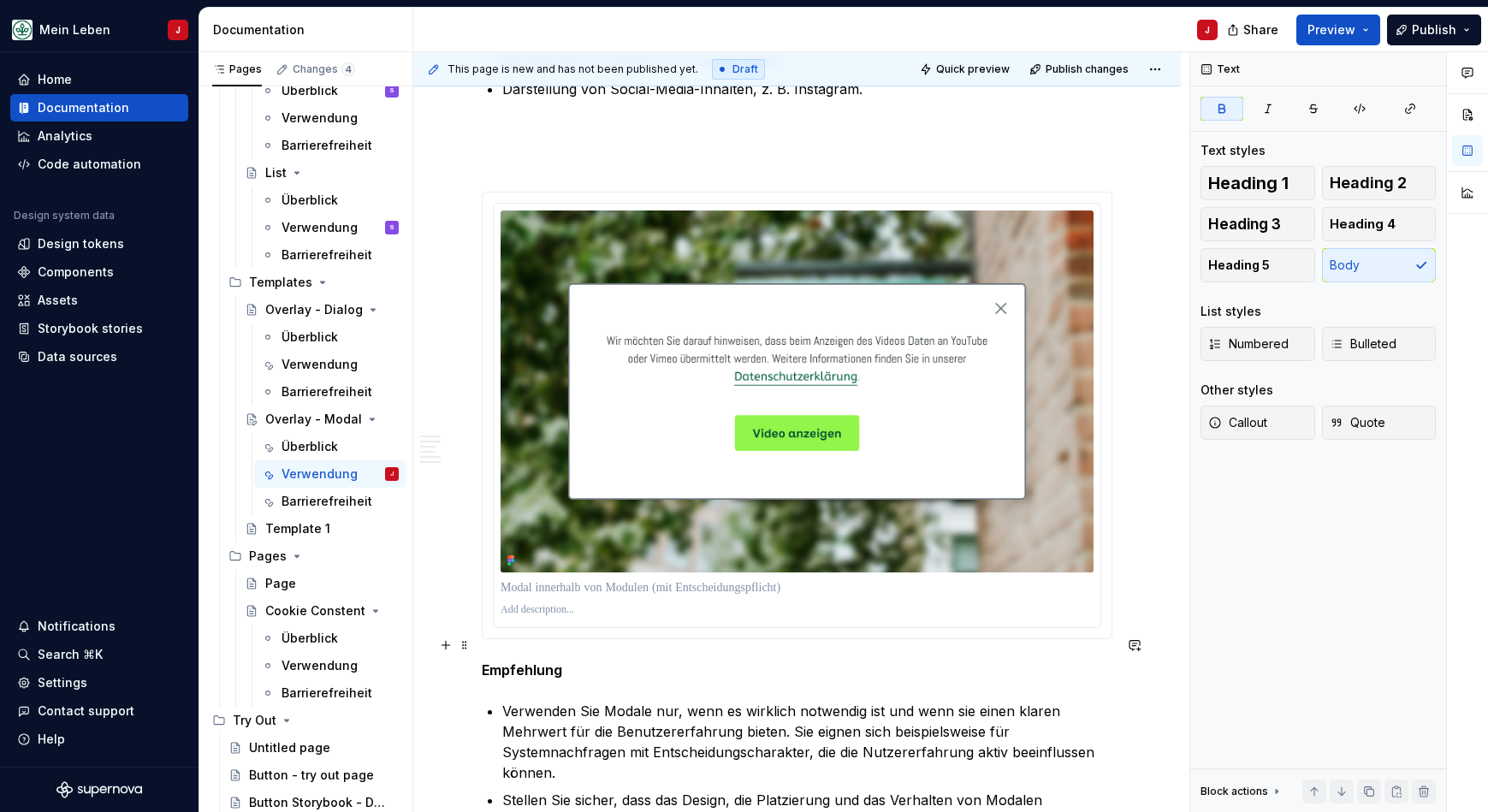
click at [554, 661] on strong "Empfehlung" at bounding box center [522, 670] width 81 height 17
click at [1370, 193] on button "Heading 2" at bounding box center [1379, 183] width 115 height 34
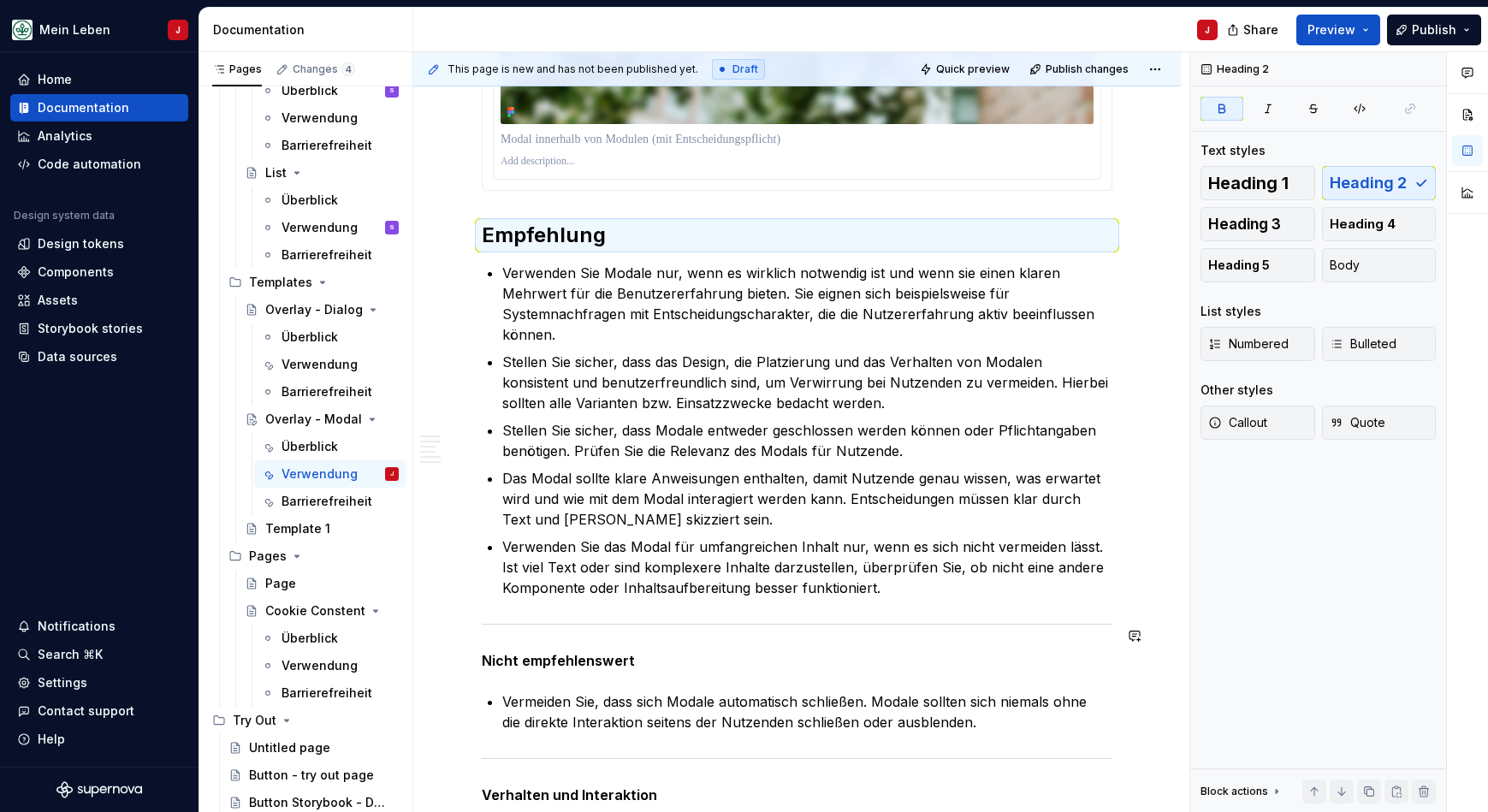
scroll to position [3237, 0]
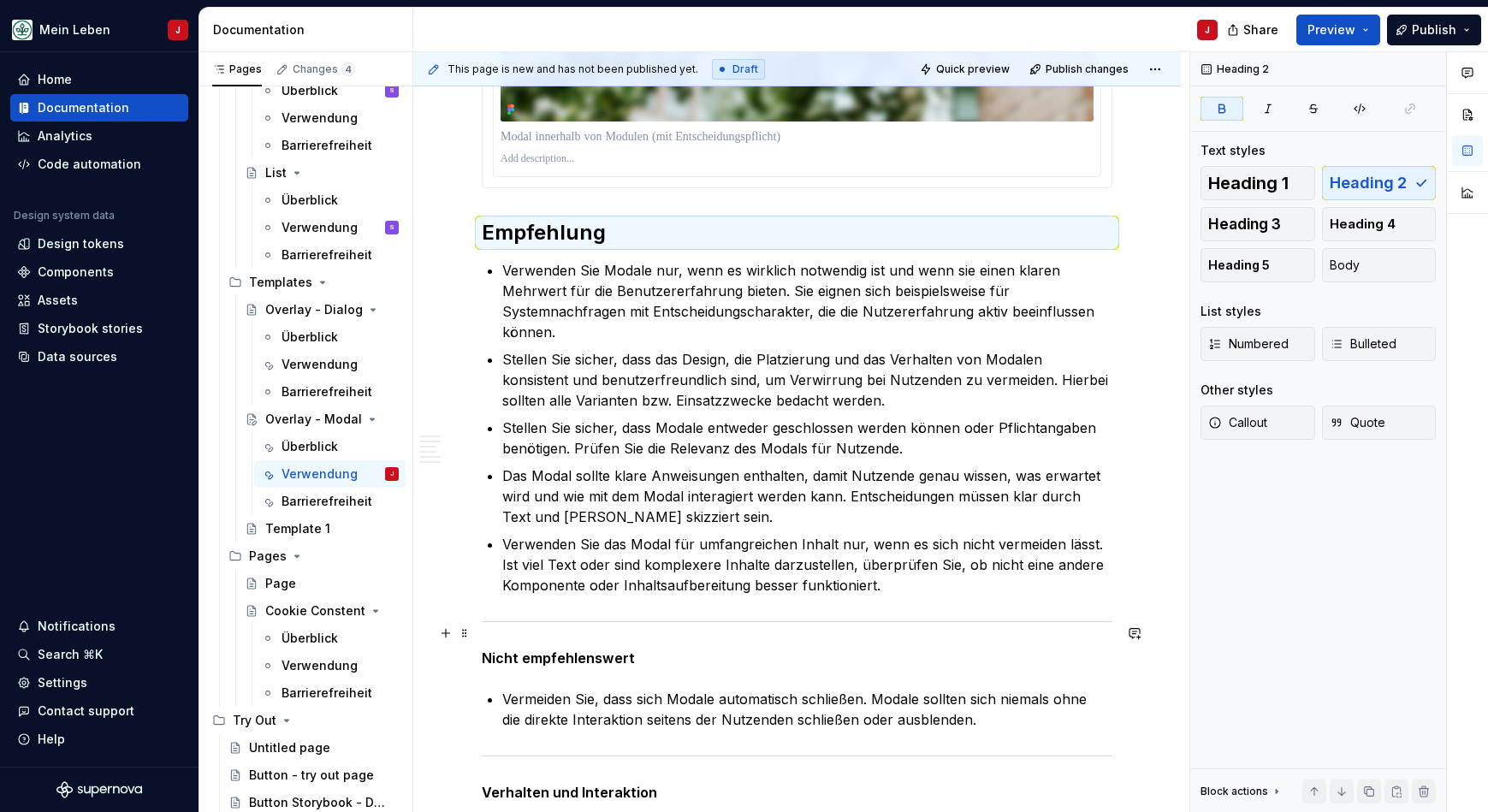
click at [621, 649] on strong "Nicht empfehlenswert" at bounding box center [558, 658] width 153 height 17
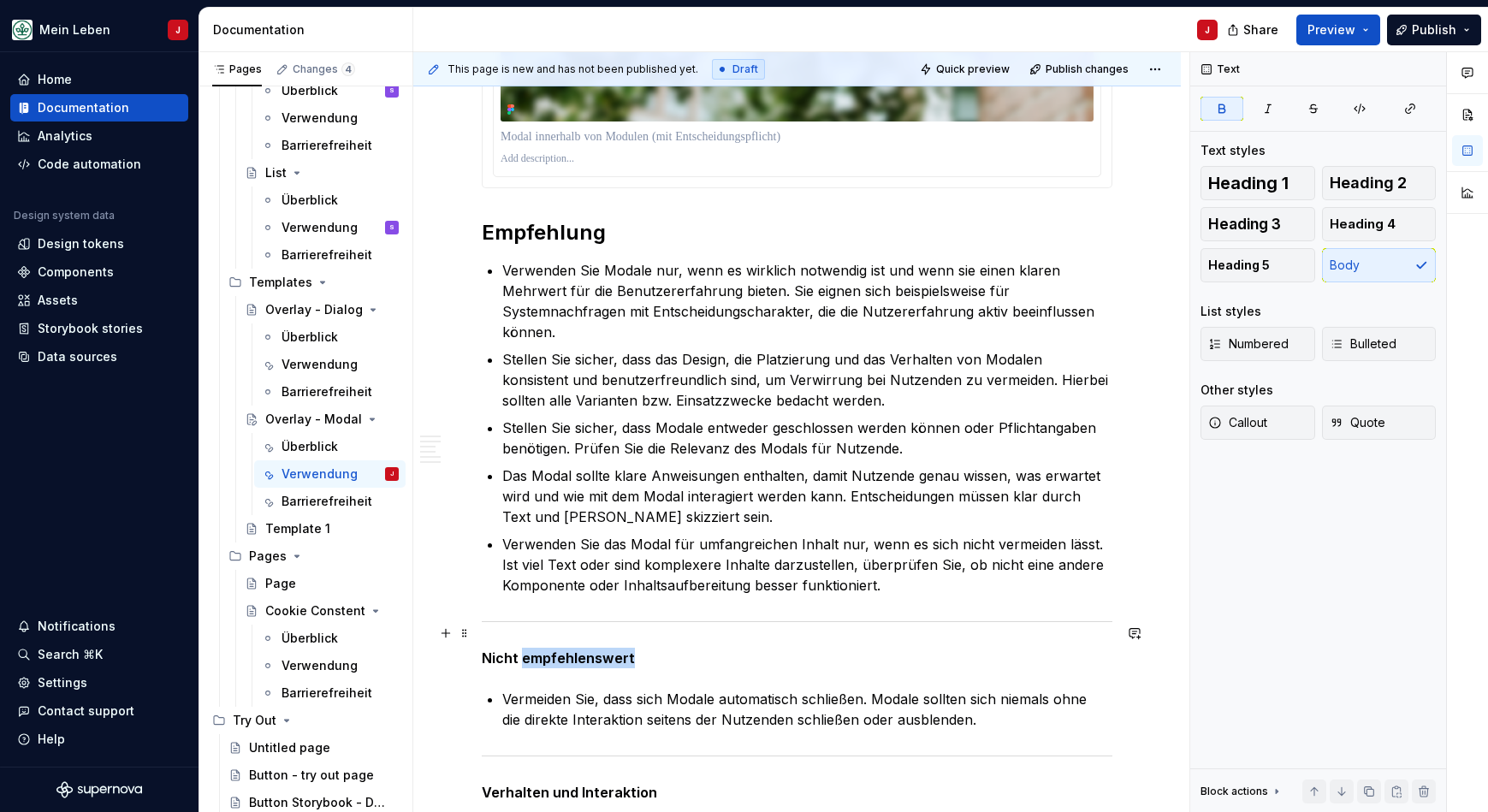
click at [621, 649] on strong "Nicht empfehlenswert" at bounding box center [558, 658] width 153 height 17
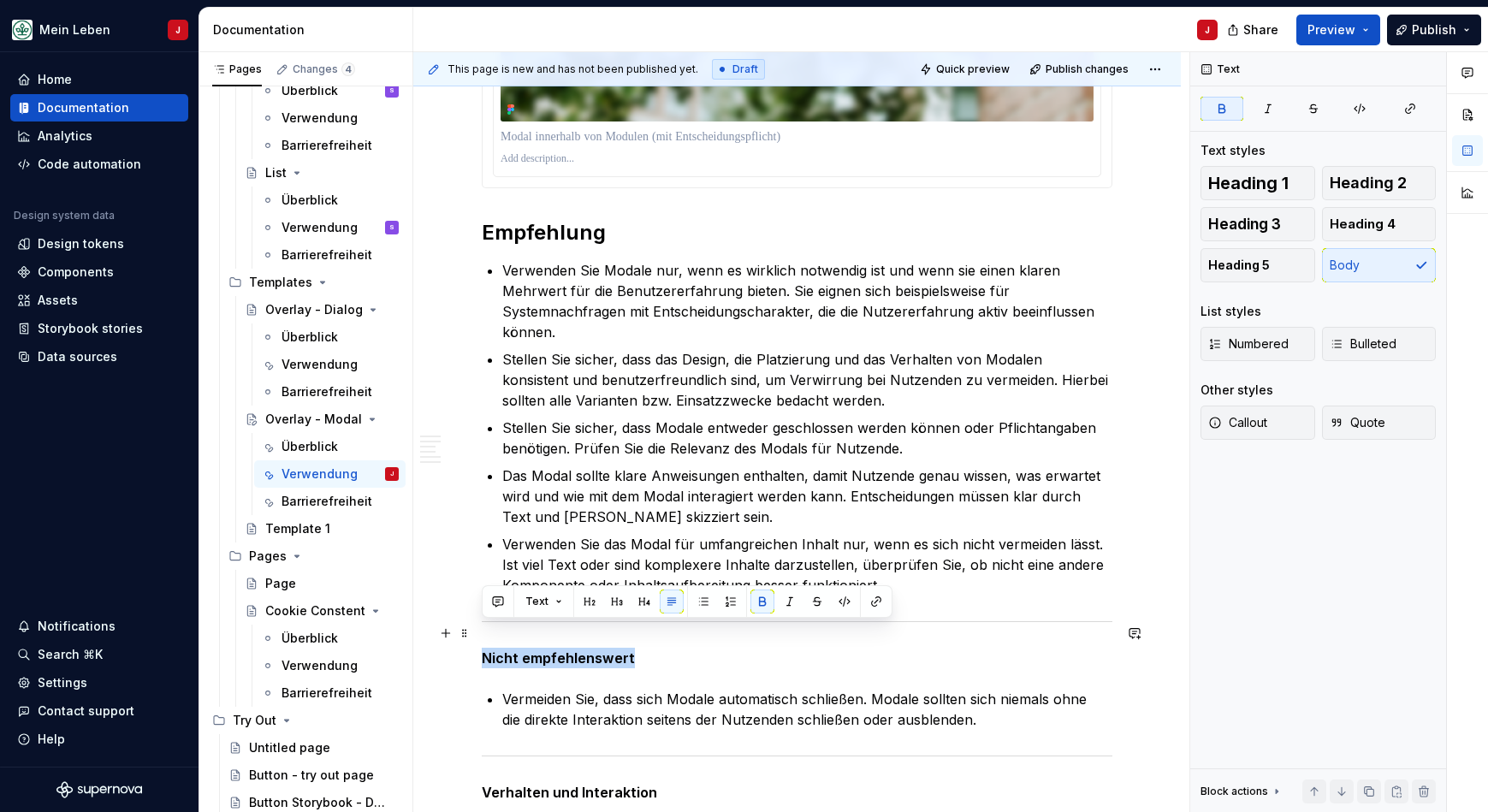
click at [621, 649] on strong "Nicht empfehlenswert" at bounding box center [558, 658] width 153 height 17
click at [1375, 176] on span "Heading 2" at bounding box center [1368, 183] width 77 height 17
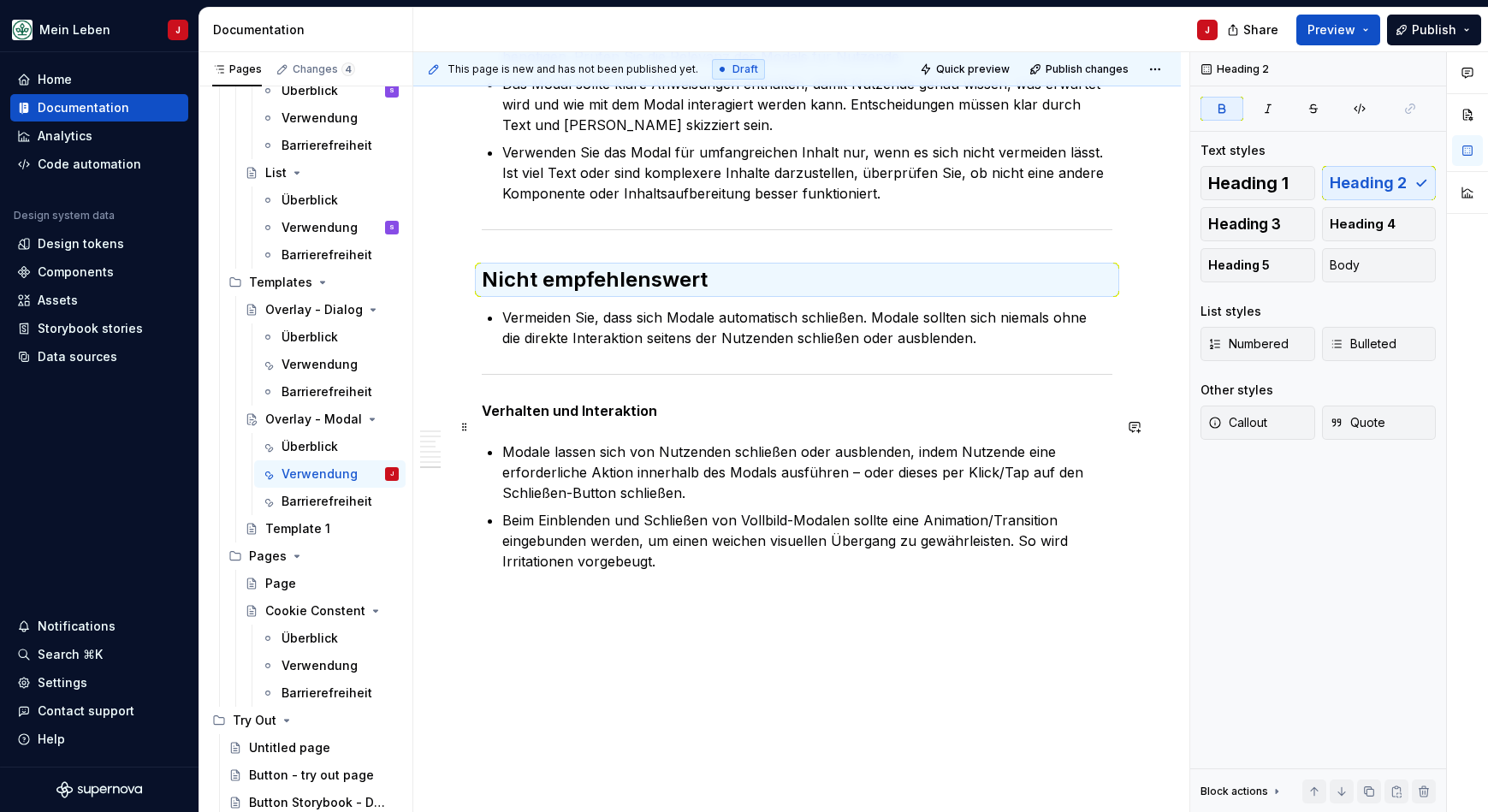
scroll to position [3627, 0]
click at [633, 404] on strong "Verhalten und Interaktion" at bounding box center [569, 412] width 175 height 17
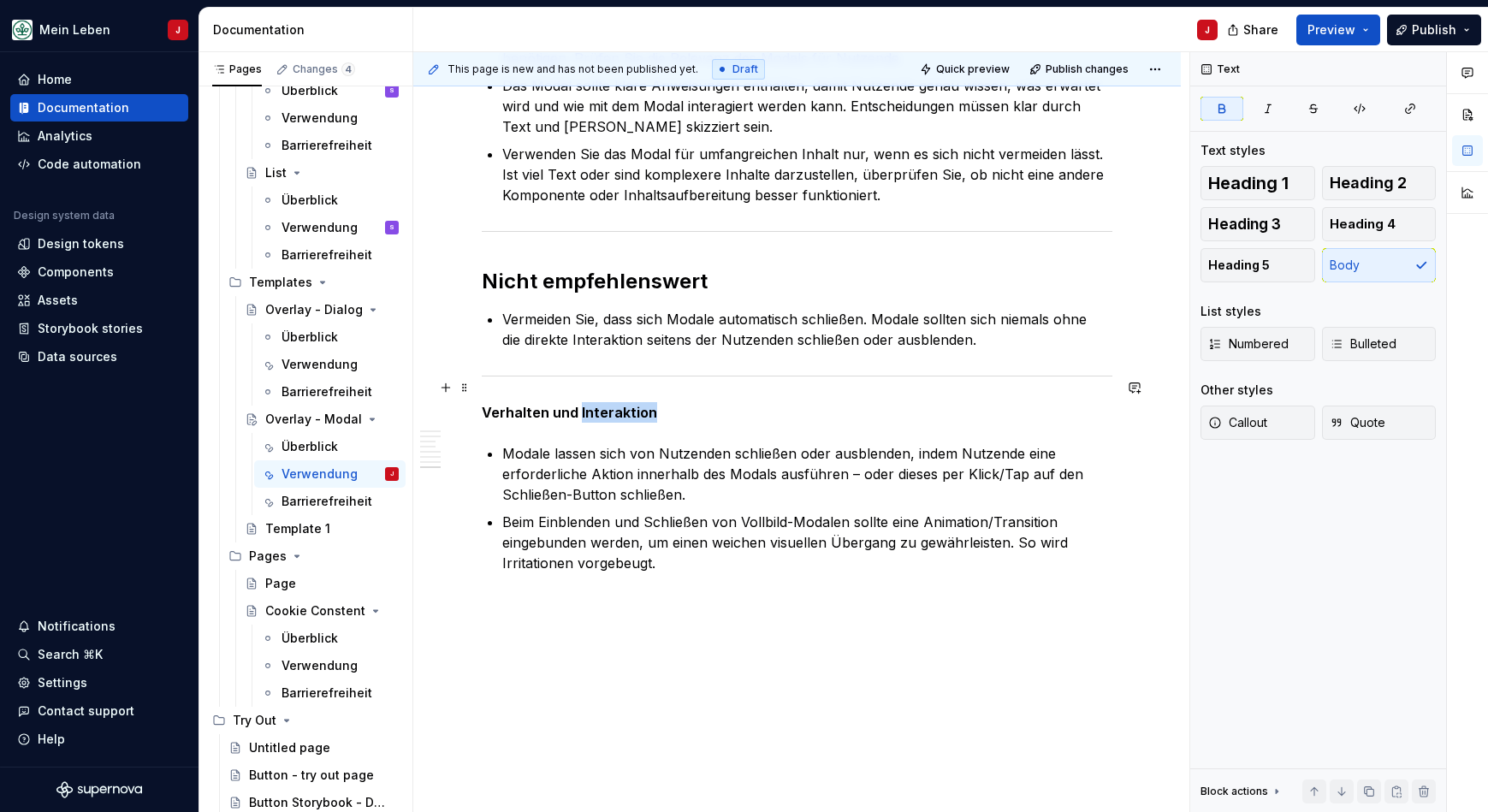
click at [633, 404] on strong "Verhalten und Interaktion" at bounding box center [569, 412] width 175 height 17
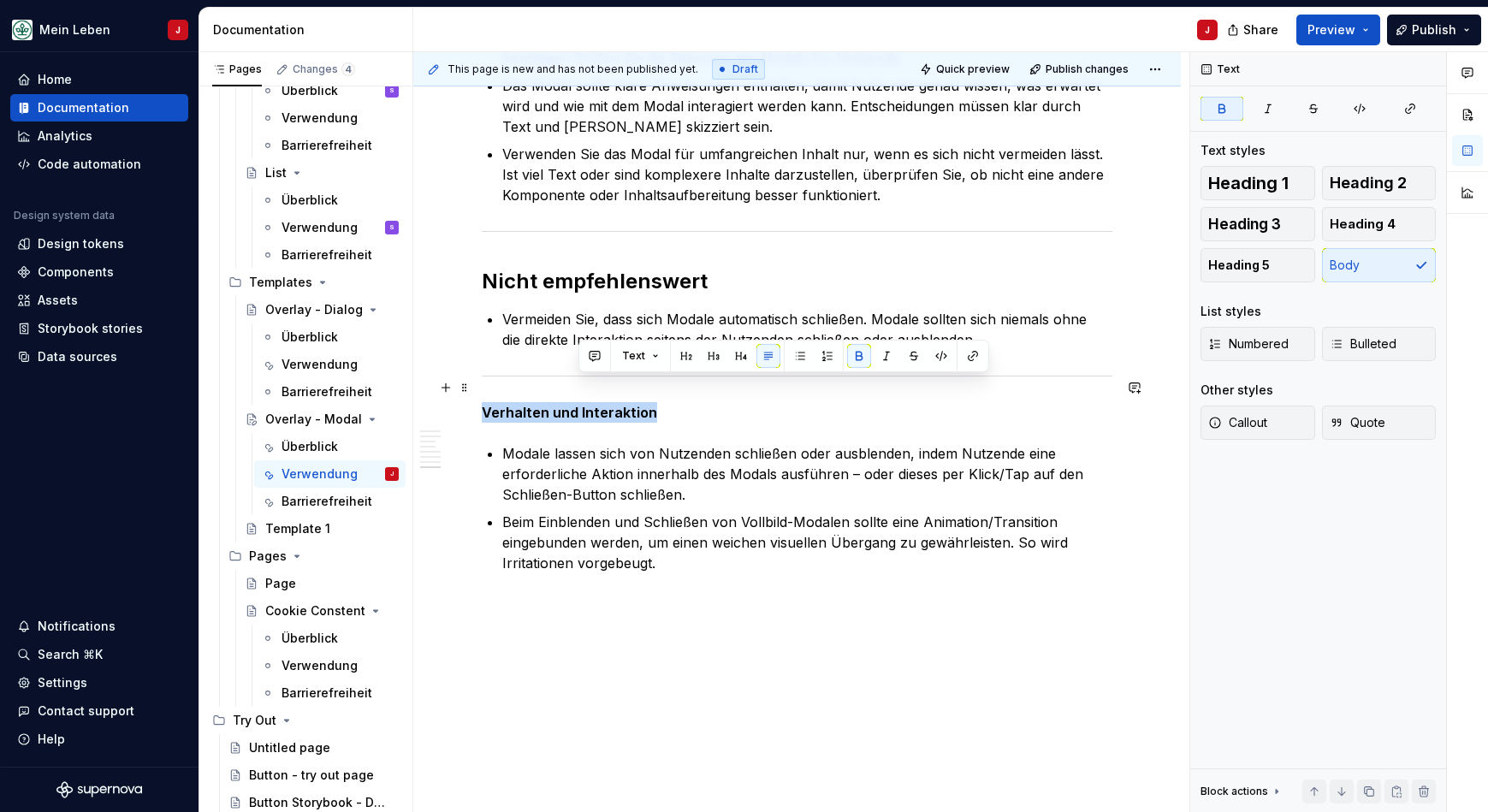
click at [633, 404] on strong "Verhalten und Interaktion" at bounding box center [569, 412] width 175 height 17
click at [1361, 175] on span "Heading 2" at bounding box center [1368, 183] width 77 height 17
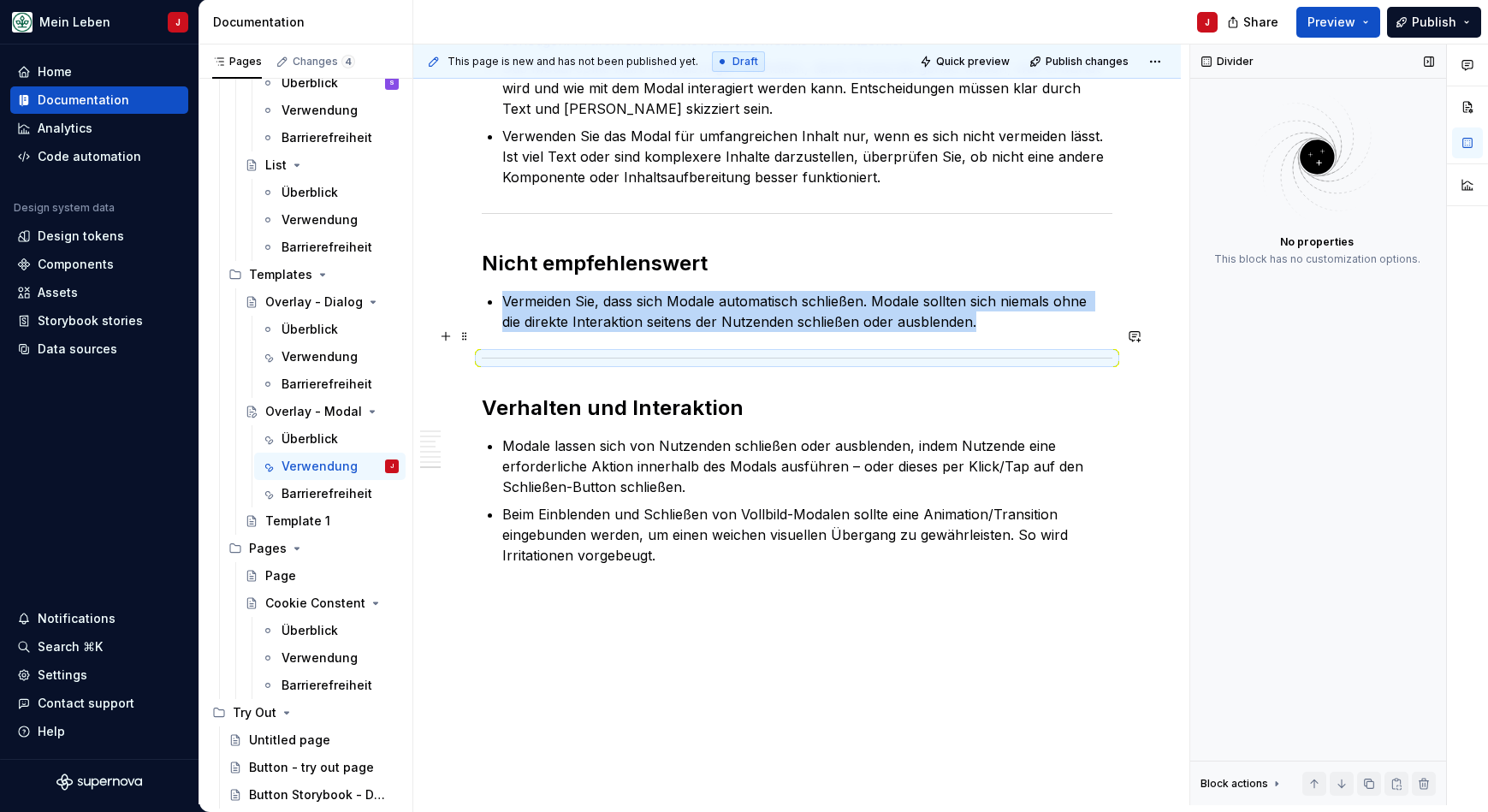
click at [1058, 353] on div at bounding box center [796, 358] width 630 height 11
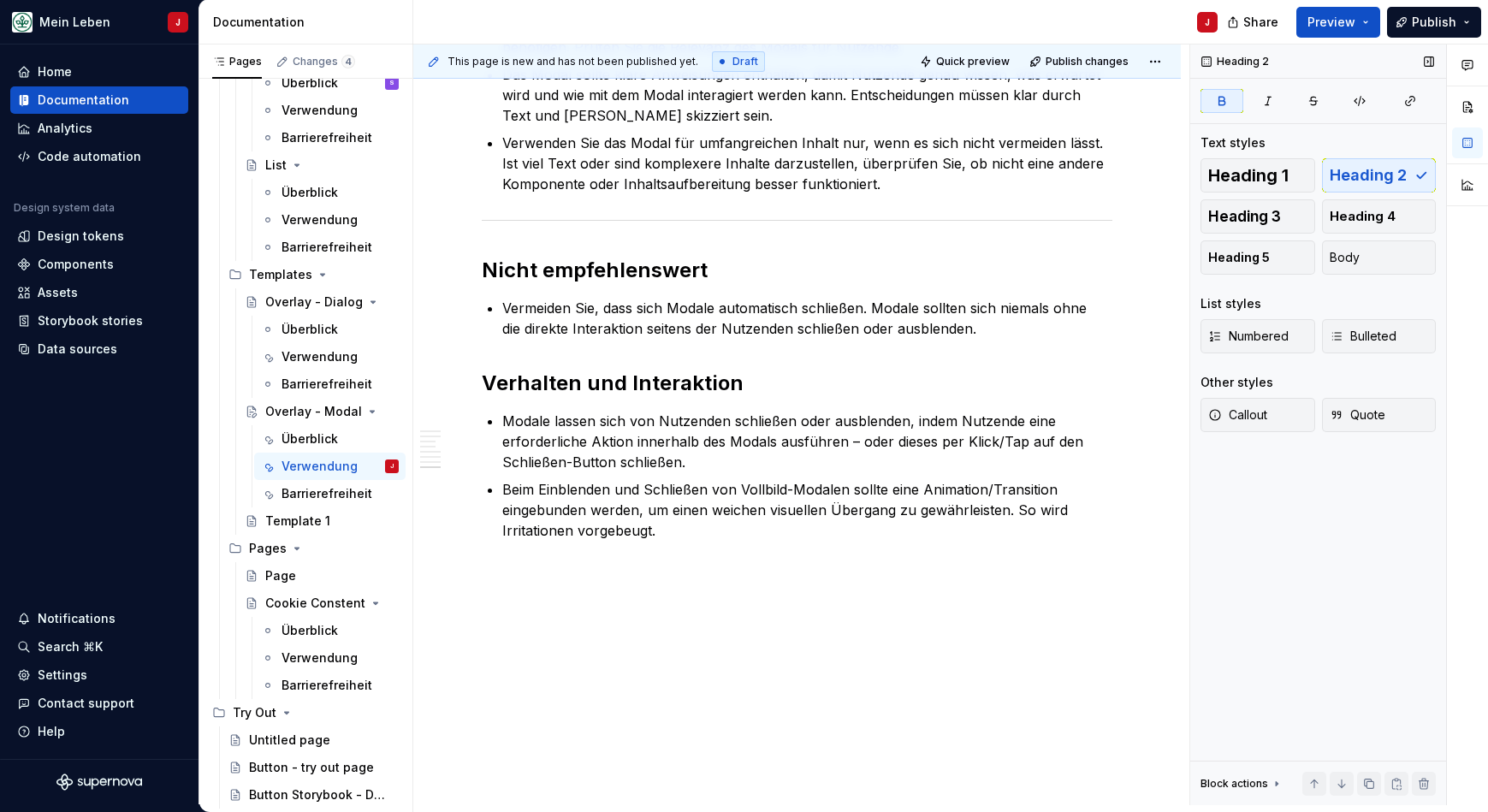
scroll to position [3606, 0]
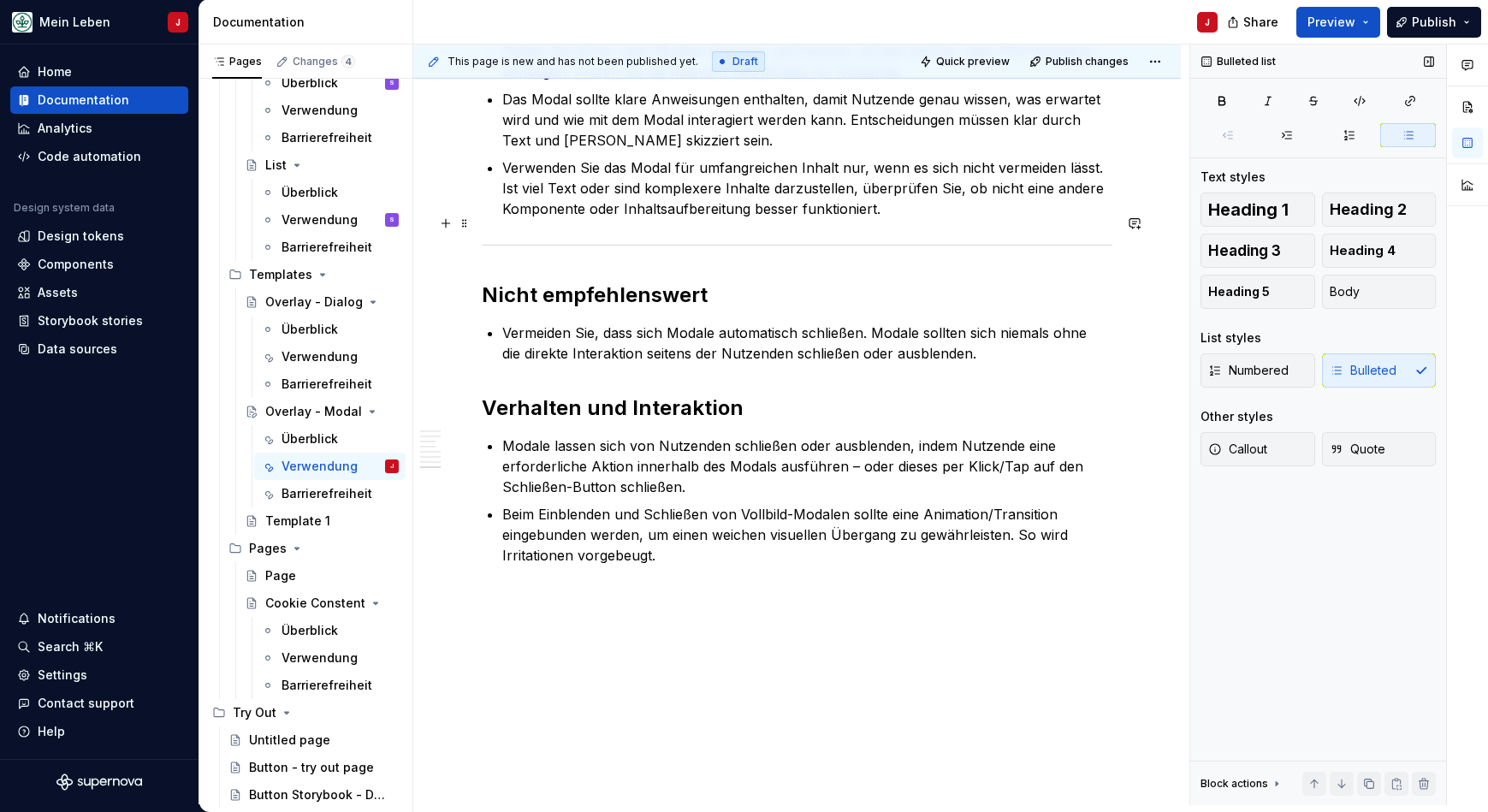
click at [1010, 240] on div at bounding box center [796, 245] width 630 height 11
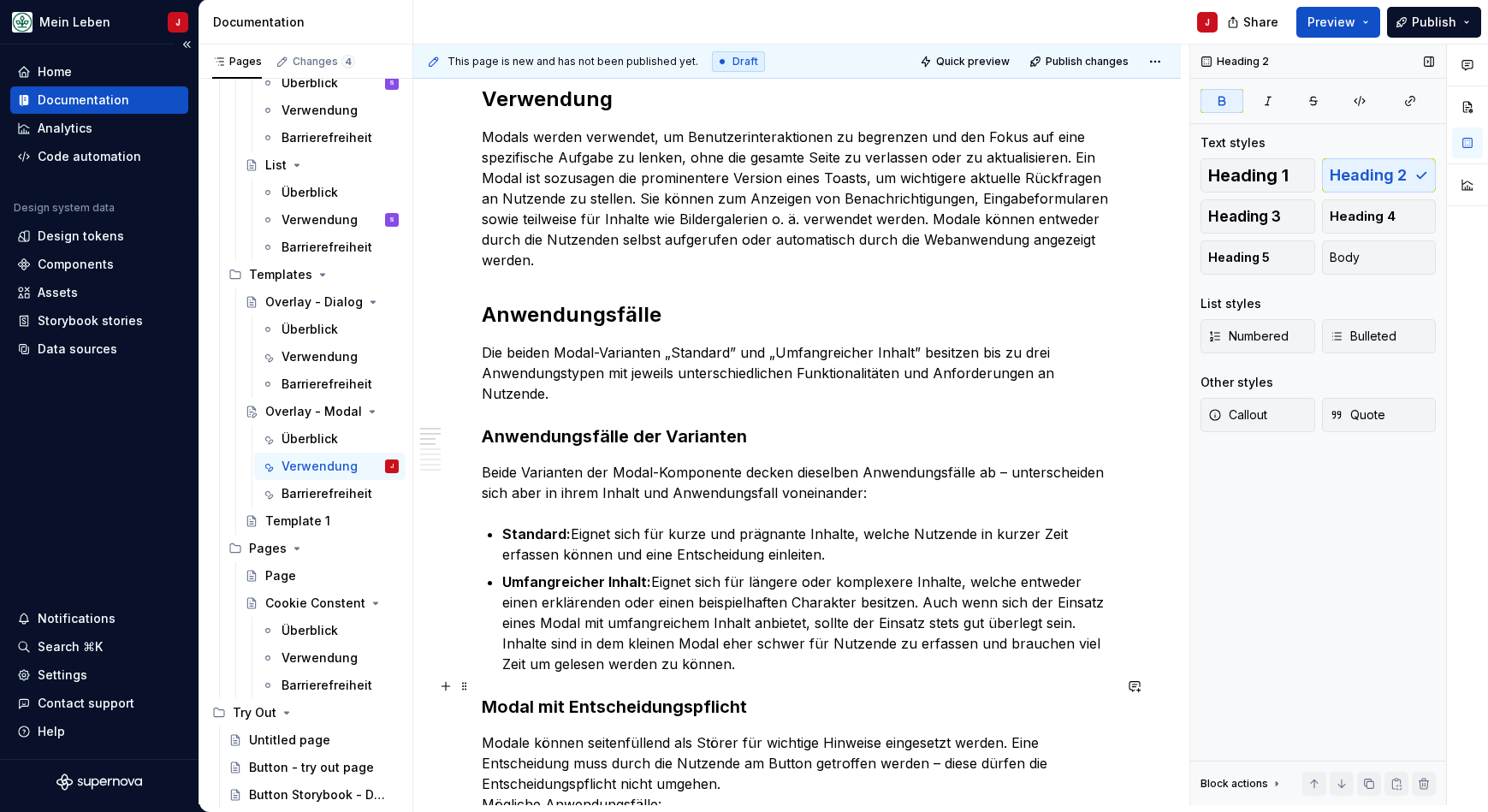
scroll to position [276, 0]
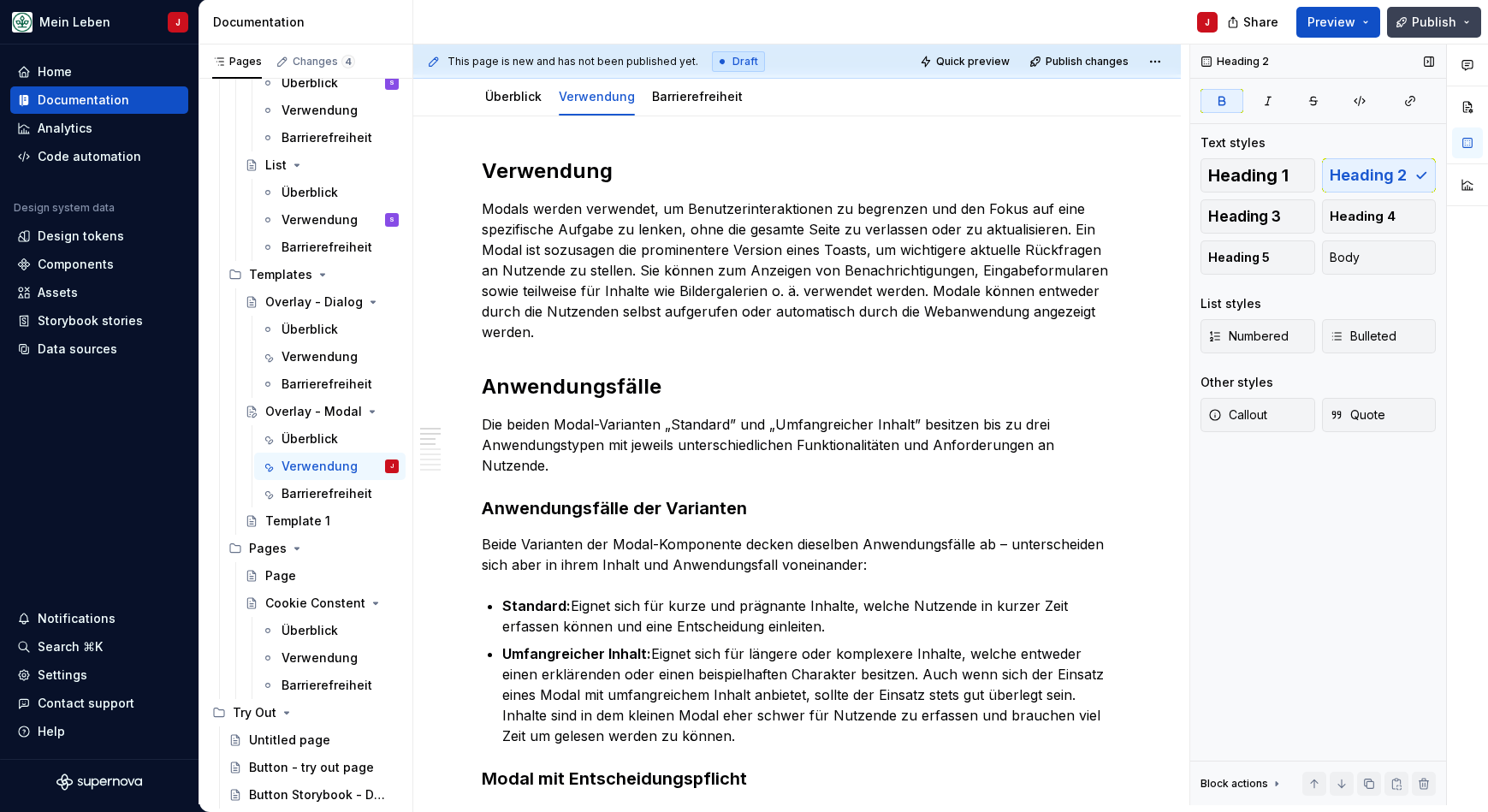
click at [1423, 21] on span "Publish" at bounding box center [1434, 22] width 44 height 17
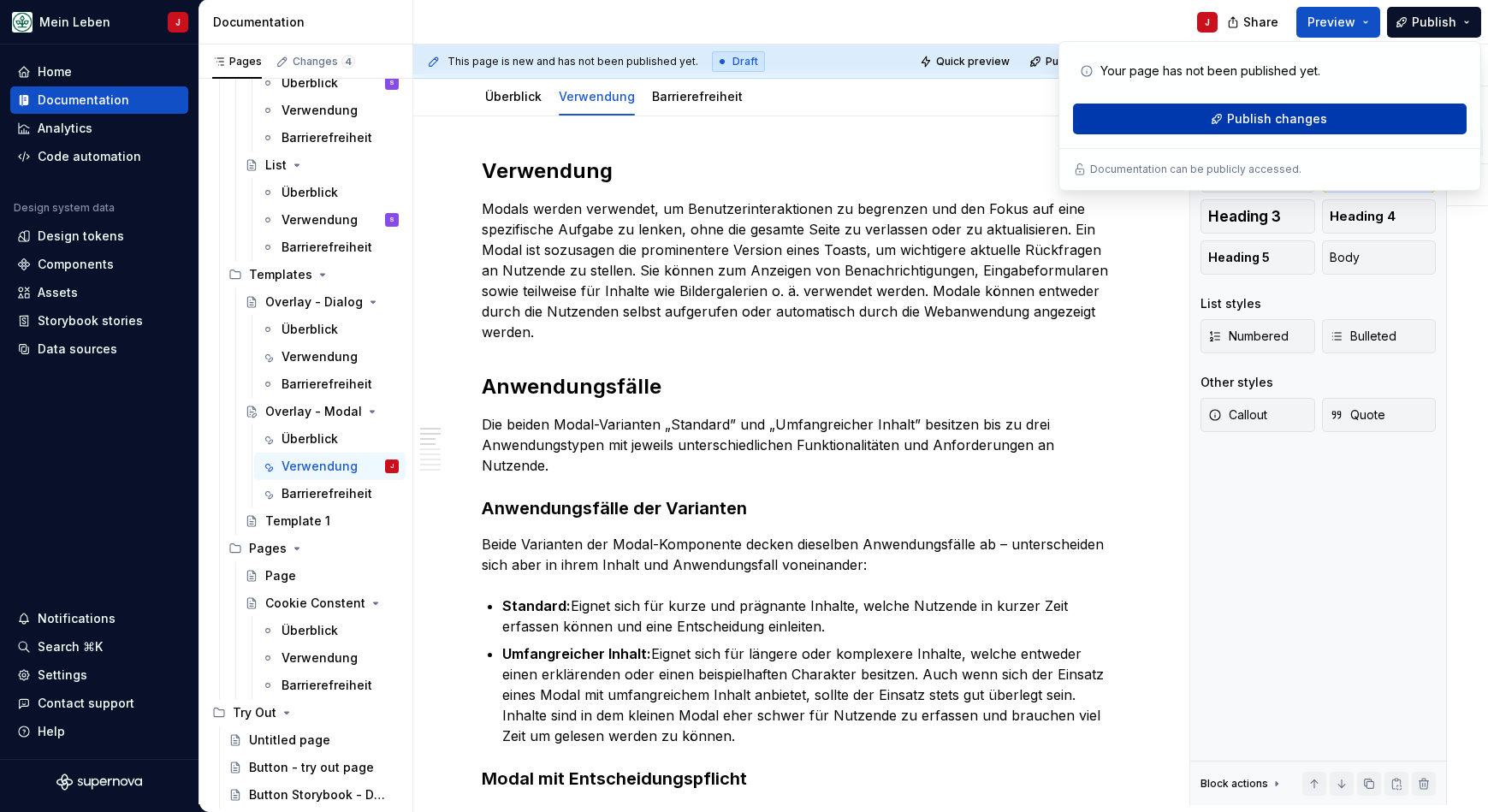
click at [1252, 122] on span "Publish changes" at bounding box center [1277, 118] width 100 height 17
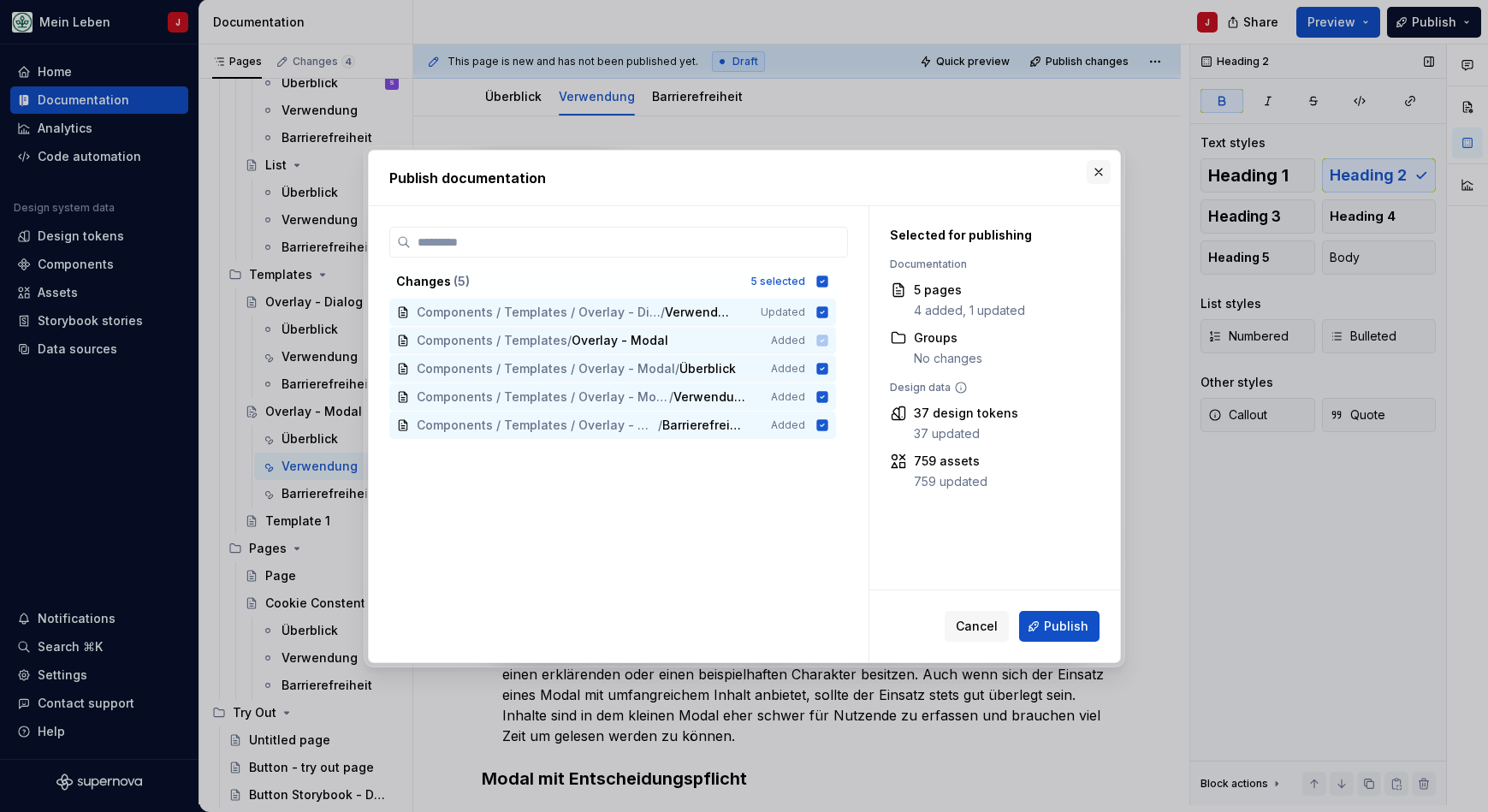
click at [1097, 173] on button "button" at bounding box center [1099, 172] width 24 height 24
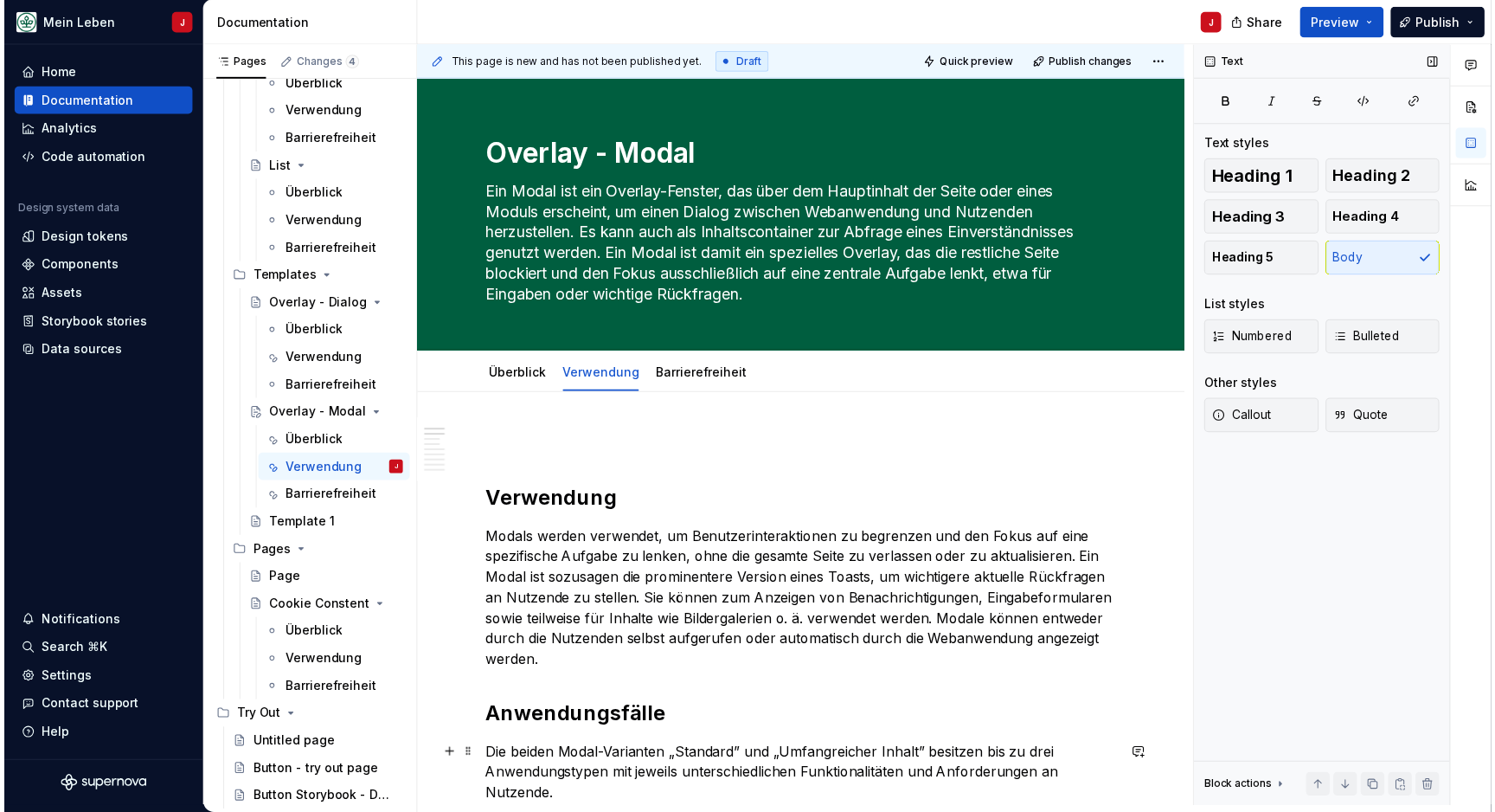
scroll to position [1998, 0]
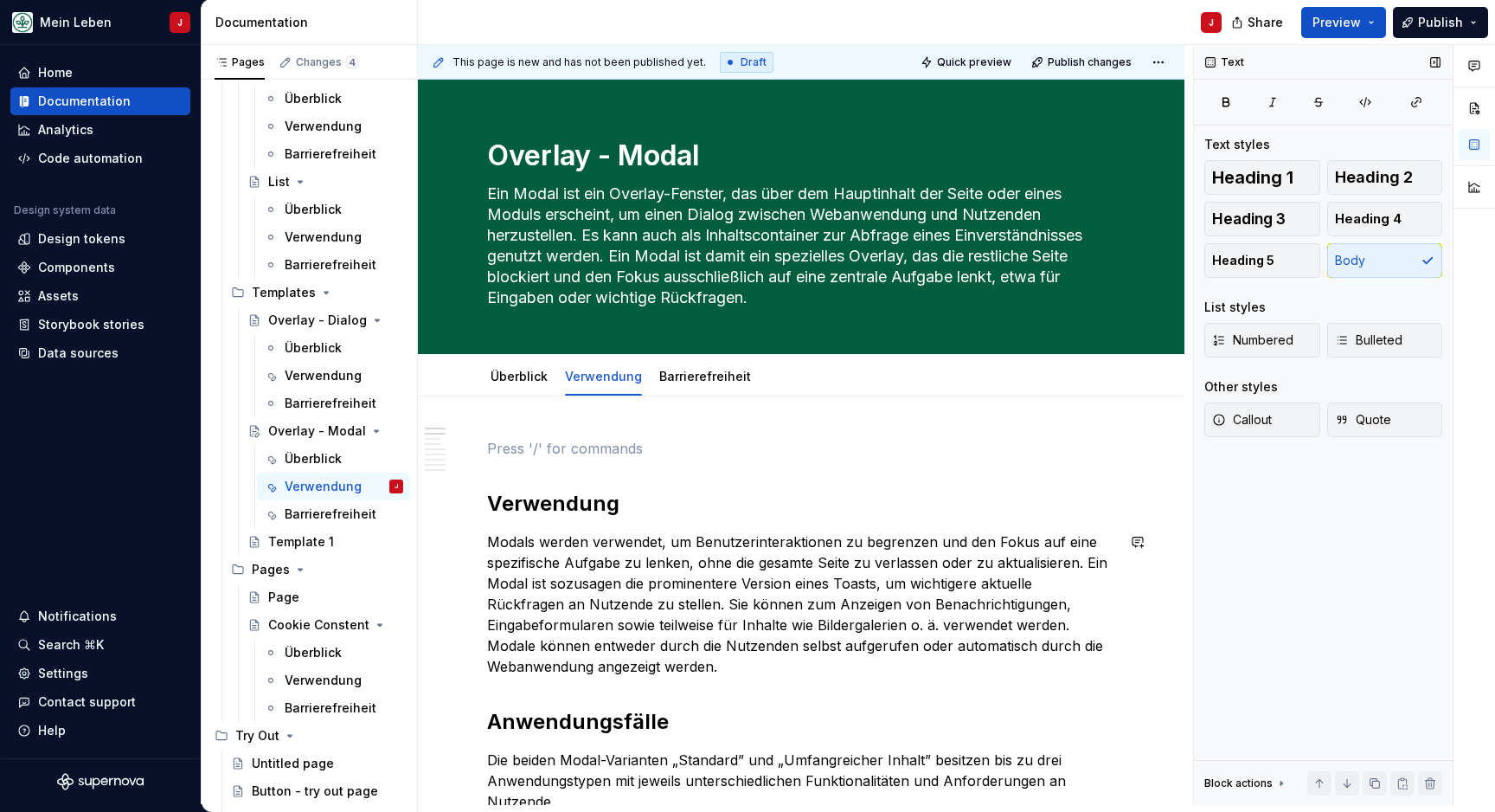
type textarea "*"
